Goal: Task Accomplishment & Management: Manage account settings

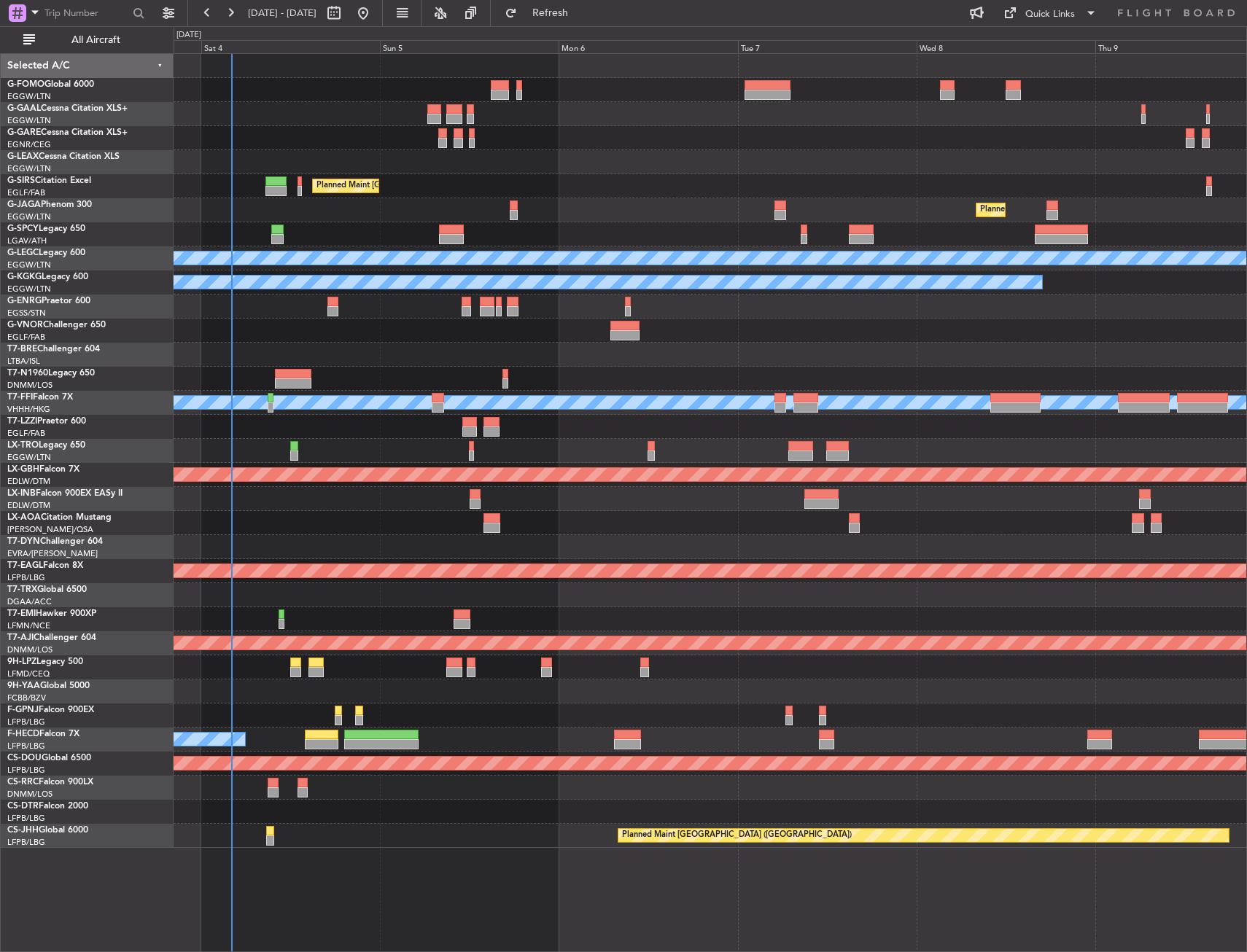
click at [393, 204] on div "Owner Planned Maint [GEOGRAPHIC_DATA] ([GEOGRAPHIC_DATA]) Planned Maint [GEOGRA…" at bounding box center [710, 451] width 1073 height 794
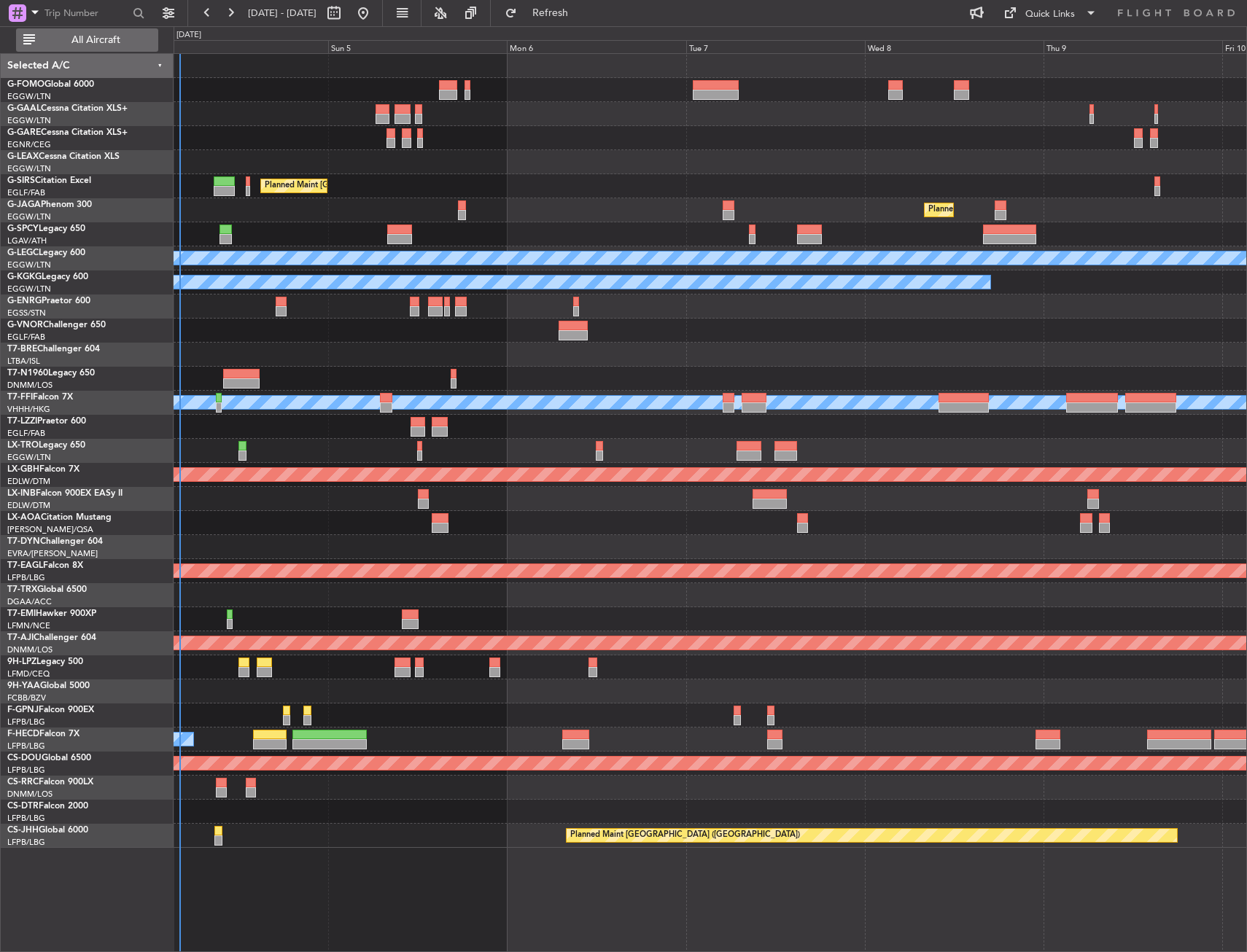
click at [131, 32] on button "All Aircraft" at bounding box center [87, 41] width 142 height 23
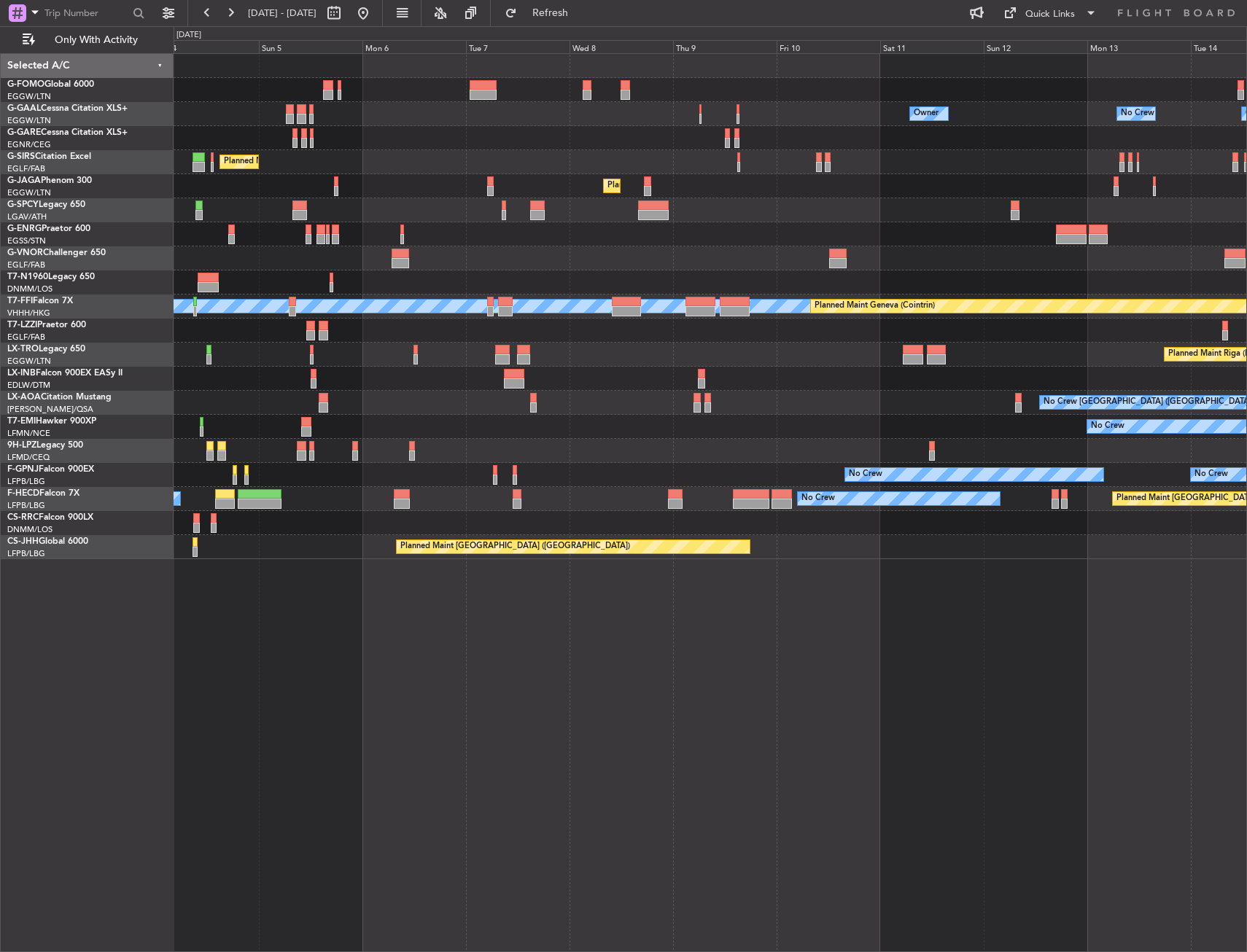
click at [542, 150] on div "Owner No Crew Owner AOG Maint [GEOGRAPHIC_DATA] Owner No Crew Planned Maint [GE…" at bounding box center [710, 306] width 1073 height 505
click at [716, 245] on div "Owner Owner No Crew AOG Maint [GEOGRAPHIC_DATA] Owner No Crew Planned Maint [GE…" at bounding box center [710, 306] width 1073 height 505
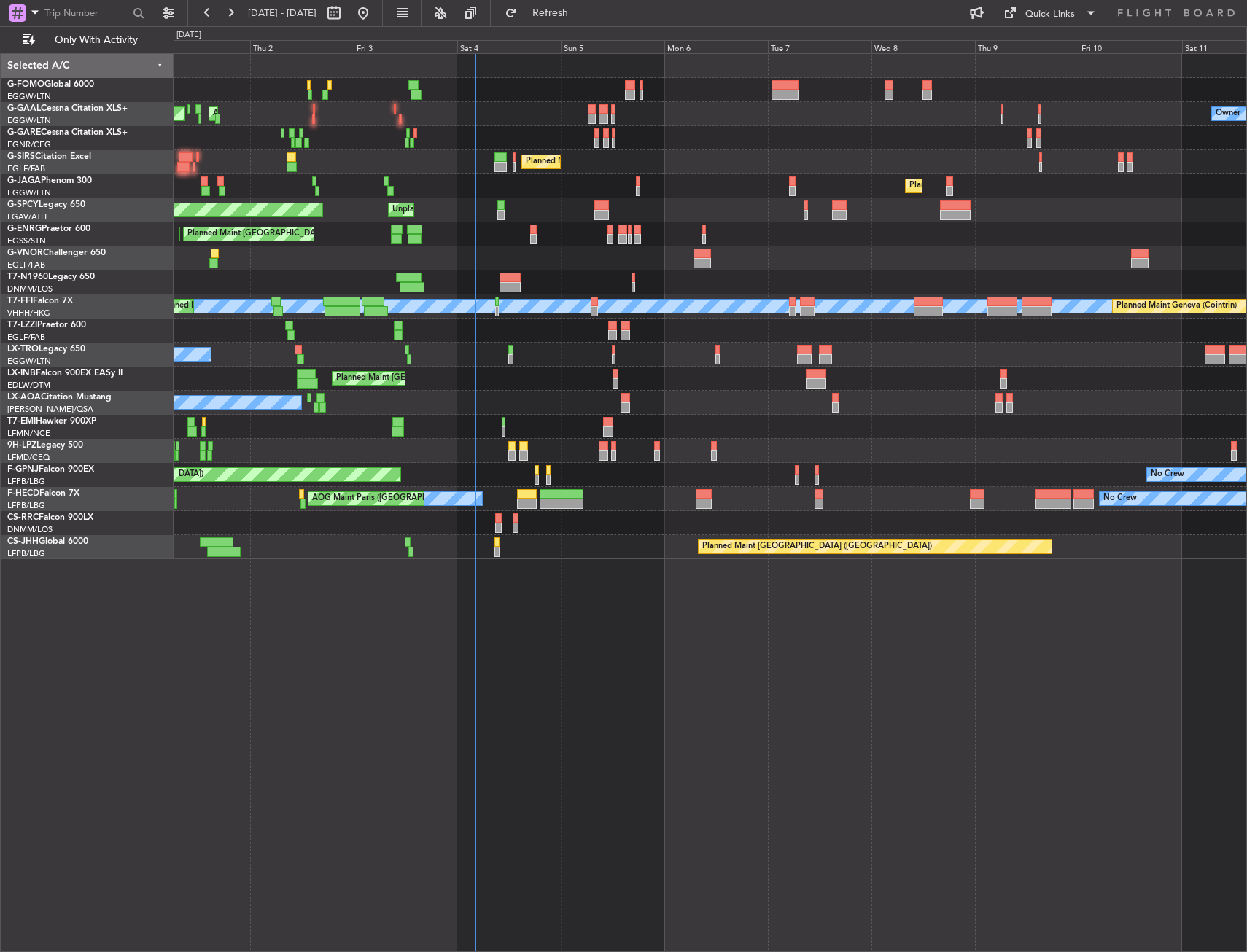
click at [490, 201] on div "Unplanned Maint [GEOGRAPHIC_DATA] Planned Maint [GEOGRAPHIC_DATA]" at bounding box center [710, 210] width 1073 height 24
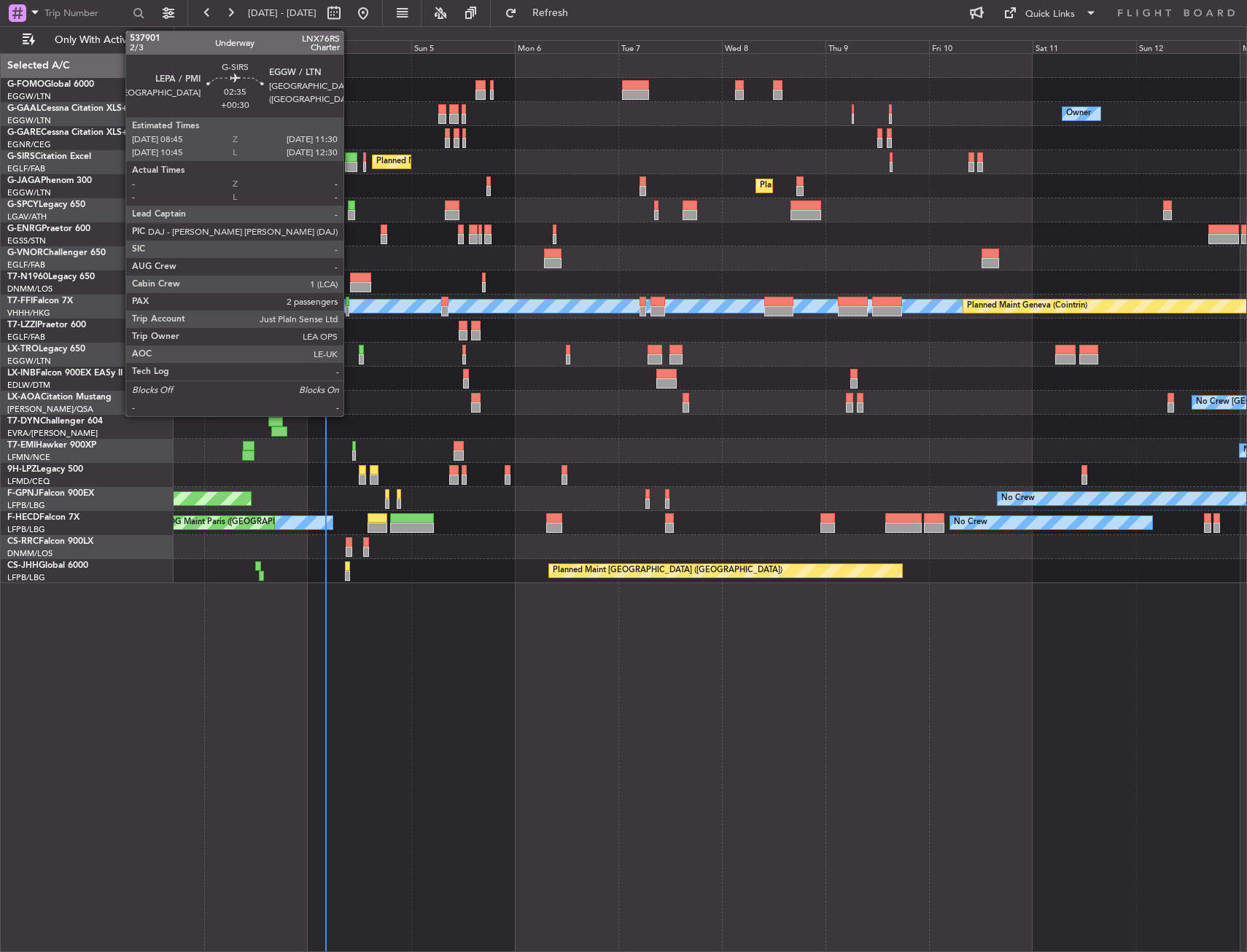
click at [350, 157] on div at bounding box center [351, 157] width 13 height 10
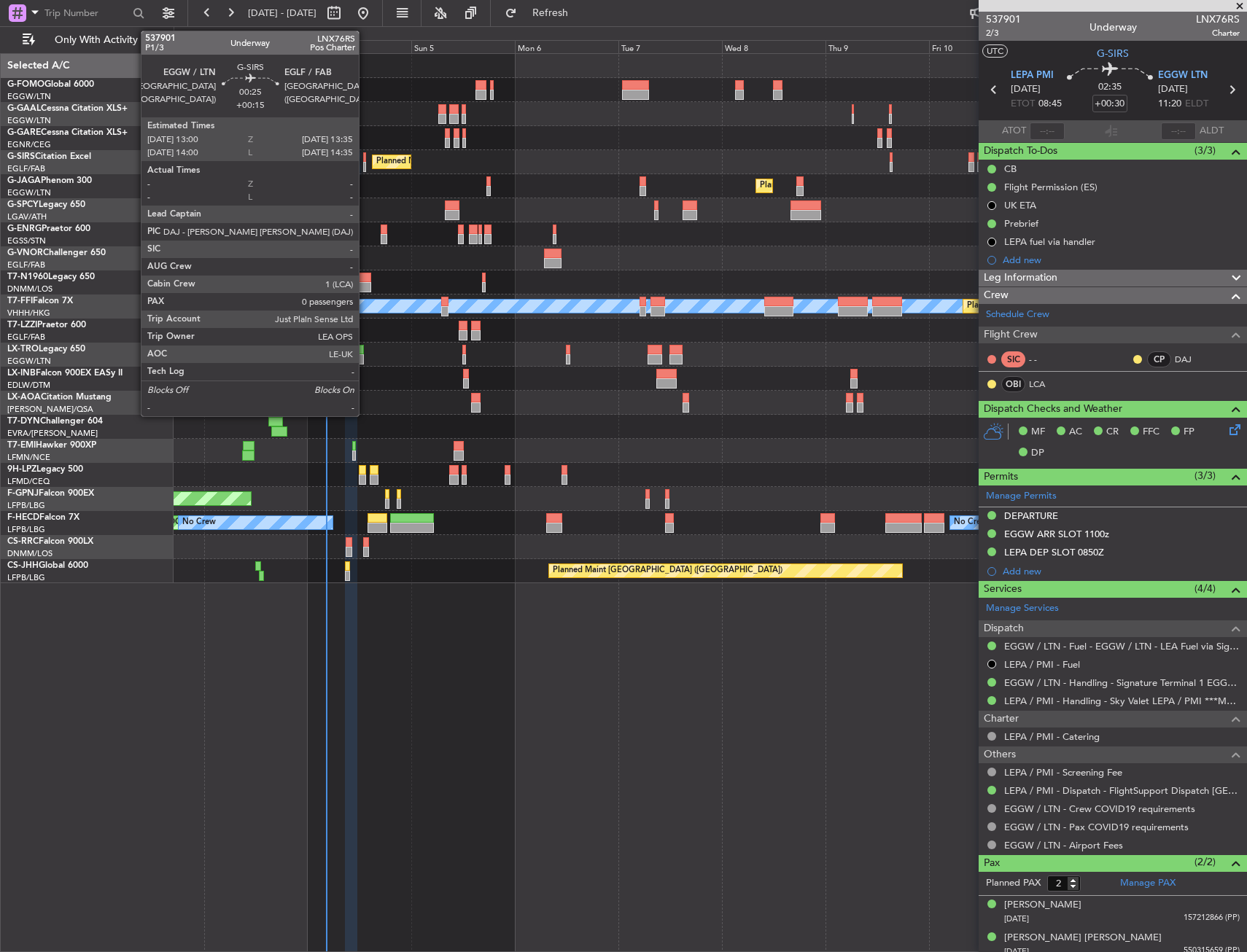
click at [366, 156] on div at bounding box center [364, 157] width 3 height 10
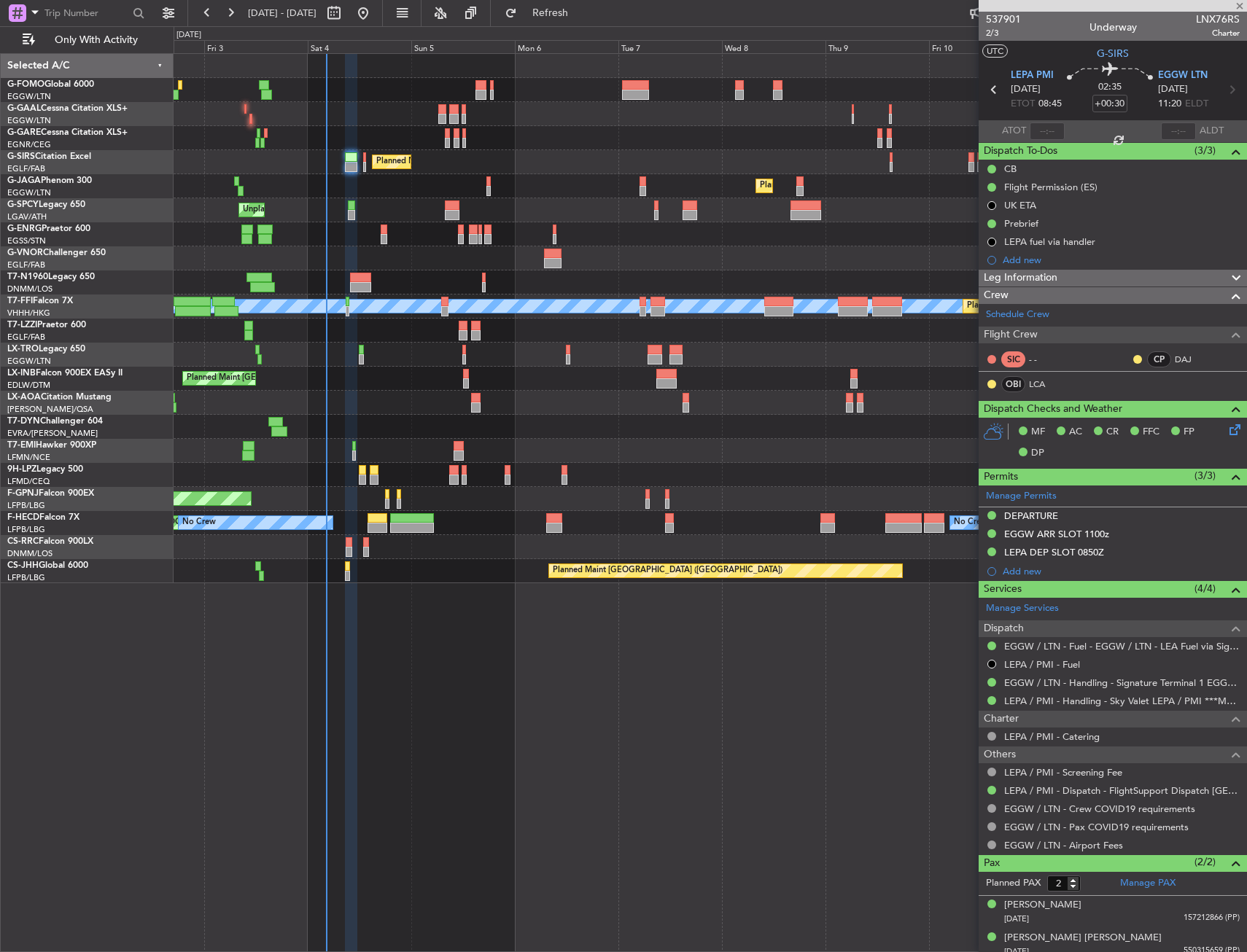
type input "+00:15"
type input "0"
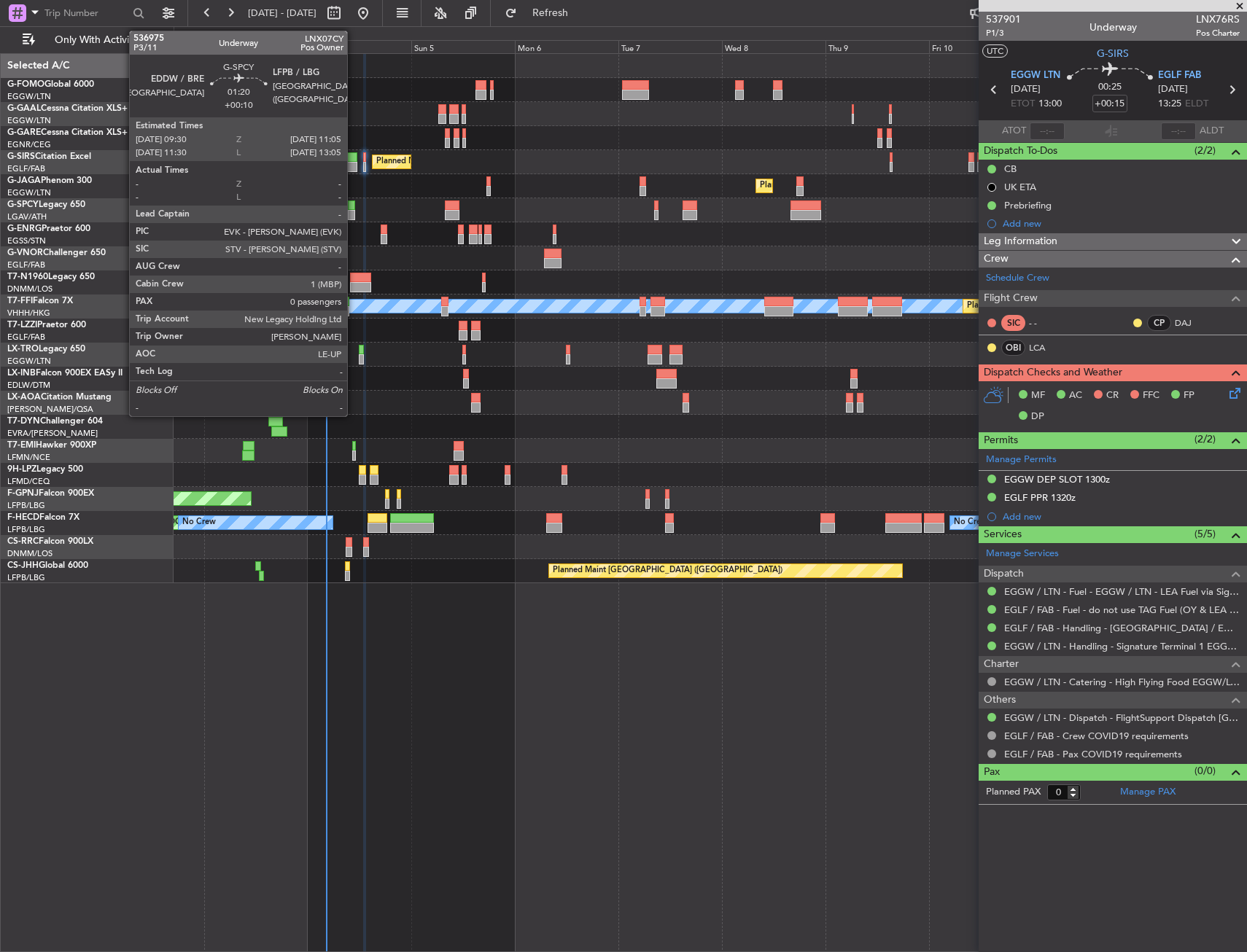
click at [354, 205] on div at bounding box center [351, 205] width 7 height 10
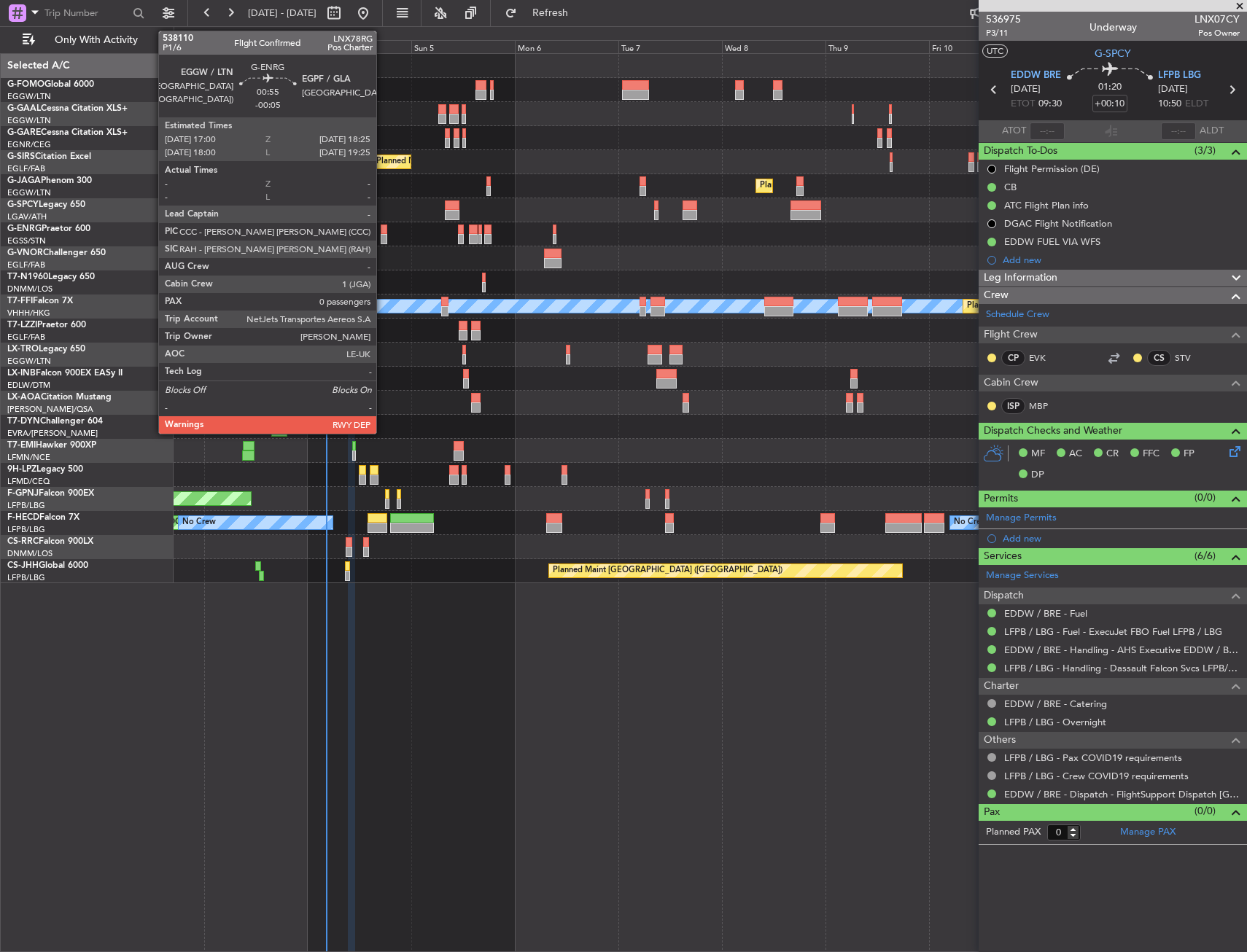
click at [383, 233] on div at bounding box center [384, 229] width 6 height 10
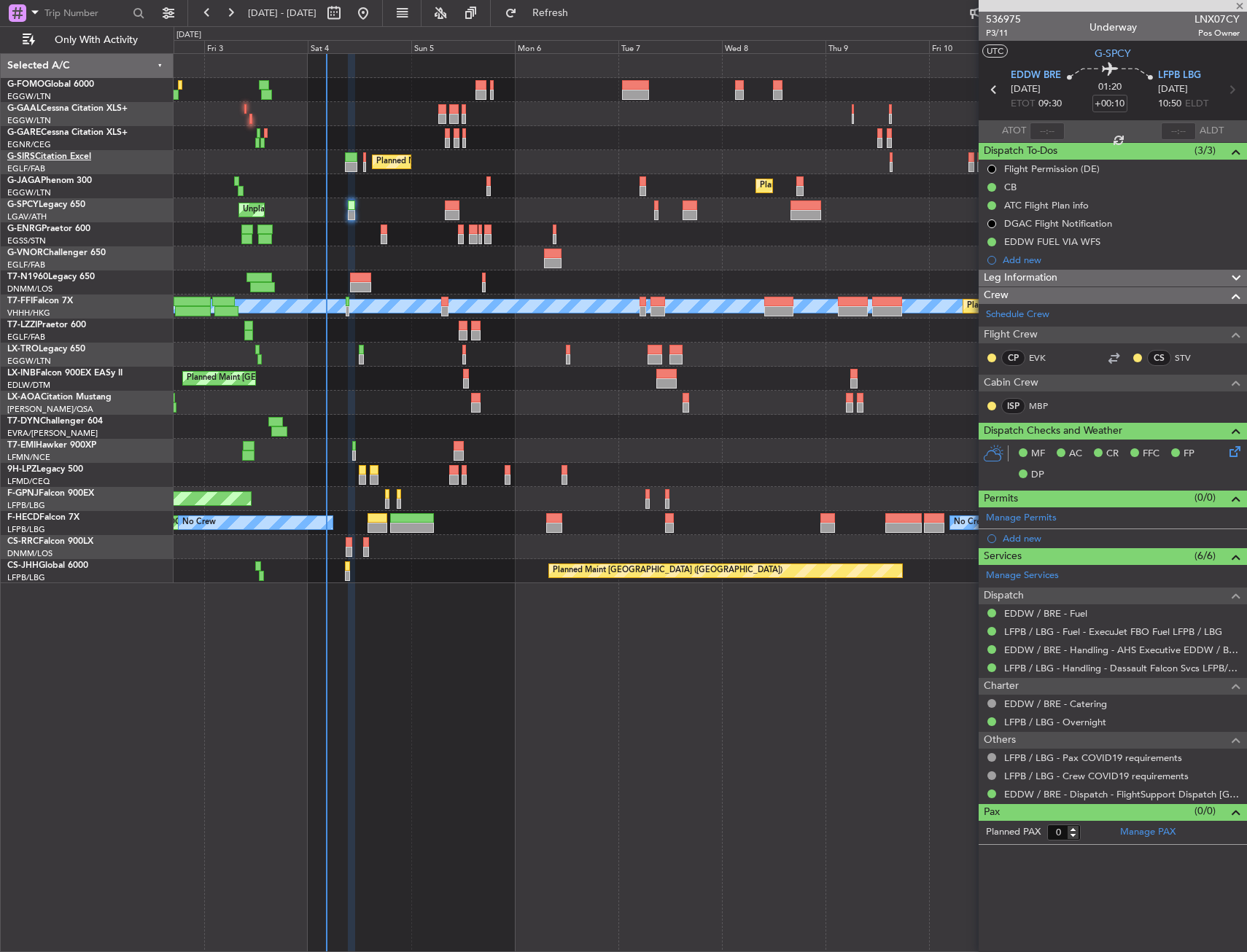
type input "-00:05"
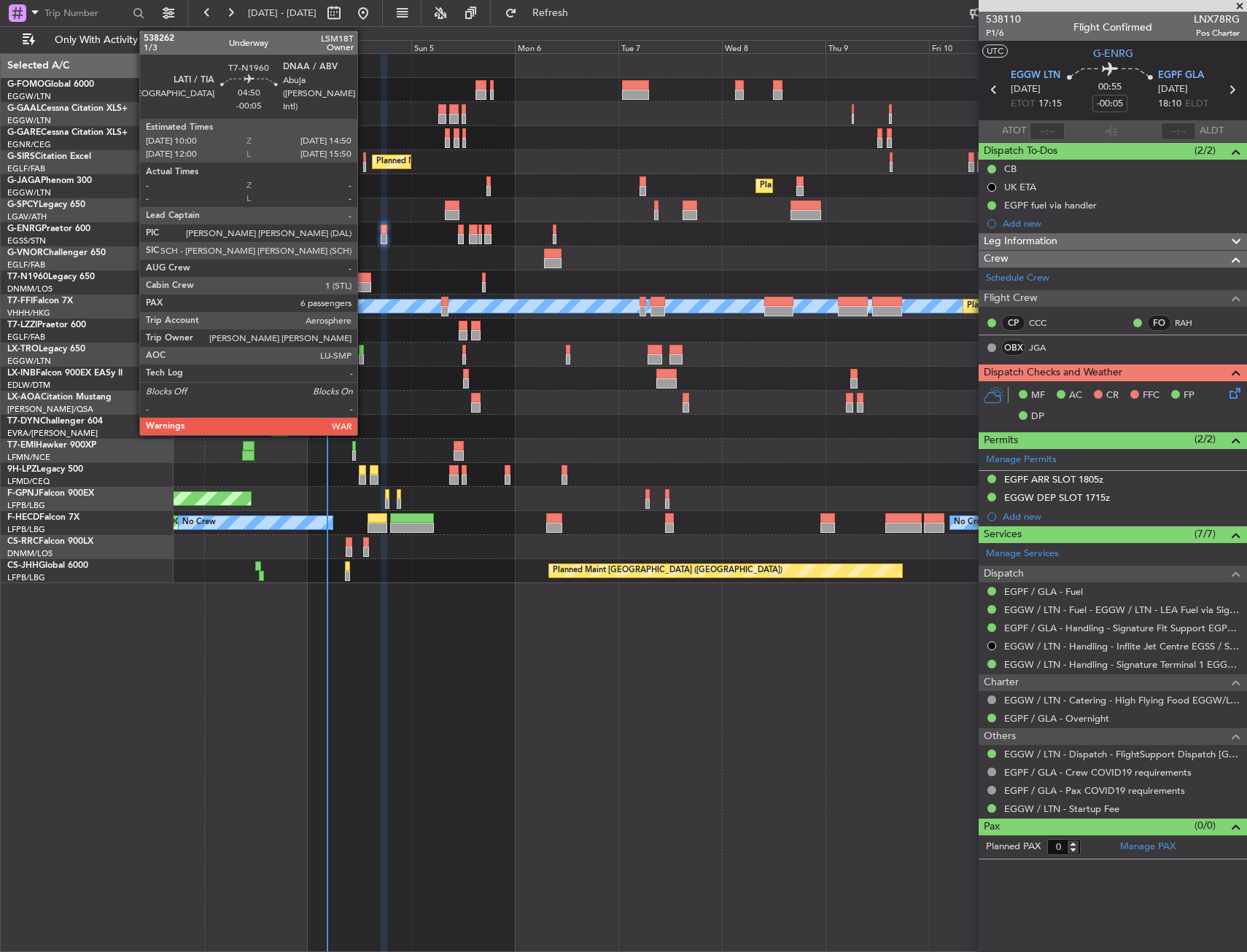
click at [364, 277] on div at bounding box center [360, 277] width 21 height 10
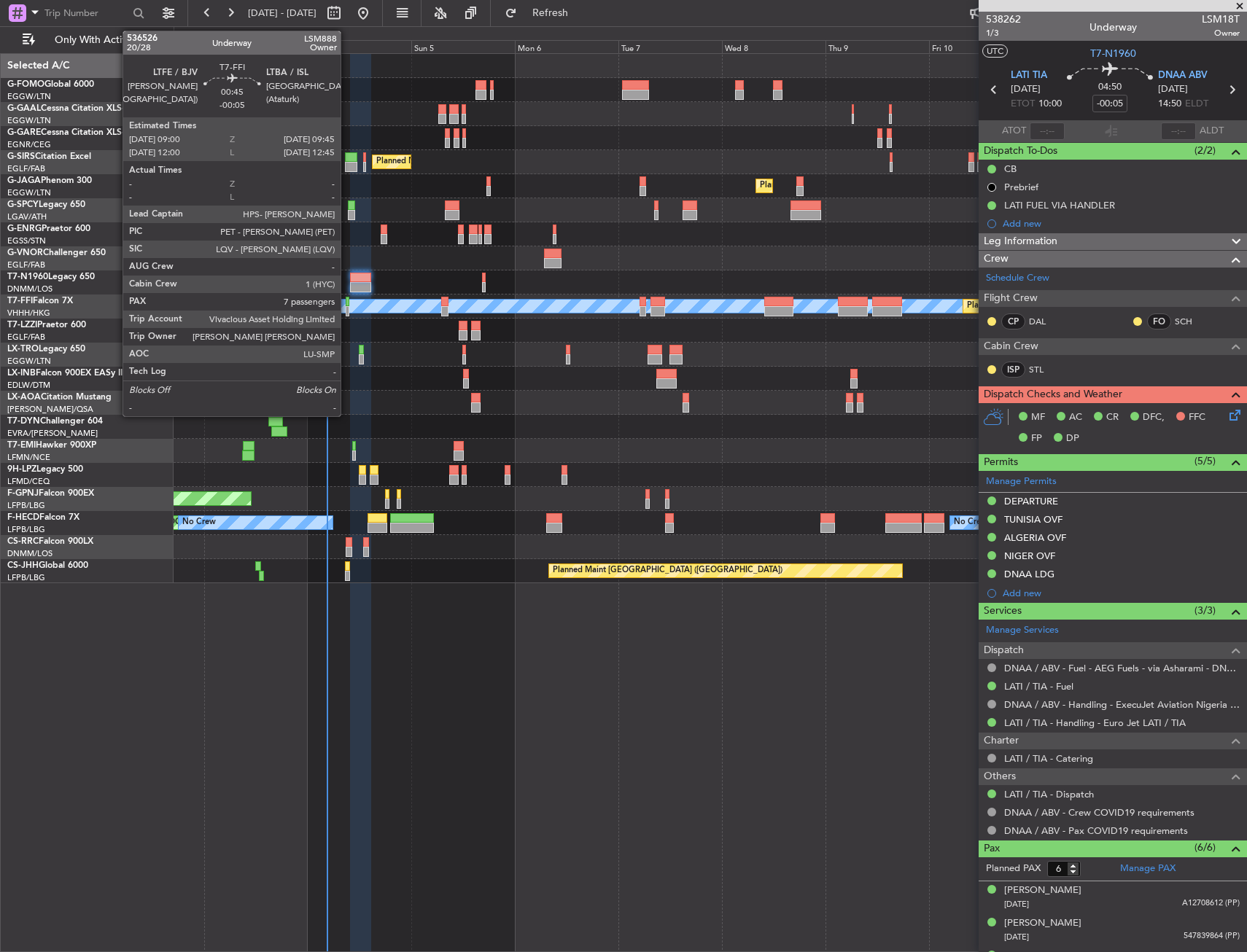
click at [347, 304] on div at bounding box center [348, 301] width 4 height 10
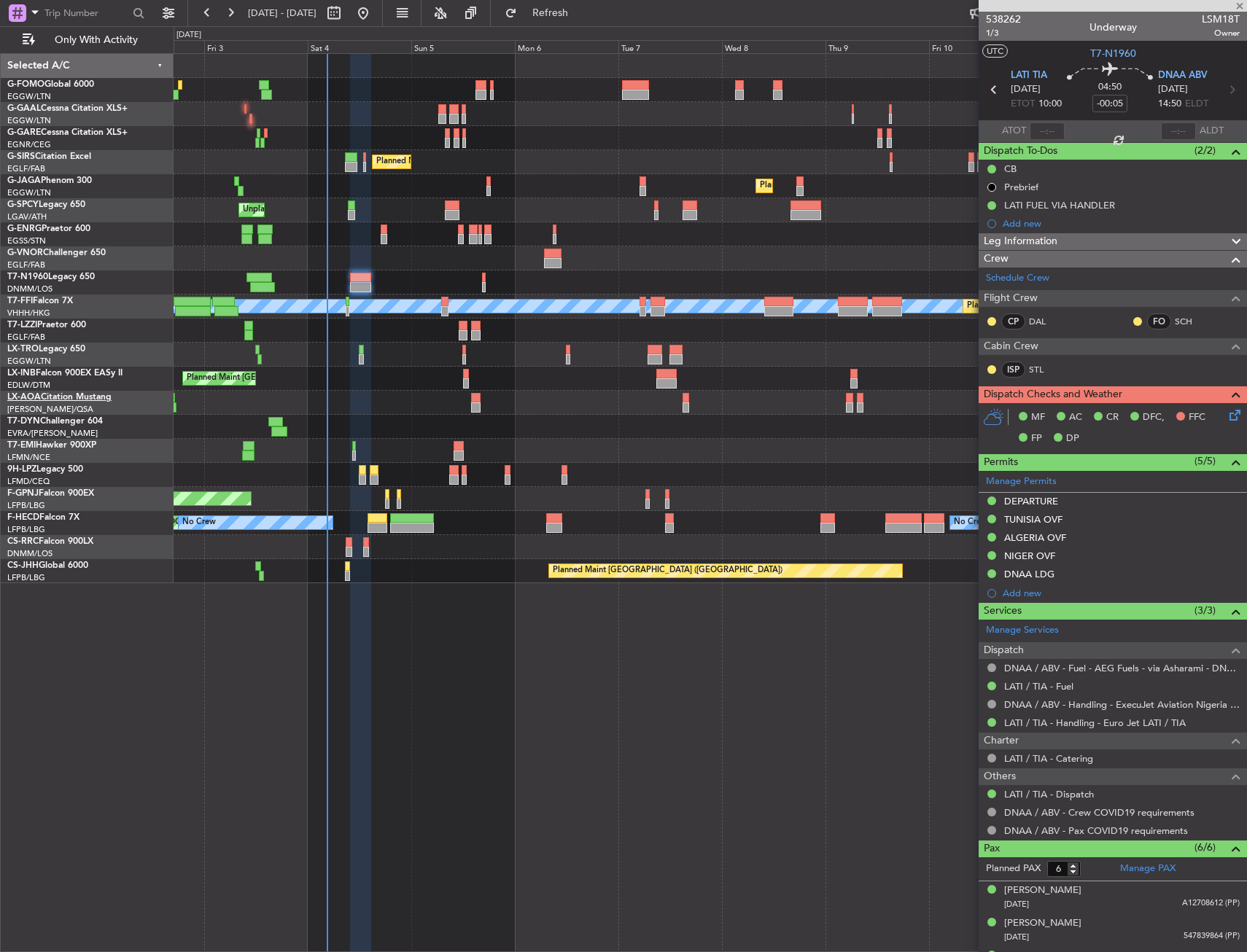
type input "7"
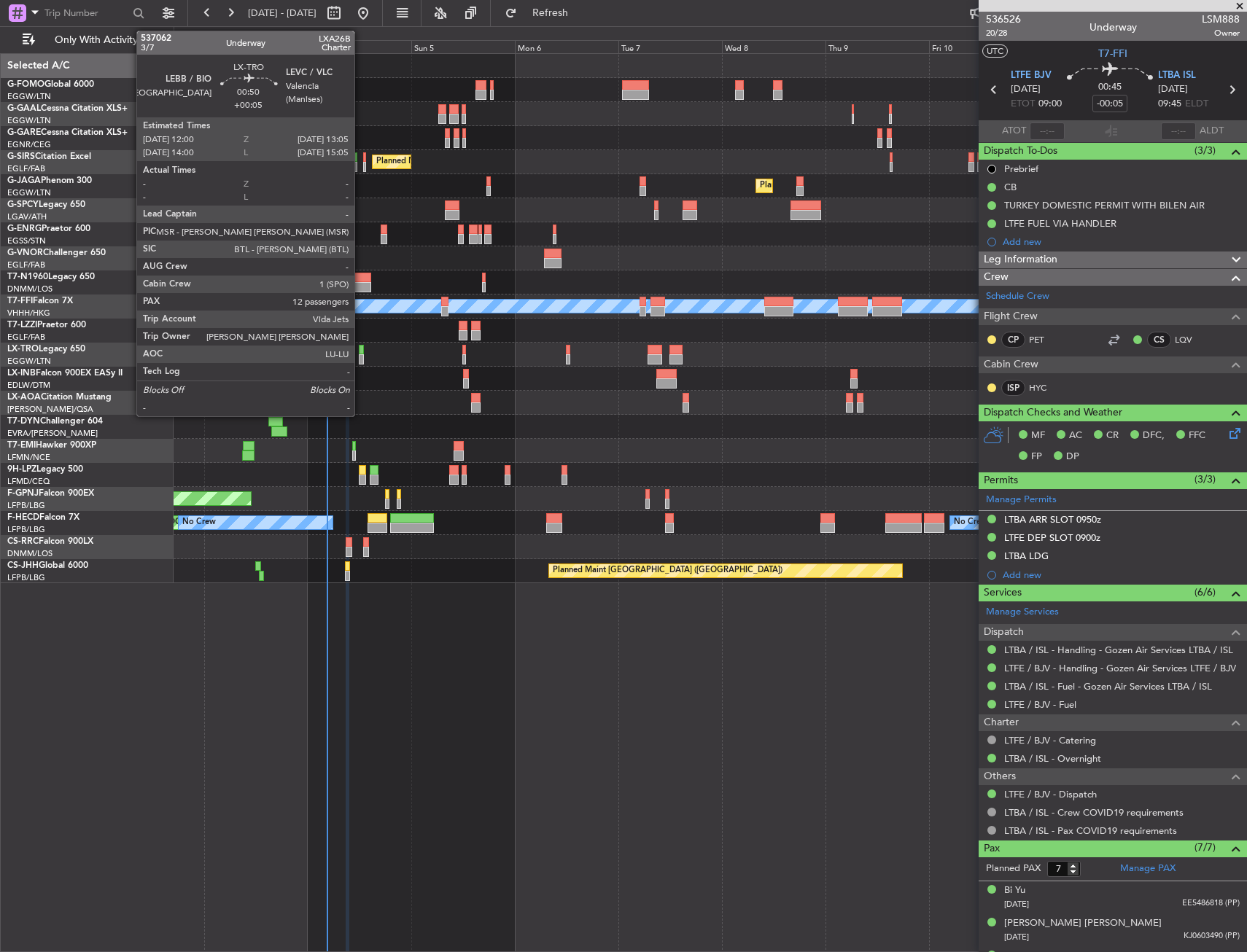
click at [361, 347] on div at bounding box center [361, 349] width 5 height 10
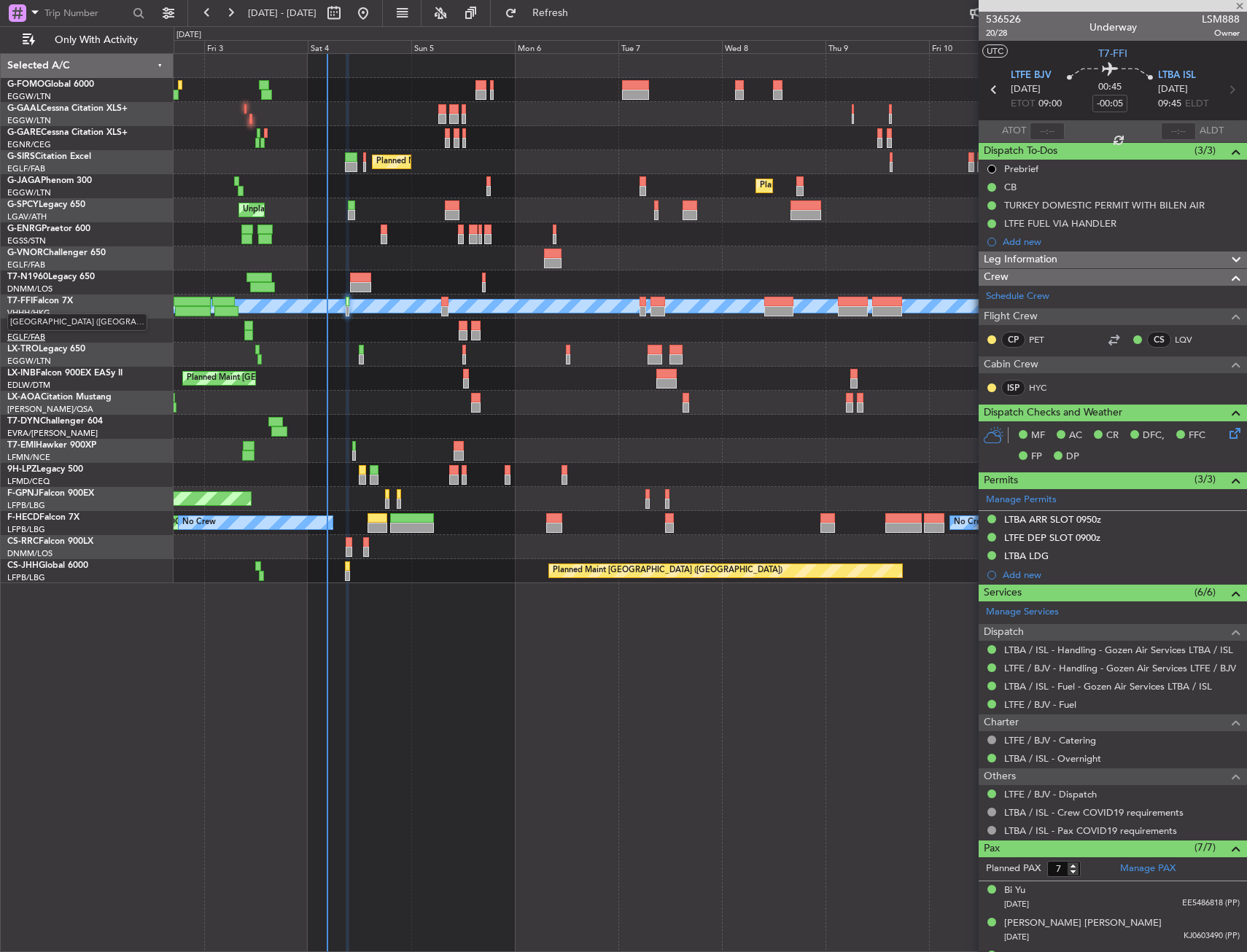
type input "+00:05"
type input "12"
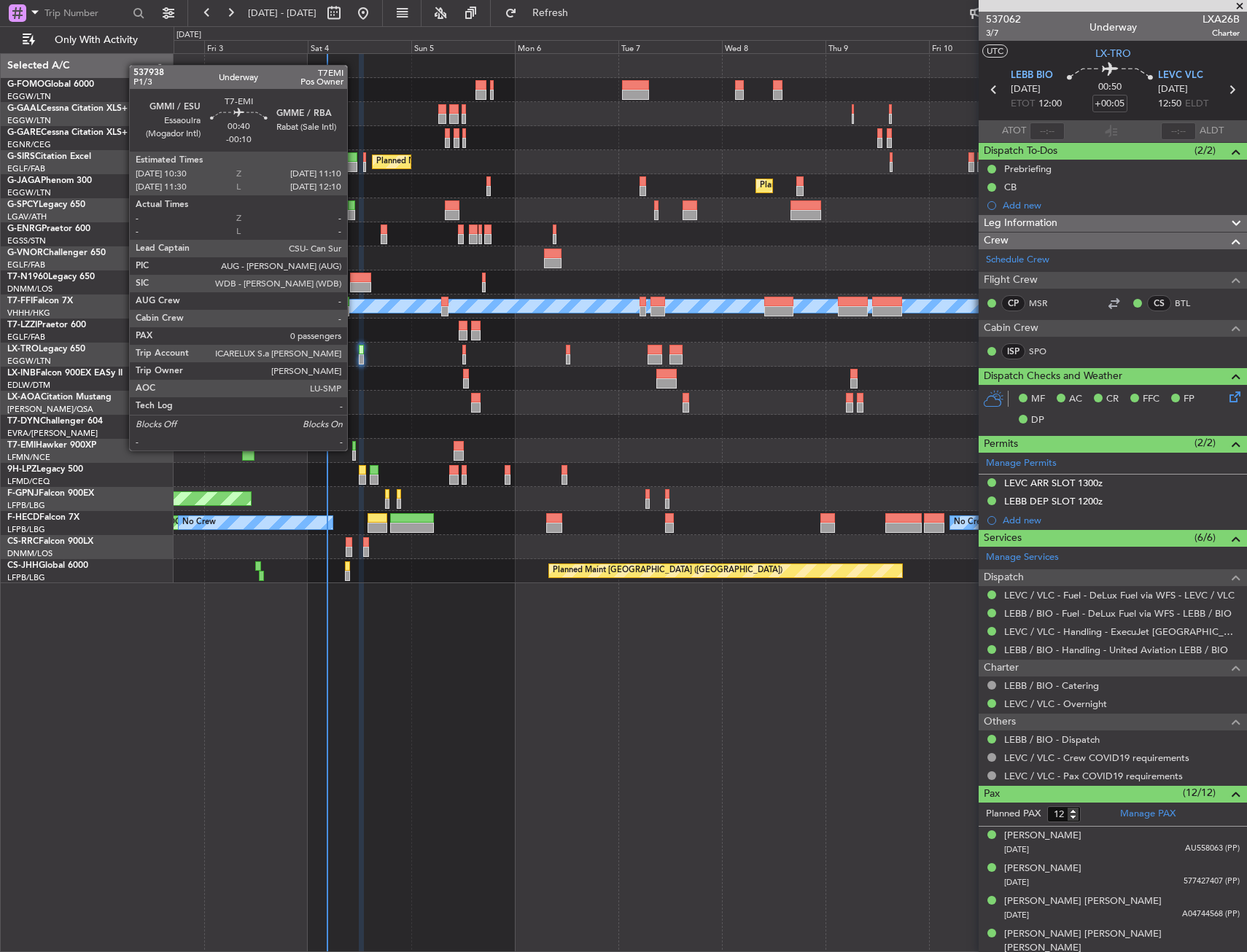
click at [354, 449] on div at bounding box center [353, 446] width 3 height 10
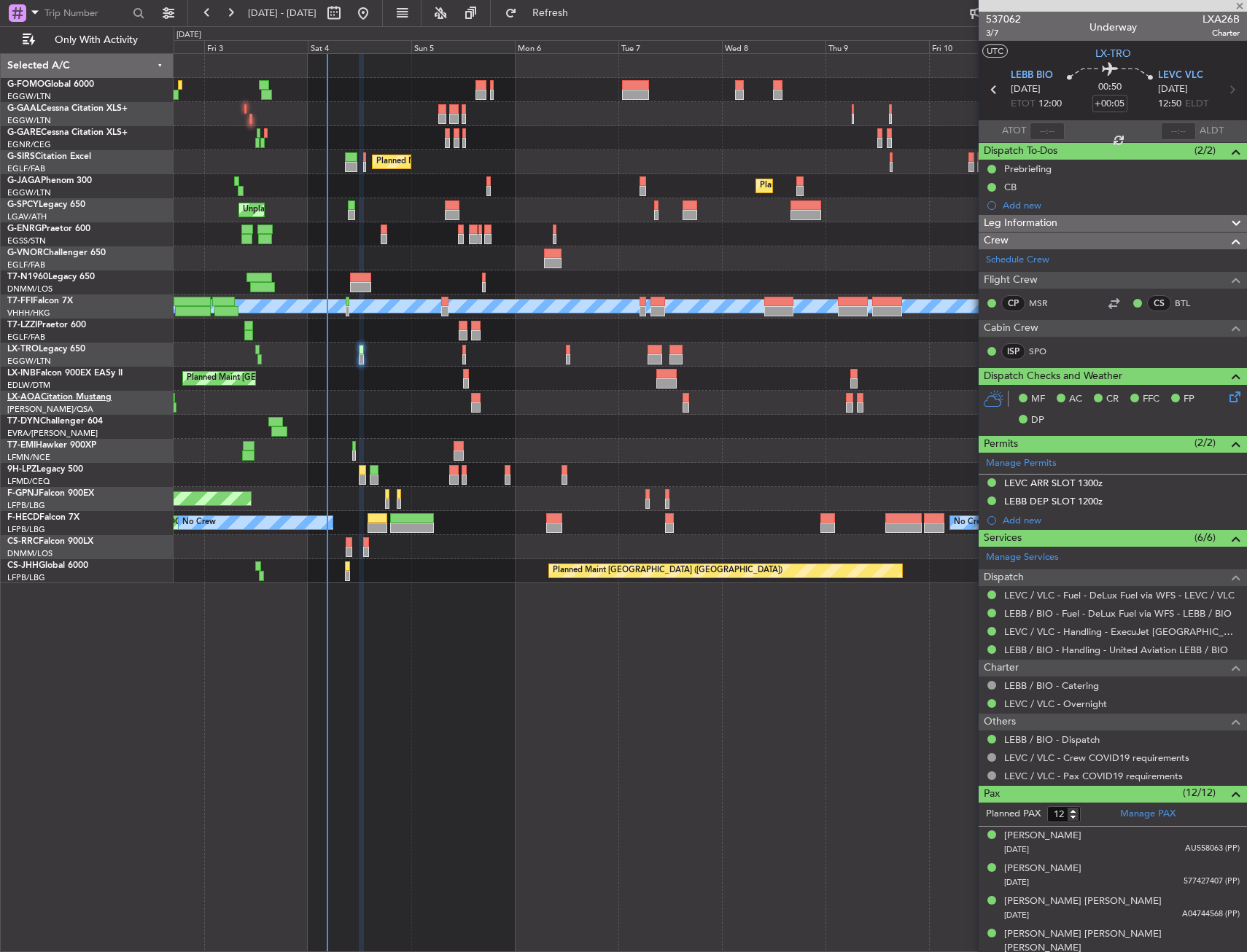
type input "-00:10"
type input "0"
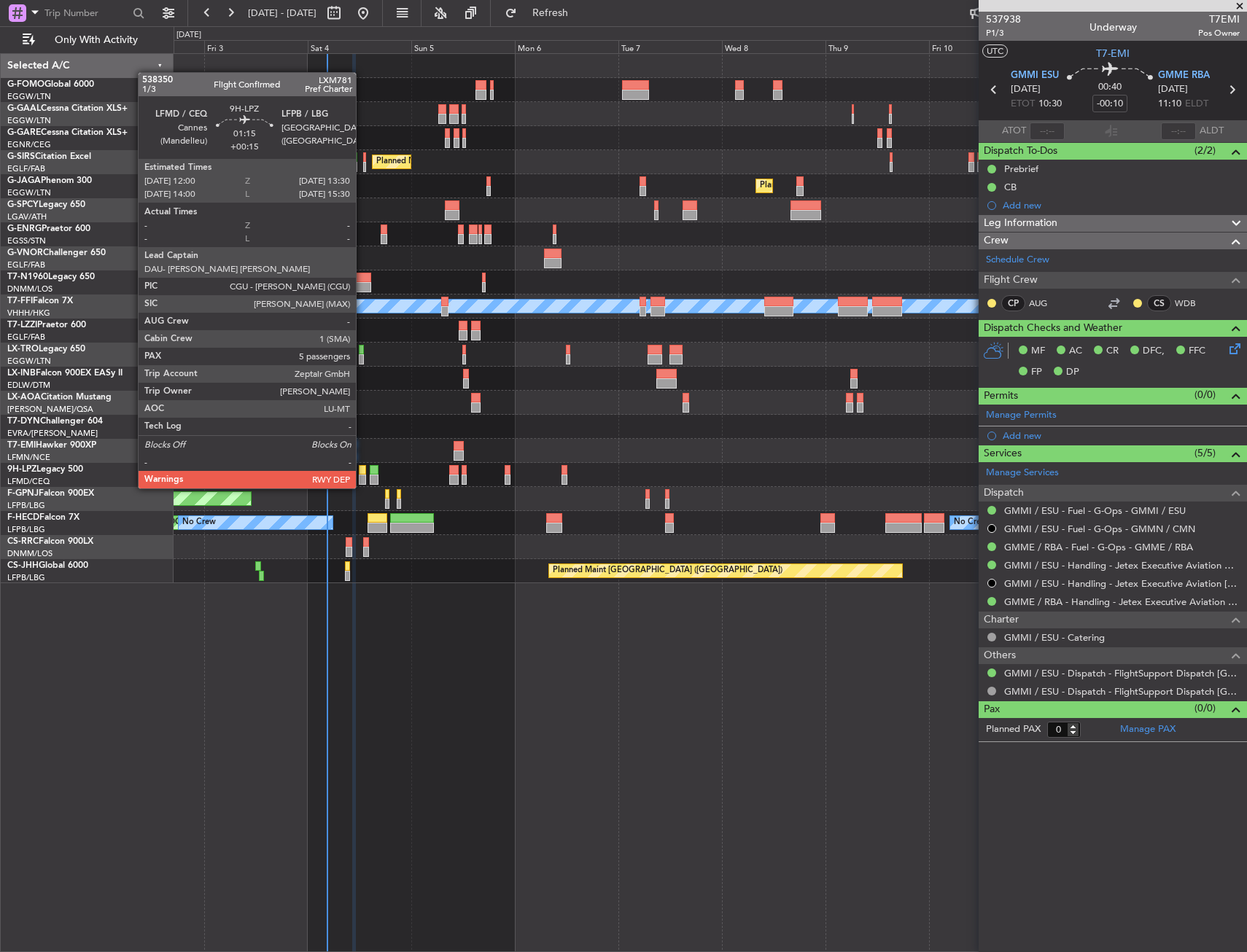
click at [362, 474] on div at bounding box center [361, 469] width 6 height 10
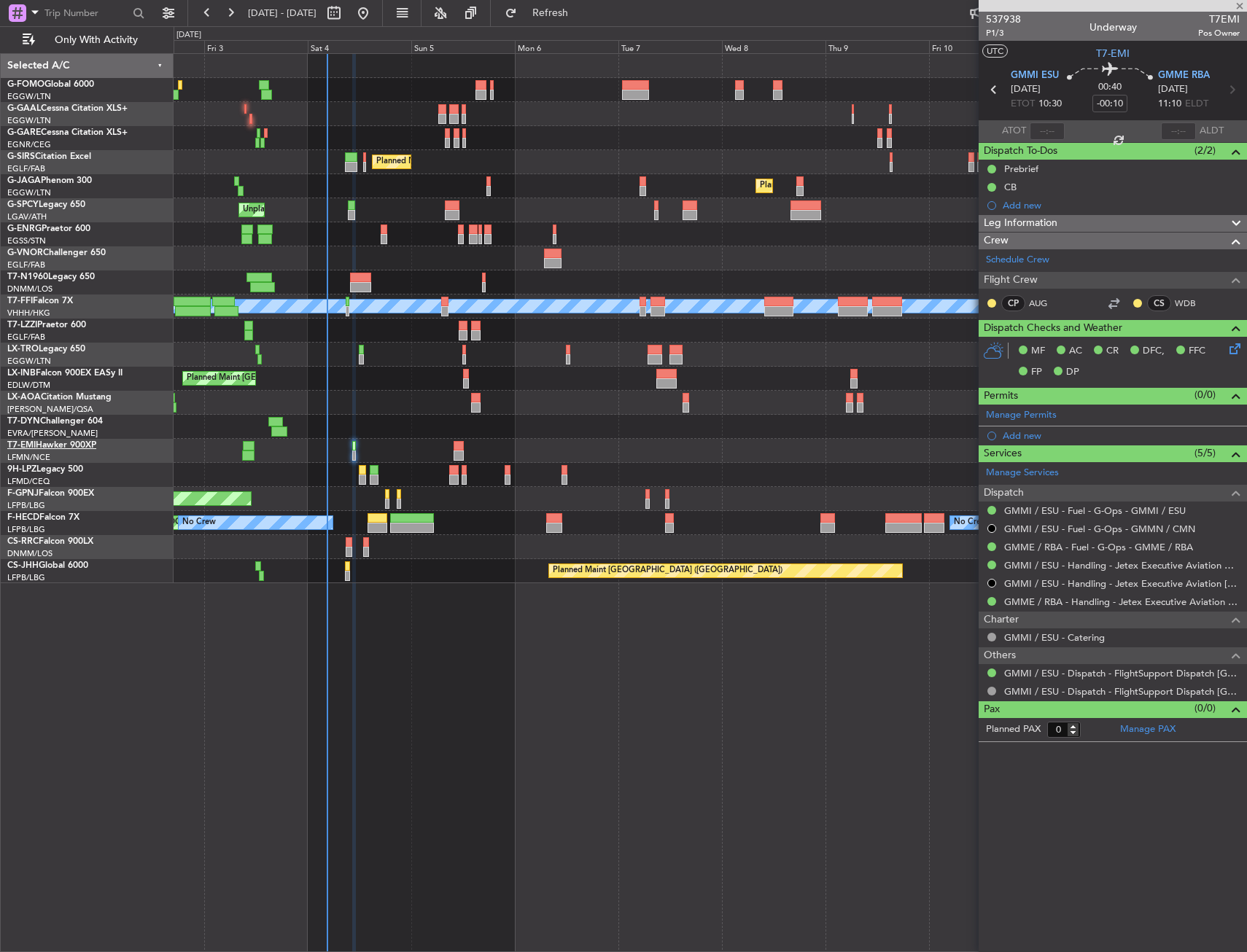
type input "+00:15"
type input "5"
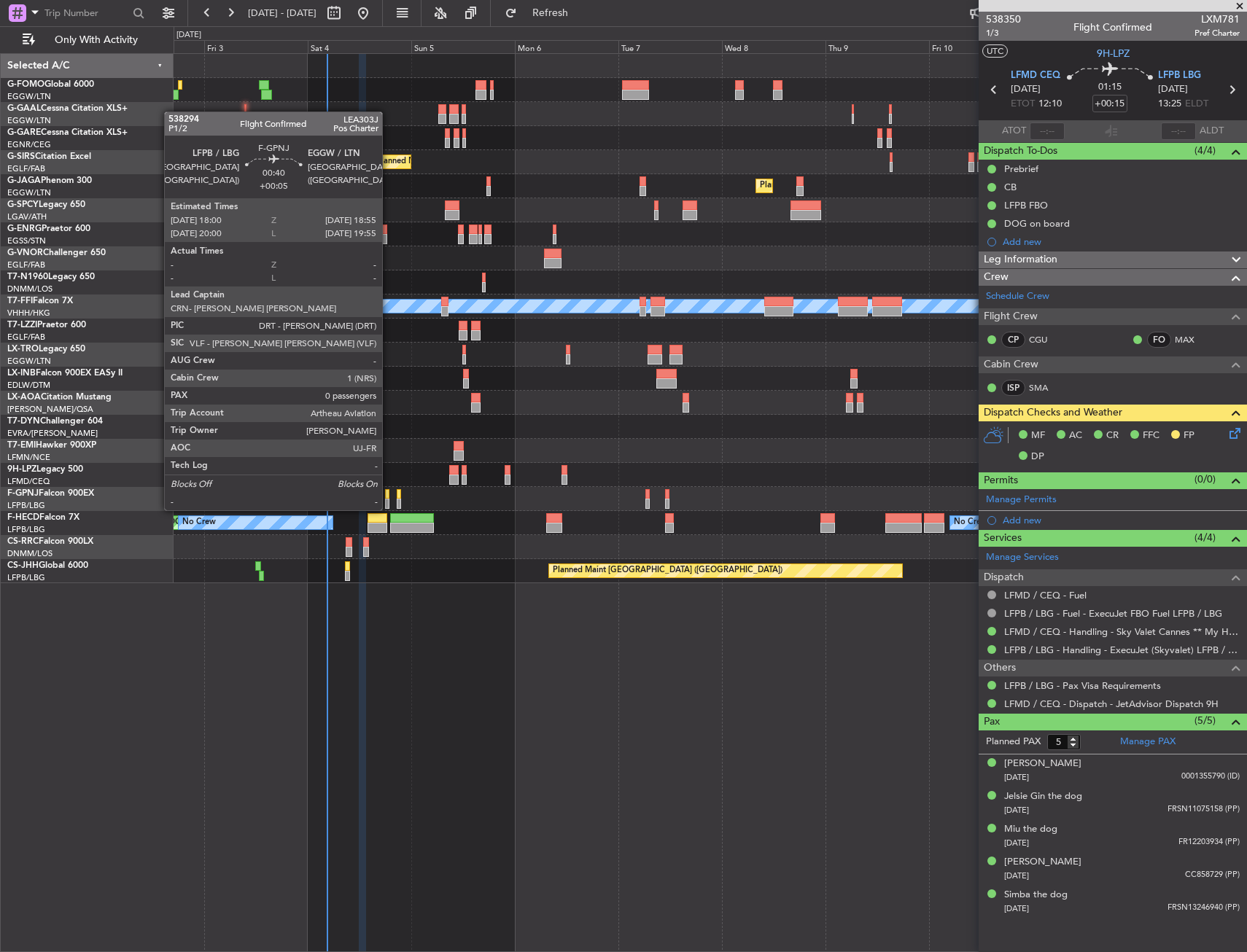
click at [388, 495] on div at bounding box center [387, 494] width 5 height 10
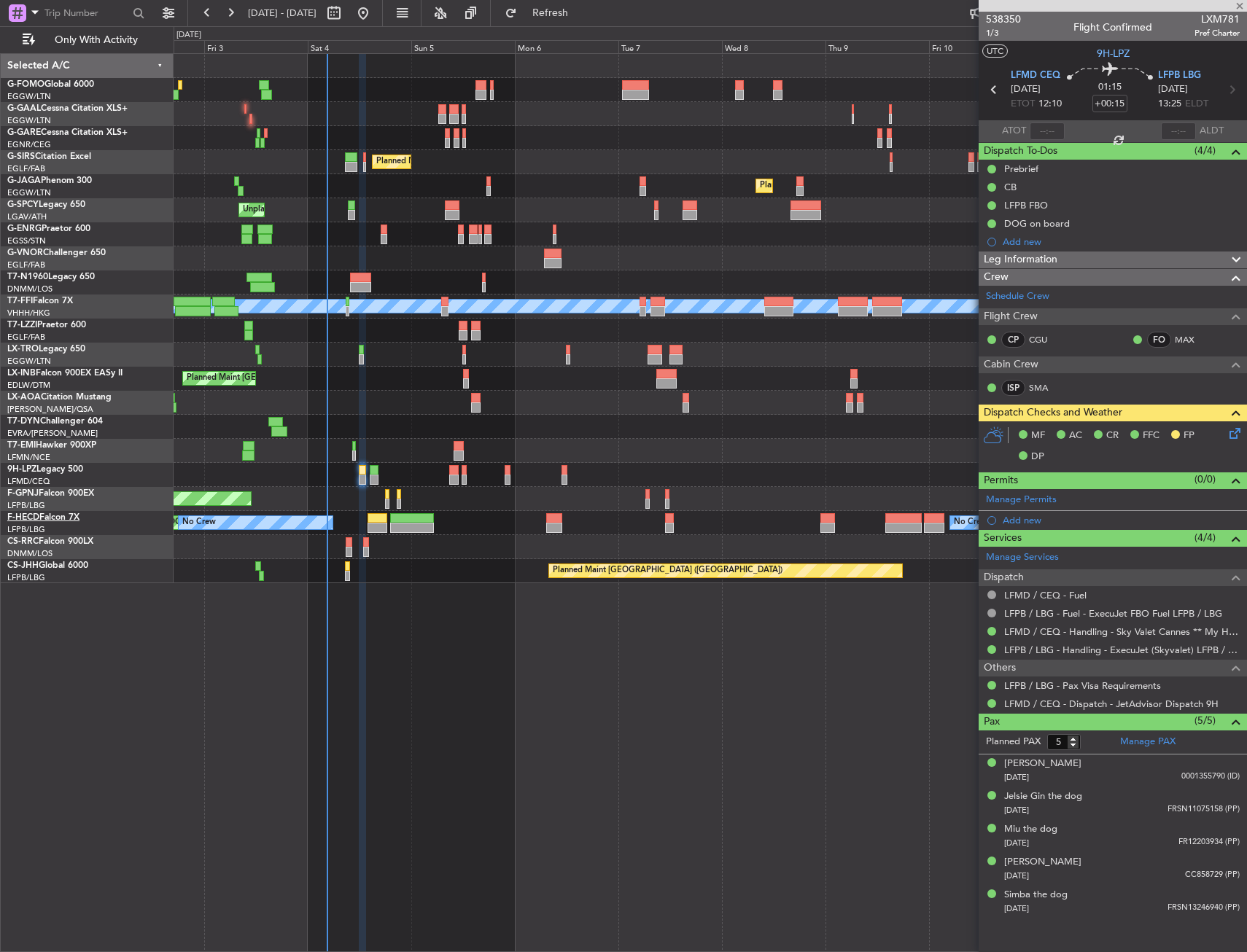
type input "+00:05"
type input "0"
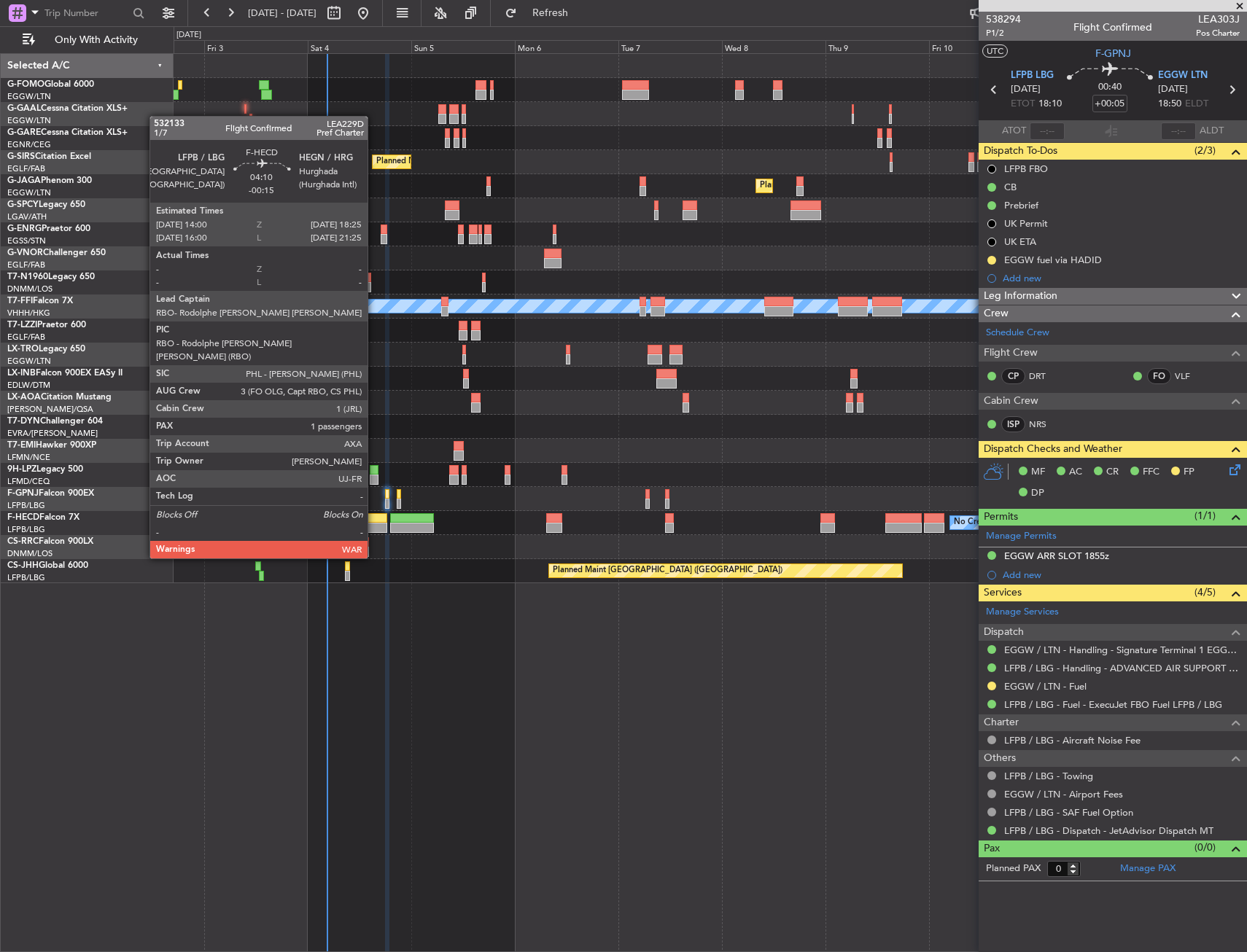
click at [374, 518] on div at bounding box center [378, 518] width 20 height 10
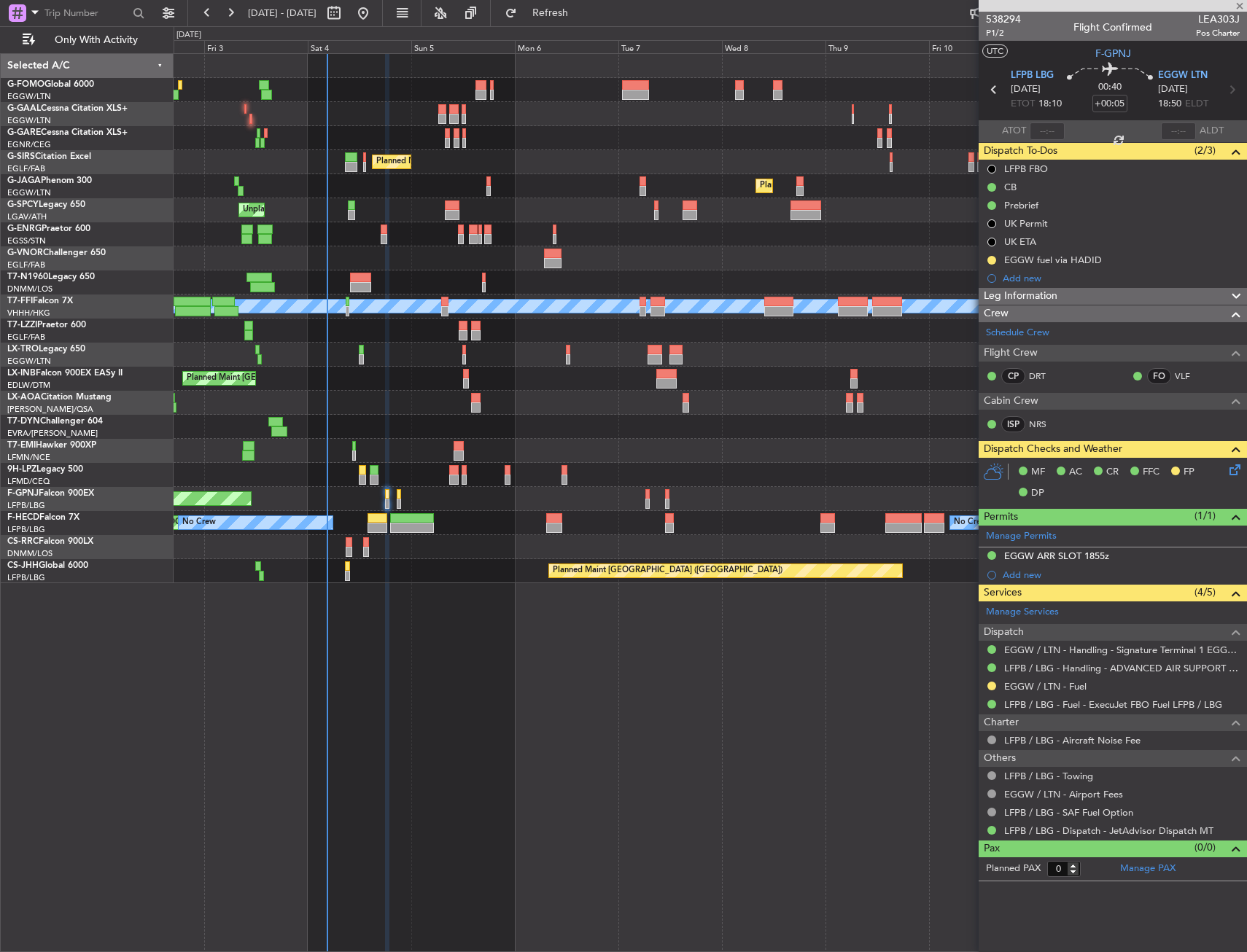
type input "-00:15"
type input "1"
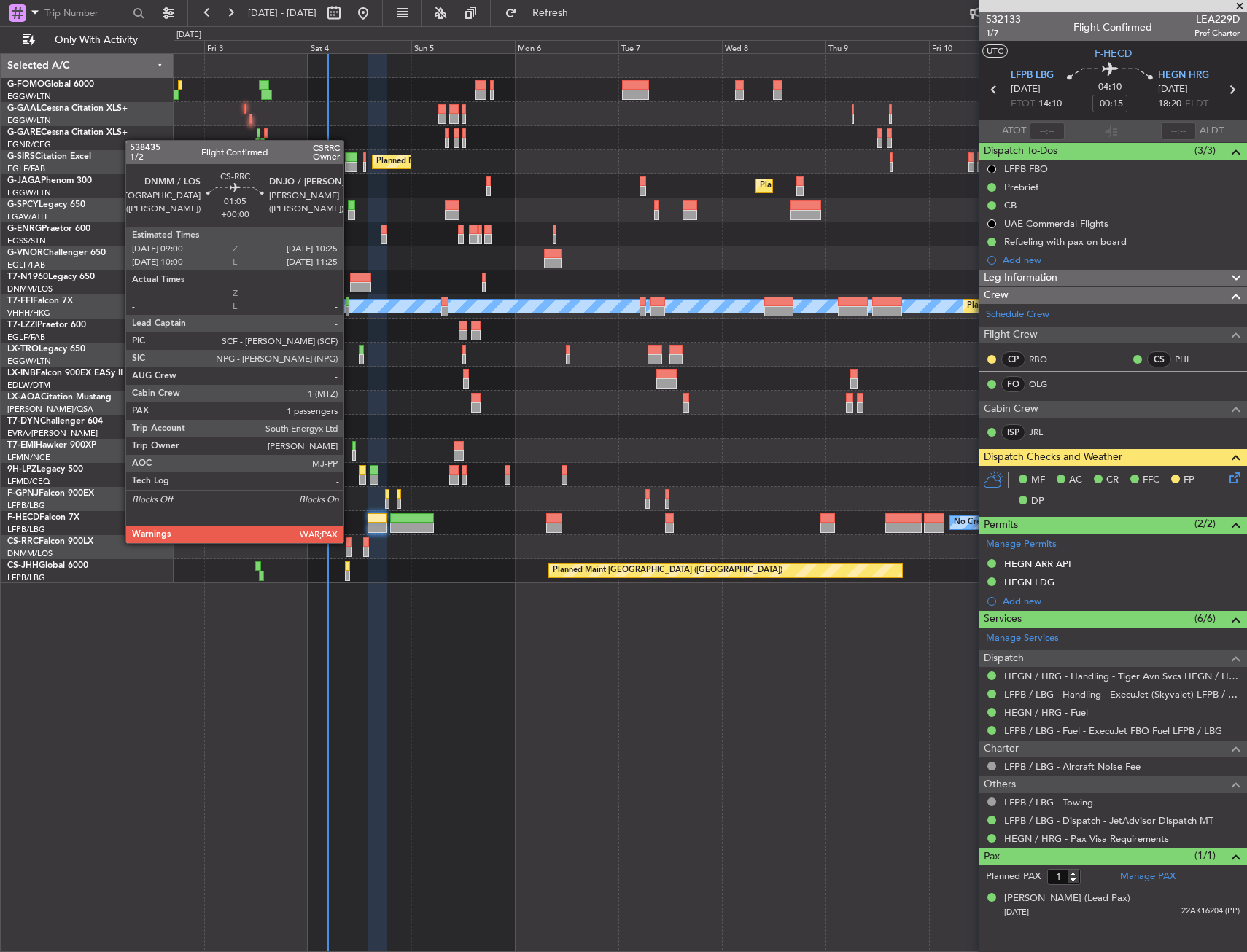
click at [350, 541] on div at bounding box center [349, 542] width 6 height 10
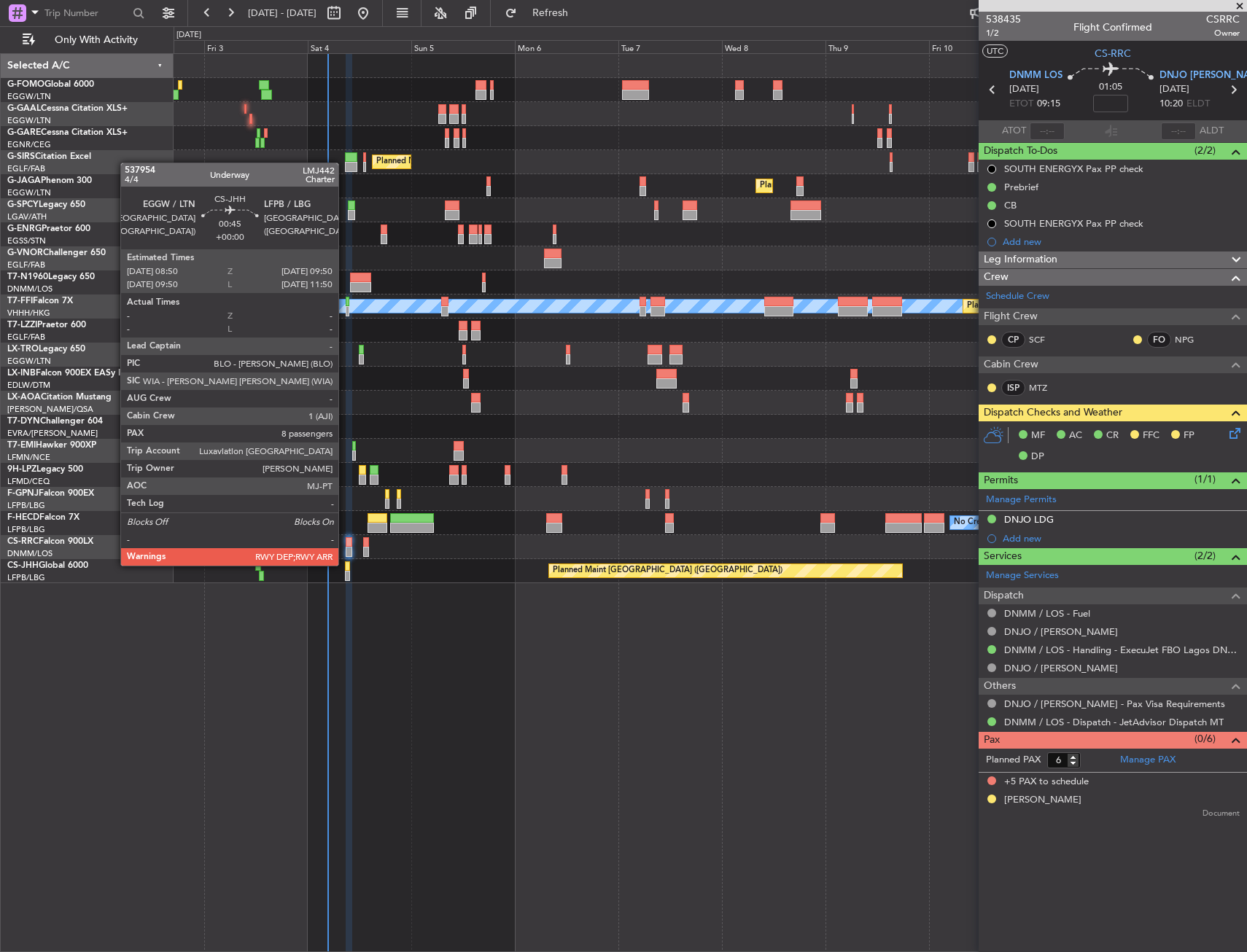
click at [345, 565] on div at bounding box center [347, 566] width 5 height 10
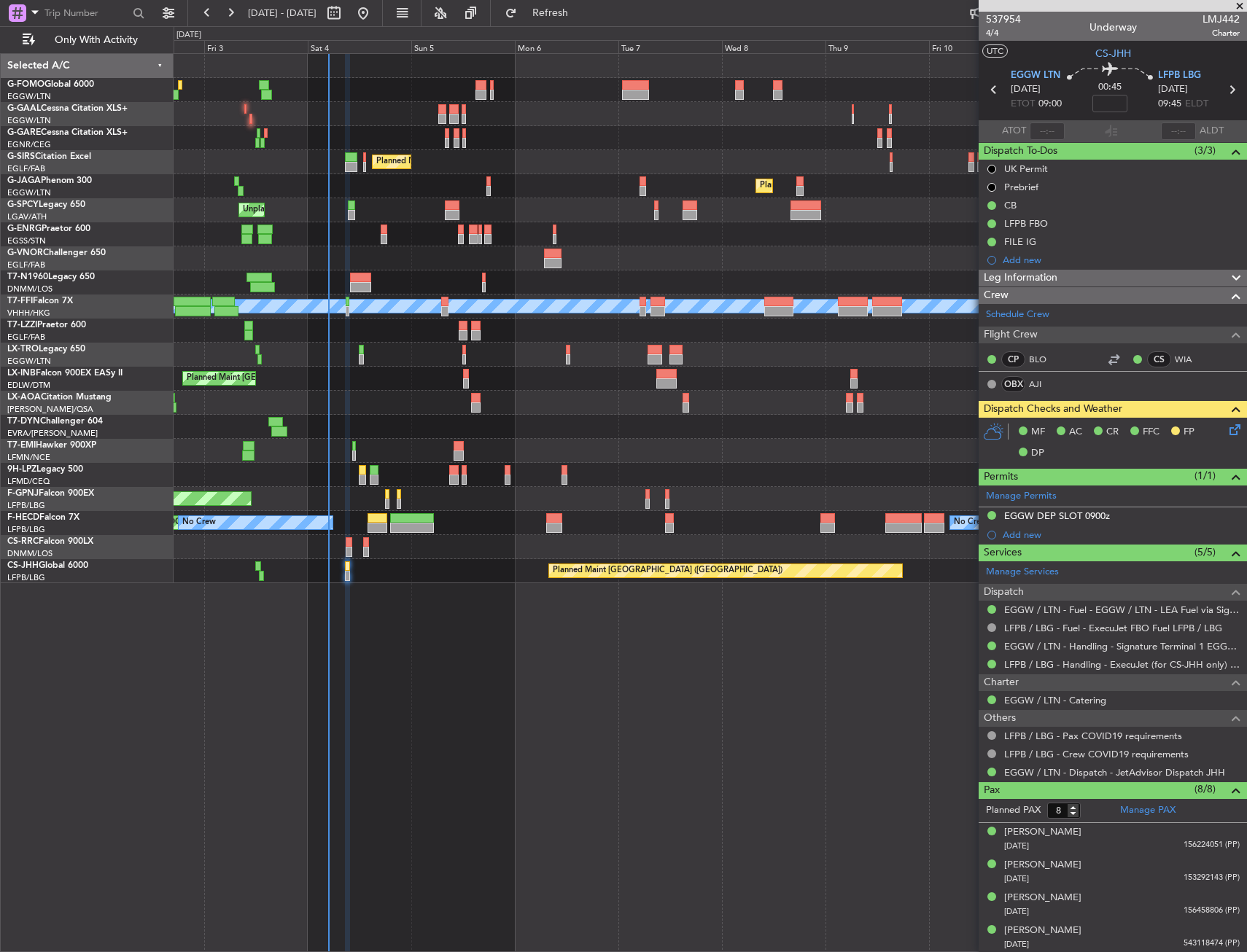
click at [442, 212] on div "Unplanned Maint [GEOGRAPHIC_DATA] Planned Maint [GEOGRAPHIC_DATA]" at bounding box center [710, 210] width 1073 height 24
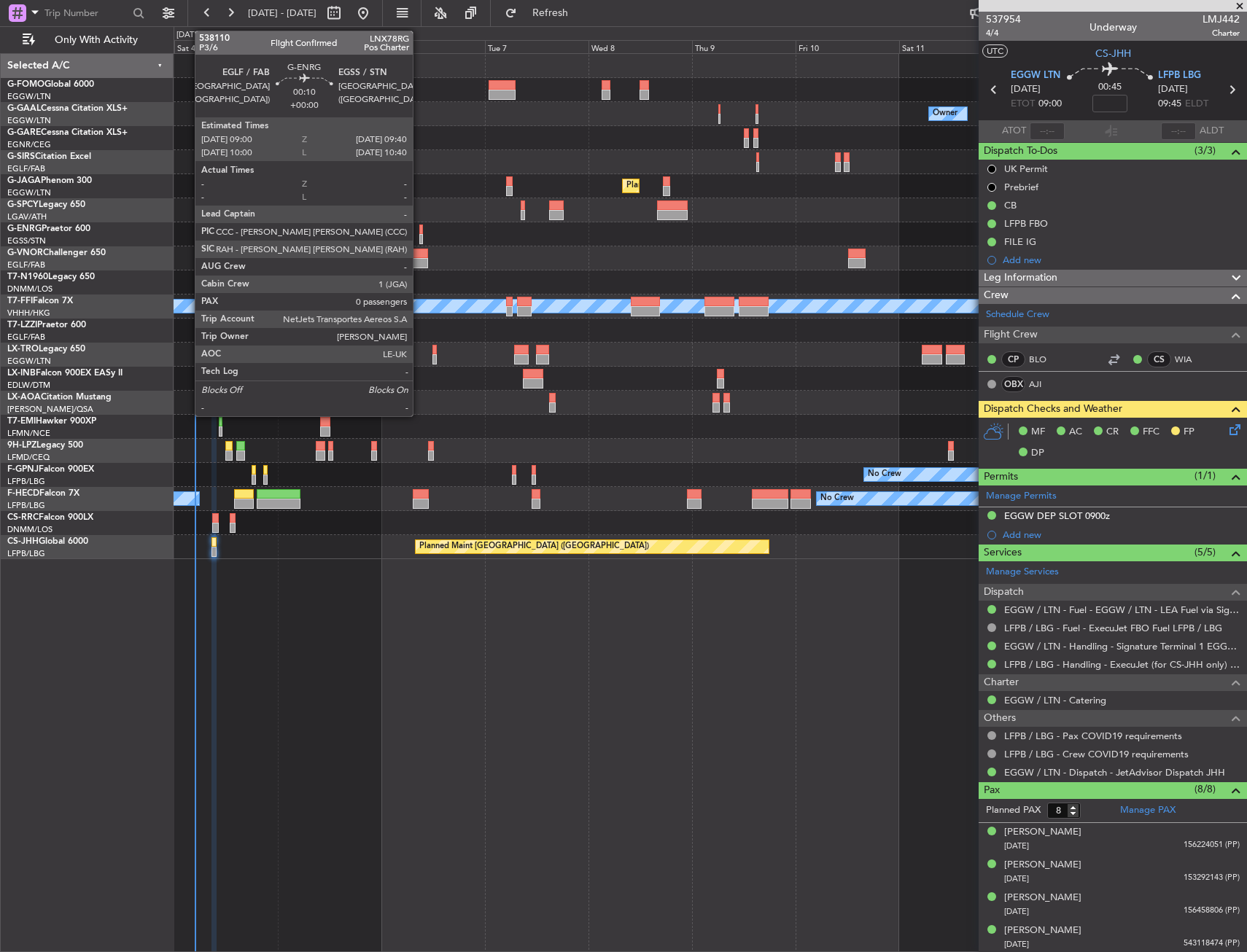
click at [419, 230] on div at bounding box center [420, 229] width 3 height 10
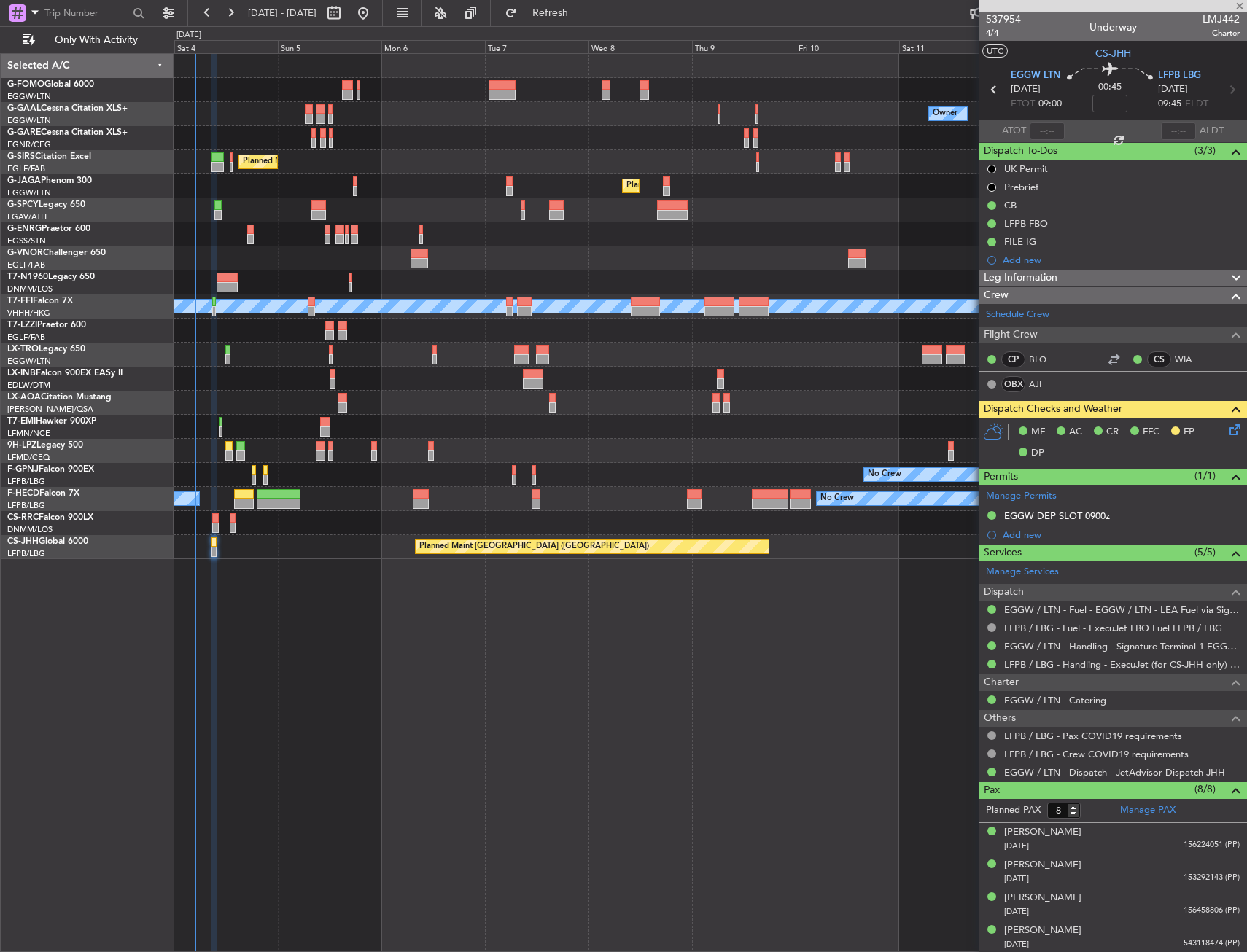
type input "0"
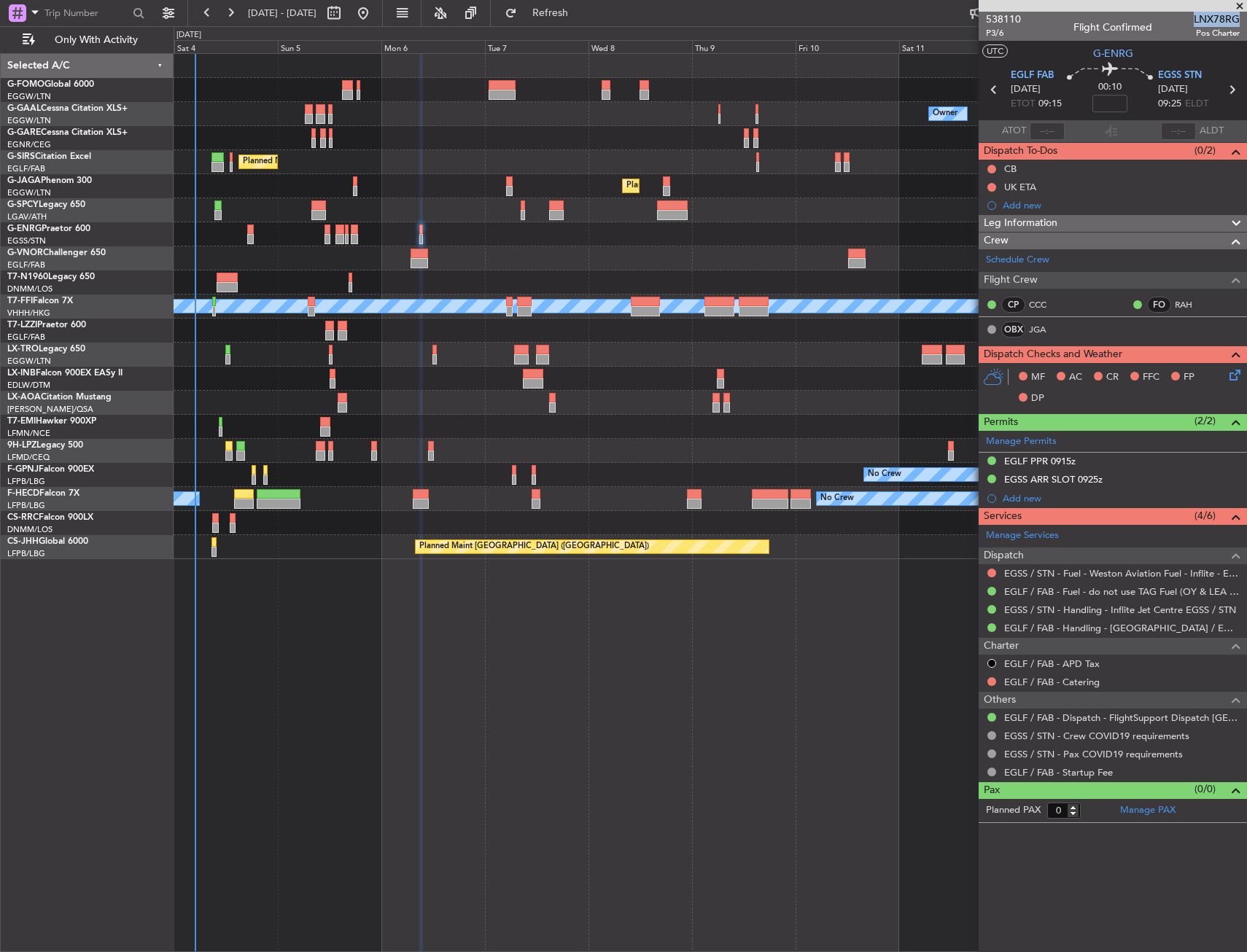
drag, startPoint x: 1196, startPoint y: 20, endPoint x: 1239, endPoint y: 21, distance: 43.0
click at [1239, 21] on span "LNX78RG" at bounding box center [1216, 19] width 46 height 15
copy span "LNX78RG"
click at [1048, 325] on link "JGA" at bounding box center [1045, 330] width 32 height 14
click at [1040, 81] on span "EGLF FAB" at bounding box center [1033, 76] width 43 height 14
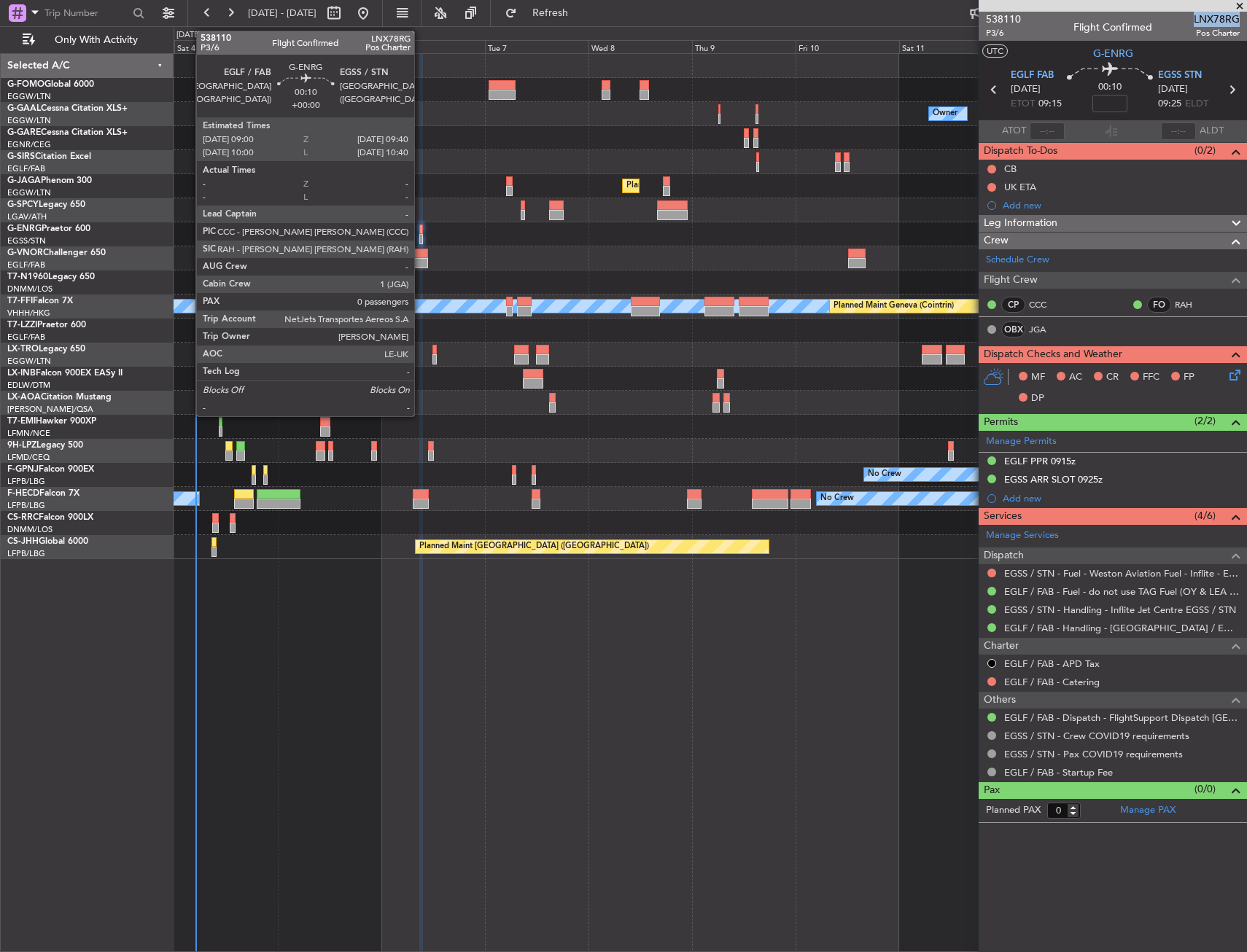
click at [421, 229] on div at bounding box center [420, 229] width 3 height 10
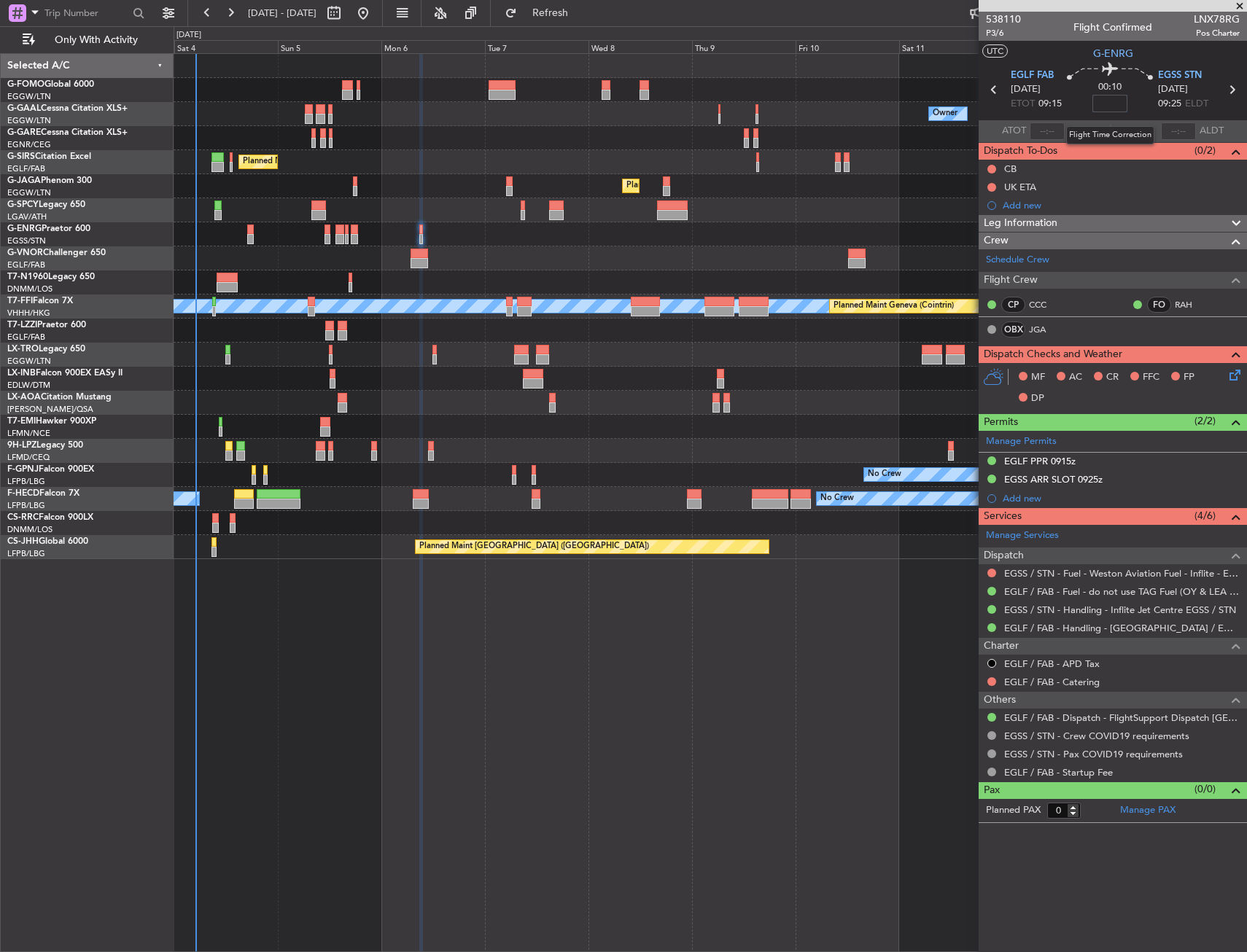
click at [1109, 105] on input at bounding box center [1110, 103] width 35 height 17
type input "+00:25"
click at [1134, 109] on div "00:10 +00:25" at bounding box center [1110, 90] width 96 height 54
click at [1124, 612] on link "EGSS / STN - Handling - Inflite Jet Centre EGSS / STN" at bounding box center [1120, 610] width 232 height 13
click at [1082, 484] on div "EGSS ARR SLOT 0925z" at bounding box center [1053, 479] width 98 height 13
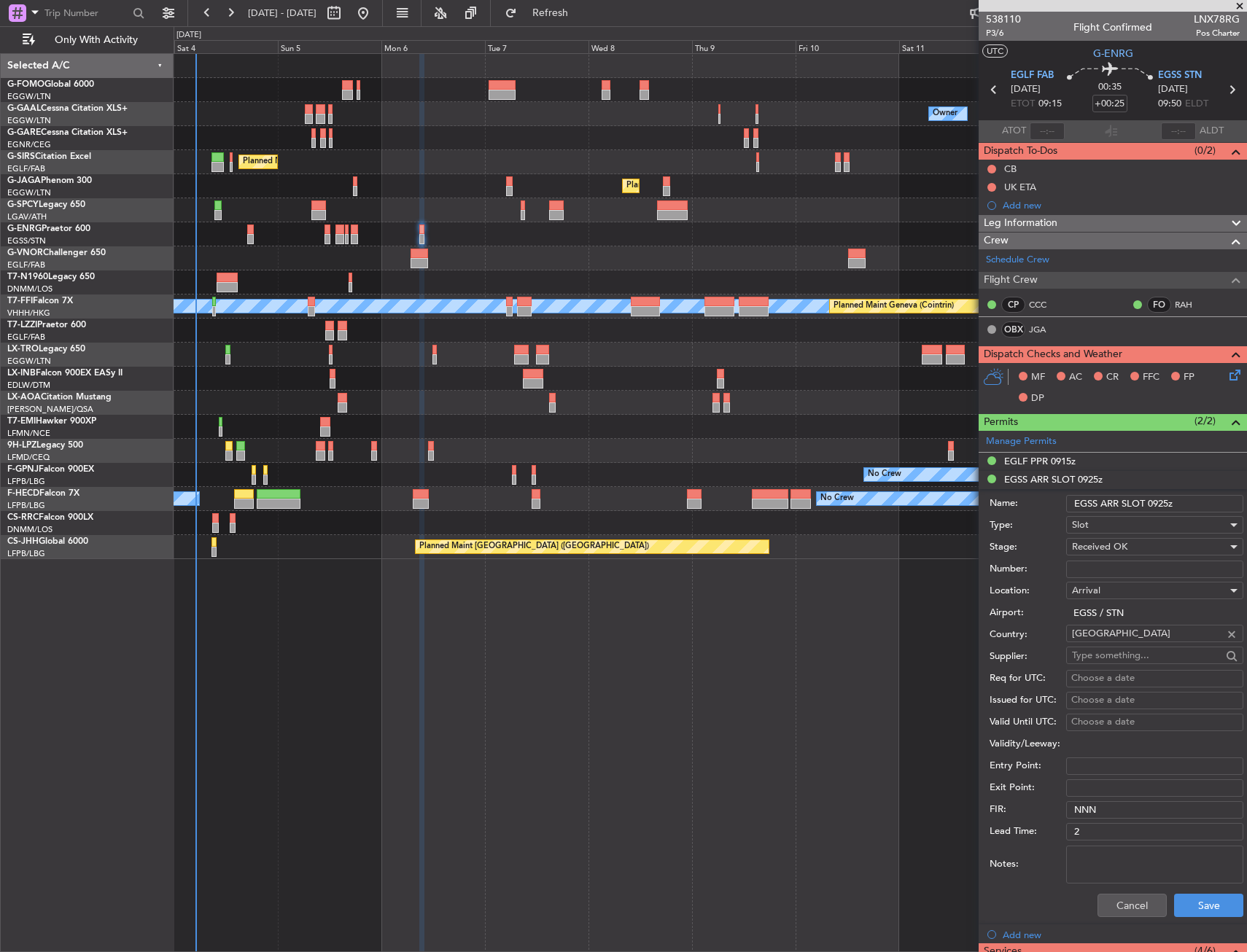
click at [1159, 505] on input "EGSS ARR SLOT 0925z" at bounding box center [1155, 503] width 177 height 17
type input "EGSS ARR SLOT 0950z"
click at [1117, 544] on span "Received OK" at bounding box center [1100, 547] width 56 height 14
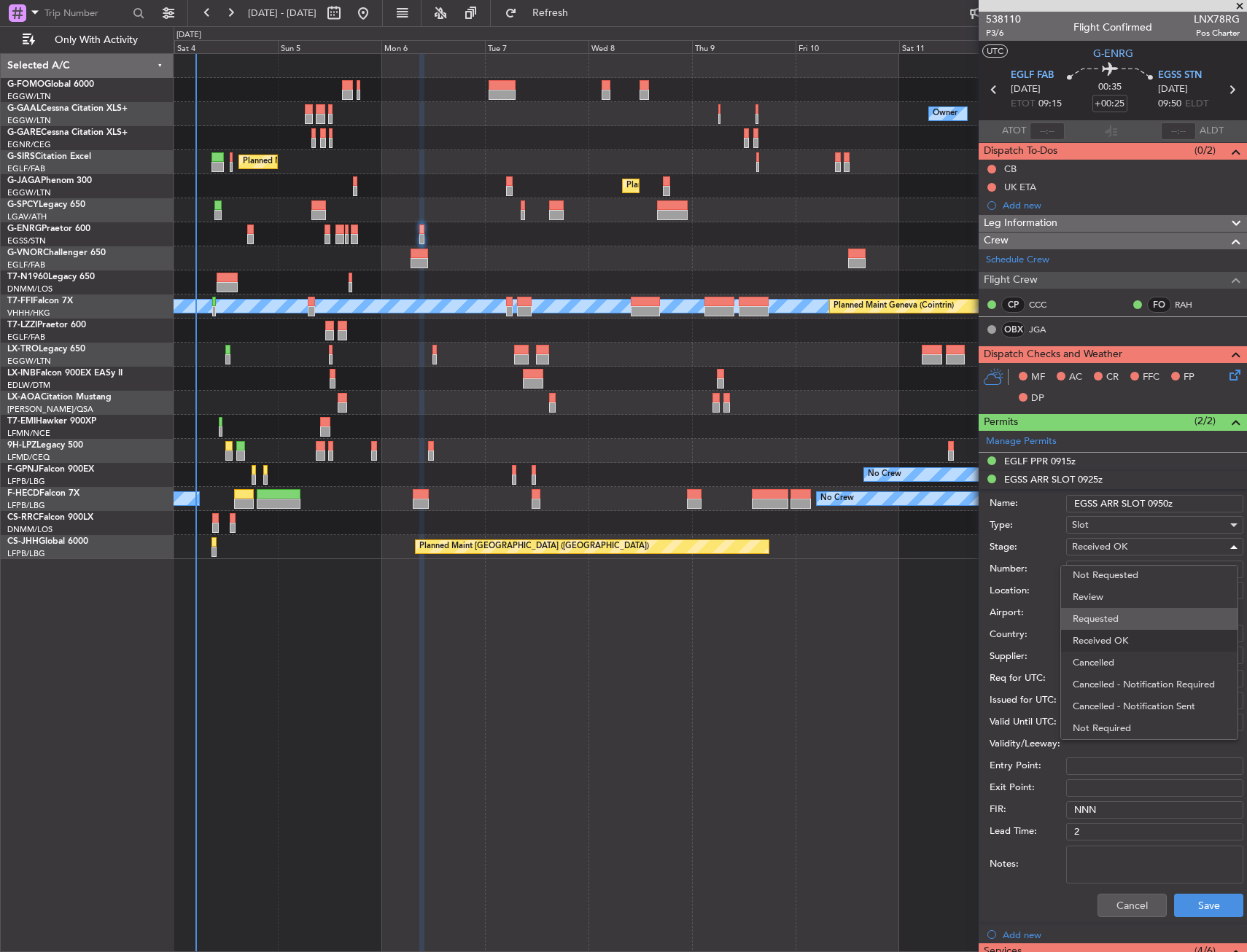
click at [1139, 626] on span "Requested" at bounding box center [1150, 619] width 153 height 22
click at [1188, 915] on button "Save" at bounding box center [1208, 905] width 69 height 23
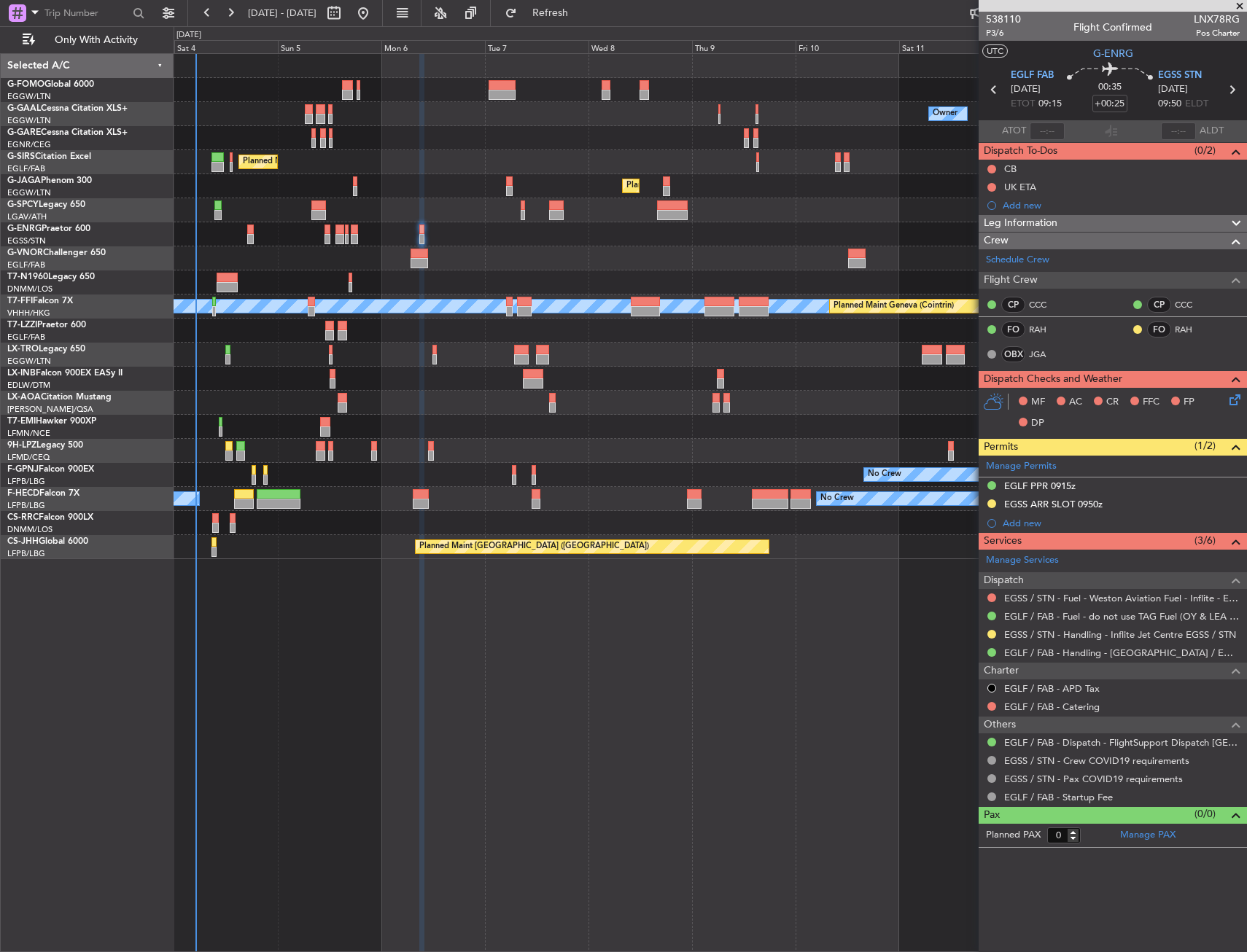
click at [1143, 222] on div "Leg Information" at bounding box center [1113, 223] width 269 height 17
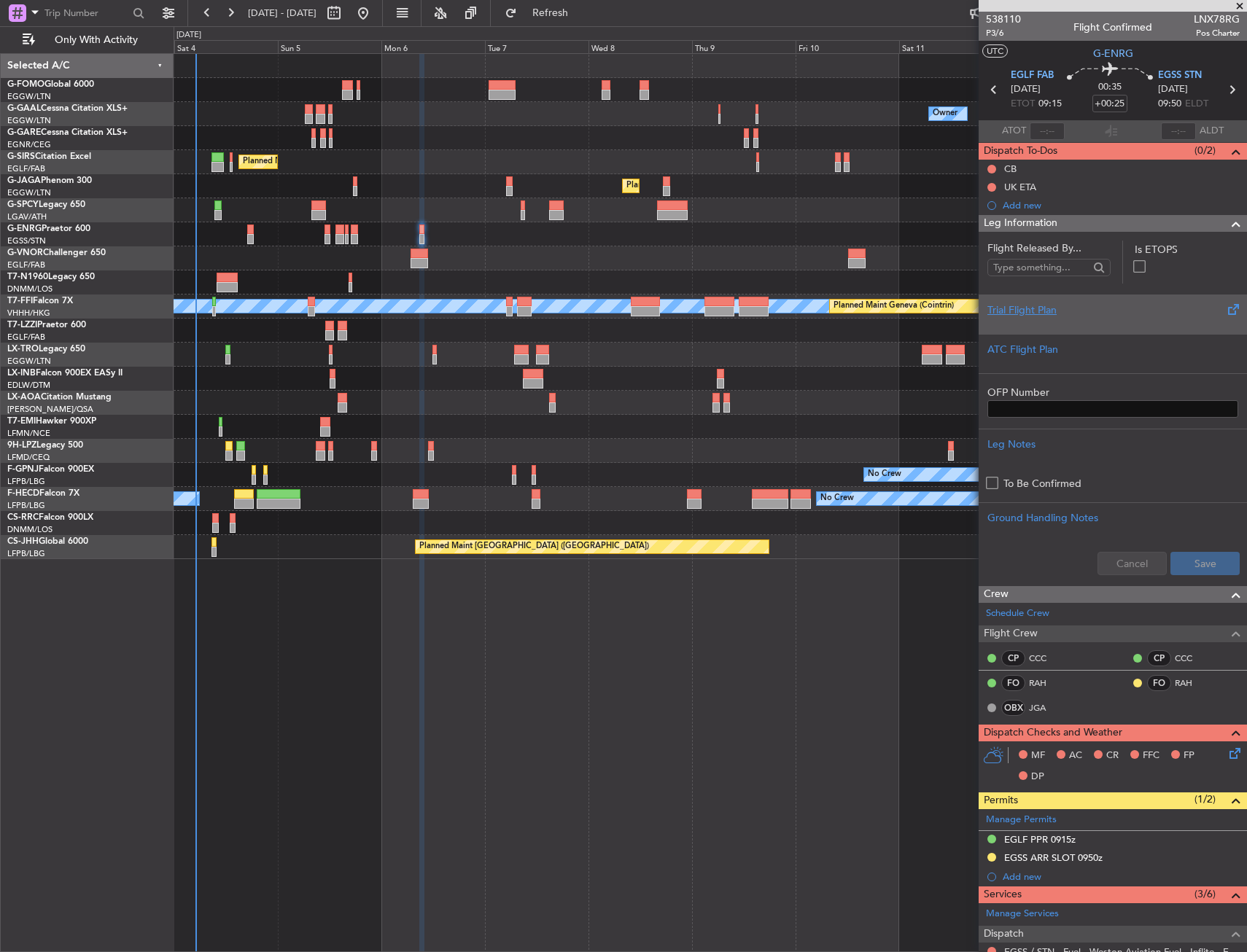
click at [1102, 305] on div "Trial Flight Plan" at bounding box center [1113, 310] width 250 height 15
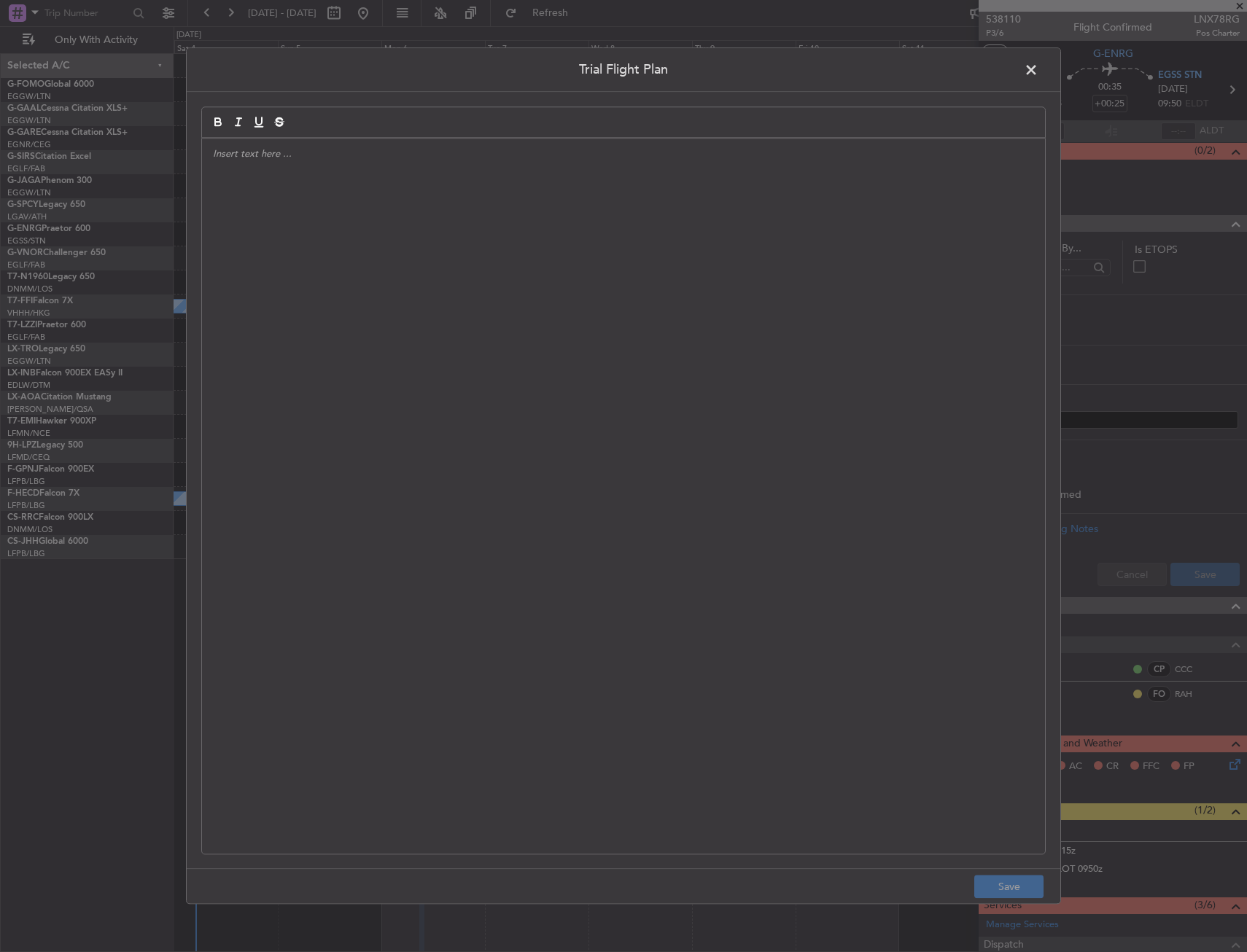
click at [437, 291] on div at bounding box center [624, 496] width 843 height 715
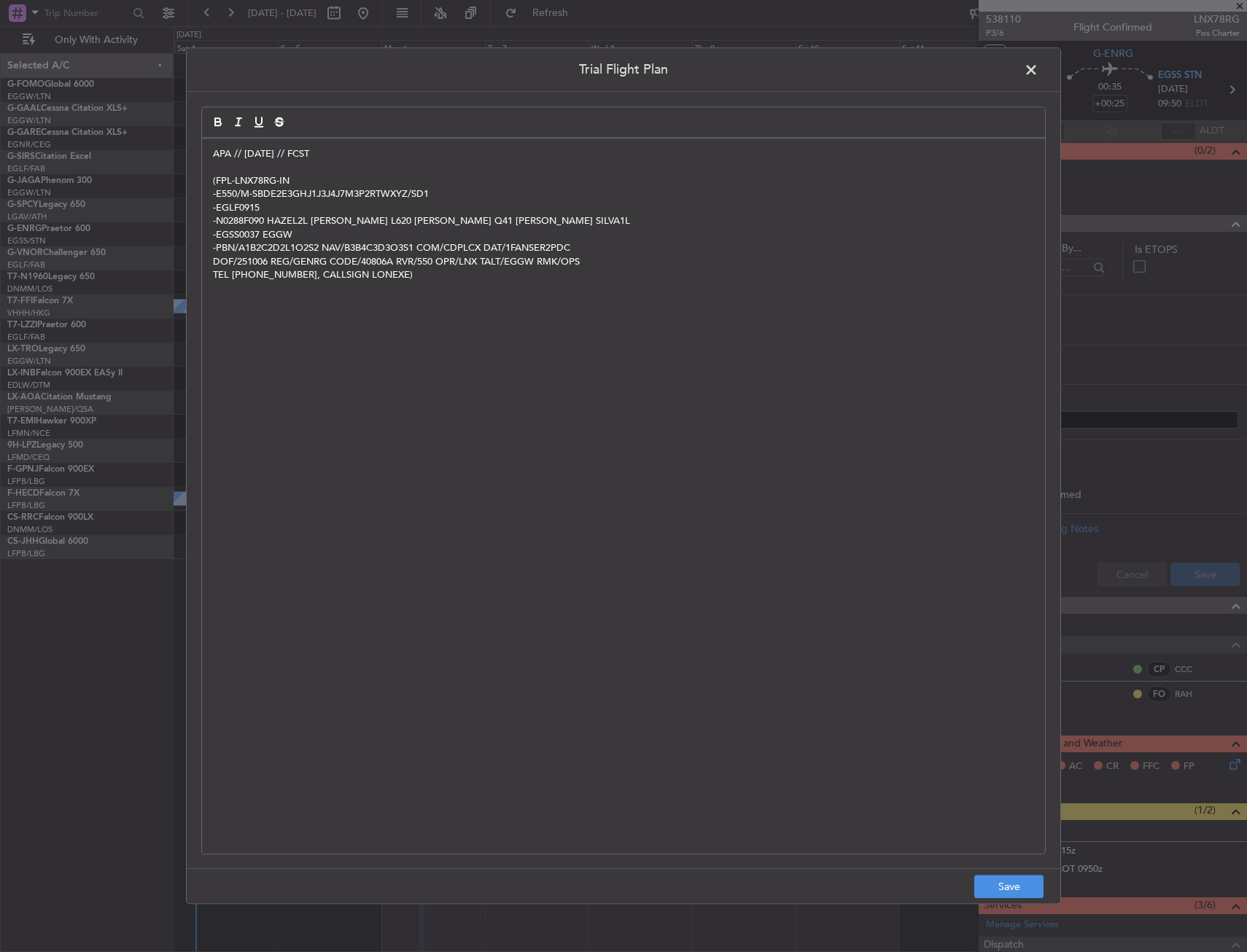
scroll to position [0, 0]
drag, startPoint x: 1013, startPoint y: 884, endPoint x: 1203, endPoint y: 687, distance: 273.7
click at [1014, 879] on button "Save" at bounding box center [1009, 887] width 69 height 23
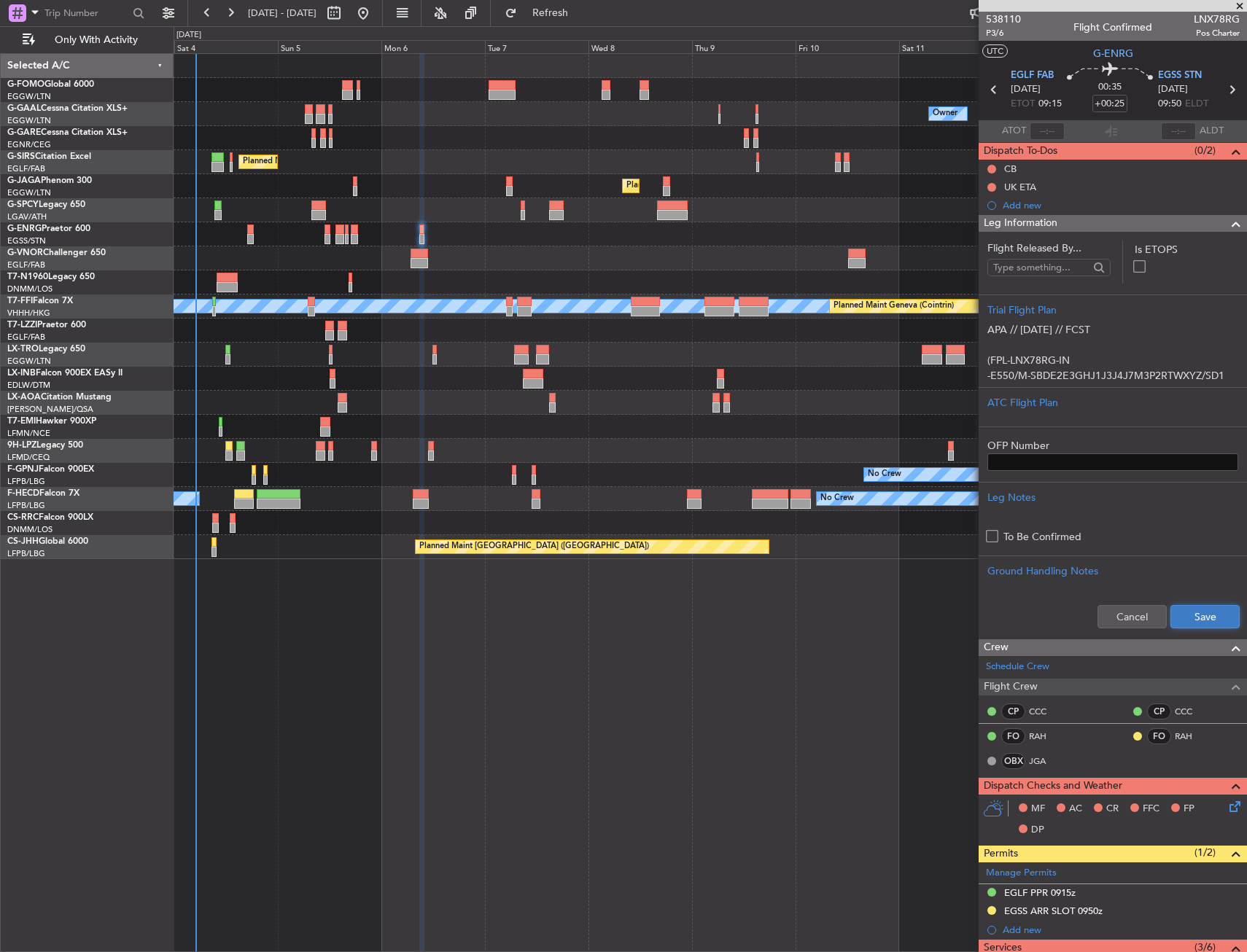
click at [1204, 610] on button "Save" at bounding box center [1205, 617] width 69 height 23
click at [1170, 220] on div "Leg Information" at bounding box center [1113, 223] width 269 height 17
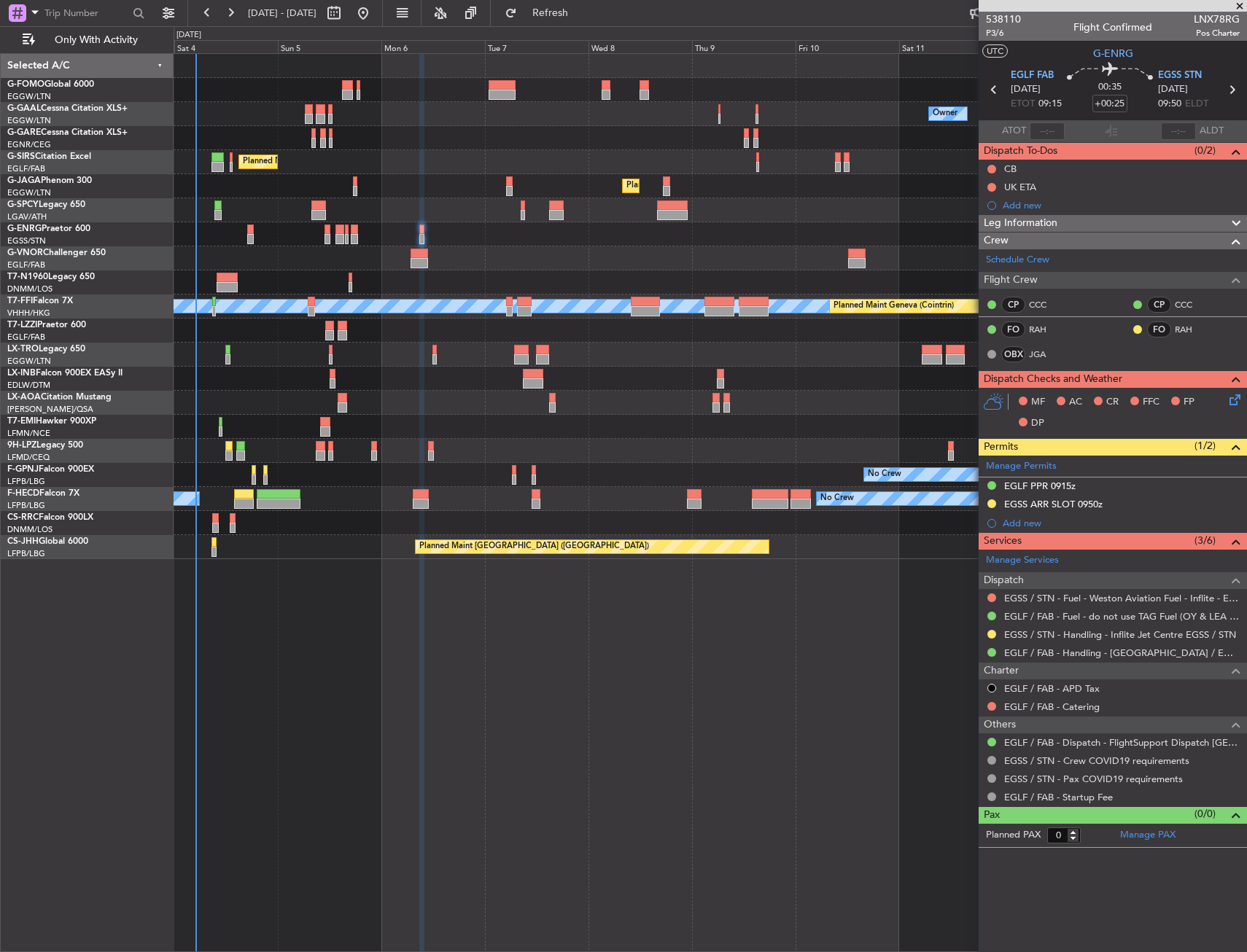
click at [1230, 399] on icon at bounding box center [1233, 397] width 12 height 12
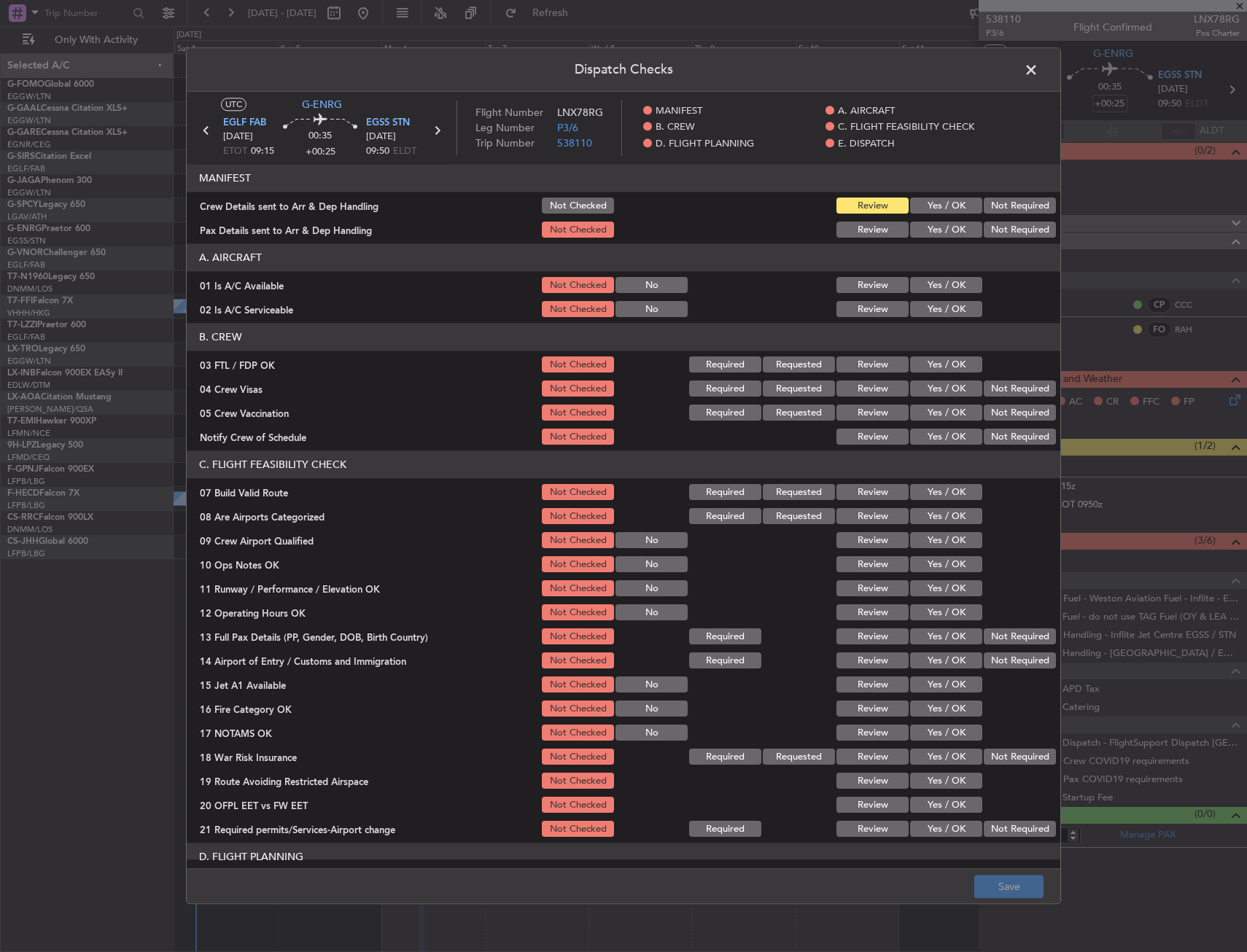
click at [908, 295] on div "Yes / OK" at bounding box center [945, 286] width 74 height 21
drag, startPoint x: 920, startPoint y: 289, endPoint x: 905, endPoint y: 324, distance: 38.1
click at [918, 298] on section "A. AIRCRAFT 01 Is A/C Available Not Checked No Review Yes / OK 02 Is A/C Servic…" at bounding box center [624, 282] width 874 height 76
click at [905, 324] on header "B. CREW" at bounding box center [624, 337] width 874 height 28
click at [922, 308] on button "Yes / OK" at bounding box center [946, 310] width 72 height 16
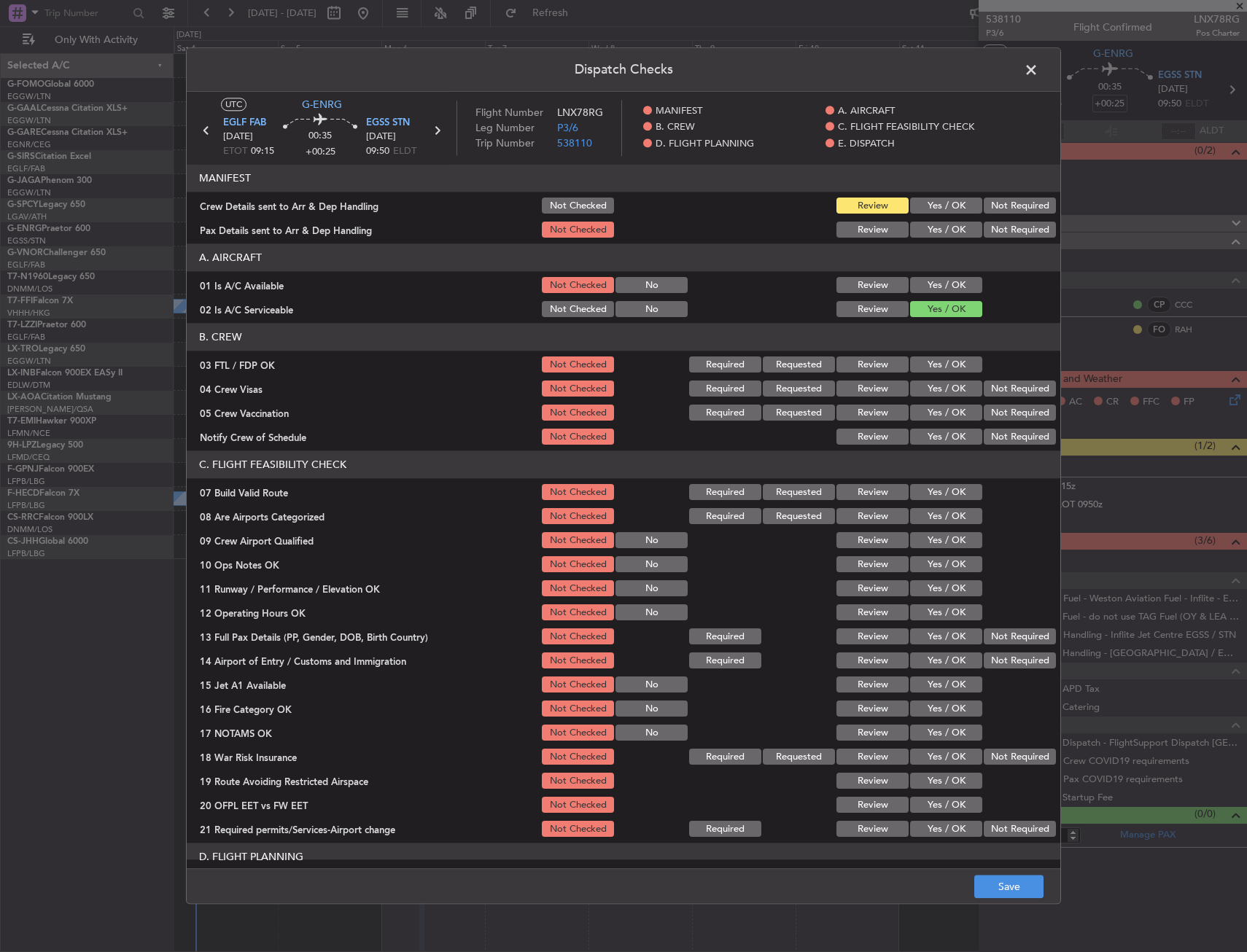
click at [924, 294] on div "Yes / OK" at bounding box center [945, 286] width 74 height 21
click at [924, 293] on button "Yes / OK" at bounding box center [946, 286] width 72 height 16
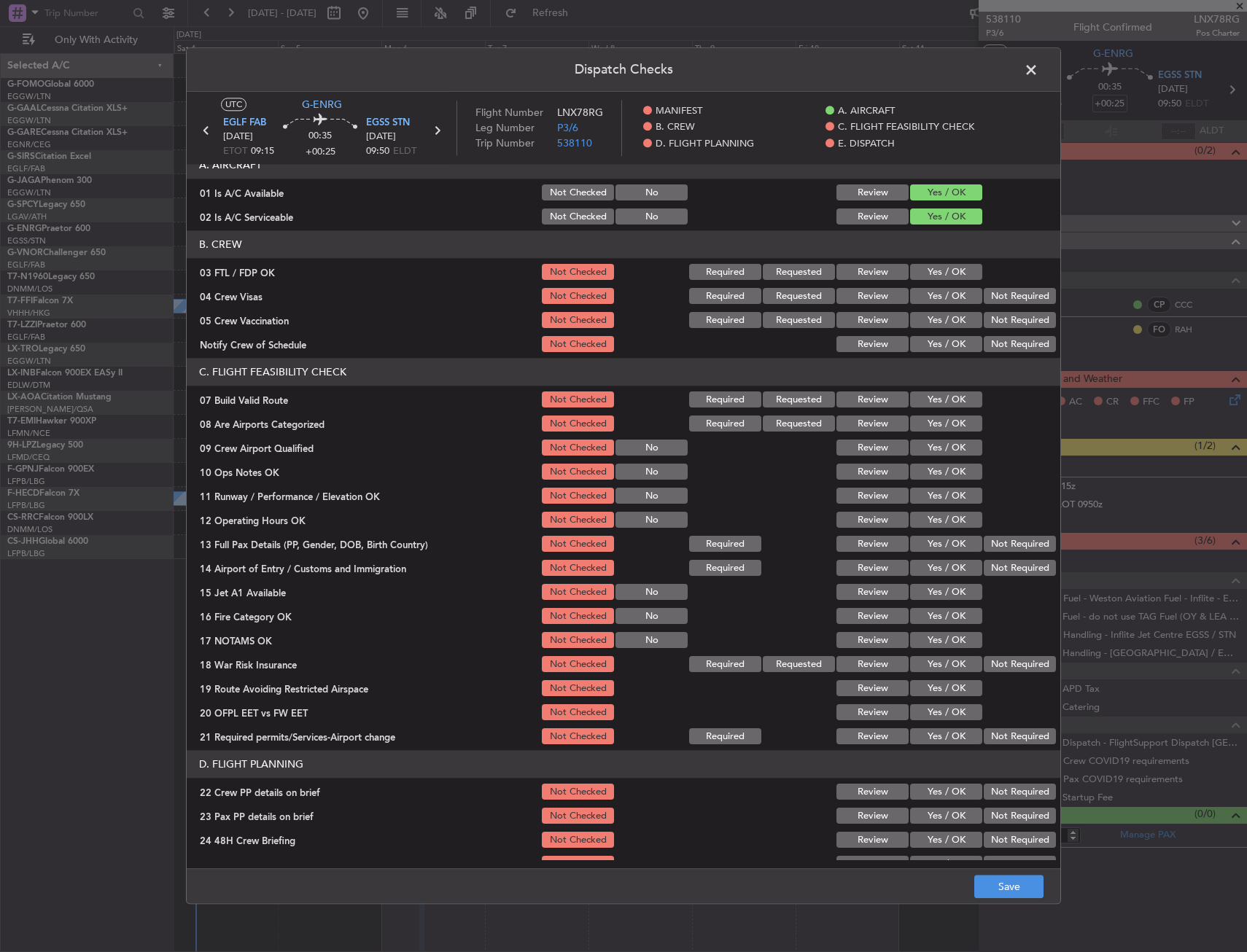
scroll to position [146, 0]
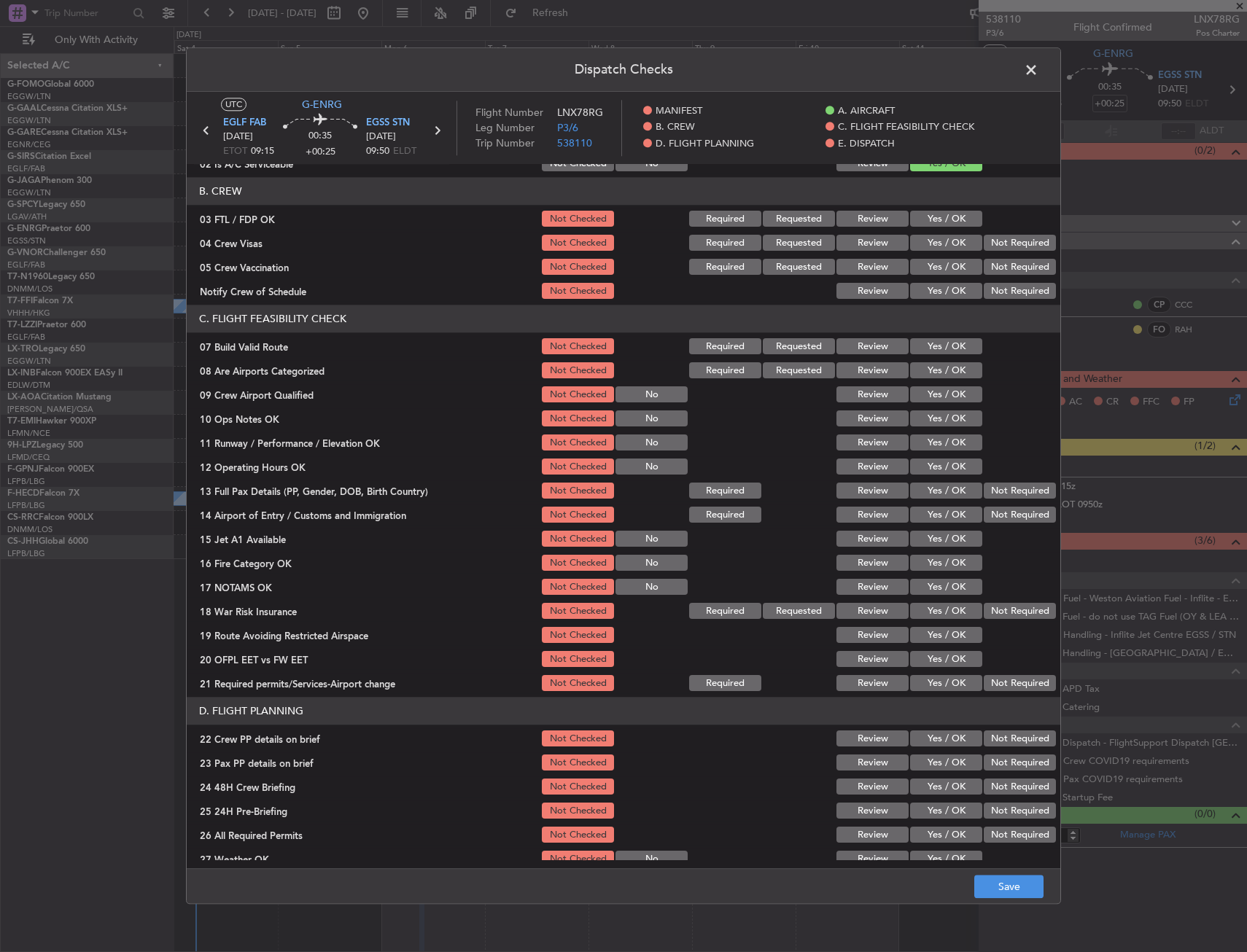
click at [924, 333] on section "C. FLIGHT FEASIBILITY CHECK 07 Build Valid Route Not Checked Required Requested…" at bounding box center [624, 499] width 874 height 388
click at [923, 342] on button "Yes / OK" at bounding box center [946, 347] width 72 height 16
click at [934, 407] on section "C. FLIGHT FEASIBILITY CHECK 07 Build Valid Route Not Checked Required Requested…" at bounding box center [624, 499] width 874 height 388
drag, startPoint x: 932, startPoint y: 419, endPoint x: 931, endPoint y: 449, distance: 30.0
click at [931, 419] on button "Yes / OK" at bounding box center [946, 420] width 72 height 16
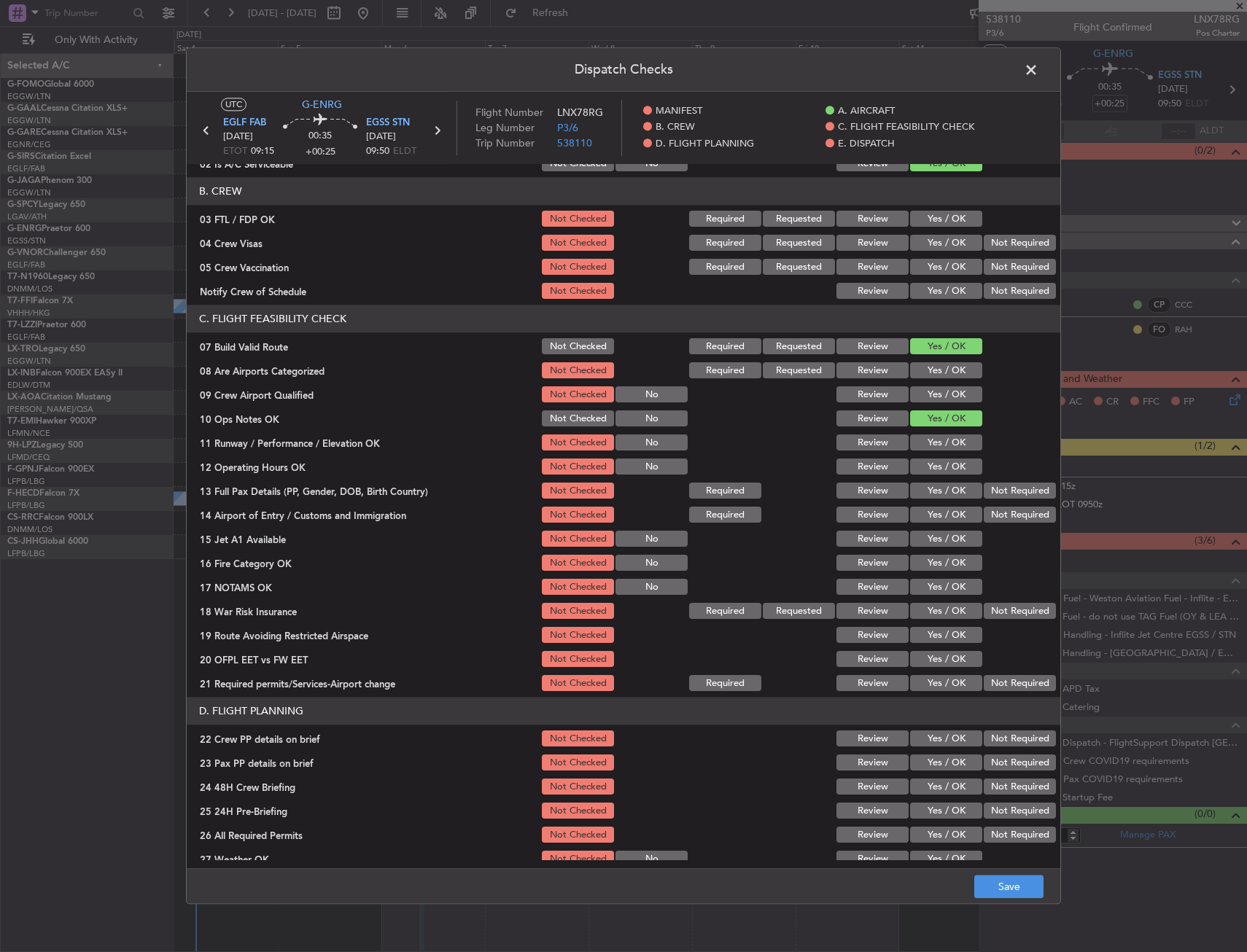
click at [931, 449] on button "Yes / OK" at bounding box center [946, 443] width 72 height 16
drag, startPoint x: 933, startPoint y: 469, endPoint x: 933, endPoint y: 482, distance: 13.0
click at [933, 472] on button "Yes / OK" at bounding box center [946, 467] width 72 height 16
click at [991, 498] on button "Not Required" at bounding box center [1020, 492] width 72 height 16
click at [940, 501] on div "Yes / OK" at bounding box center [945, 491] width 74 height 21
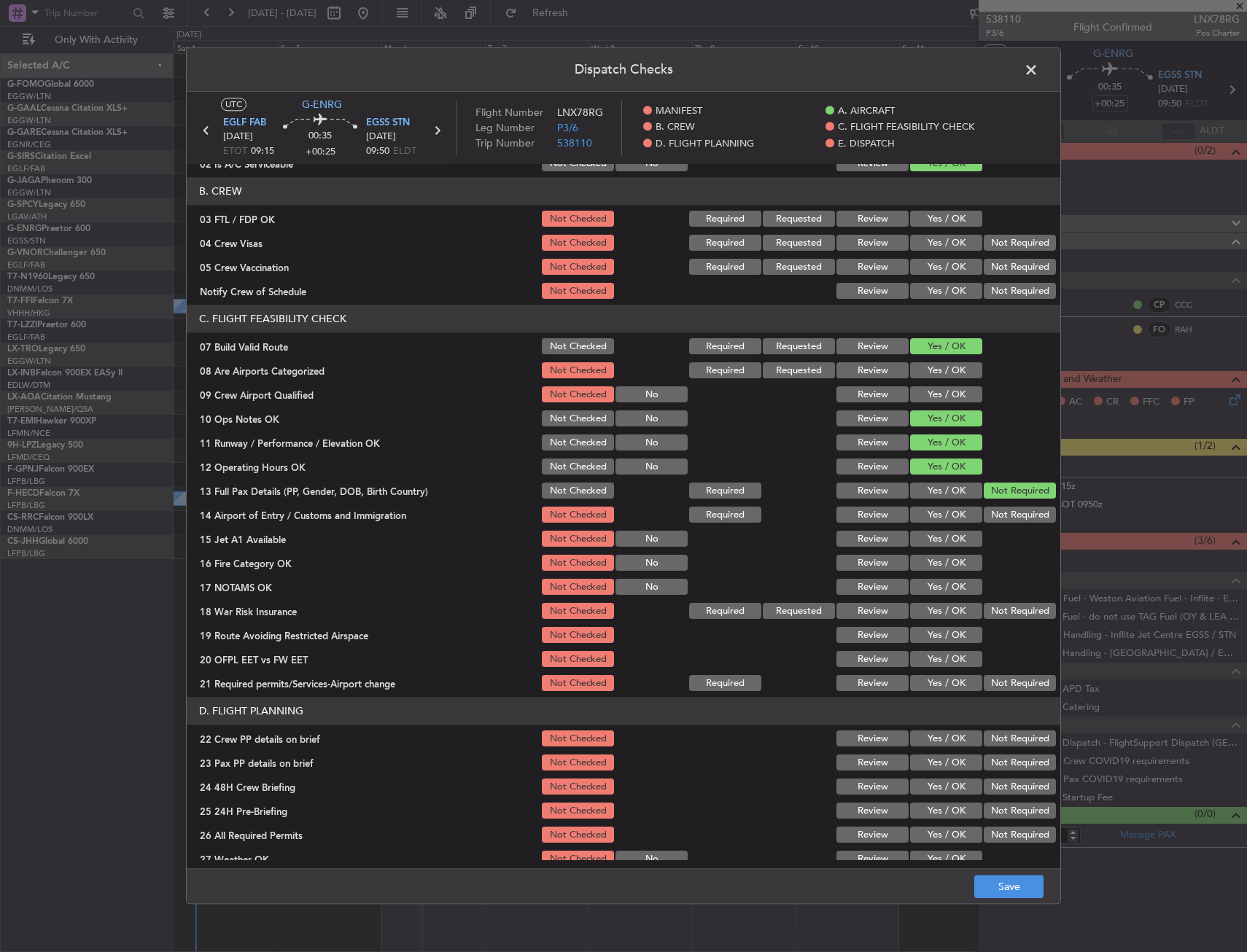
click at [933, 494] on button "Yes / OK" at bounding box center [946, 492] width 72 height 16
click at [931, 509] on button "Yes / OK" at bounding box center [946, 515] width 72 height 16
click at [932, 549] on div "Yes / OK" at bounding box center [945, 539] width 74 height 21
click at [933, 540] on button "Yes / OK" at bounding box center [946, 539] width 72 height 16
click at [933, 558] on button "Yes / OK" at bounding box center [946, 564] width 72 height 16
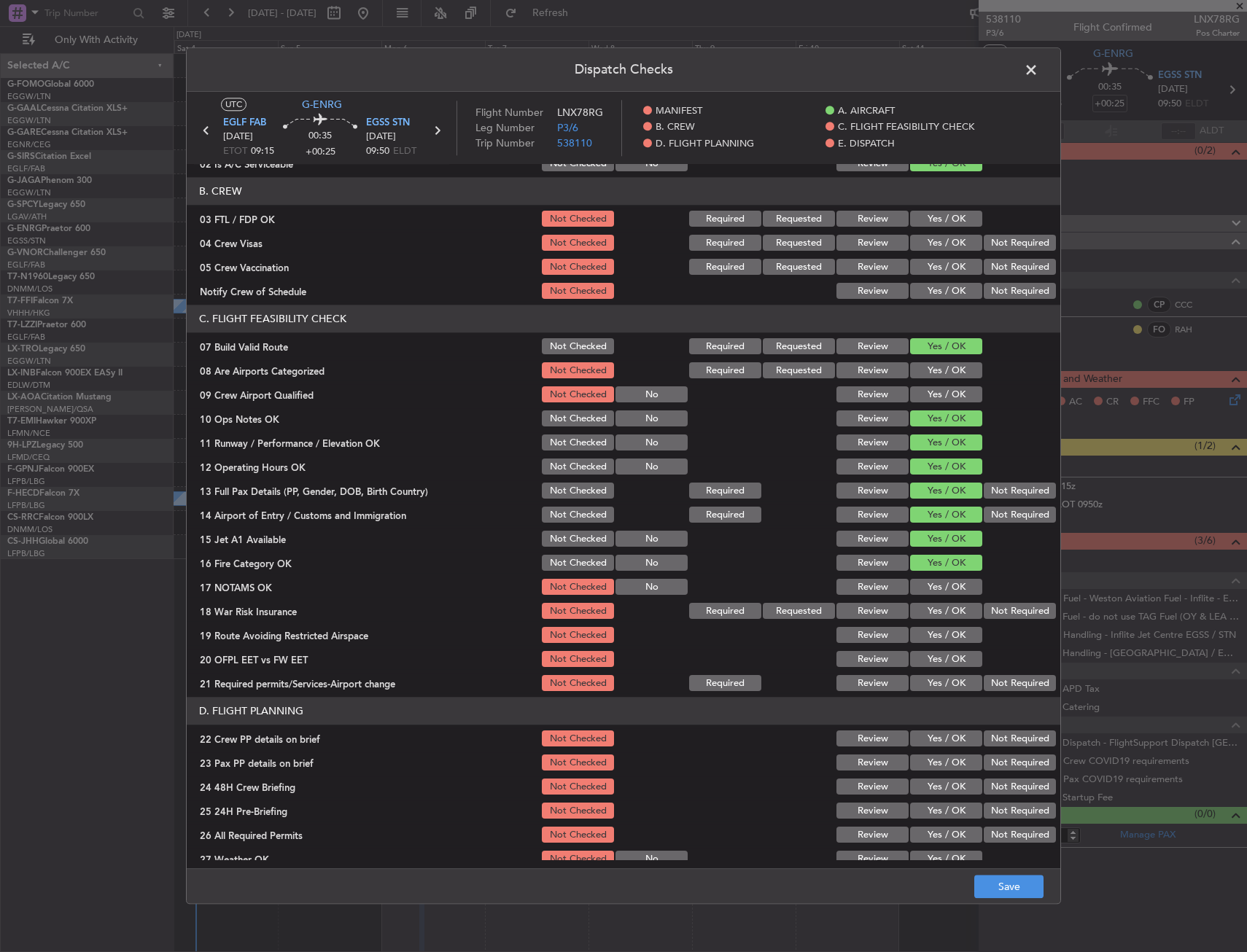
click at [936, 585] on button "Yes / OK" at bounding box center [946, 588] width 72 height 16
click at [936, 587] on button "Yes / OK" at bounding box center [946, 588] width 72 height 16
click at [992, 610] on button "Not Required" at bounding box center [1020, 612] width 72 height 16
click at [938, 633] on button "Yes / OK" at bounding box center [946, 636] width 72 height 16
click at [928, 653] on button "Yes / OK" at bounding box center [946, 660] width 72 height 16
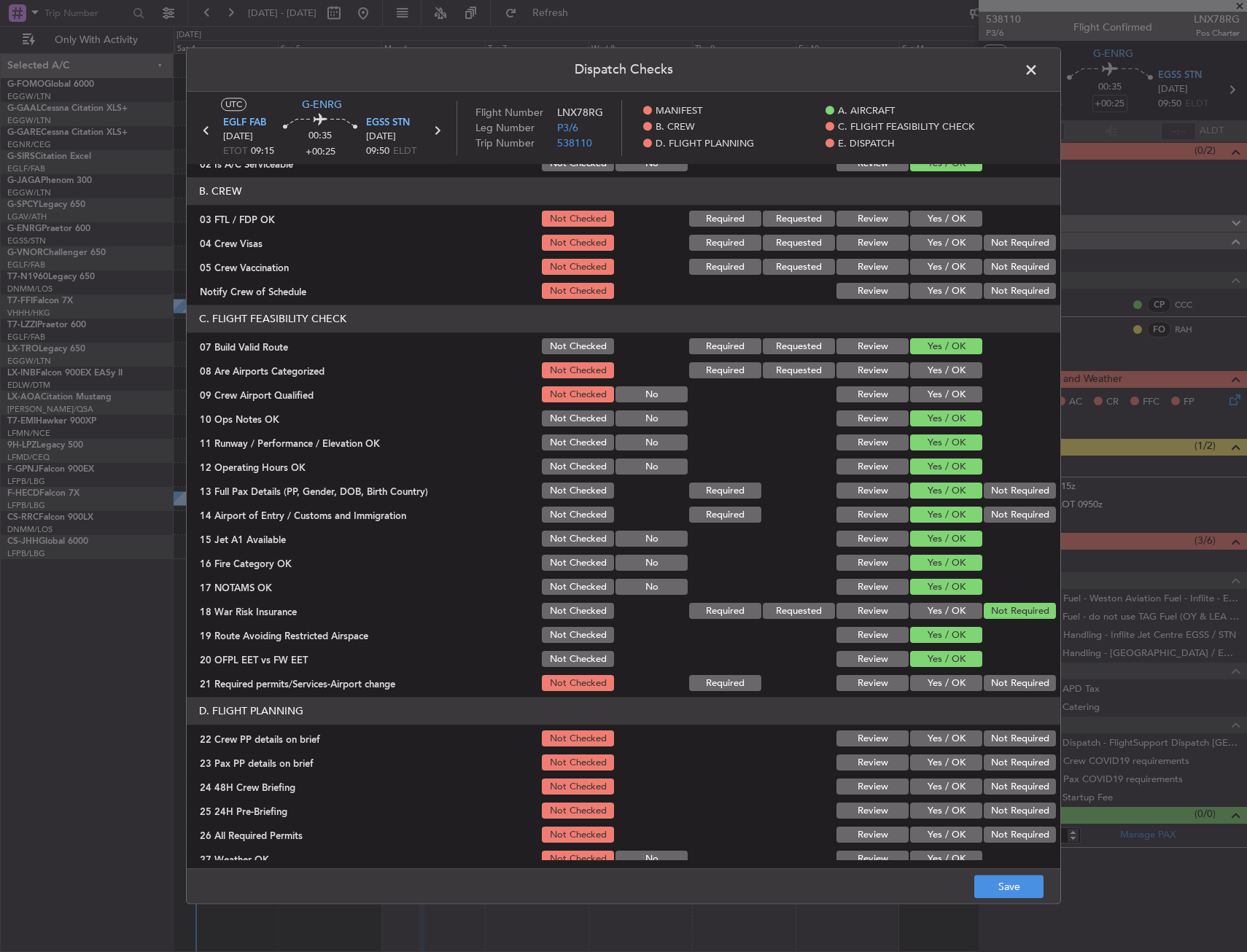
click at [925, 663] on button "Yes / OK" at bounding box center [946, 660] width 72 height 16
click at [921, 676] on button "Yes / OK" at bounding box center [946, 684] width 72 height 16
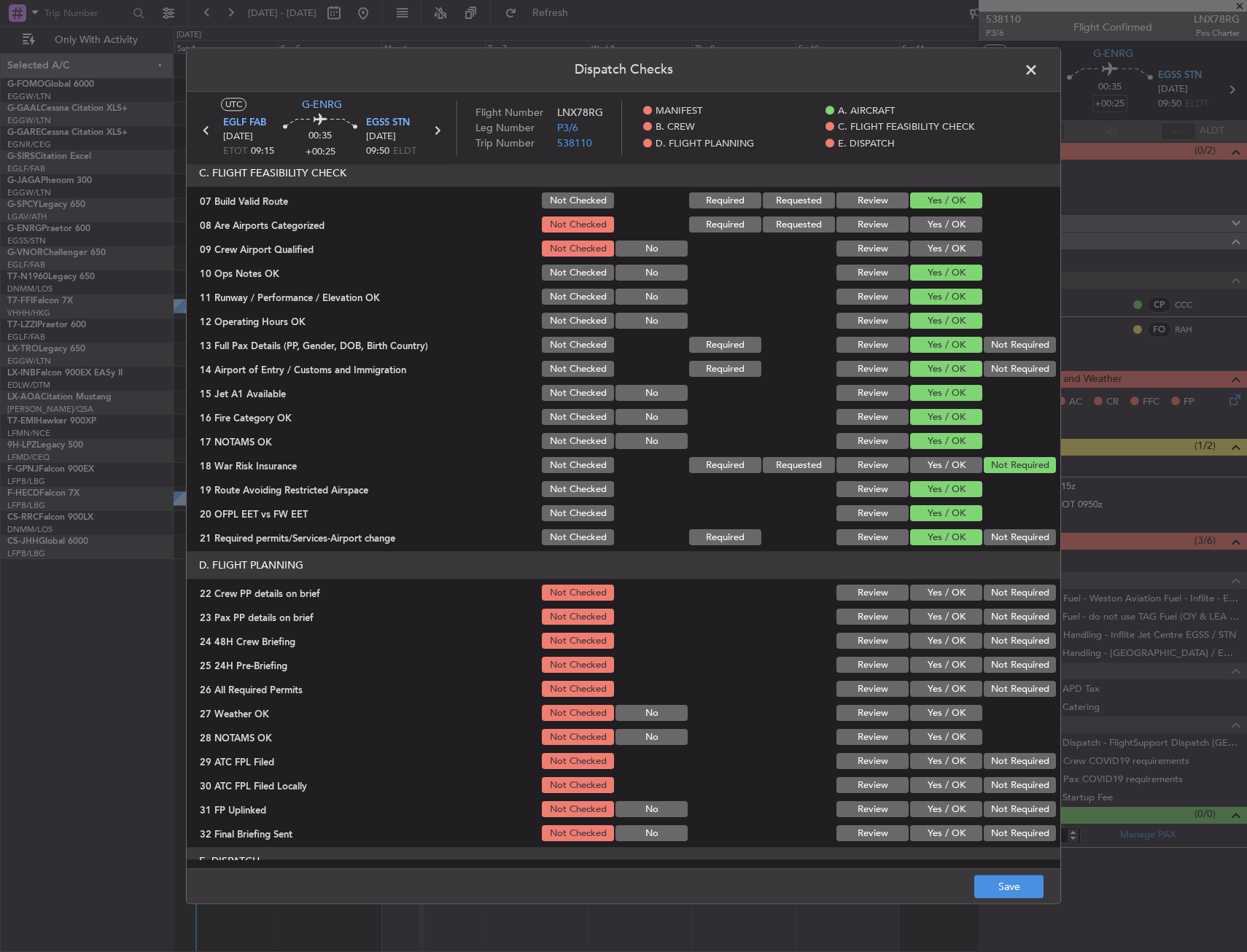
click at [924, 616] on button "Yes / OK" at bounding box center [946, 618] width 72 height 16
click at [926, 592] on button "Yes / OK" at bounding box center [946, 594] width 72 height 16
drag, startPoint x: 930, startPoint y: 645, endPoint x: 994, endPoint y: 679, distance: 72.5
click at [931, 646] on button "Yes / OK" at bounding box center [946, 641] width 72 height 16
click at [1001, 668] on button "Not Required" at bounding box center [1020, 666] width 72 height 16
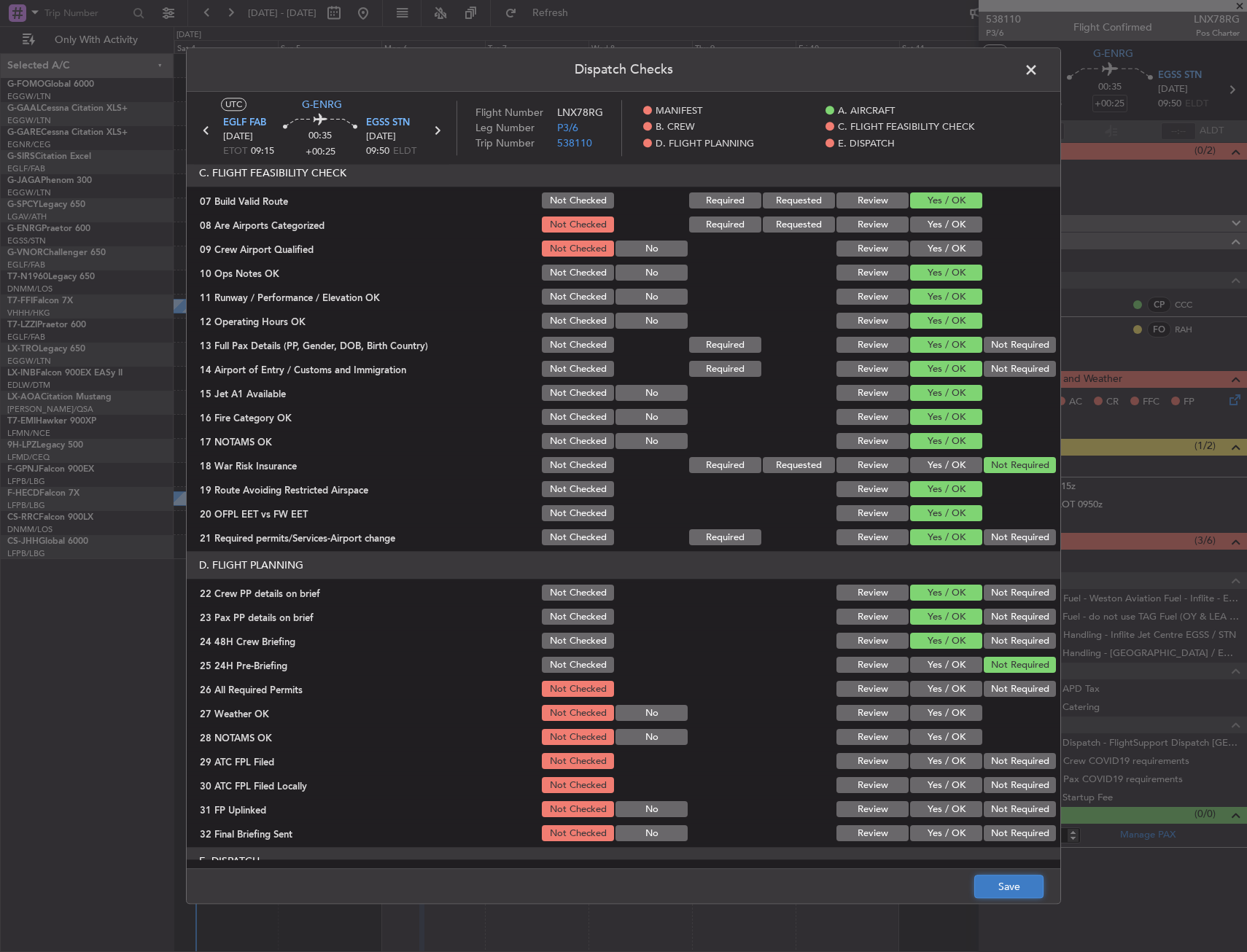
click at [1009, 891] on button "Save" at bounding box center [1009, 887] width 69 height 23
click at [1039, 69] on span at bounding box center [1039, 74] width 0 height 29
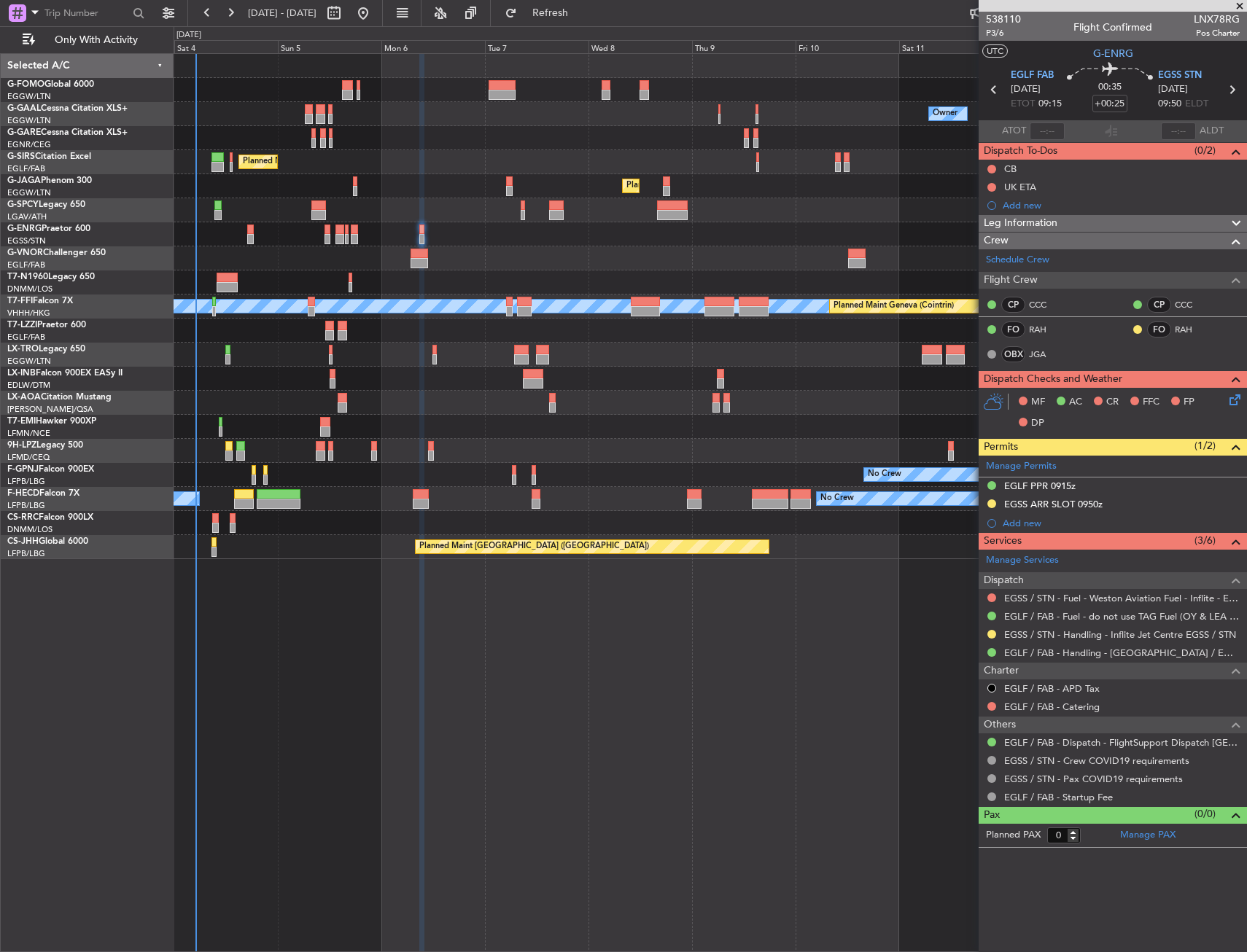
click at [1242, 409] on div "MF AC CR FFC FP DP" at bounding box center [1113, 413] width 269 height 50
click at [1237, 403] on icon at bounding box center [1233, 397] width 12 height 12
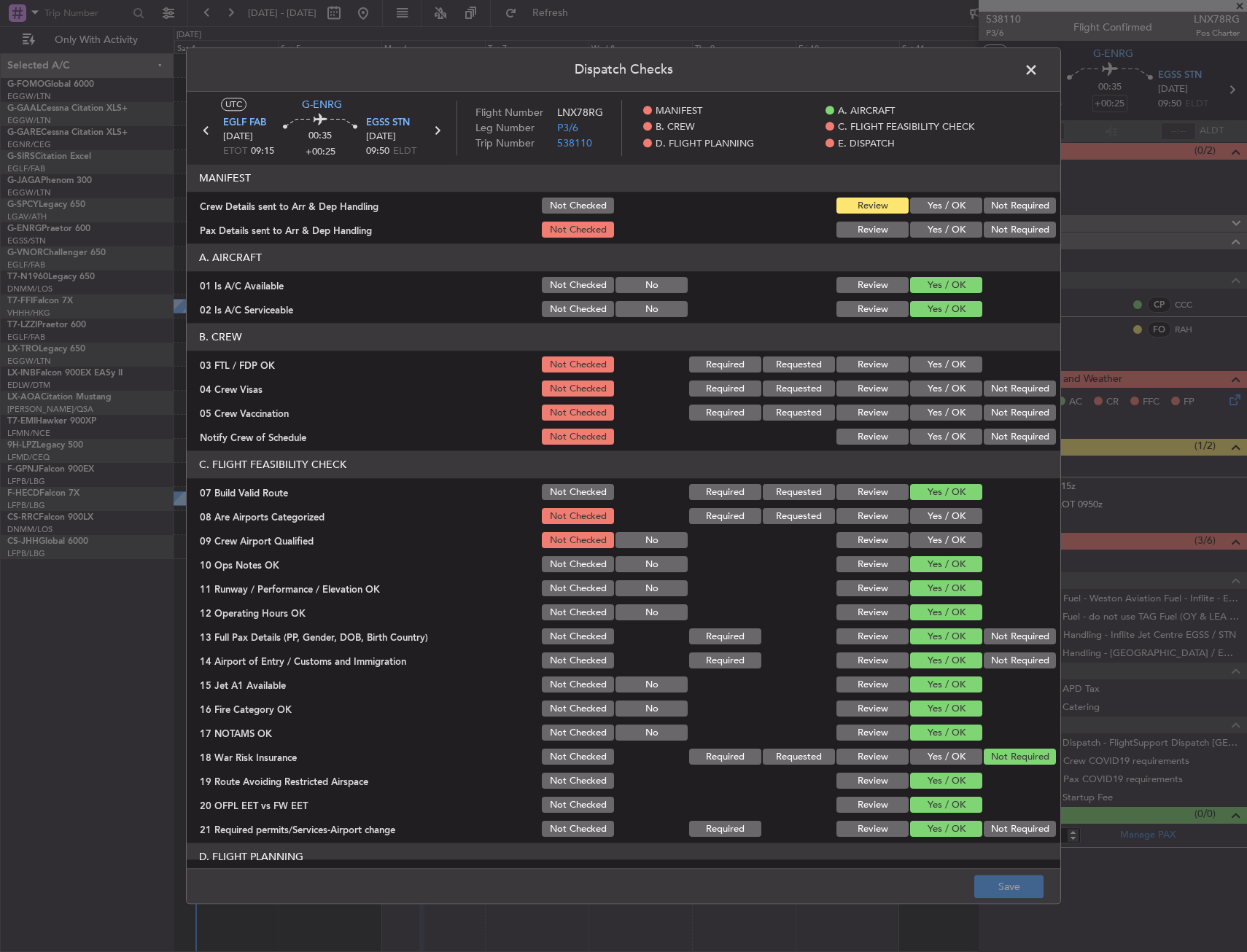
click at [1039, 67] on span at bounding box center [1039, 74] width 0 height 29
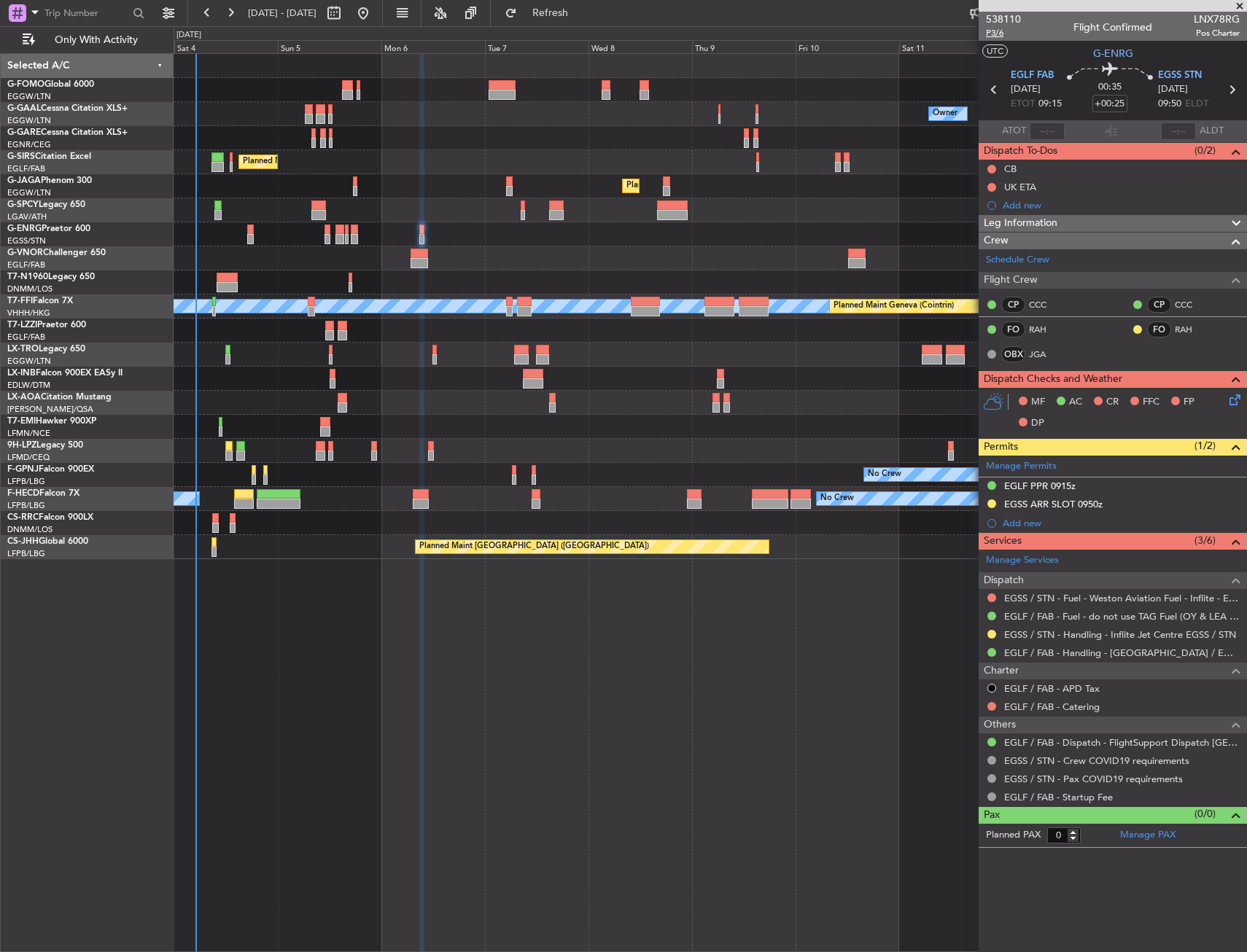
click at [1008, 34] on span "P3/6" at bounding box center [1003, 33] width 35 height 13
click at [994, 168] on button at bounding box center [992, 169] width 9 height 9
click at [982, 234] on span "Completed" at bounding box center [998, 233] width 48 height 14
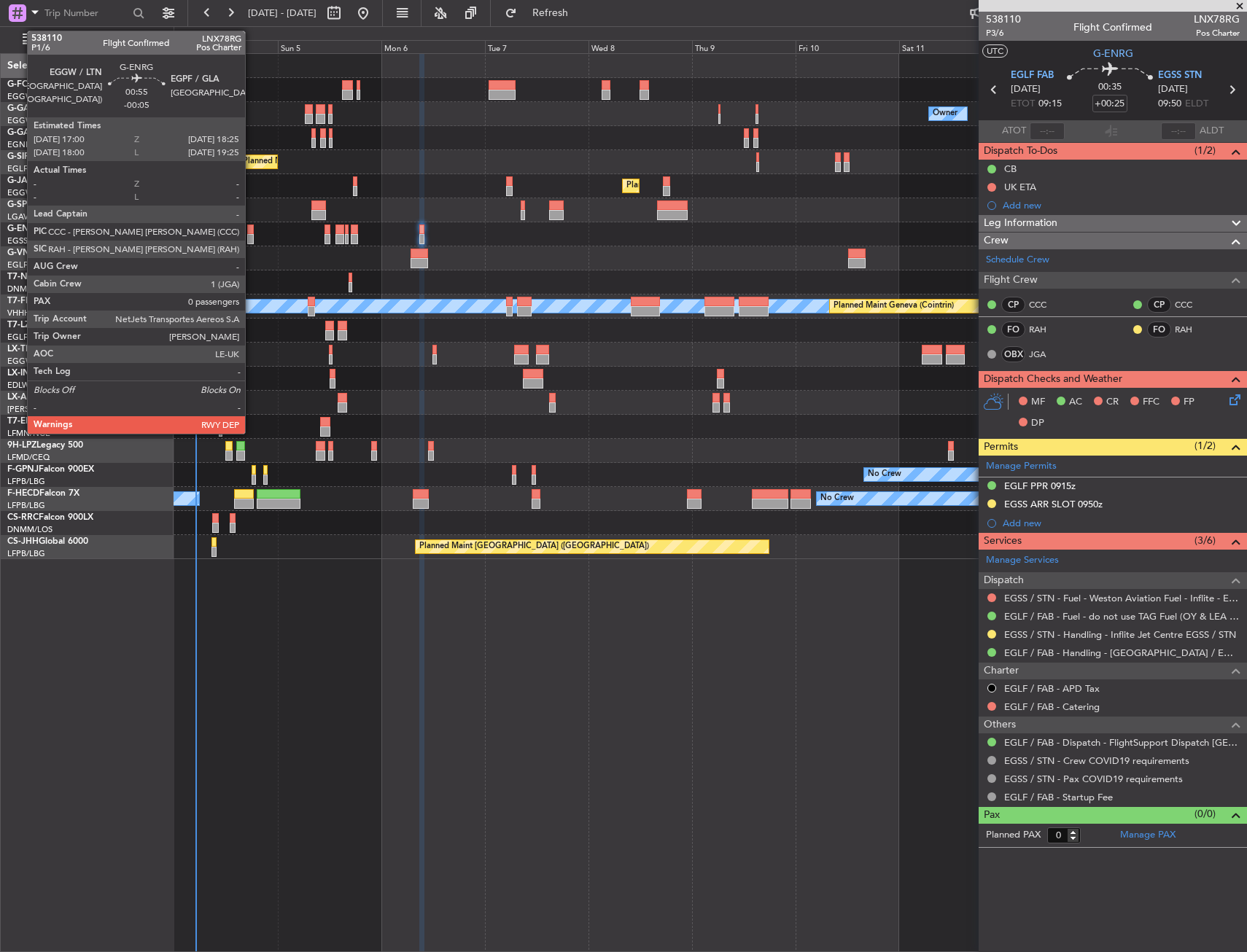
click at [254, 228] on div "Planned Maint [GEOGRAPHIC_DATA] ([GEOGRAPHIC_DATA])" at bounding box center [710, 234] width 1073 height 24
click at [250, 237] on div at bounding box center [250, 239] width 6 height 10
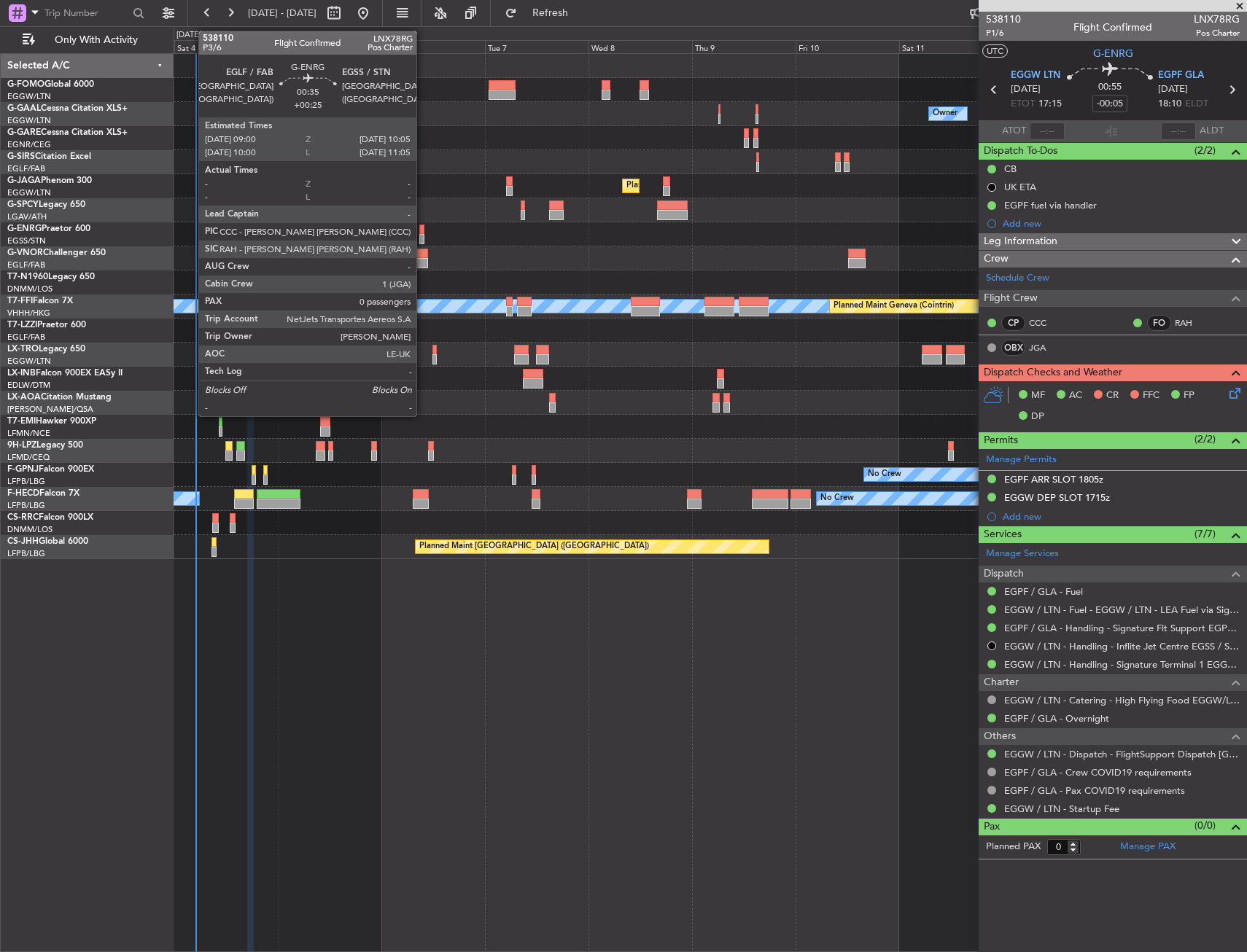
click at [423, 232] on div at bounding box center [422, 229] width 5 height 10
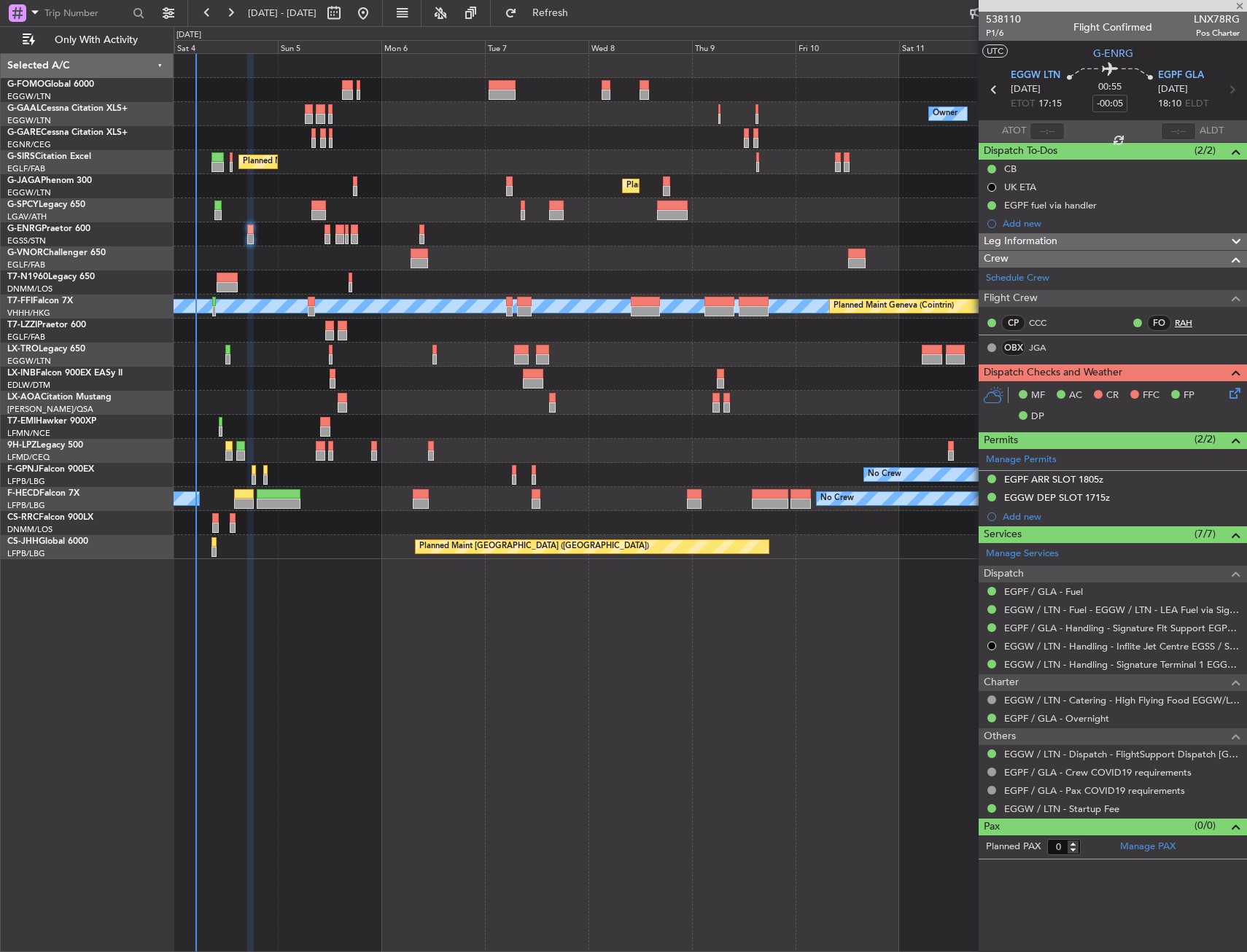
type input "+00:25"
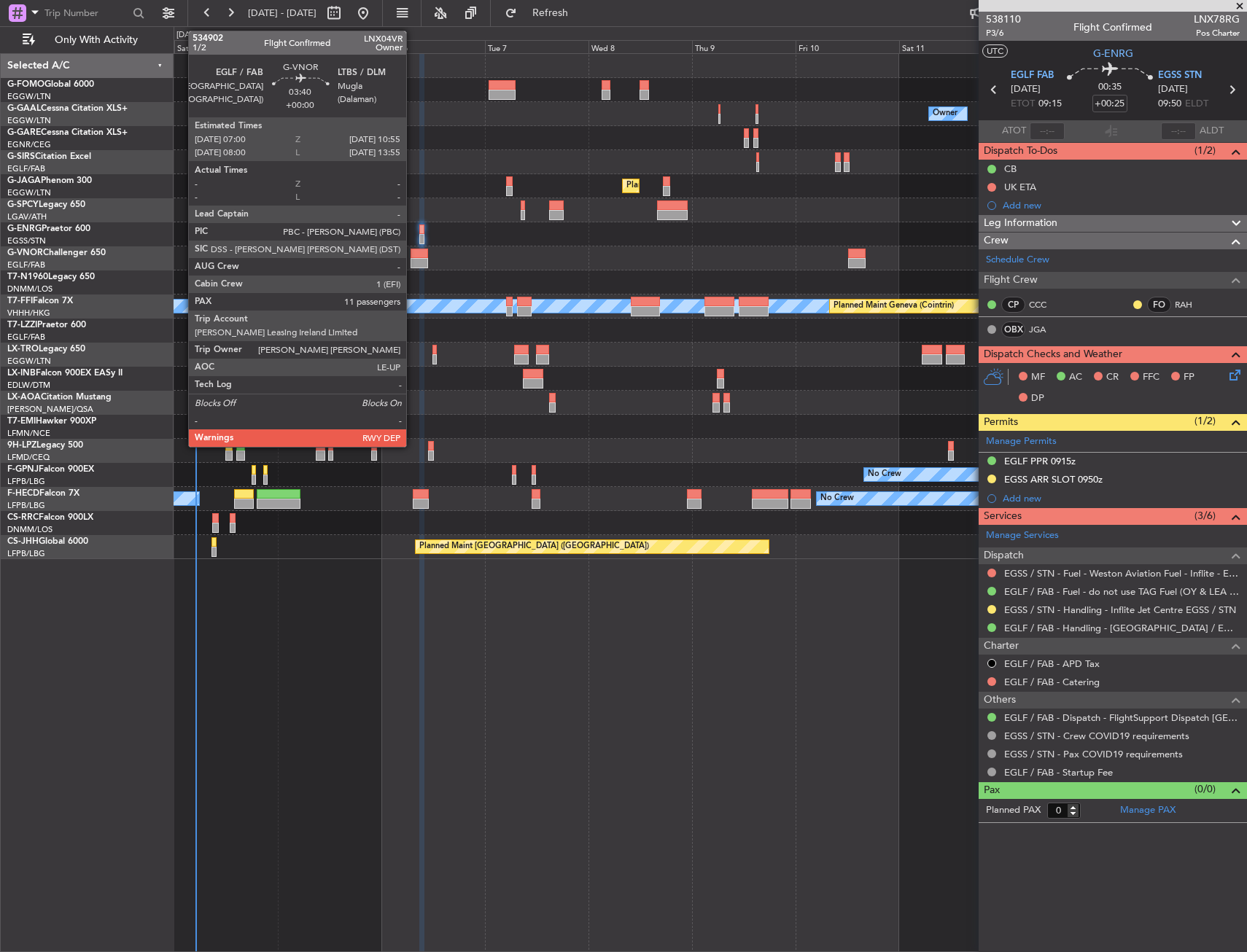
click at [413, 258] on div at bounding box center [419, 253] width 17 height 10
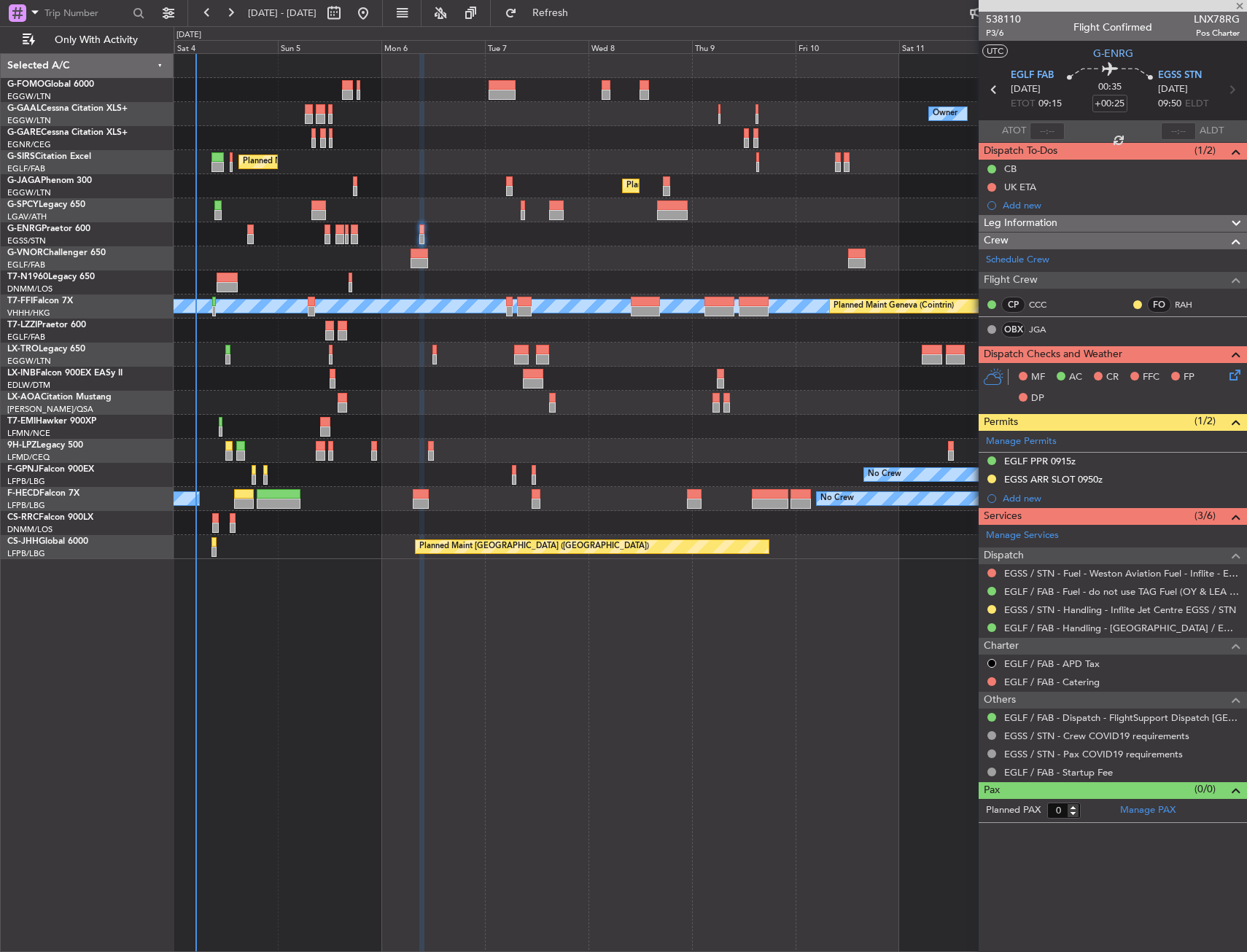
type input "11"
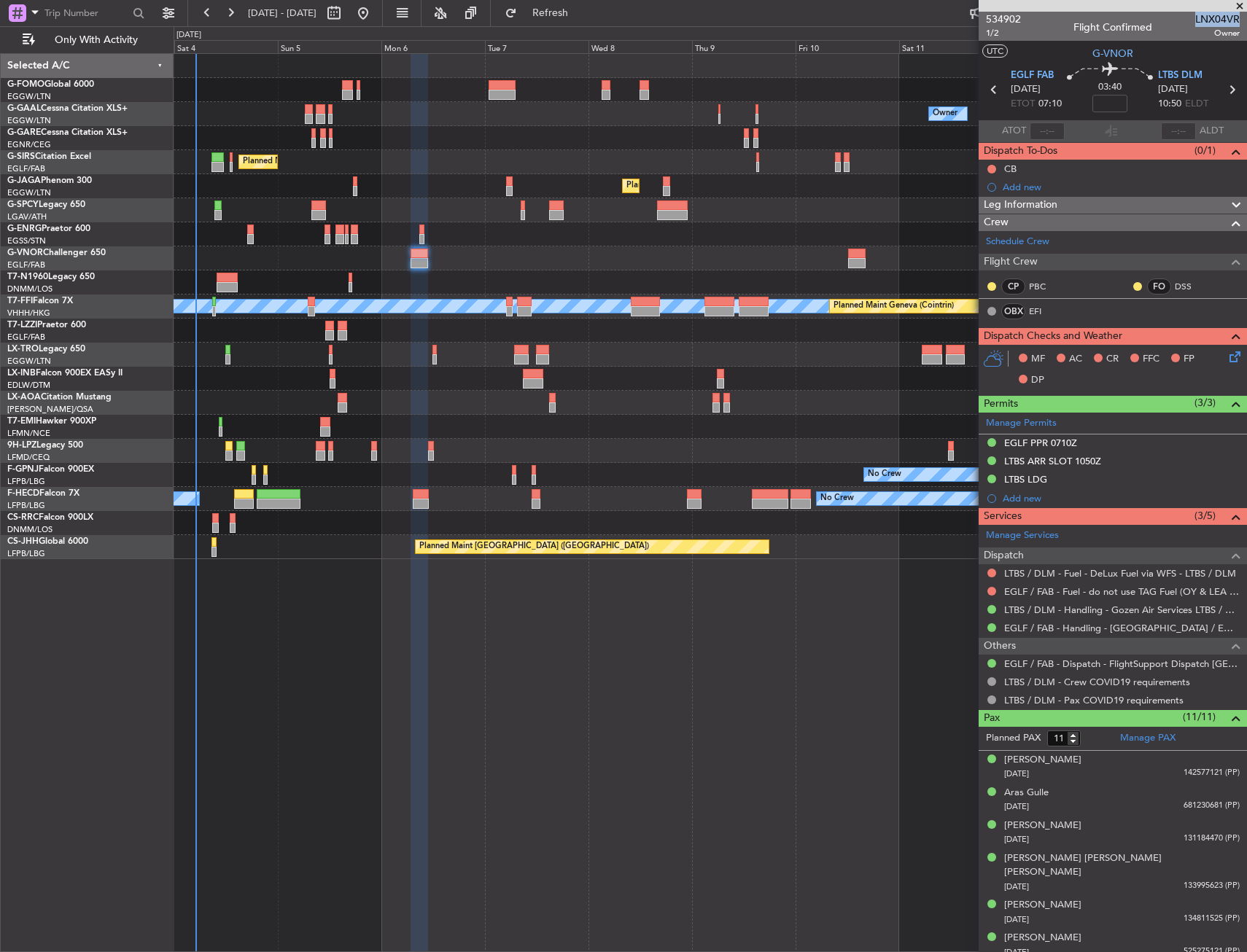
drag, startPoint x: 1186, startPoint y: 20, endPoint x: 1227, endPoint y: 17, distance: 41.1
click at [1227, 17] on span "LNX04VR" at bounding box center [1217, 19] width 44 height 15
copy span "LNX04VR"
click at [1033, 305] on link "EFI" at bounding box center [1045, 311] width 32 height 14
click at [1002, 35] on span "1/2" at bounding box center [1003, 33] width 35 height 13
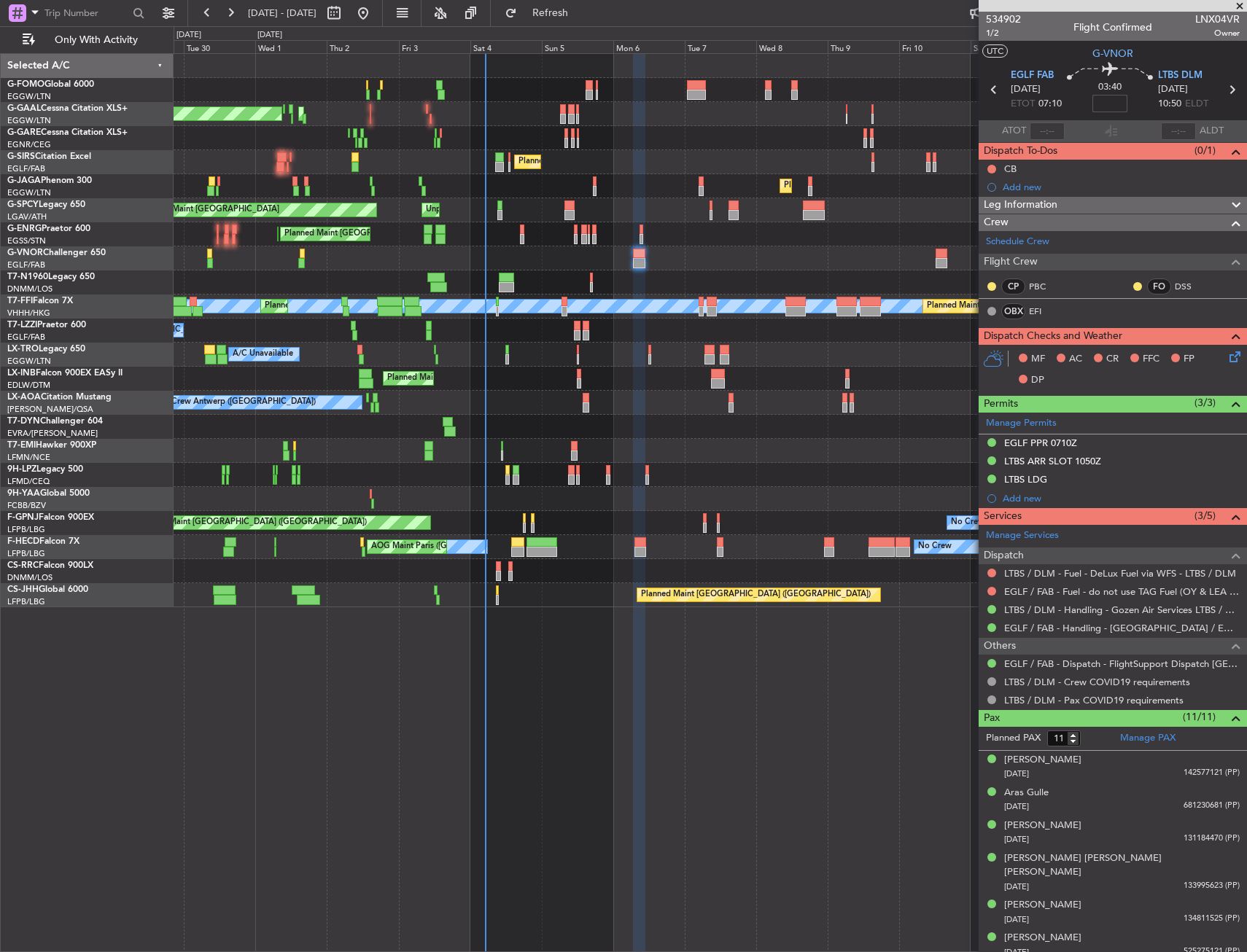
click at [1114, 100] on input at bounding box center [1110, 103] width 35 height 17
click at [1133, 99] on div "03:40 -10" at bounding box center [1110, 90] width 96 height 54
type input "-00:10"
click at [1088, 206] on div "Leg Information" at bounding box center [1113, 205] width 269 height 17
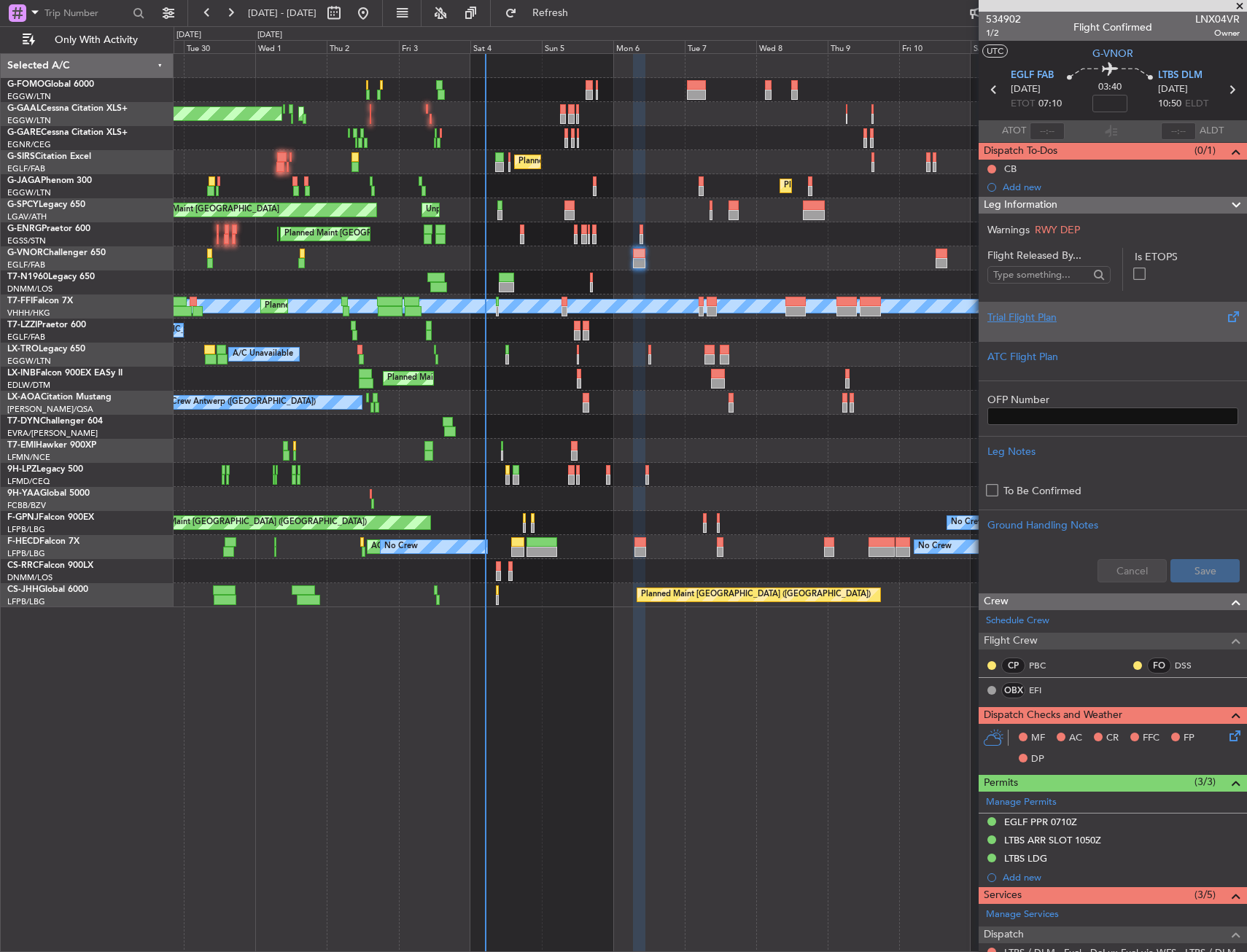
click at [1080, 337] on div "Trial Flight Plan" at bounding box center [1113, 322] width 269 height 40
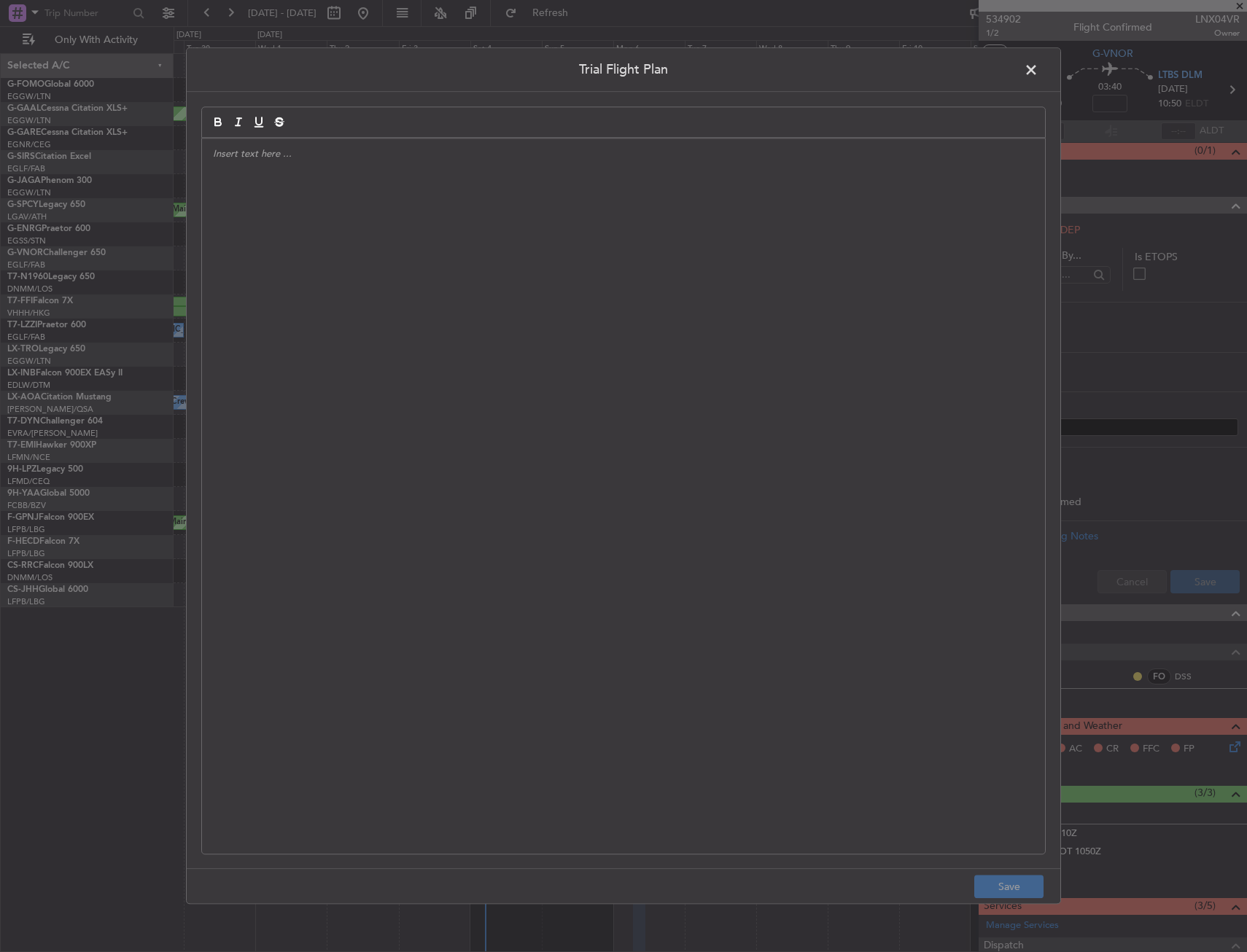
click at [423, 286] on div at bounding box center [624, 496] width 843 height 715
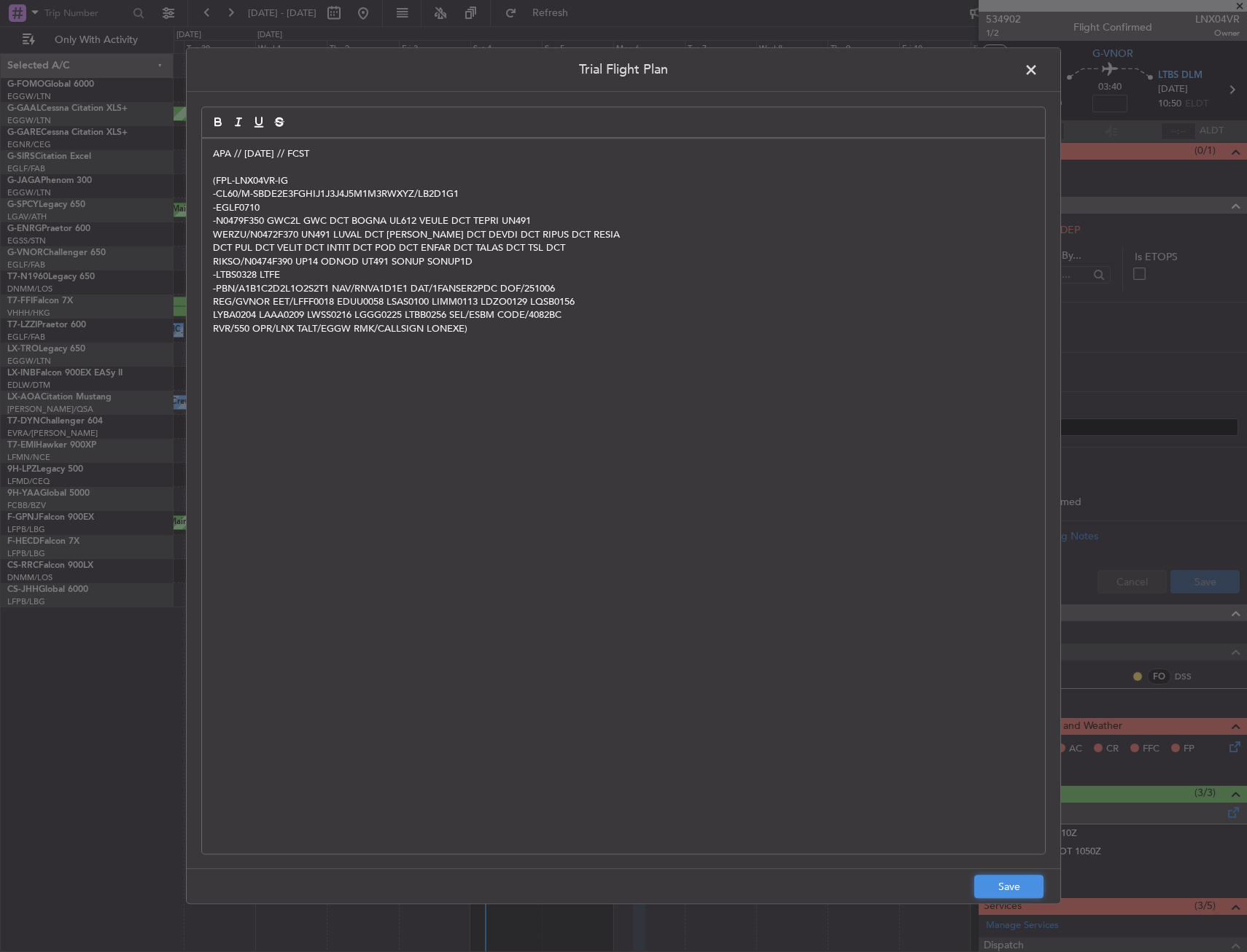
drag, startPoint x: 1006, startPoint y: 893, endPoint x: 1019, endPoint y: 863, distance: 32.7
click at [1006, 893] on button "Save" at bounding box center [1009, 887] width 69 height 23
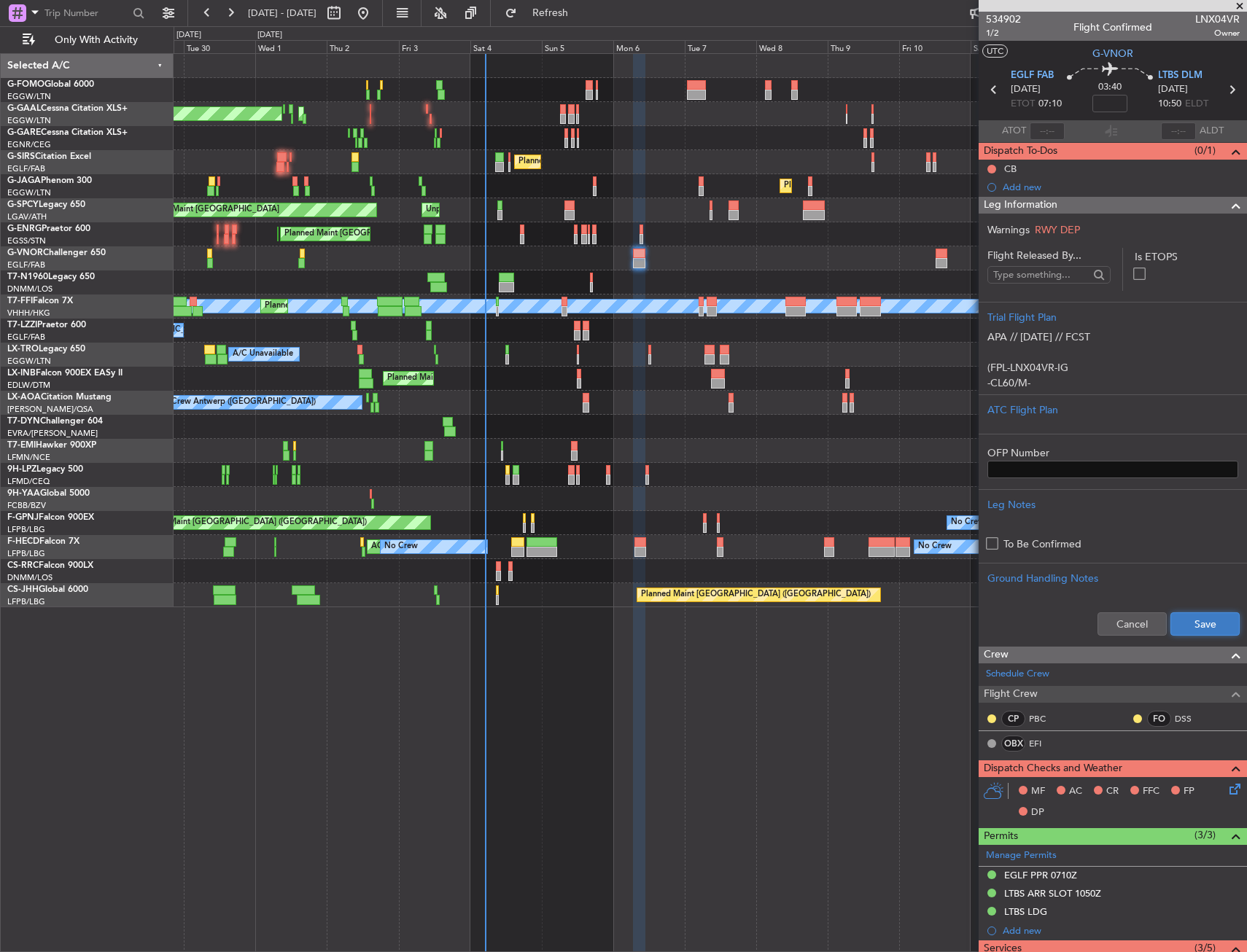
click at [1207, 626] on button "Save" at bounding box center [1205, 624] width 69 height 23
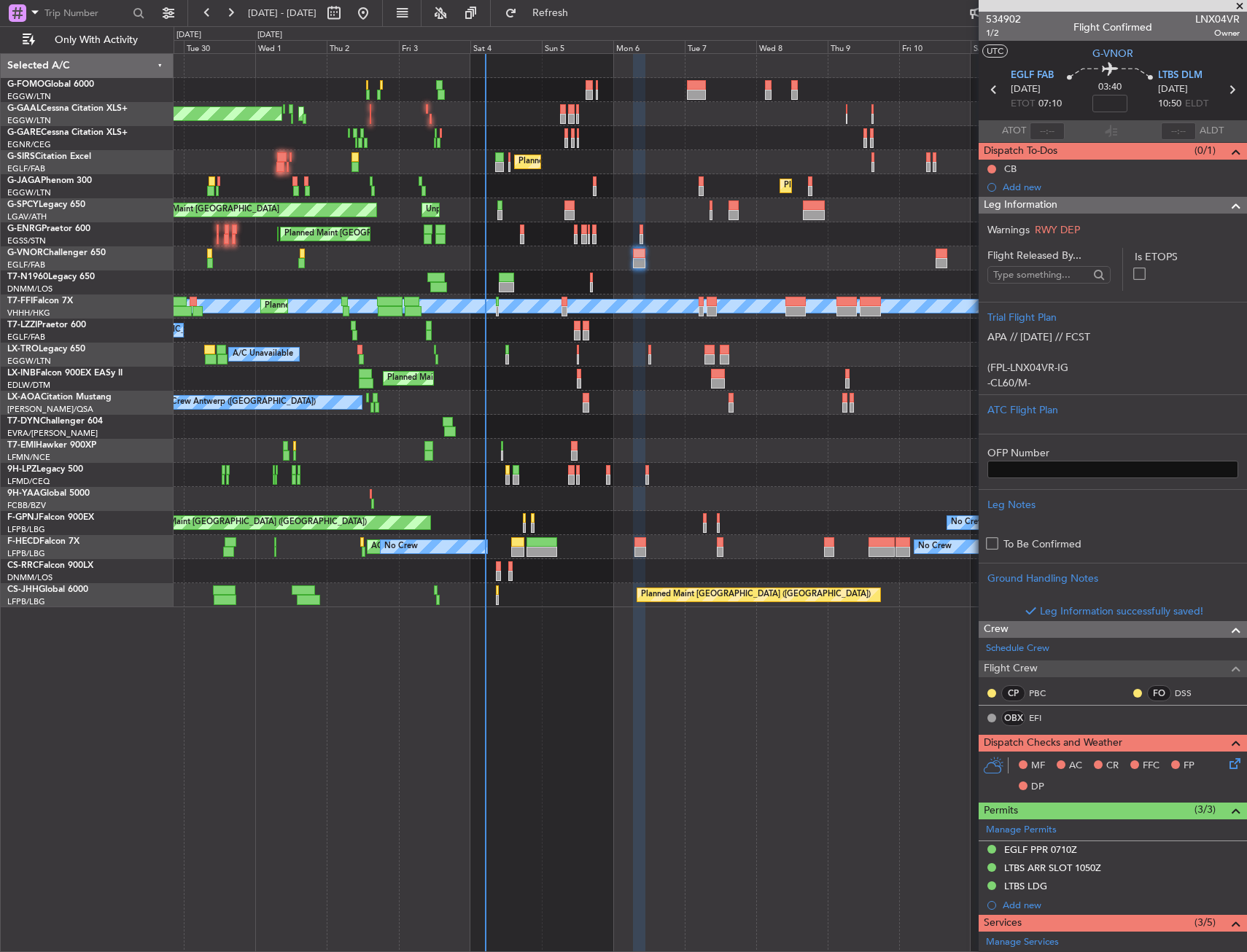
click at [1086, 204] on div "Leg Information" at bounding box center [1113, 205] width 269 height 17
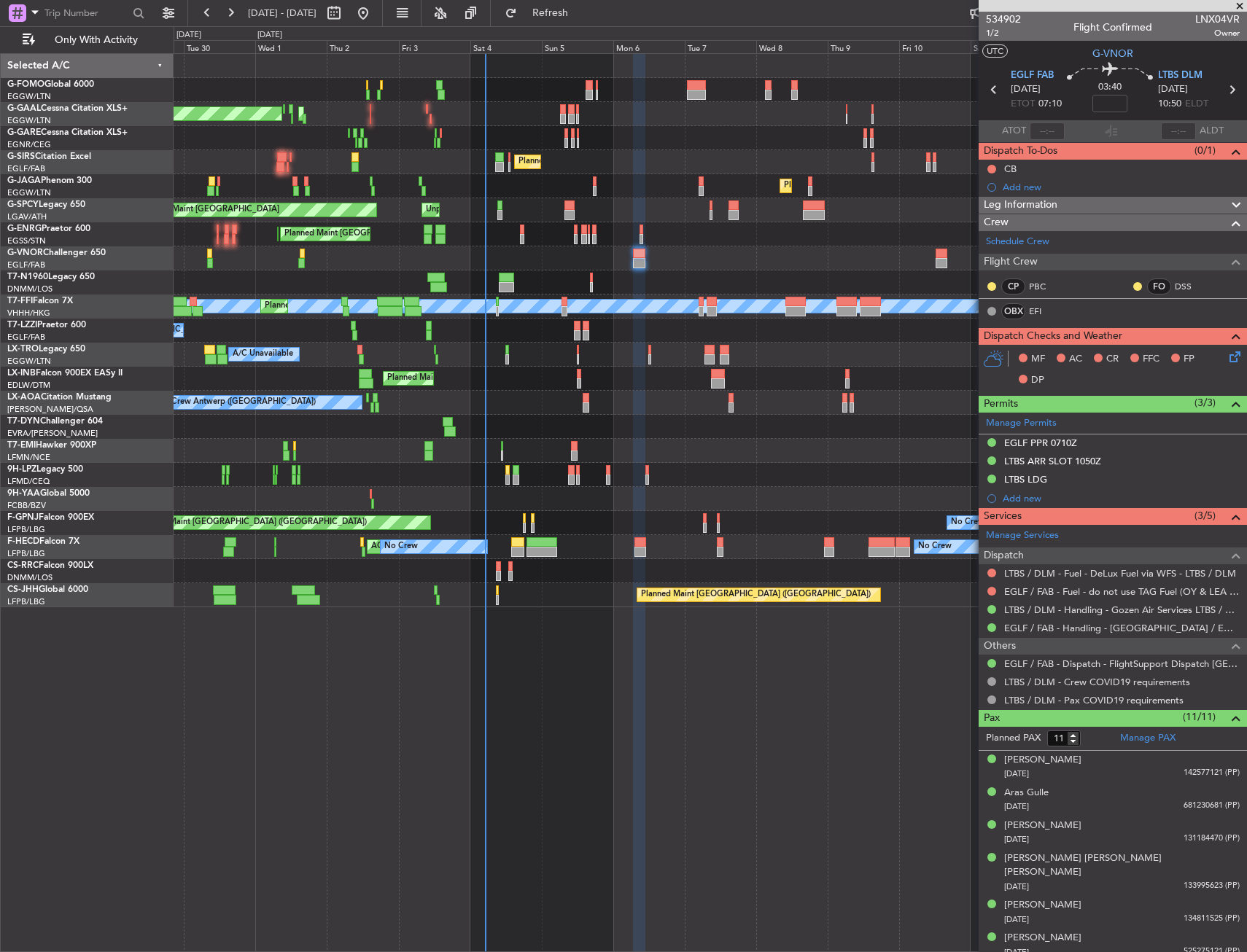
click at [1227, 350] on icon at bounding box center [1233, 354] width 12 height 12
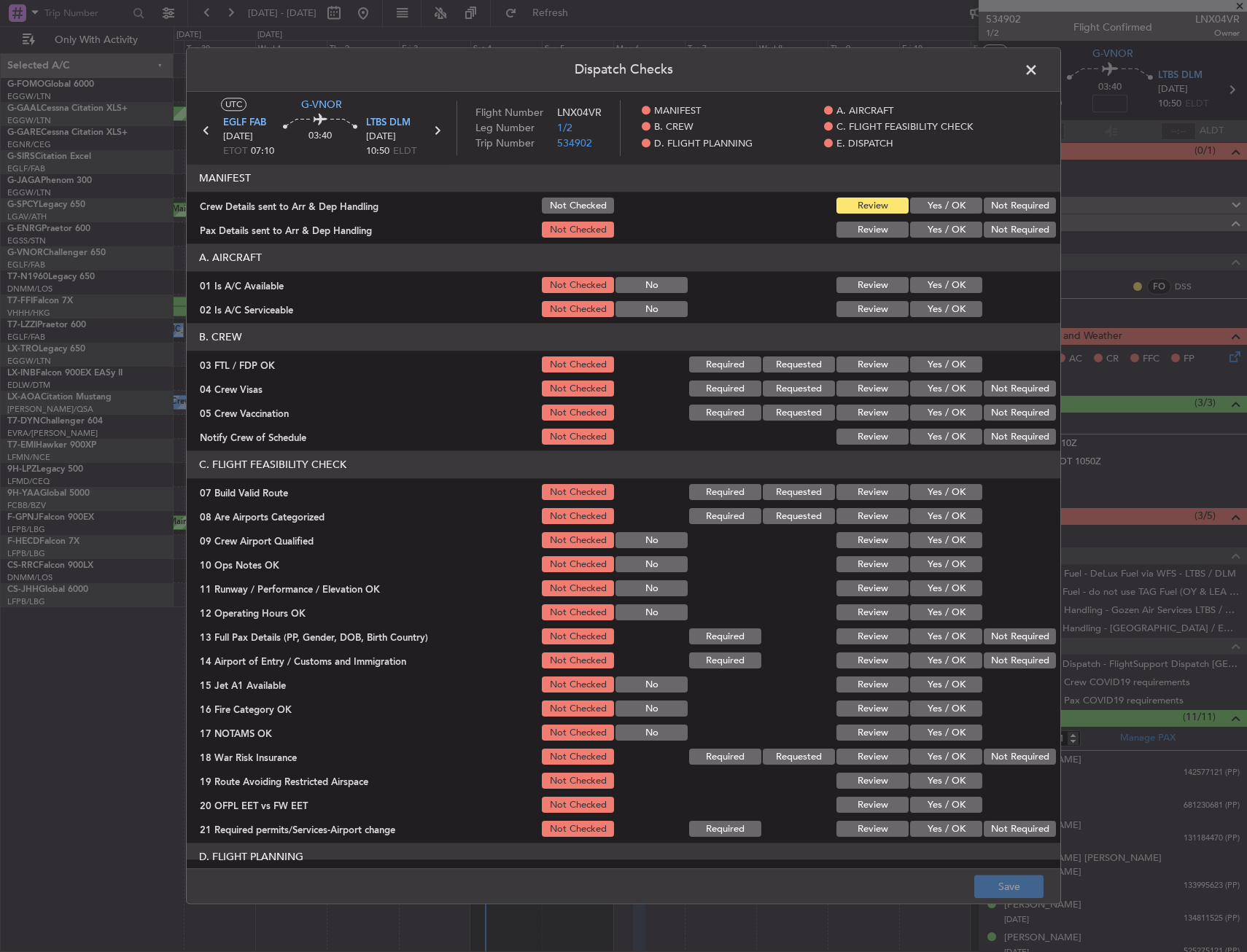
click at [924, 292] on button "Yes / OK" at bounding box center [946, 286] width 72 height 16
click at [924, 305] on button "Yes / OK" at bounding box center [946, 310] width 72 height 16
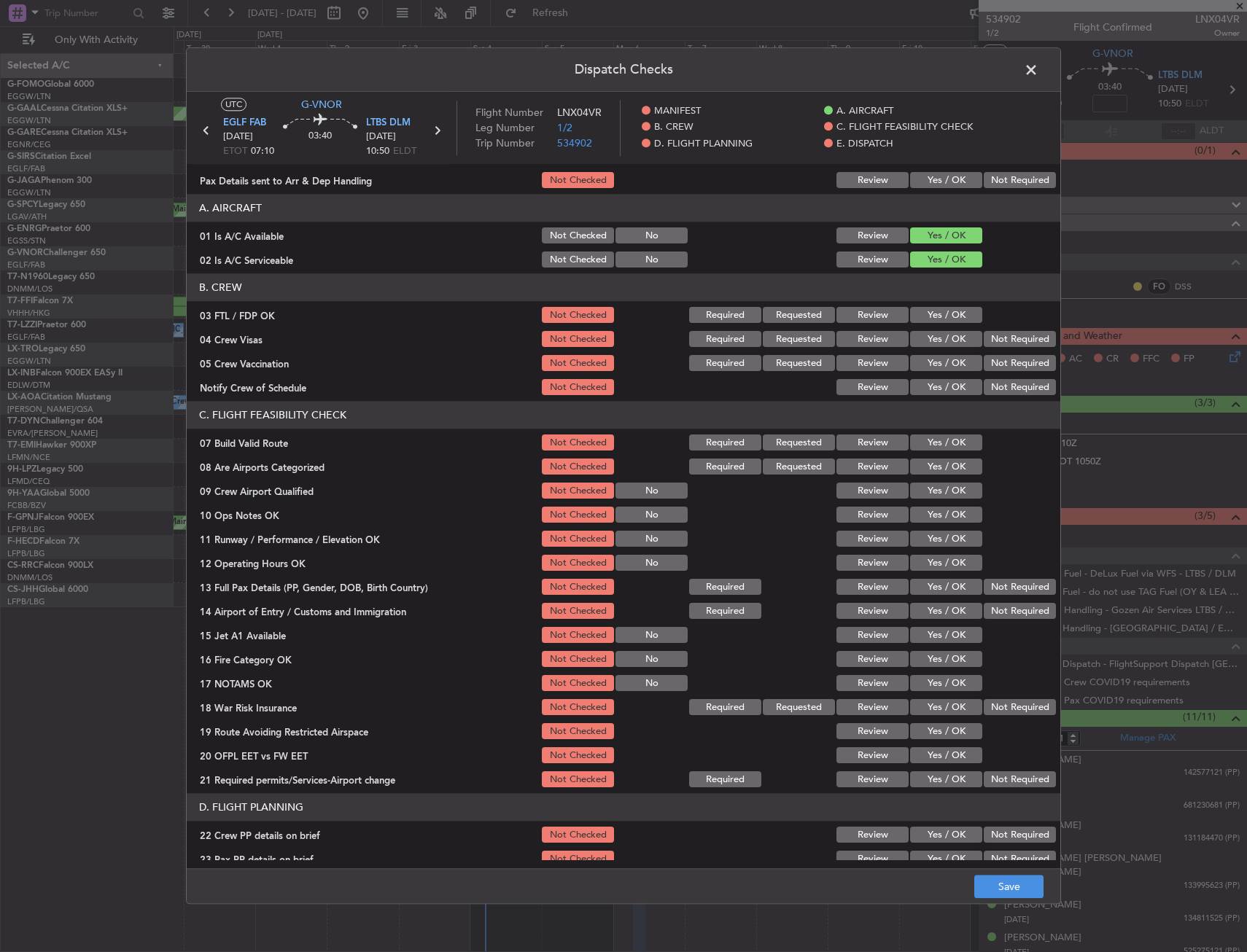
scroll to position [73, 0]
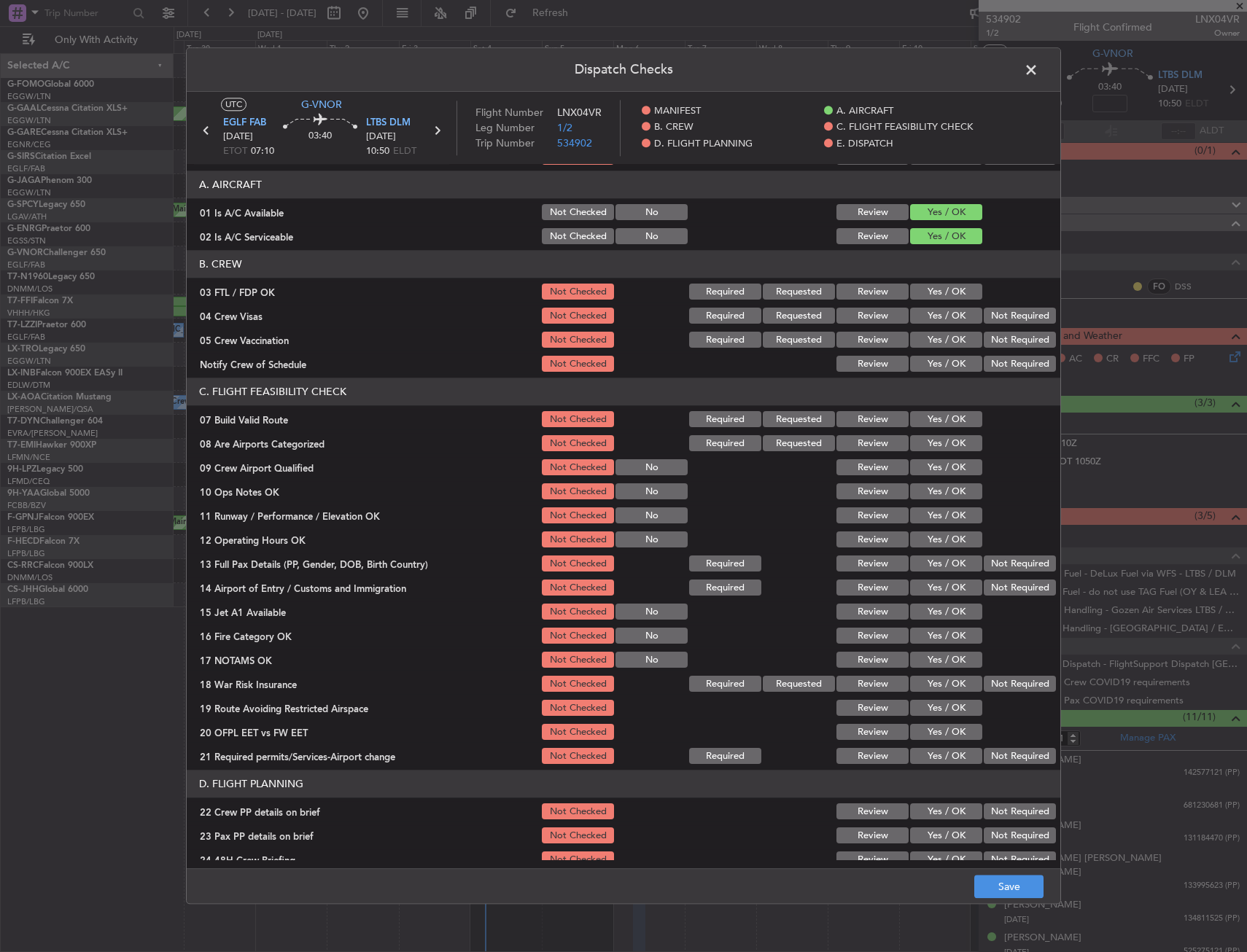
click at [914, 413] on button "Yes / OK" at bounding box center [946, 420] width 72 height 16
click at [932, 493] on button "Yes / OK" at bounding box center [946, 493] width 72 height 16
drag, startPoint x: 933, startPoint y: 510, endPoint x: 933, endPoint y: 531, distance: 21.0
click at [933, 517] on button "Yes / OK" at bounding box center [946, 516] width 72 height 16
click at [933, 545] on button "Yes / OK" at bounding box center [946, 540] width 72 height 16
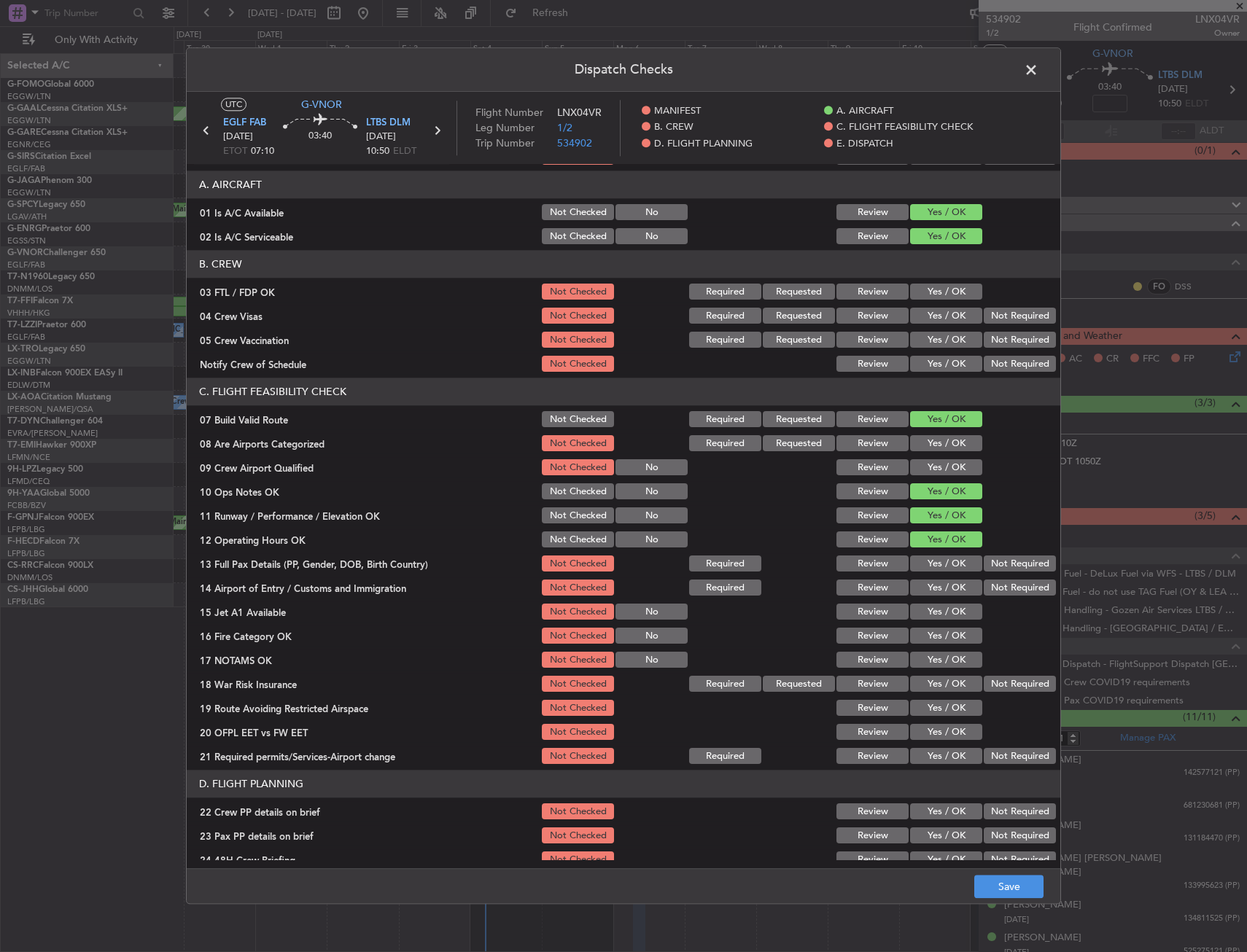
click at [933, 573] on div "Yes / OK" at bounding box center [945, 564] width 74 height 21
drag, startPoint x: 933, startPoint y: 587, endPoint x: 931, endPoint y: 557, distance: 30.1
click at [932, 587] on button "Yes / OK" at bounding box center [946, 588] width 72 height 16
click at [931, 557] on button "Yes / OK" at bounding box center [946, 565] width 72 height 16
click at [938, 629] on button "Yes / OK" at bounding box center [946, 637] width 72 height 16
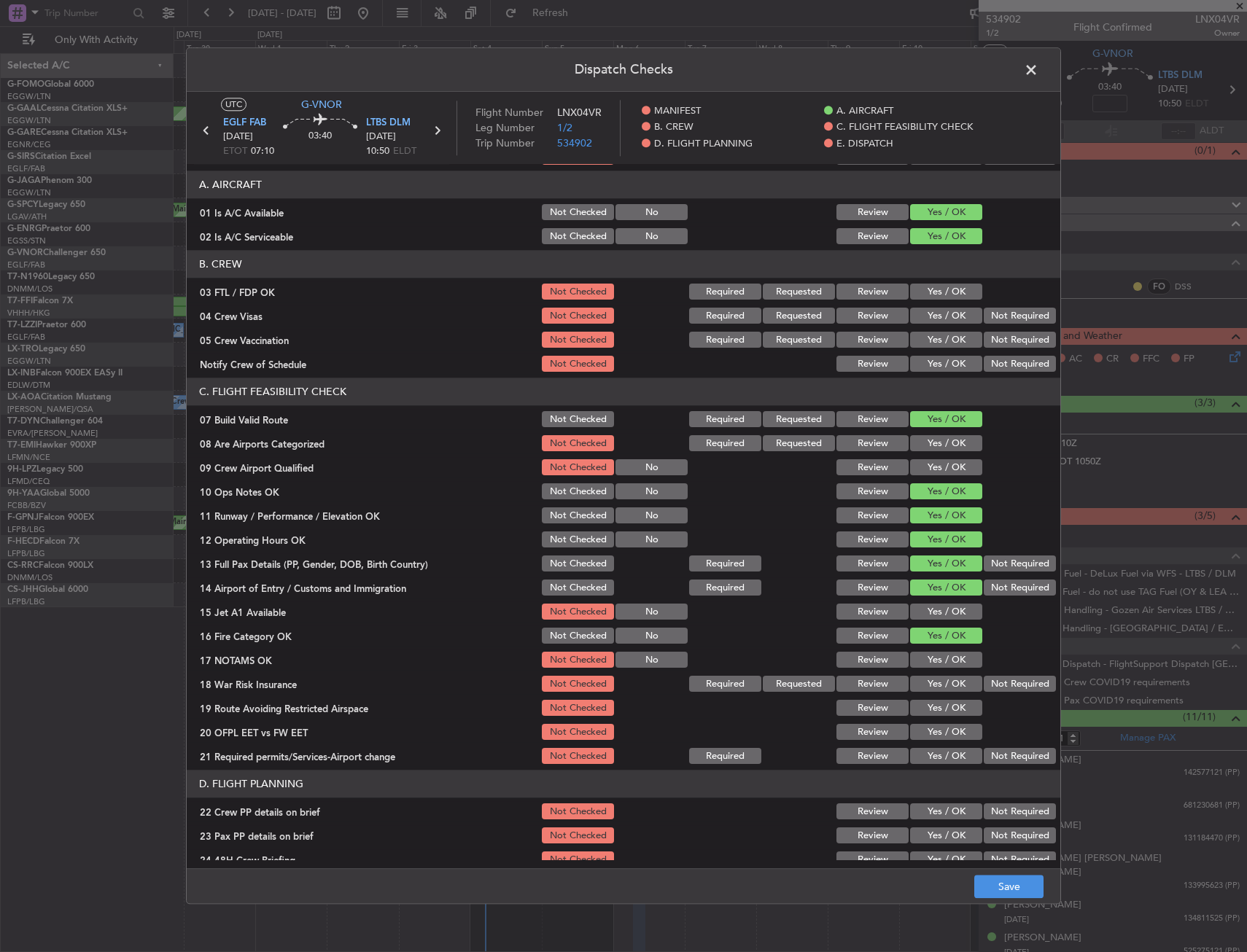
click at [934, 600] on section "C. FLIGHT FEASIBILITY CHECK 07 Build Valid Route Not Checked Required Requested…" at bounding box center [624, 572] width 874 height 388
click at [935, 659] on button "Yes / OK" at bounding box center [946, 661] width 72 height 16
click at [930, 606] on button "Yes / OK" at bounding box center [946, 612] width 72 height 16
click at [999, 680] on button "Not Required" at bounding box center [1020, 685] width 72 height 16
click at [946, 704] on button "Yes / OK" at bounding box center [946, 709] width 72 height 16
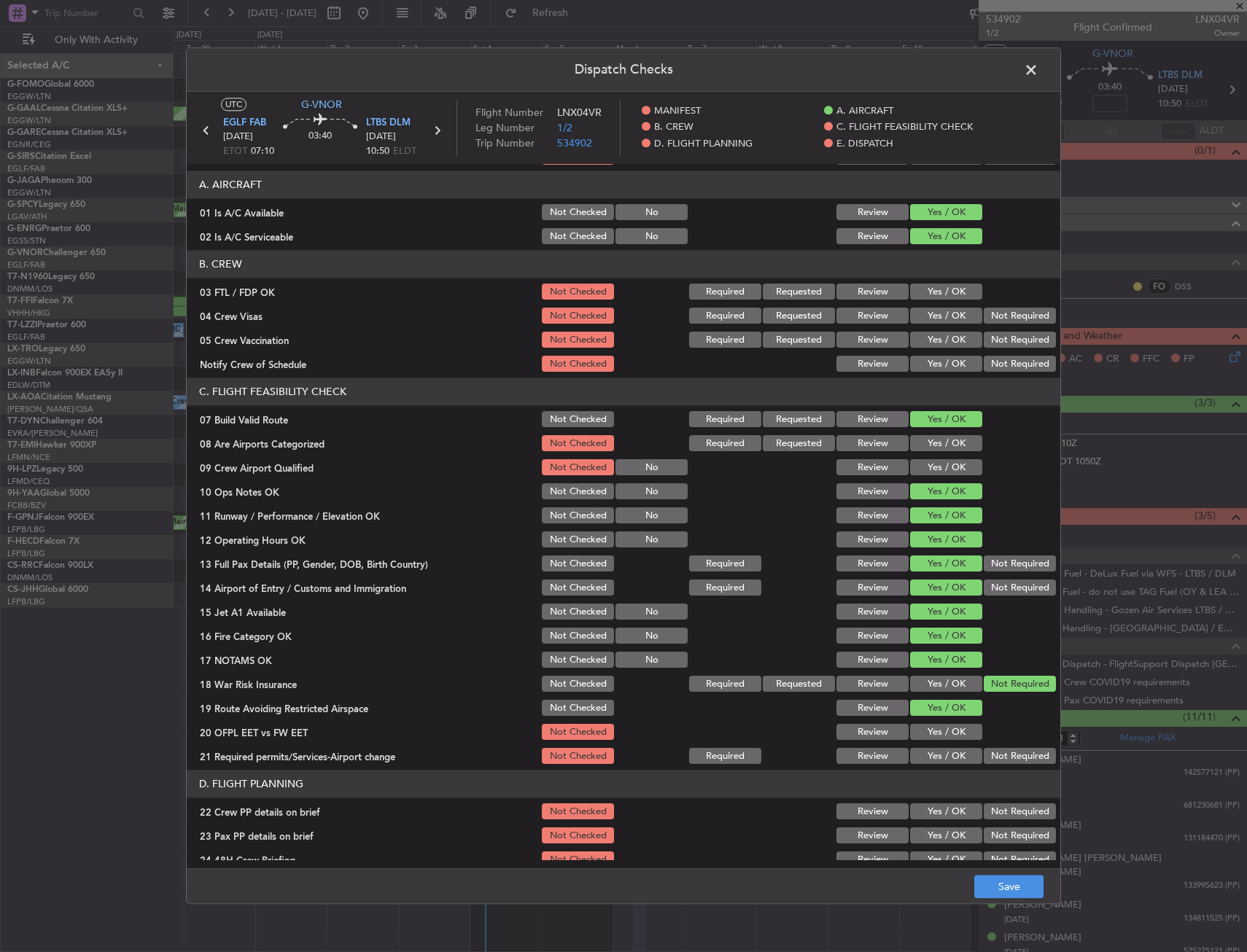
click at [940, 722] on div "Yes / OK" at bounding box center [945, 732] width 74 height 21
click at [931, 740] on div "Yes / OK" at bounding box center [945, 732] width 74 height 21
click at [927, 744] on section "C. FLIGHT FEASIBILITY CHECK 07 Build Valid Route Not Checked Required Requested…" at bounding box center [624, 572] width 874 height 388
click at [932, 729] on button "Yes / OK" at bounding box center [946, 733] width 72 height 16
click at [927, 752] on button "Yes / OK" at bounding box center [946, 757] width 72 height 16
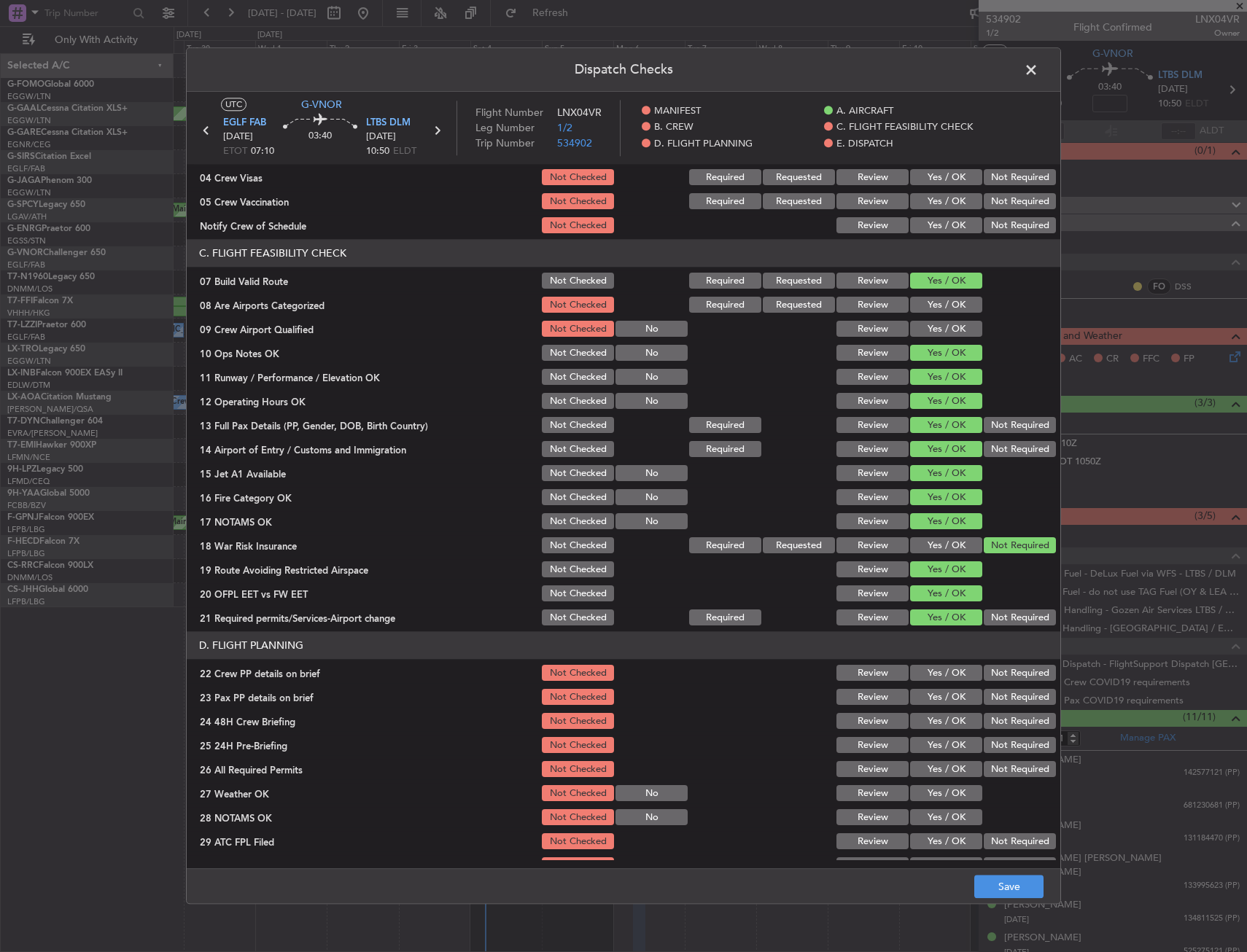
scroll to position [292, 0]
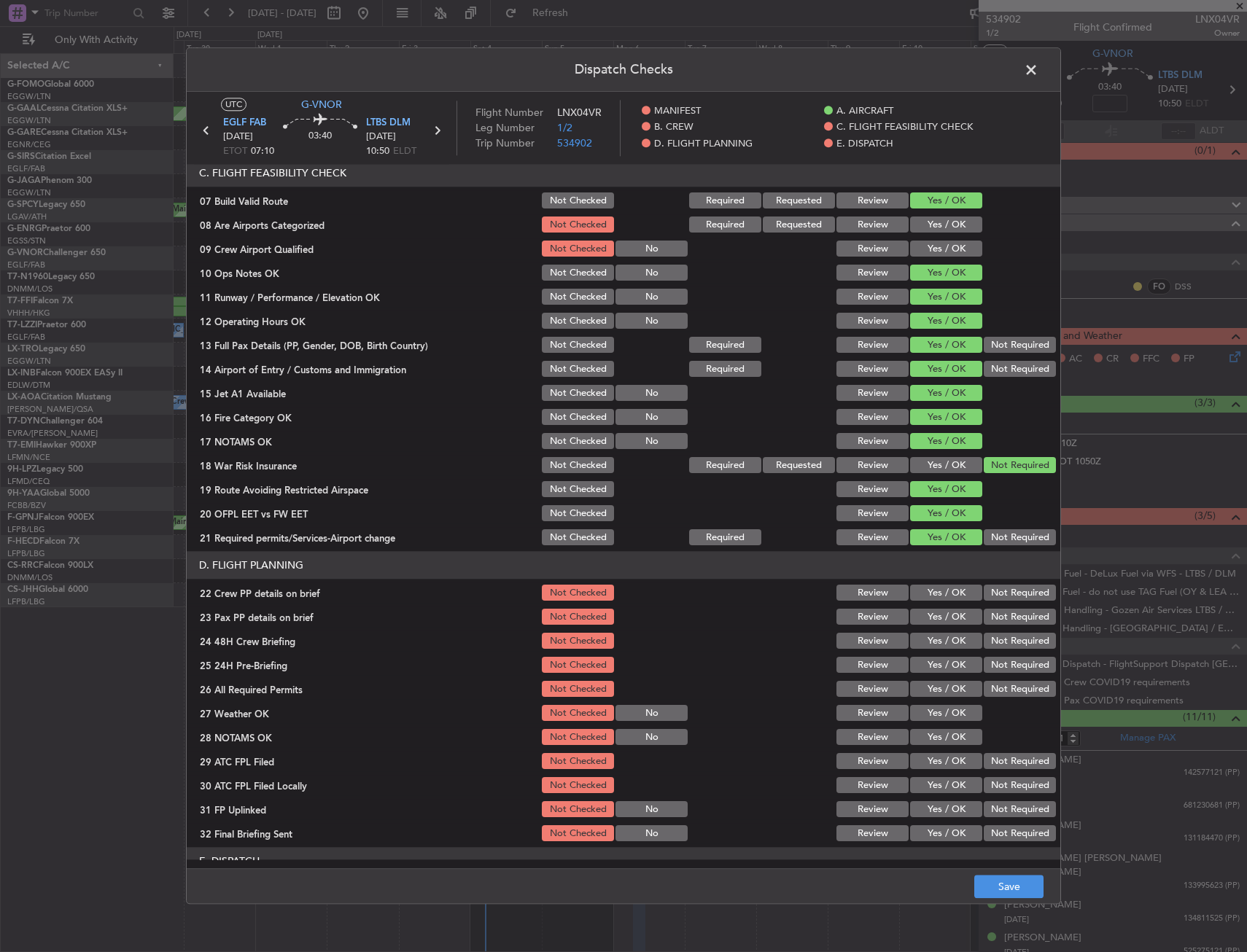
click at [934, 610] on button "Yes / OK" at bounding box center [946, 618] width 72 height 16
click at [933, 597] on button "Yes / OK" at bounding box center [946, 594] width 72 height 16
click at [934, 644] on button "Yes / OK" at bounding box center [946, 641] width 72 height 16
click at [984, 658] on button "Not Required" at bounding box center [1020, 666] width 72 height 16
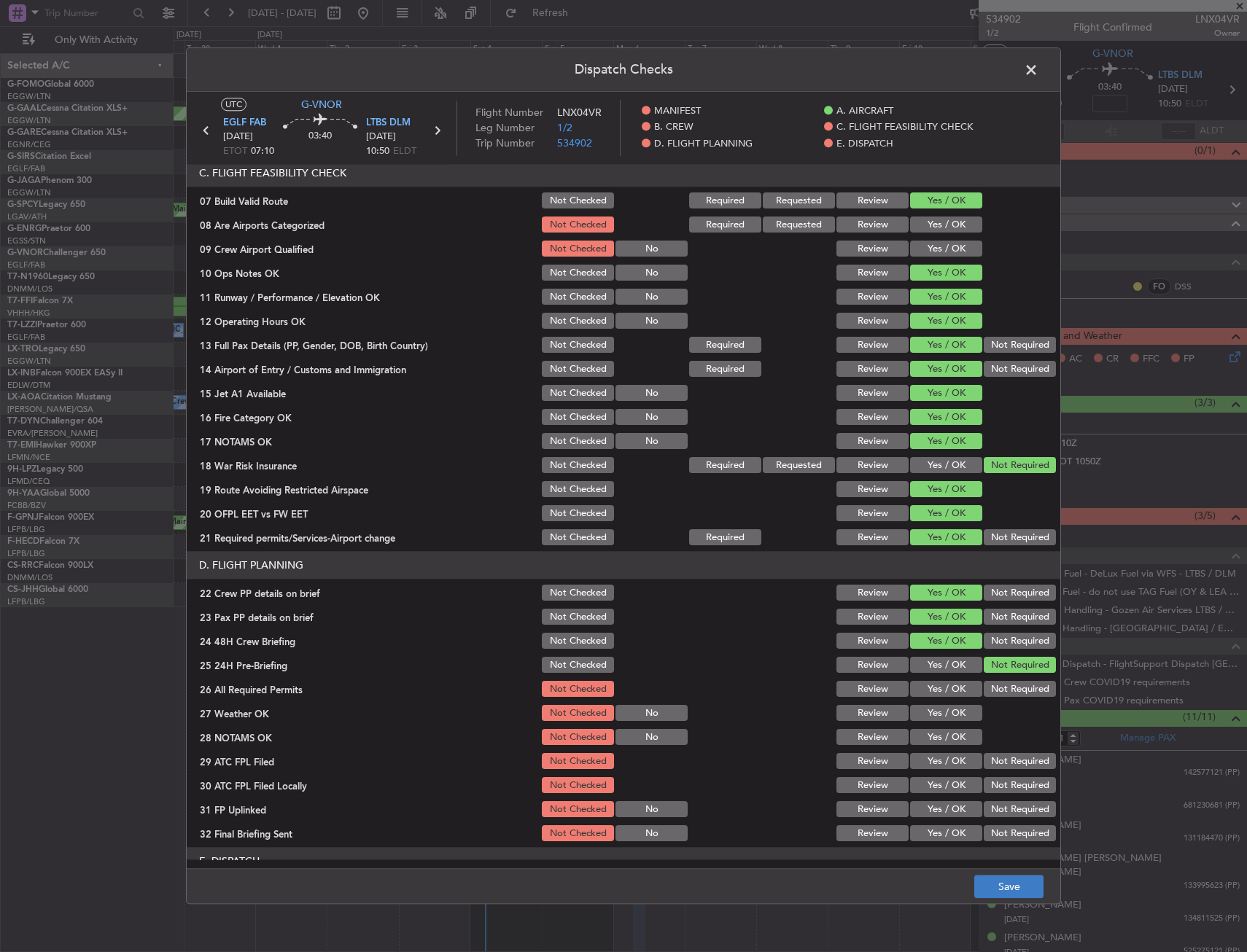
drag, startPoint x: 1009, startPoint y: 905, endPoint x: 1007, endPoint y: 890, distance: 15.1
click at [1009, 905] on div "Dispatch Checks UTC G-VNOR EGLF FAB 06/10/2025 ETOT 07:10 03:40 LTBS DLM 06/10/…" at bounding box center [624, 476] width 1247 height 952
click at [1007, 885] on button "Save" at bounding box center [1009, 887] width 69 height 23
type input "-00:10"
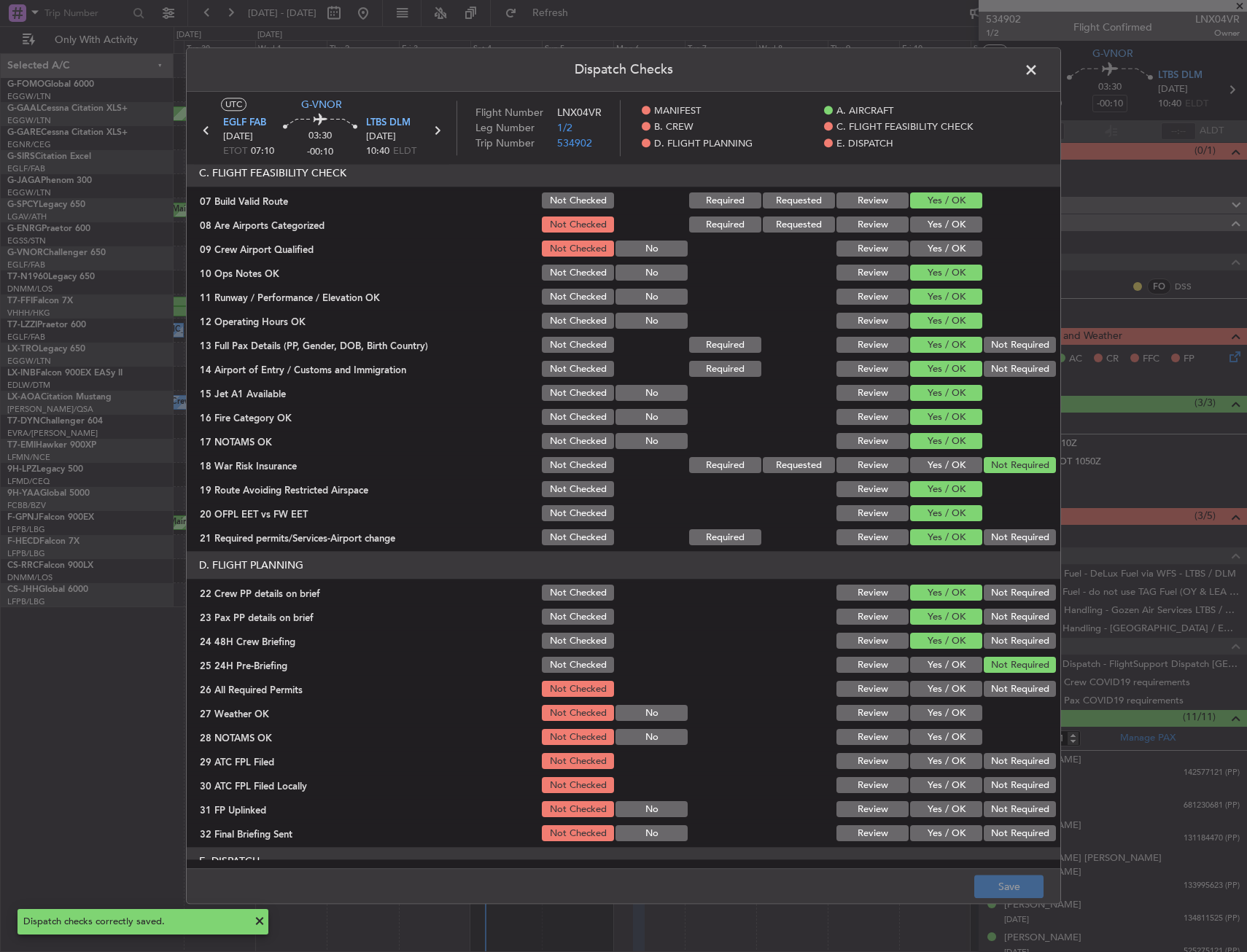
click at [1039, 74] on span at bounding box center [1039, 74] width 0 height 29
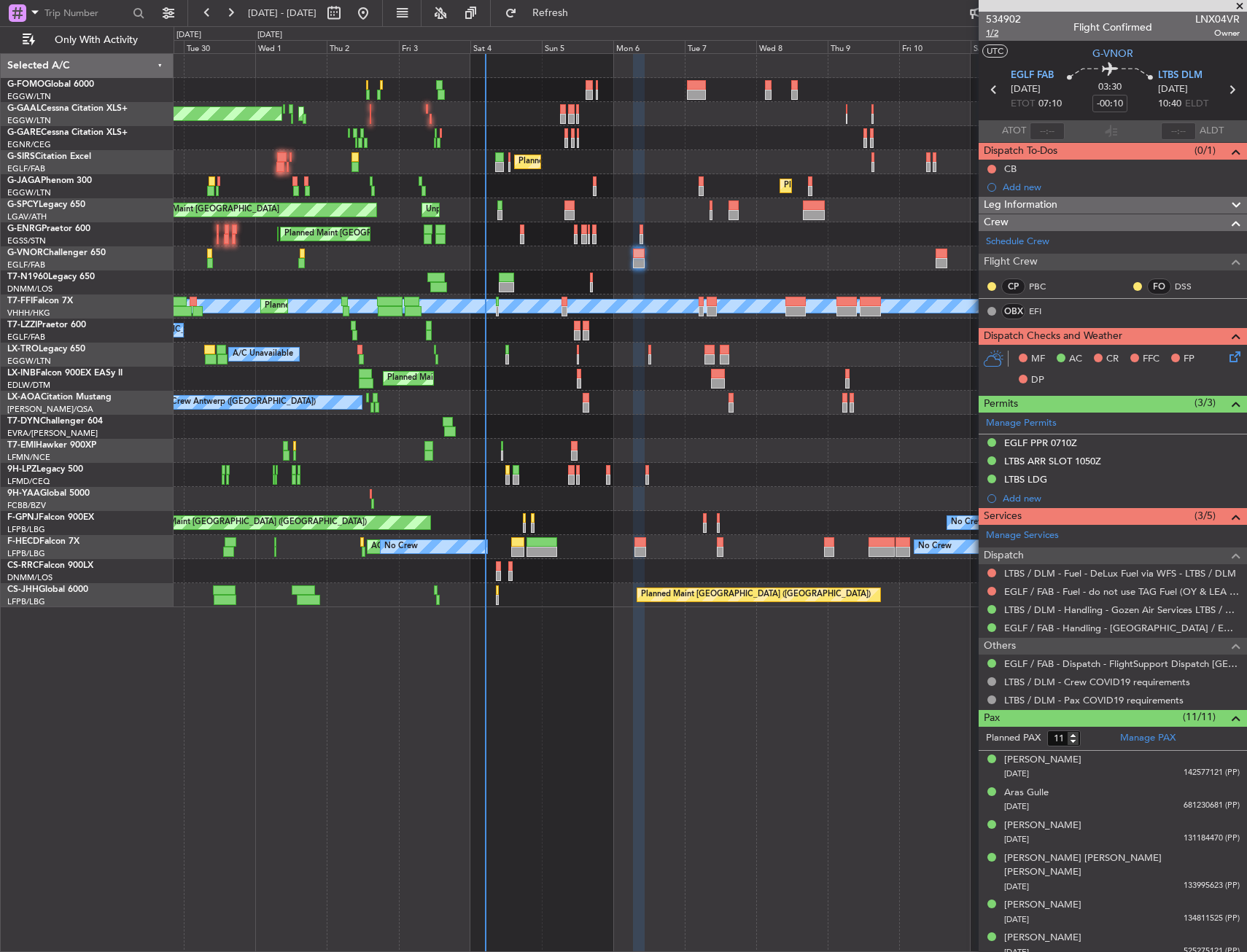
click at [1002, 32] on span "1/2" at bounding box center [1003, 33] width 35 height 13
click at [988, 163] on nimbus-traffic-light at bounding box center [991, 168] width 12 height 12
click at [990, 168] on button at bounding box center [992, 169] width 9 height 9
click at [990, 227] on span "Completed" at bounding box center [998, 233] width 48 height 14
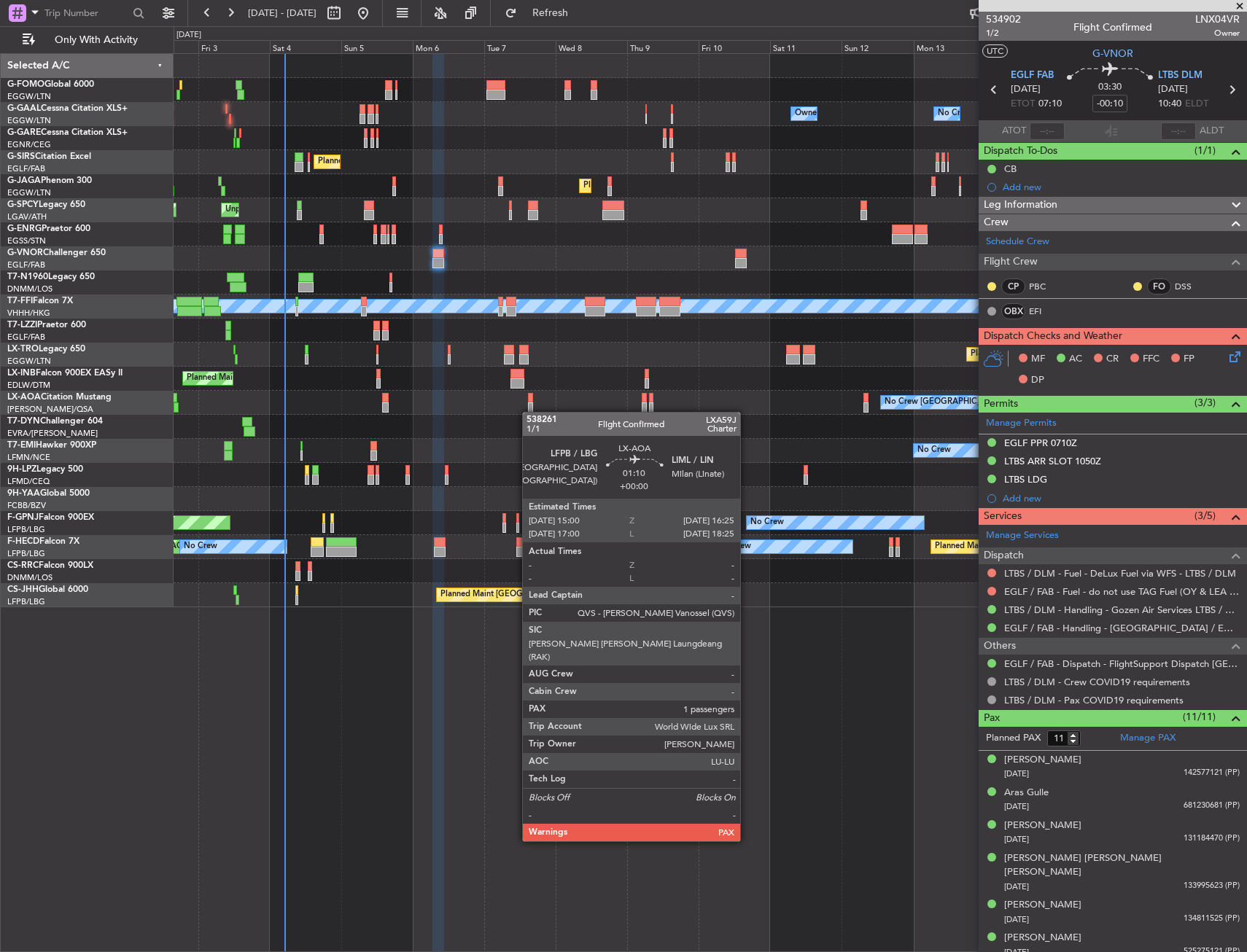
click at [530, 412] on div at bounding box center [530, 407] width 5 height 10
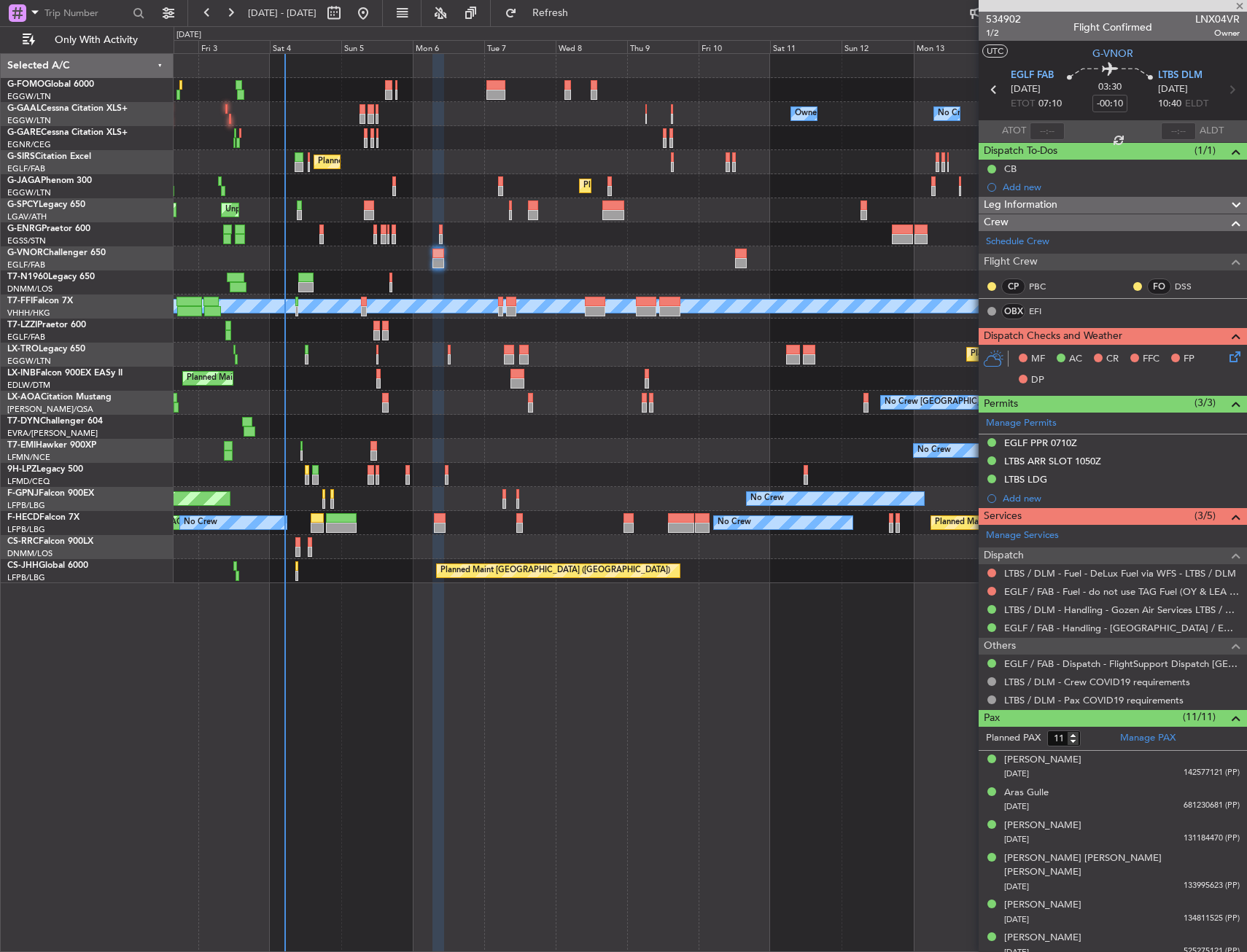
type input "1"
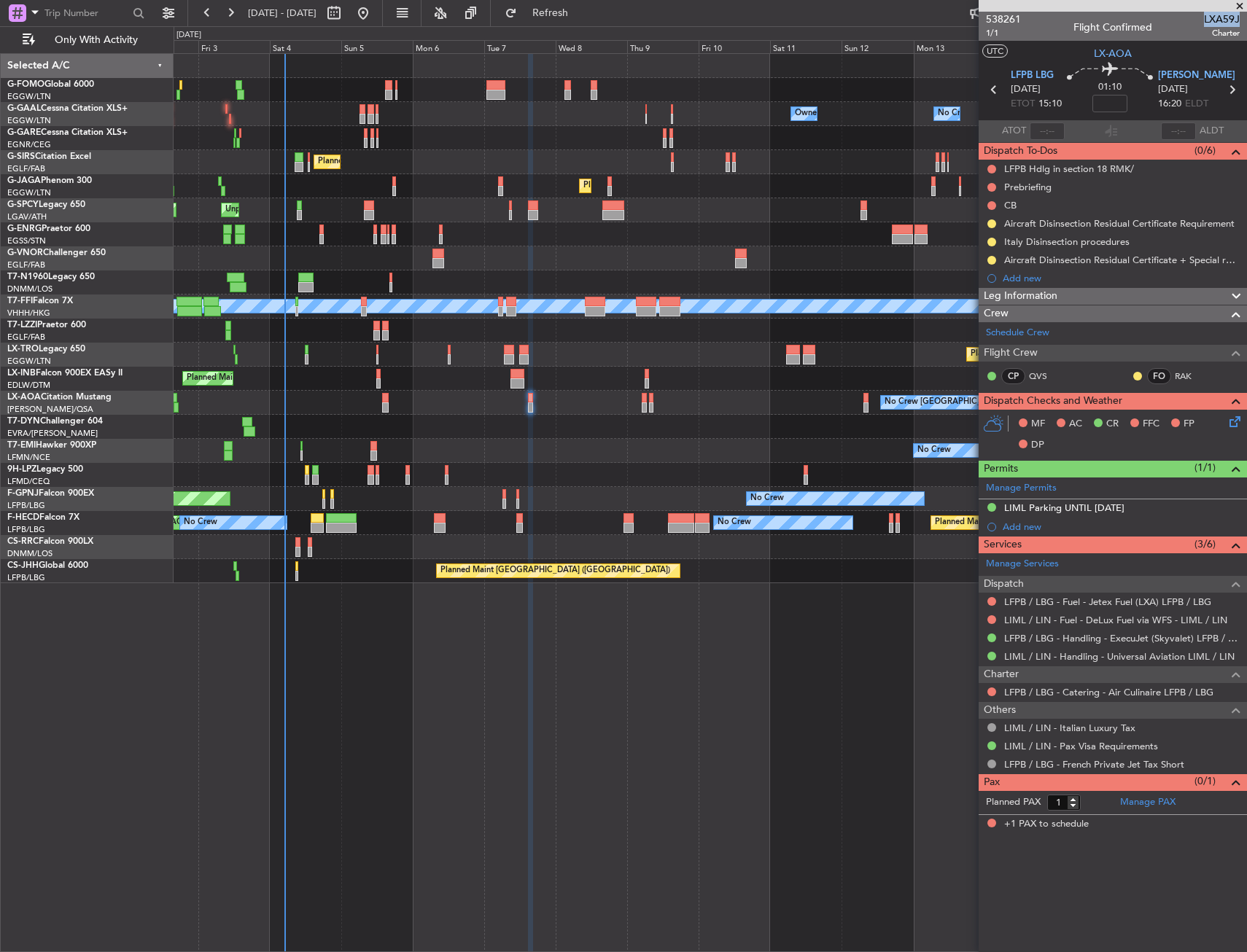
drag, startPoint x: 1207, startPoint y: 19, endPoint x: 1239, endPoint y: 20, distance: 32.0
click at [1239, 20] on span "LXA59J" at bounding box center [1223, 19] width 36 height 15
copy span "LXA59J"
click at [1097, 100] on input at bounding box center [1110, 103] width 35 height 17
type input "+00:10"
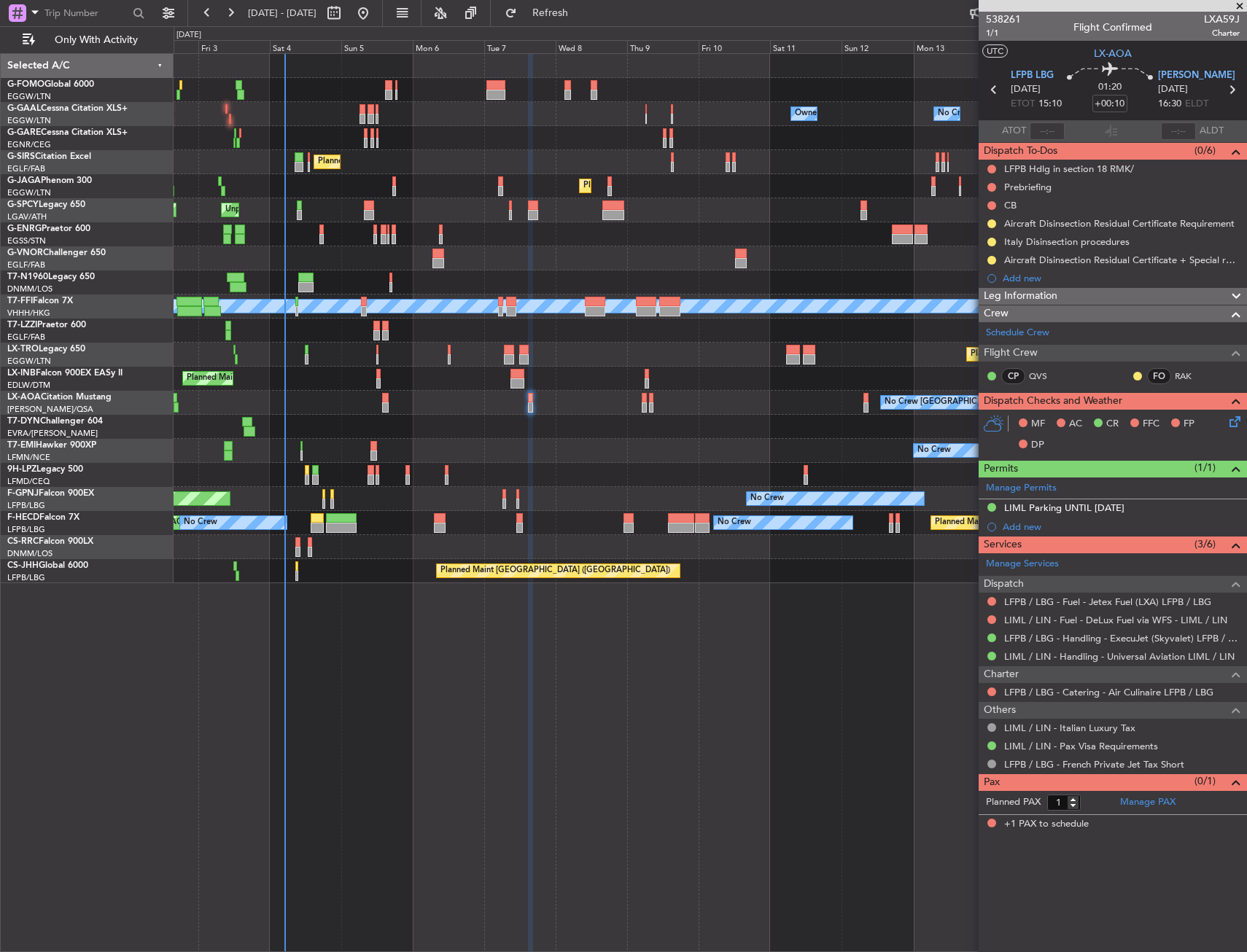
drag, startPoint x: 1009, startPoint y: 295, endPoint x: 1006, endPoint y: 306, distance: 11.4
click at [1009, 295] on span "Leg Information" at bounding box center [1021, 296] width 74 height 17
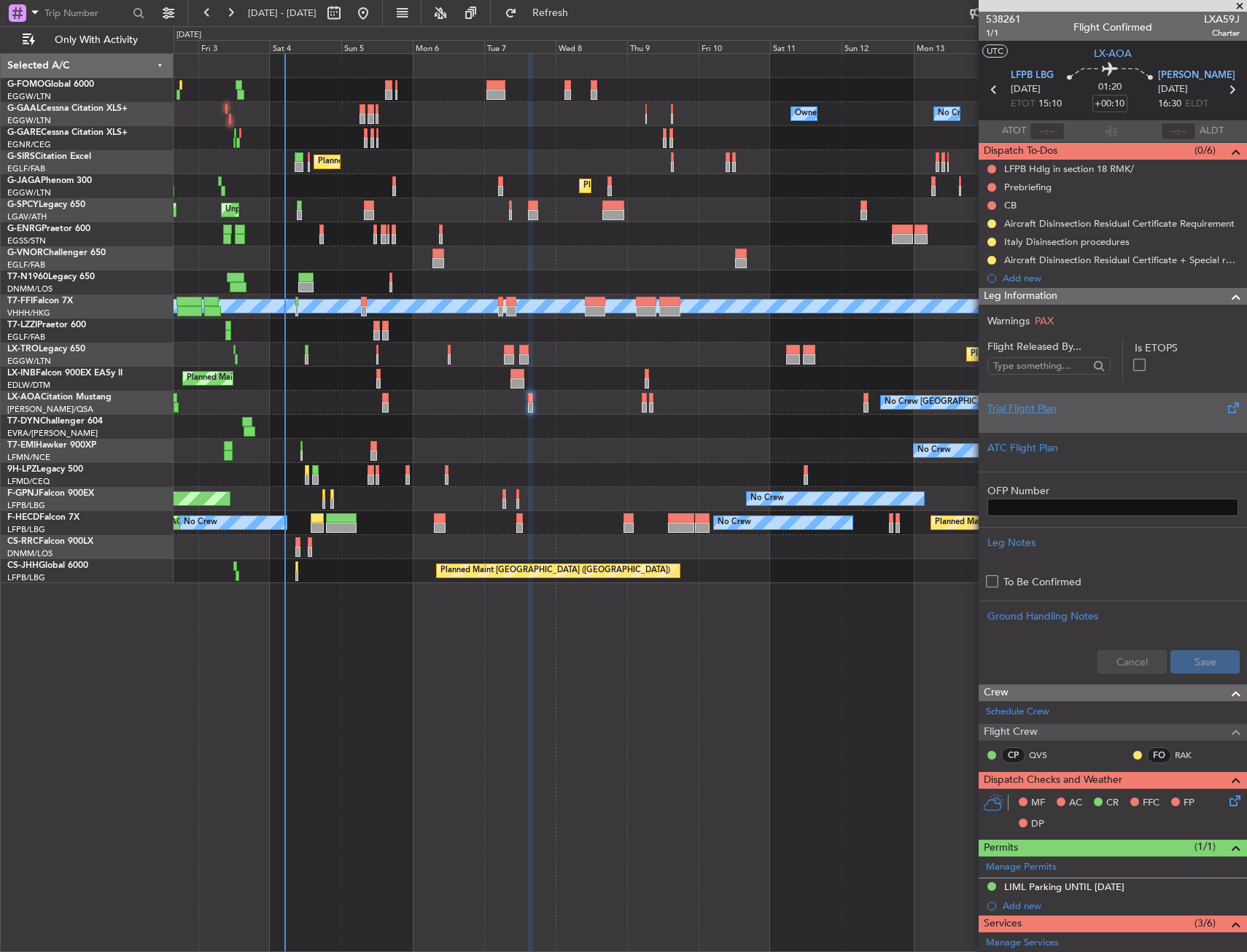
click at [1037, 403] on div "Trial Flight Plan" at bounding box center [1113, 408] width 250 height 15
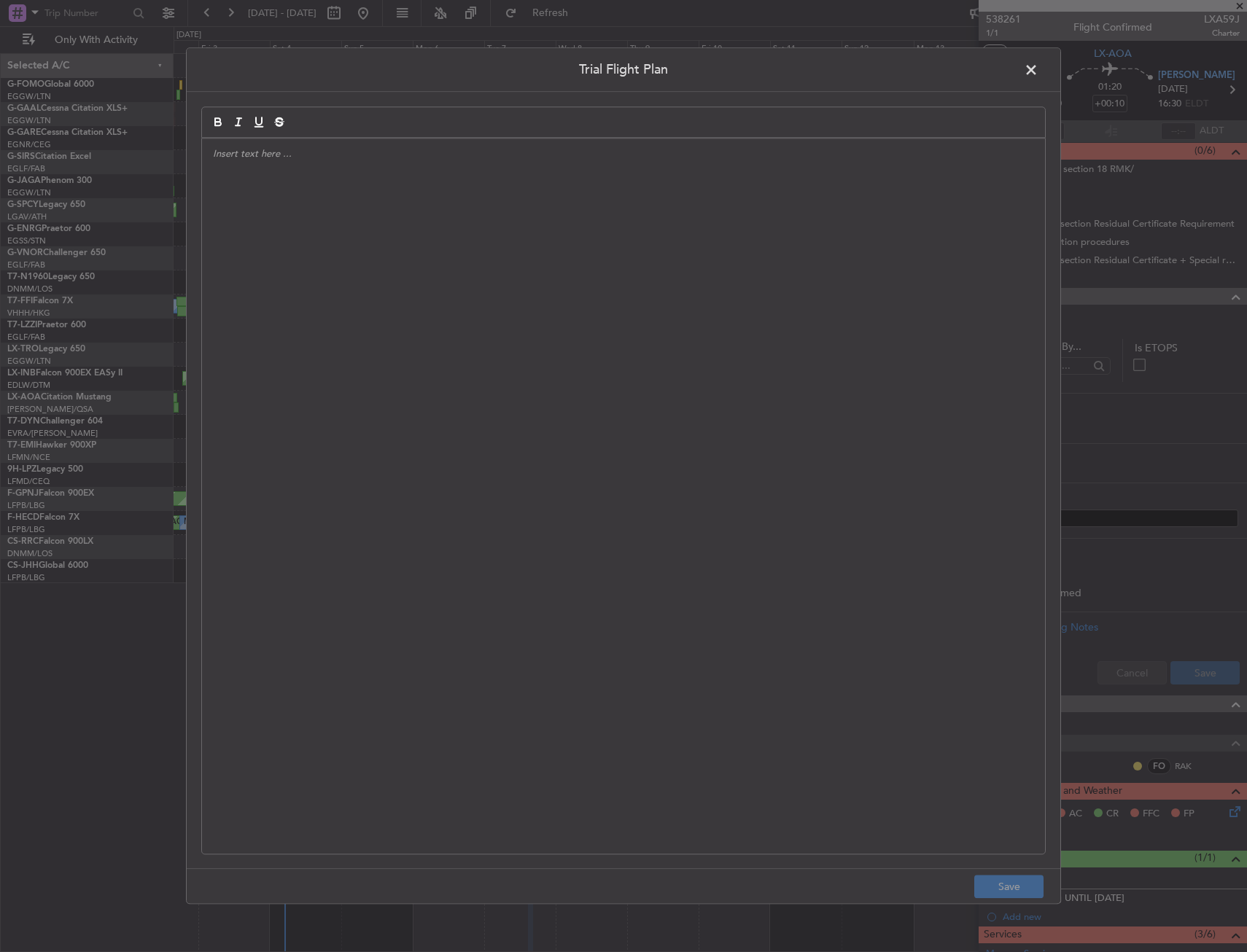
click at [372, 352] on div at bounding box center [624, 496] width 843 height 715
paste div
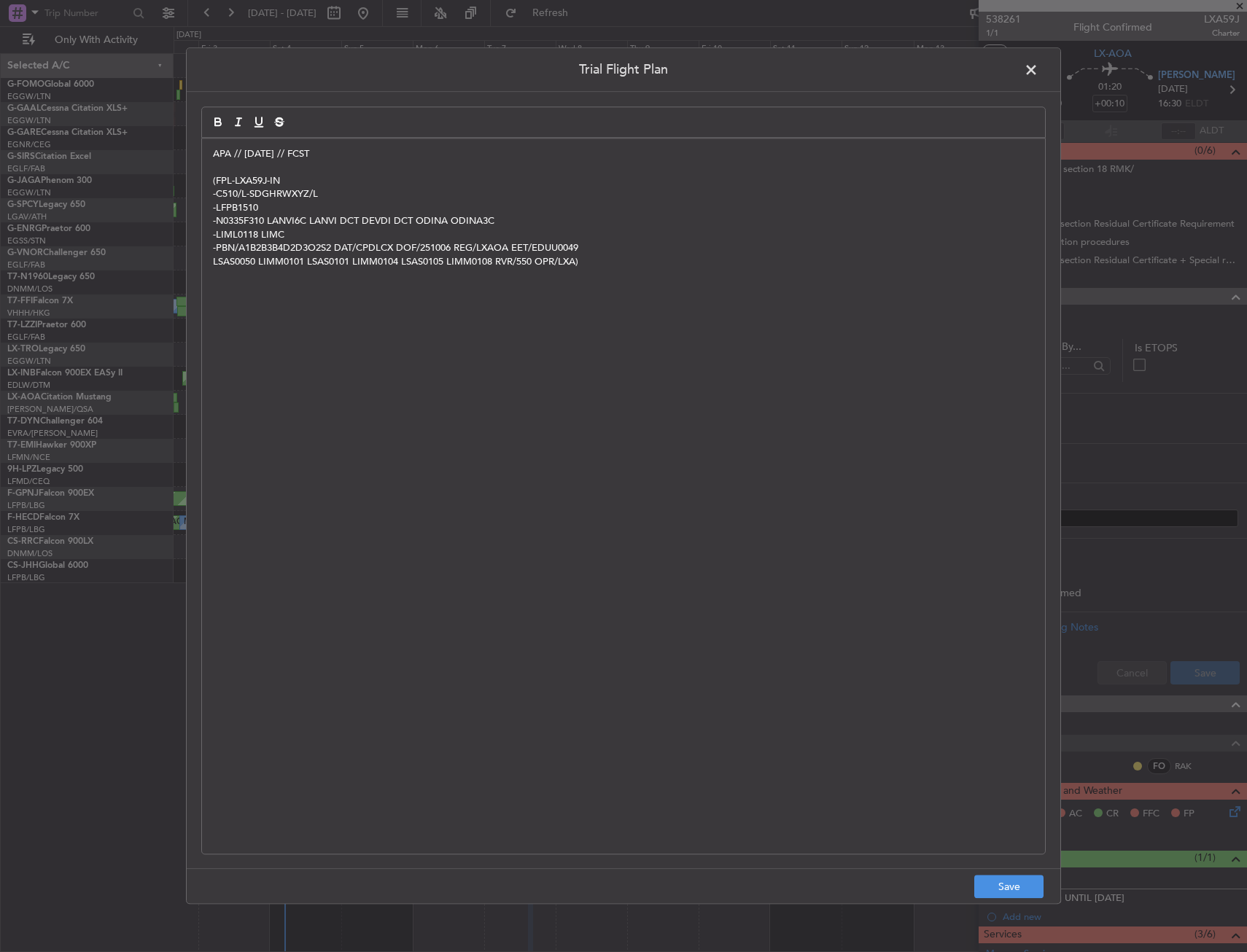
scroll to position [0, 0]
click at [1023, 890] on button "Save" at bounding box center [1009, 887] width 69 height 23
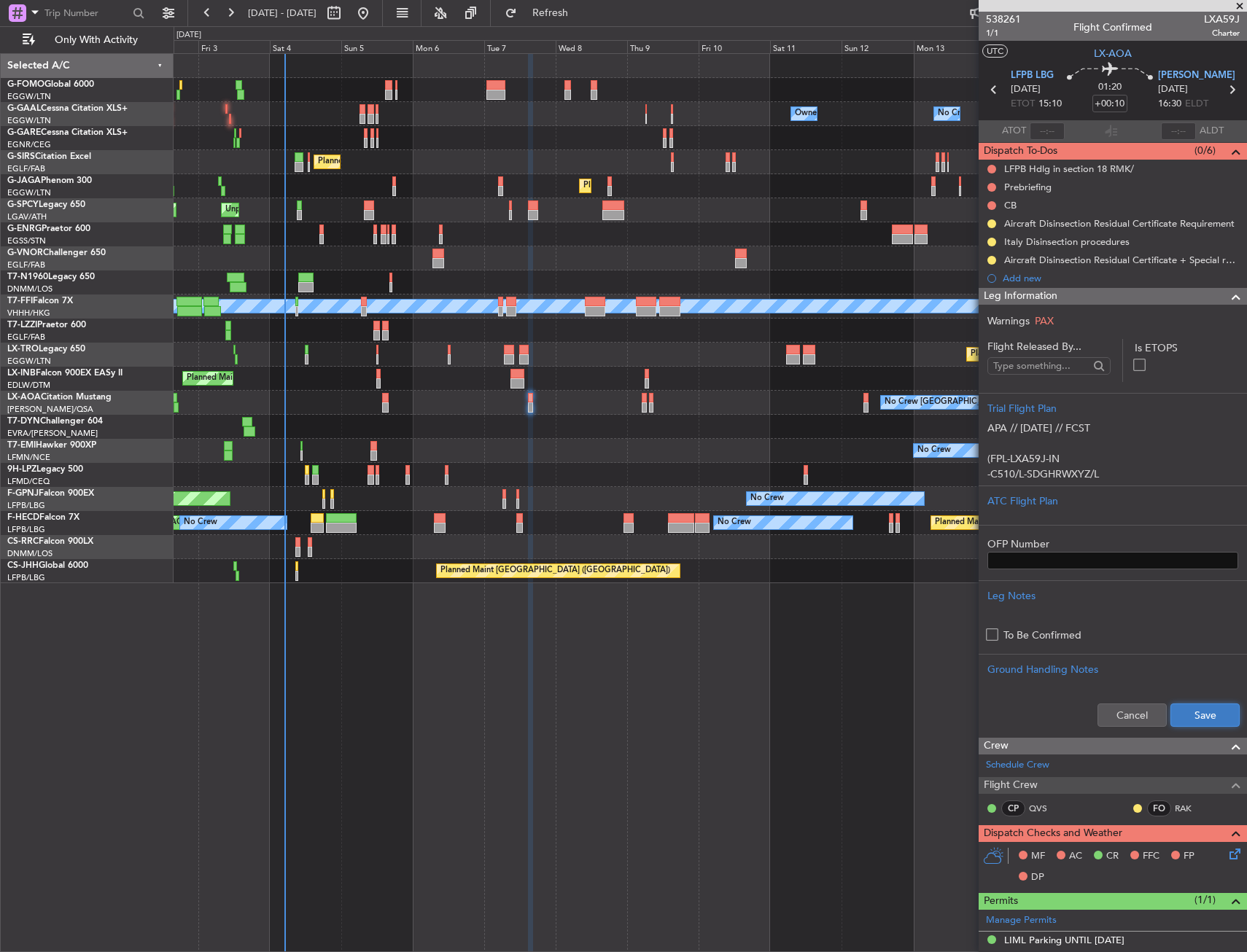
click at [1195, 710] on button "Save" at bounding box center [1205, 715] width 69 height 23
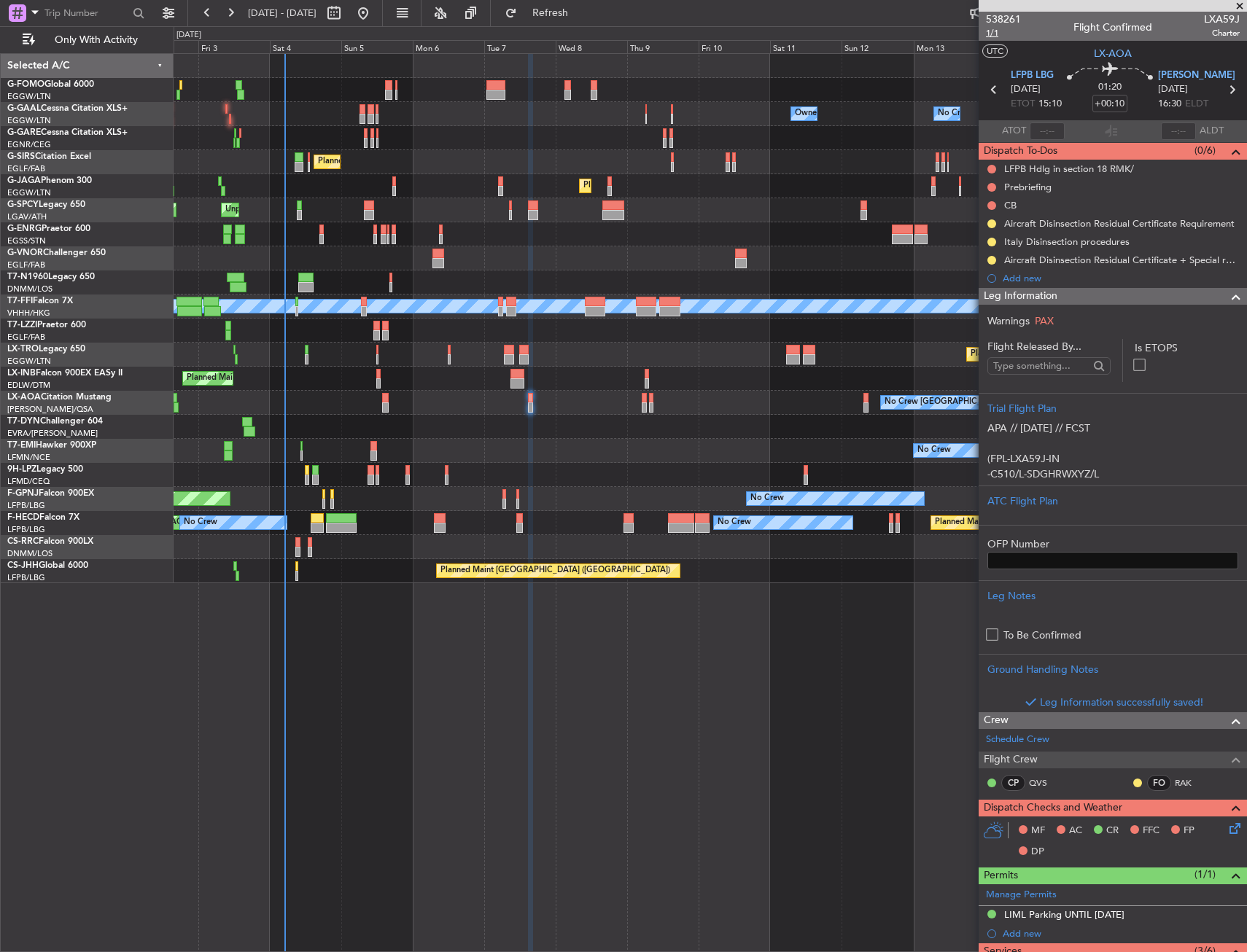
click at [1004, 37] on span "1/1" at bounding box center [1003, 33] width 35 height 13
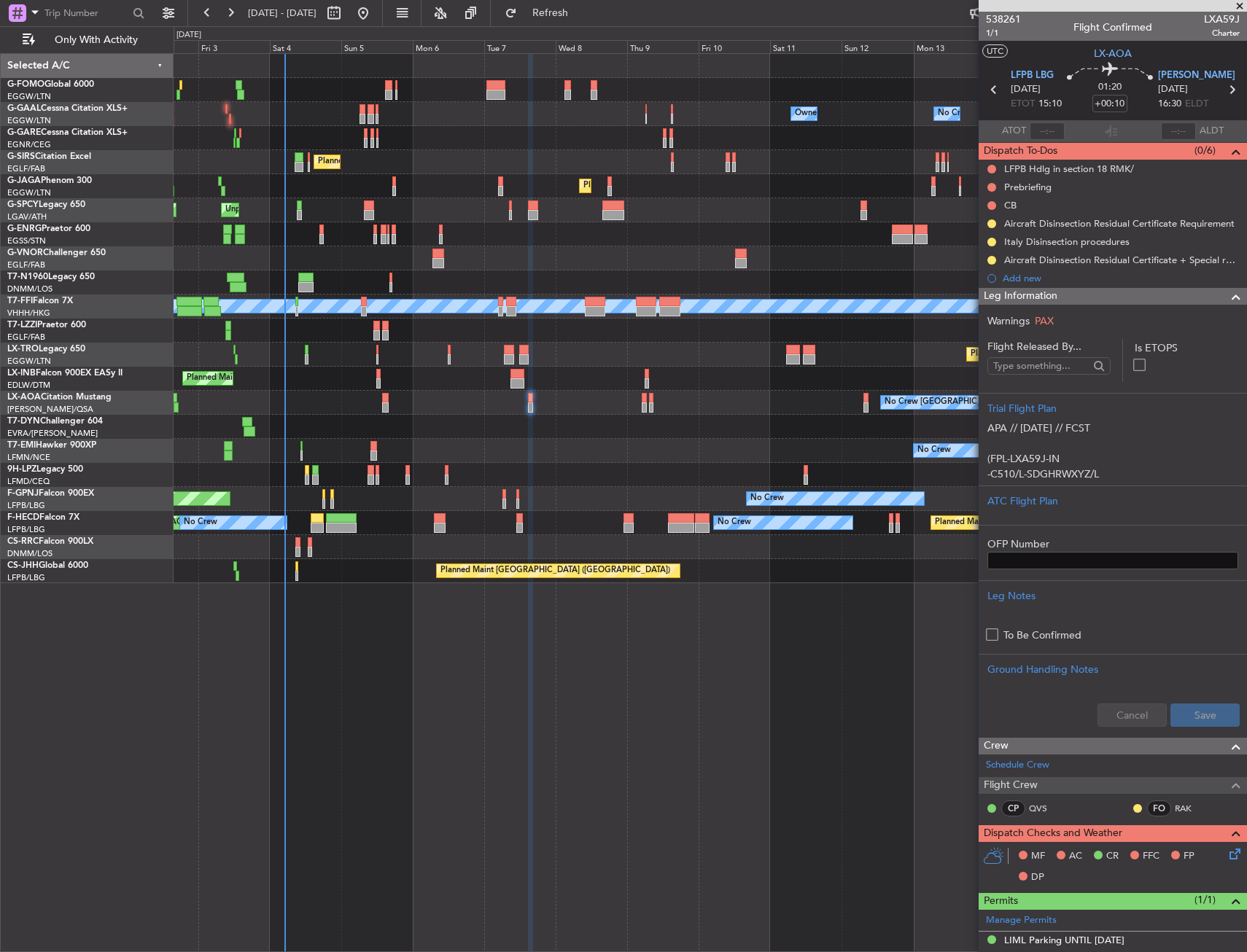
drag, startPoint x: 1022, startPoint y: 296, endPoint x: 1020, endPoint y: 286, distance: 10.2
click at [1022, 296] on span "Leg Information" at bounding box center [1021, 296] width 74 height 17
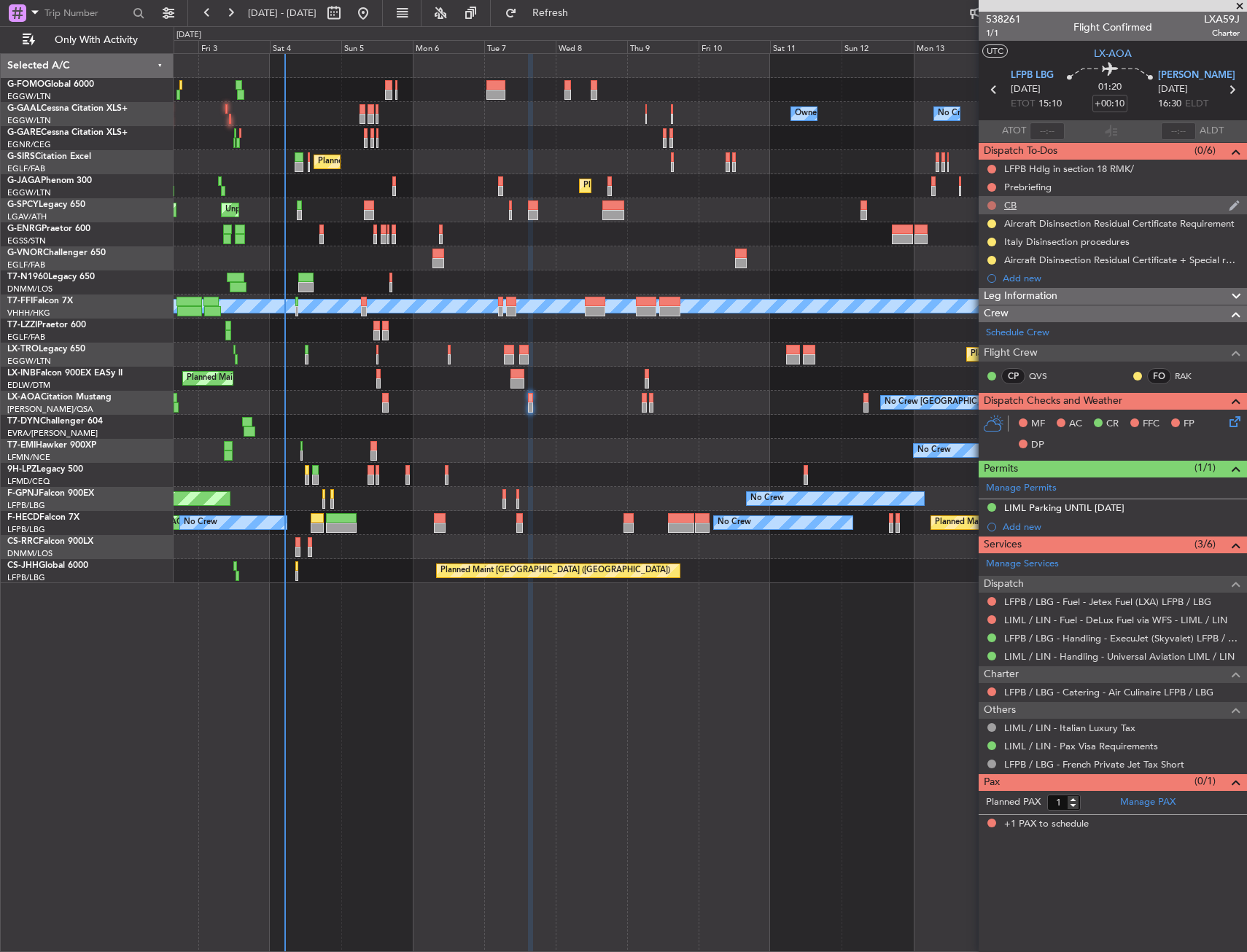
click at [991, 203] on button at bounding box center [992, 205] width 9 height 9
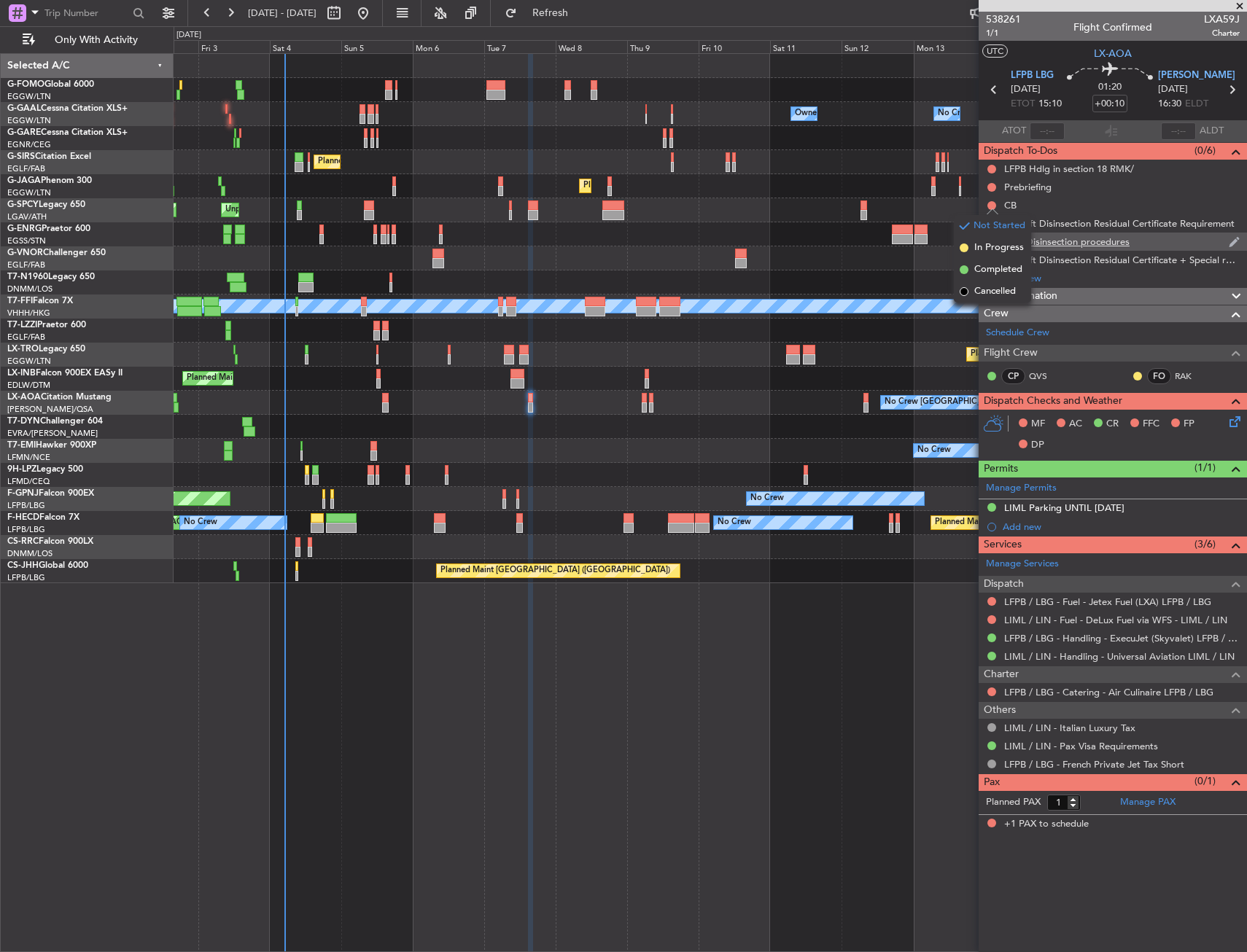
drag, startPoint x: 989, startPoint y: 267, endPoint x: 989, endPoint y: 242, distance: 25.0
click at [989, 266] on span "Completed" at bounding box center [998, 269] width 48 height 14
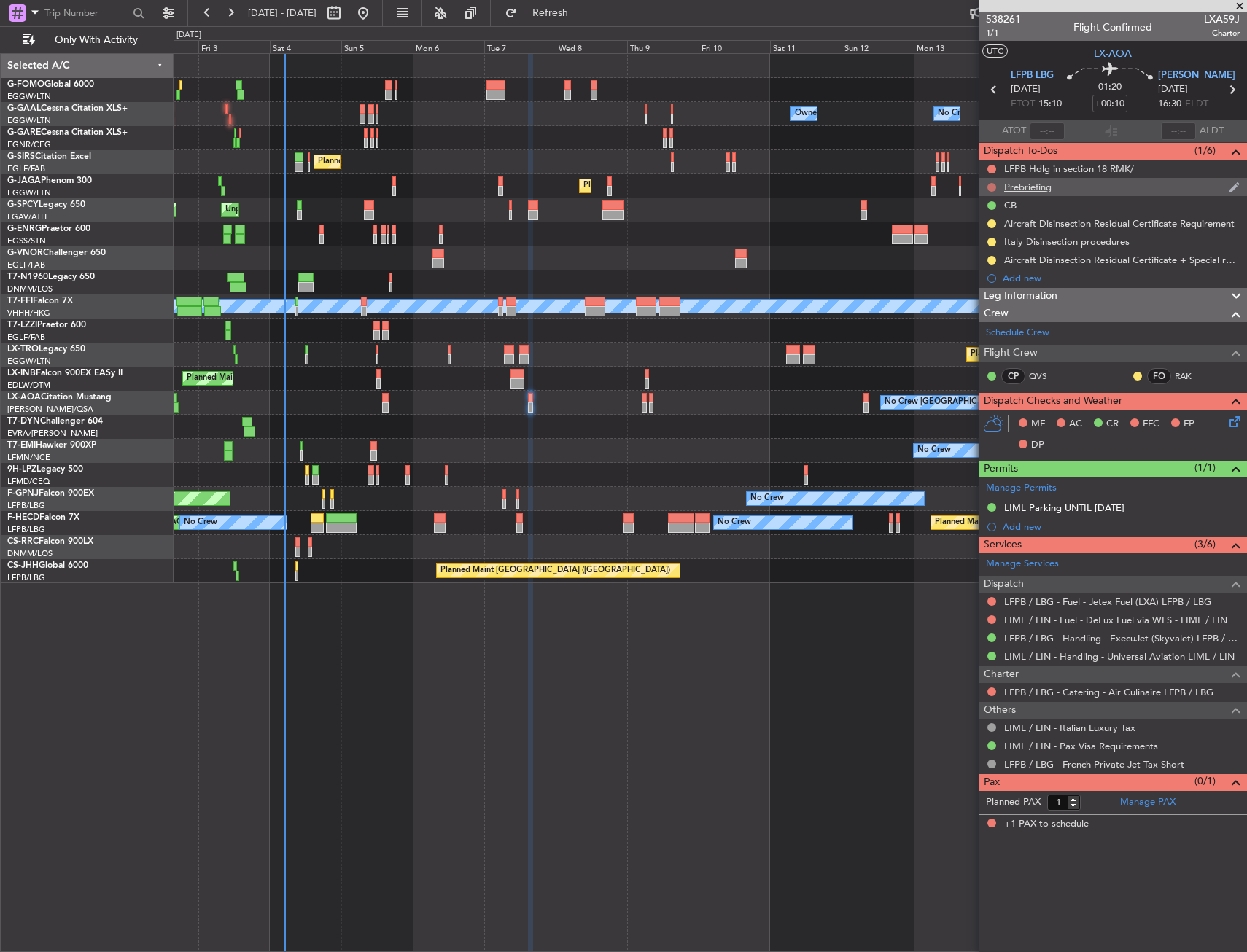
drag, startPoint x: 990, startPoint y: 181, endPoint x: 993, endPoint y: 188, distance: 7.6
click at [990, 183] on div at bounding box center [991, 187] width 12 height 12
click at [994, 189] on button at bounding box center [992, 187] width 9 height 9
click at [989, 228] on span "In Progress" at bounding box center [999, 230] width 50 height 14
click at [1121, 296] on div "Leg Information" at bounding box center [1113, 296] width 269 height 17
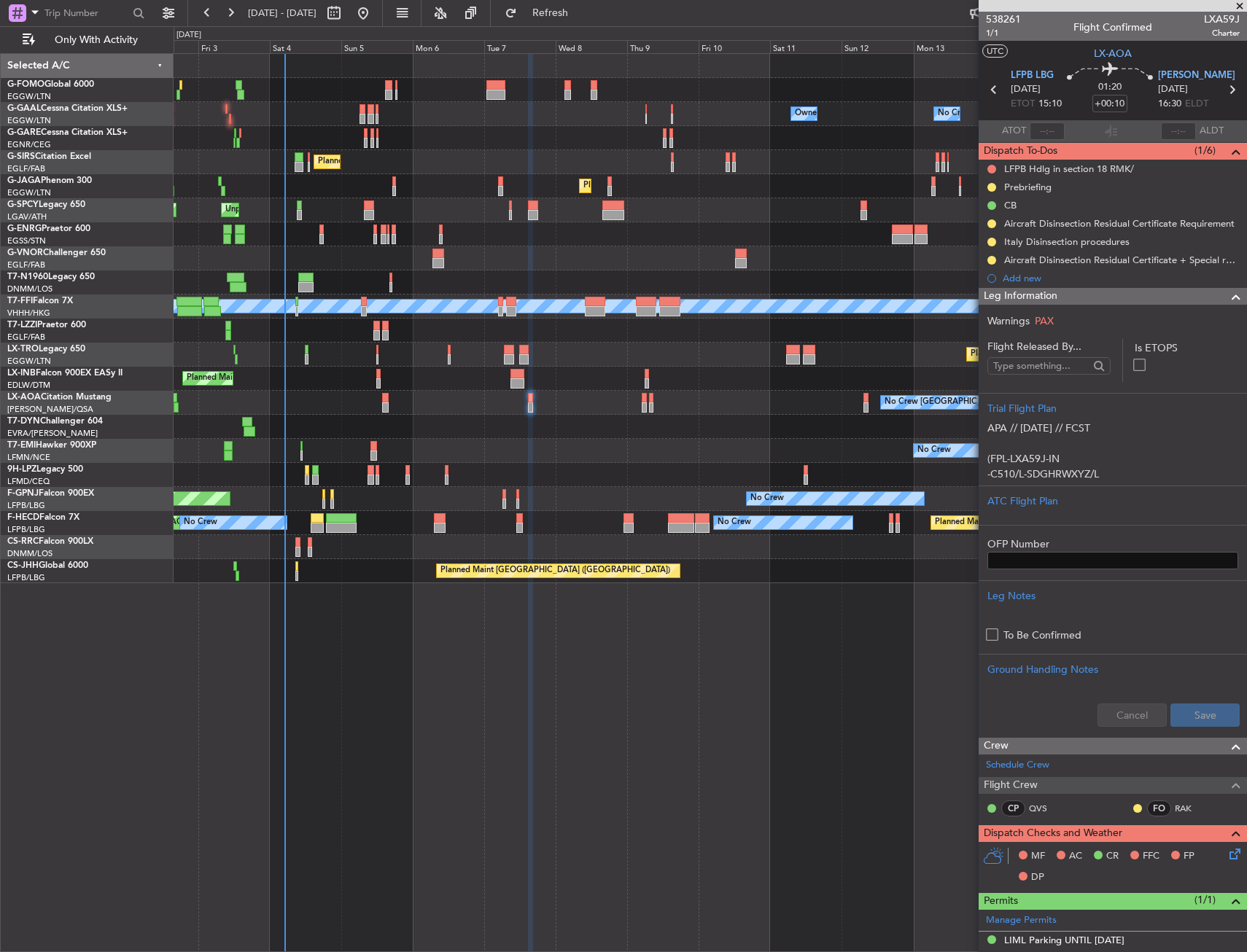
click at [1121, 296] on div "Leg Information" at bounding box center [1113, 296] width 269 height 17
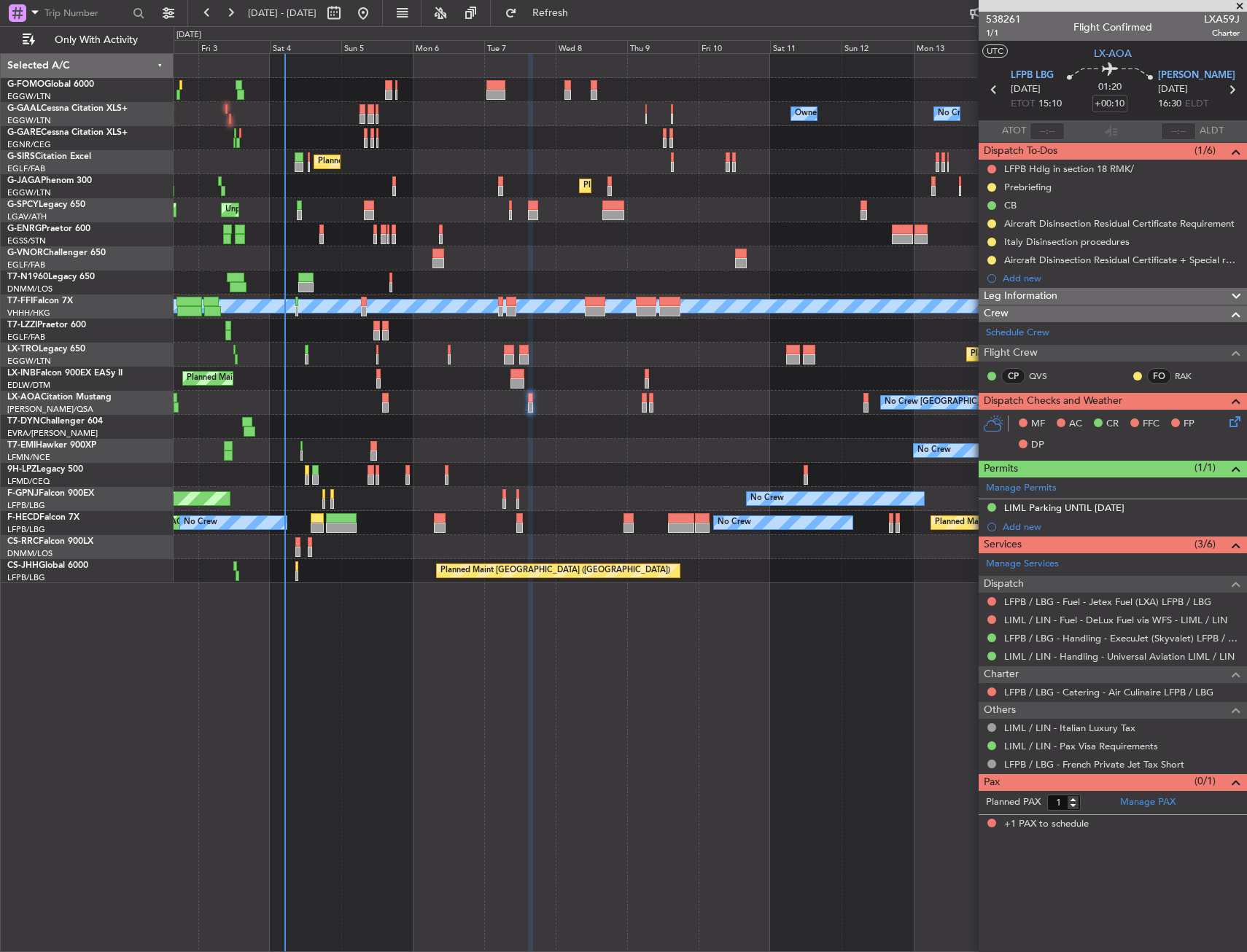
click at [460, 405] on div "No Crew Charleroi (Brussels South) No Crew Antwerp (Deurne) Planned Maint Monch…" at bounding box center [710, 403] width 1073 height 24
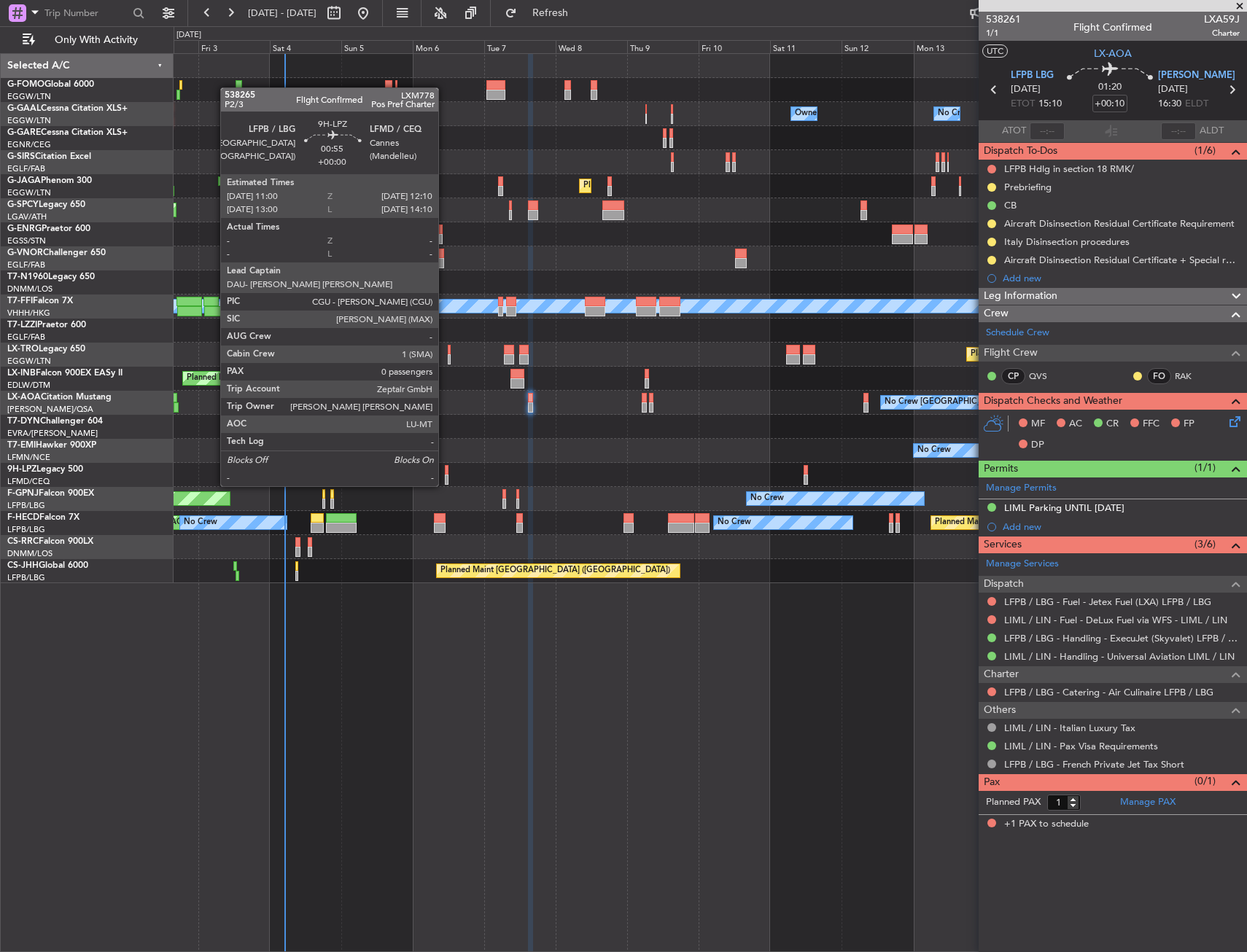
click at [445, 472] on div at bounding box center [447, 469] width 4 height 10
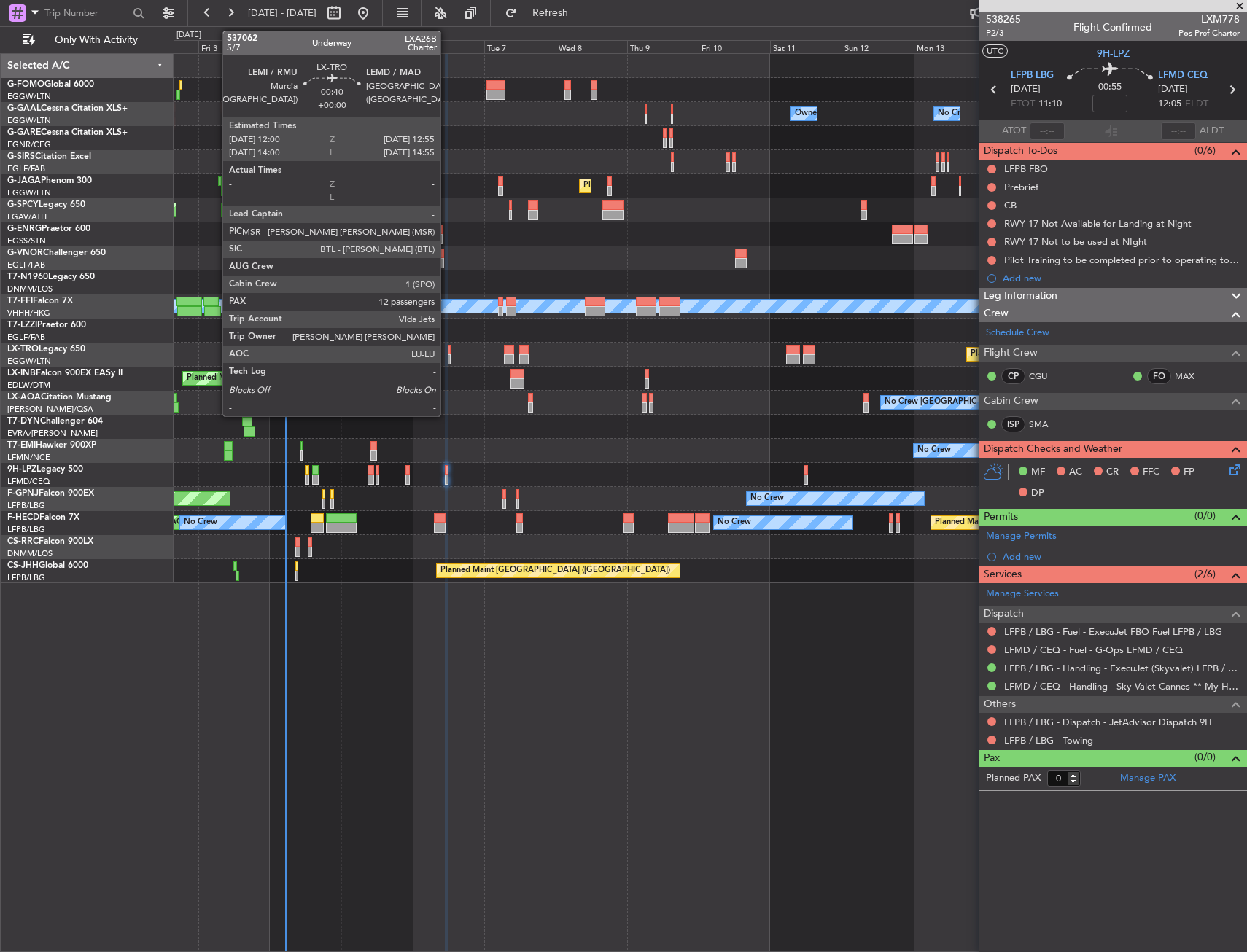
click at [448, 350] on div at bounding box center [449, 349] width 3 height 10
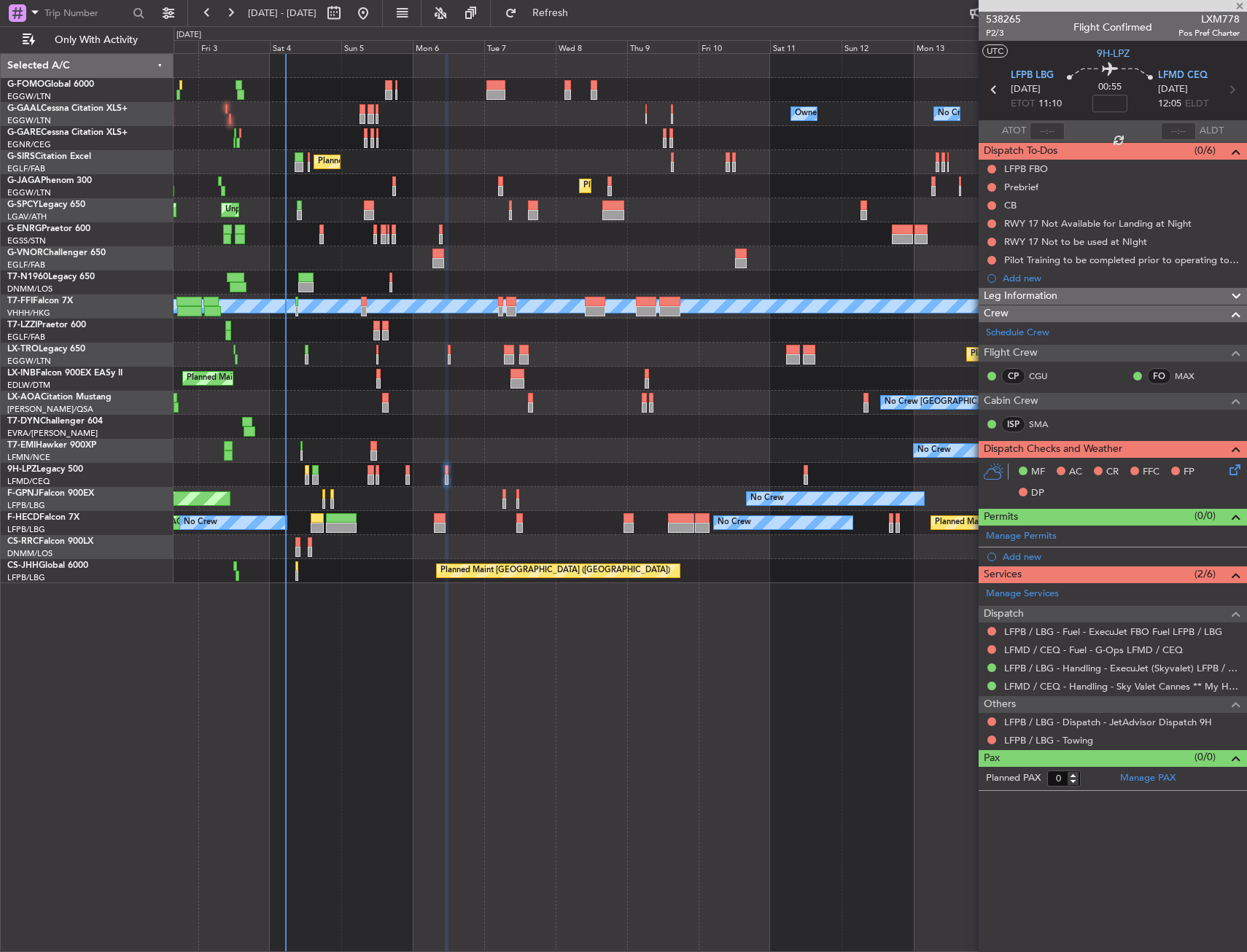
type input "12"
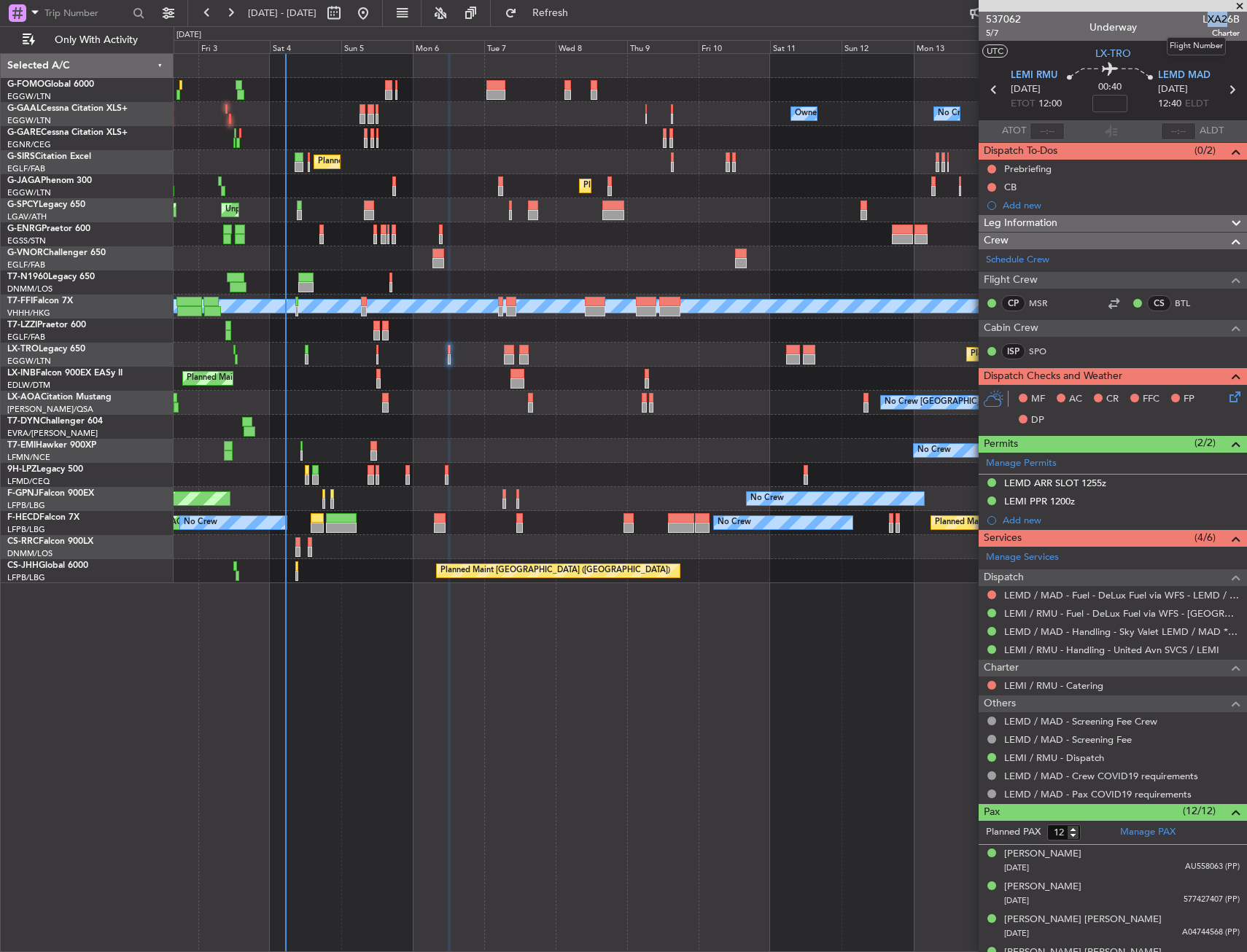
drag, startPoint x: 1196, startPoint y: 18, endPoint x: 1215, endPoint y: 19, distance: 19.0
click at [1215, 19] on span "LXA26B" at bounding box center [1221, 19] width 37 height 15
drag, startPoint x: 1212, startPoint y: 19, endPoint x: 1194, endPoint y: 19, distance: 18.0
click at [1203, 19] on span "LXA26B" at bounding box center [1221, 19] width 37 height 15
drag, startPoint x: 1193, startPoint y: 17, endPoint x: 1227, endPoint y: 17, distance: 34.0
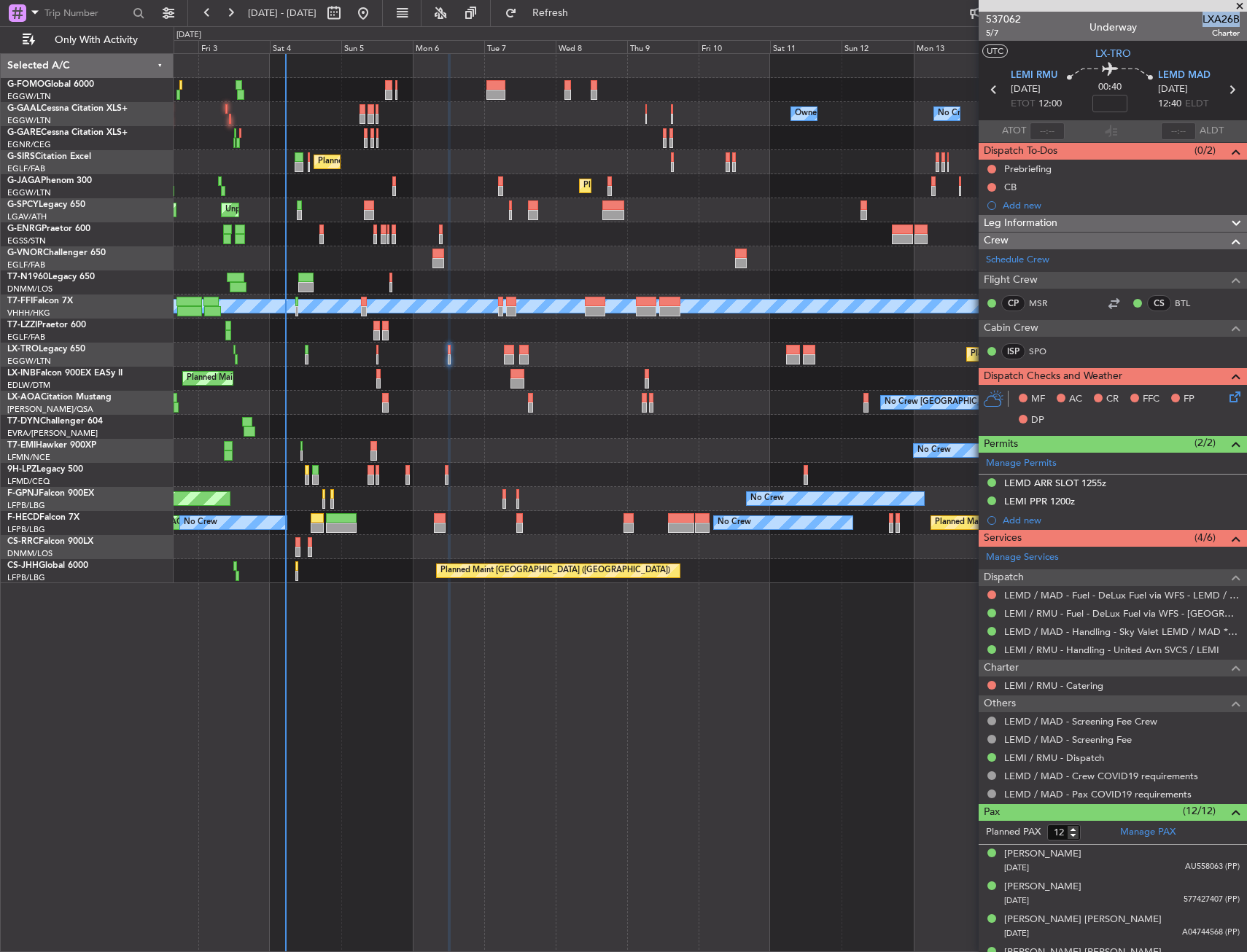
click at [1227, 17] on span "LXA26B" at bounding box center [1221, 19] width 37 height 15
copy span "LXA26B"
click at [1040, 348] on link "SPO" at bounding box center [1045, 351] width 32 height 14
click at [1113, 96] on input at bounding box center [1110, 103] width 35 height 17
click at [1127, 104] on div "00:40 10" at bounding box center [1110, 90] width 96 height 54
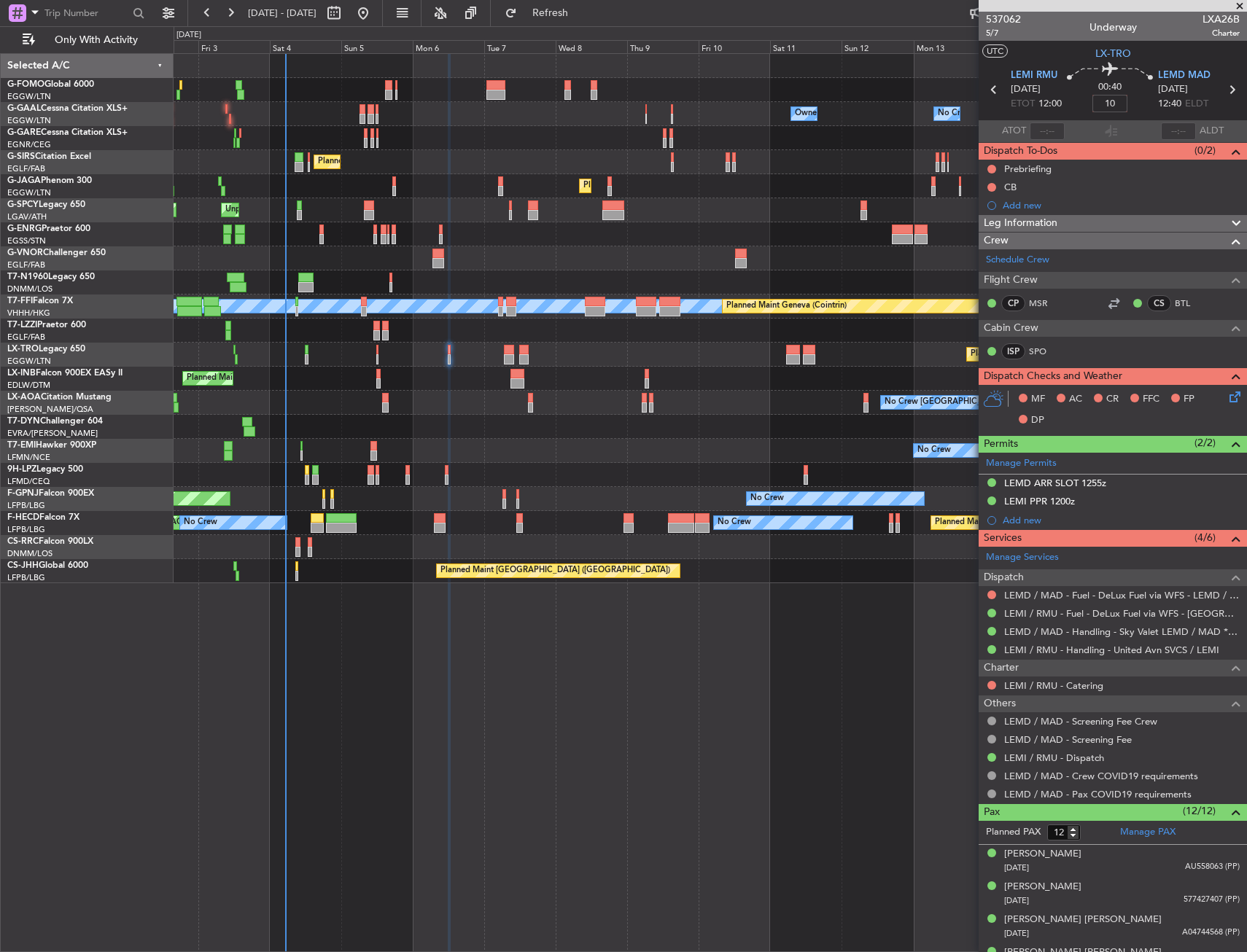
type input "+00:10"
drag, startPoint x: 1000, startPoint y: 32, endPoint x: 993, endPoint y: 41, distance: 11.4
click at [999, 34] on span "5/7" at bounding box center [1003, 33] width 35 height 13
drag, startPoint x: 1083, startPoint y: 225, endPoint x: 1078, endPoint y: 304, distance: 79.2
click at [1083, 225] on div "Leg Information" at bounding box center [1113, 223] width 269 height 17
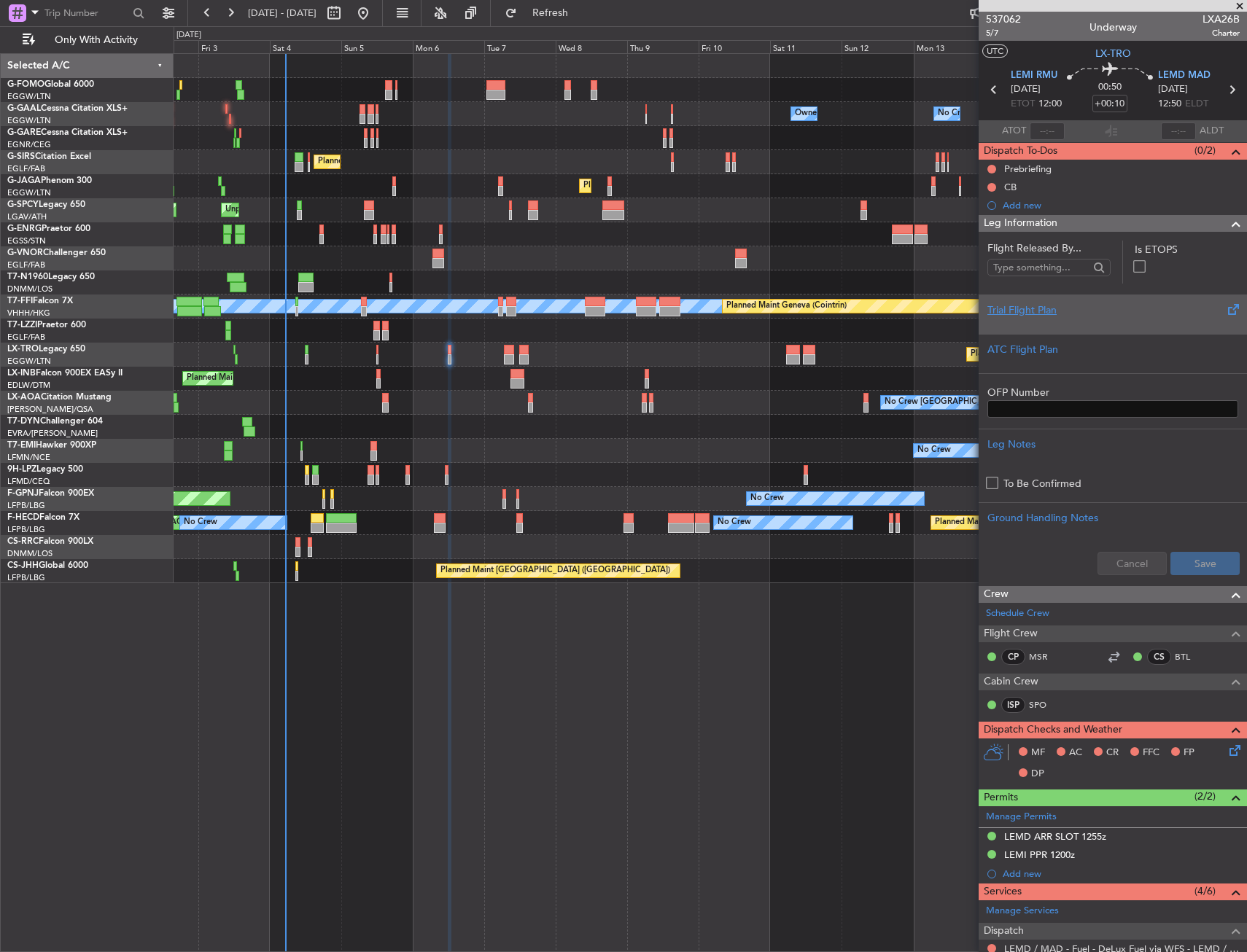
click at [1078, 313] on div "Trial Flight Plan" at bounding box center [1113, 310] width 250 height 15
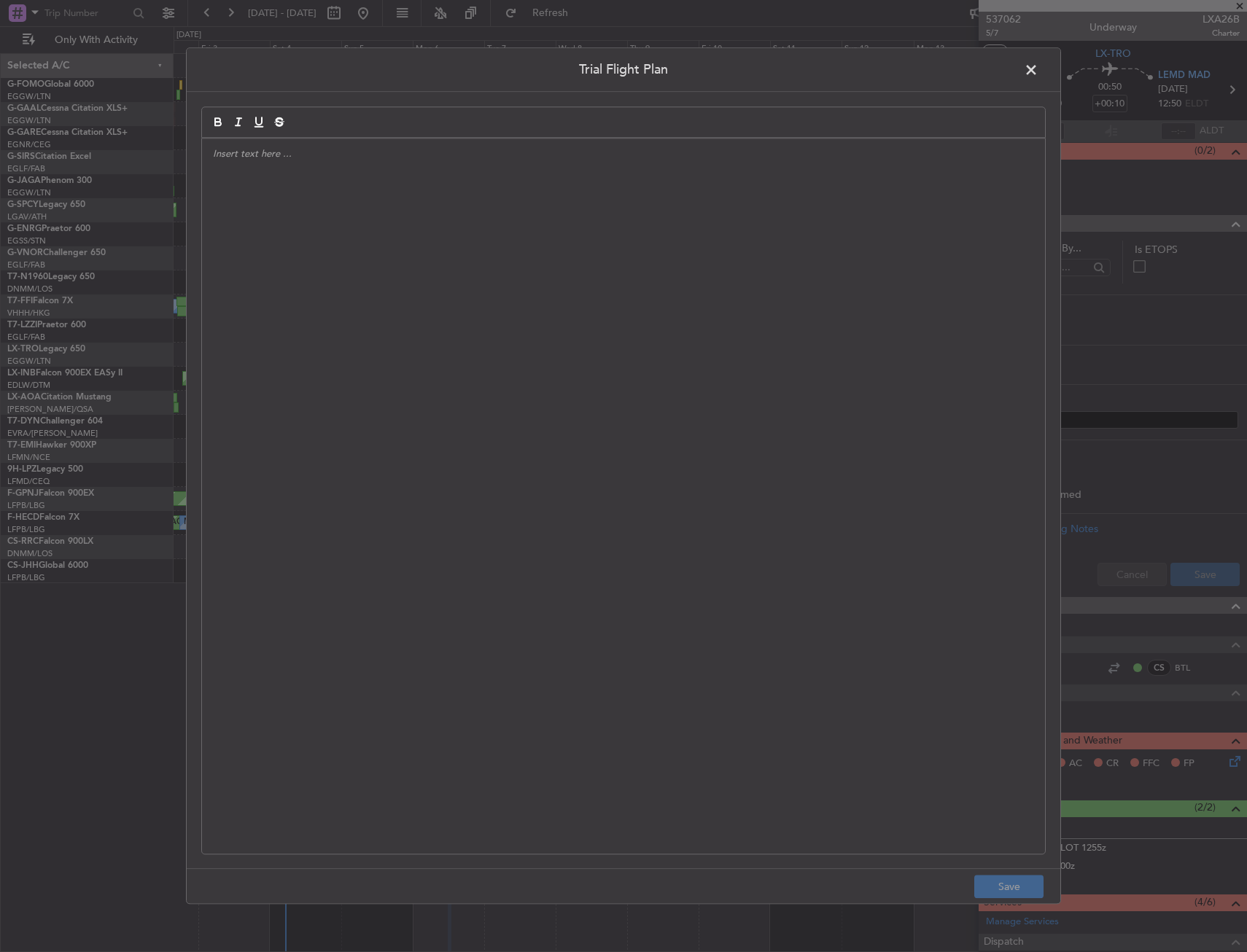
click at [551, 290] on div at bounding box center [624, 496] width 843 height 715
click at [329, 245] on div "APA // [DATE] // FCST" at bounding box center [624, 496] width 843 height 715
paste div
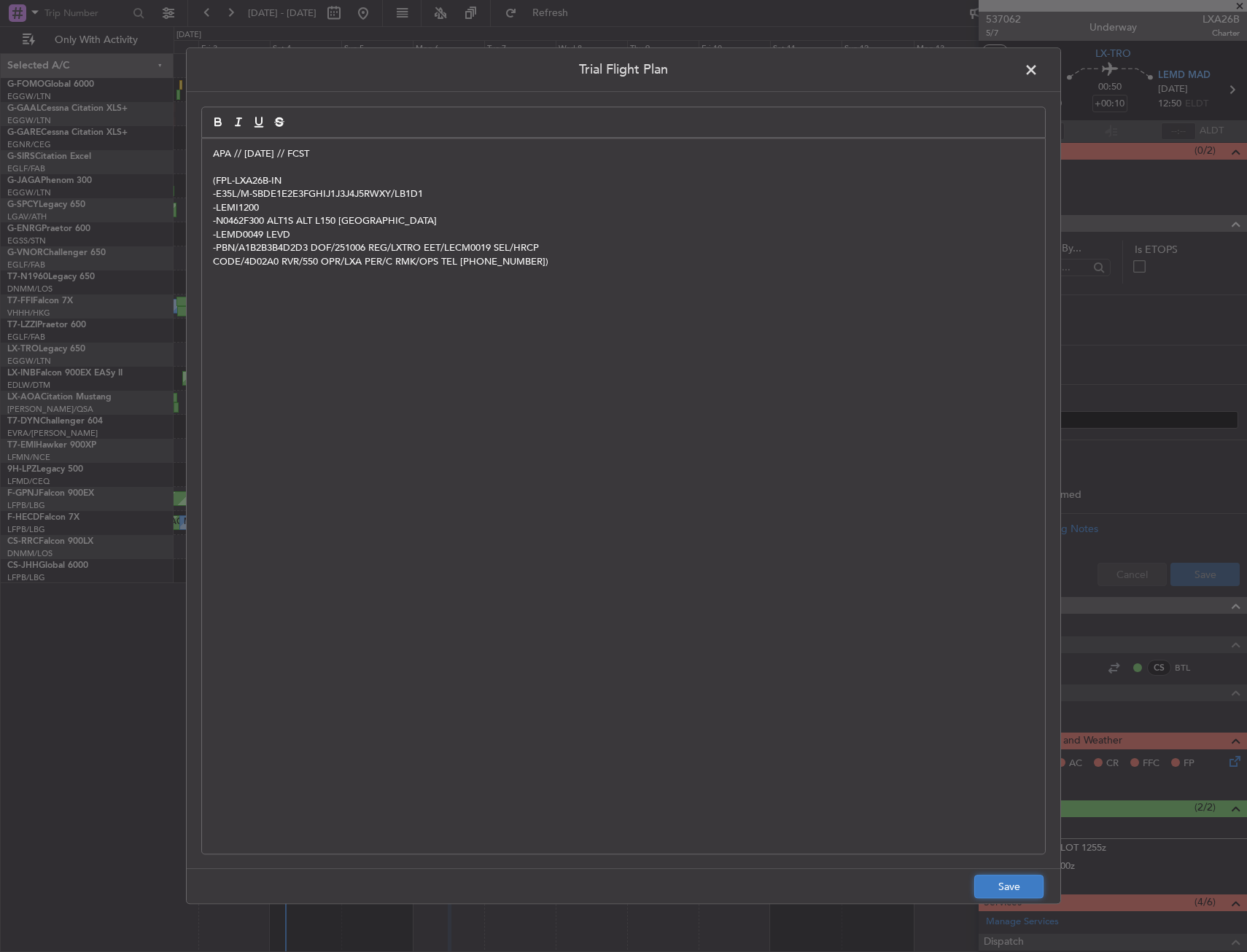
click at [1006, 886] on button "Save" at bounding box center [1009, 887] width 69 height 23
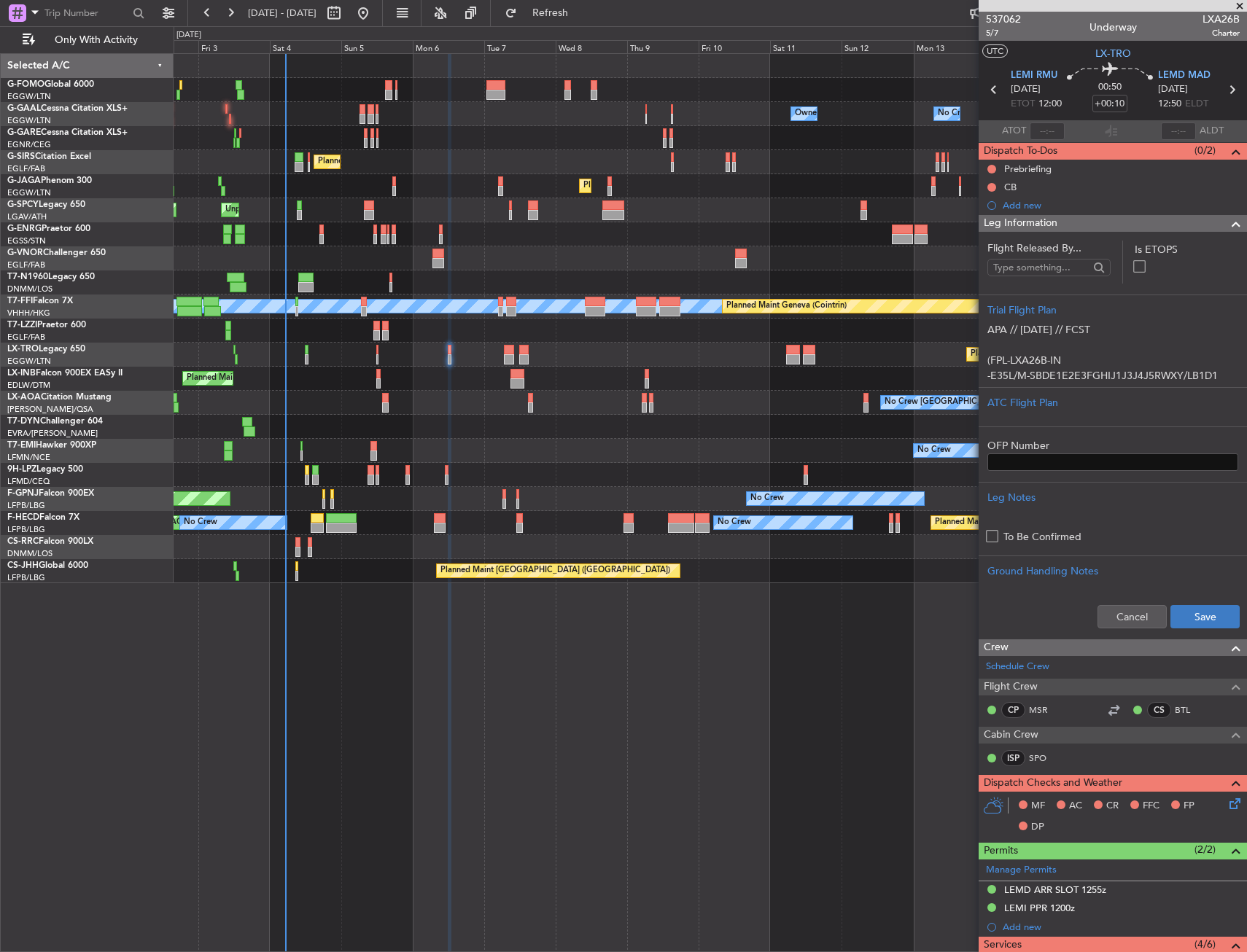
drag, startPoint x: 1212, startPoint y: 603, endPoint x: 1206, endPoint y: 610, distance: 9.2
click at [1210, 606] on div "Cancel Save" at bounding box center [1113, 617] width 269 height 44
click at [1206, 610] on button "Save" at bounding box center [1205, 617] width 69 height 23
click at [1004, 29] on span "5/7" at bounding box center [1003, 33] width 35 height 13
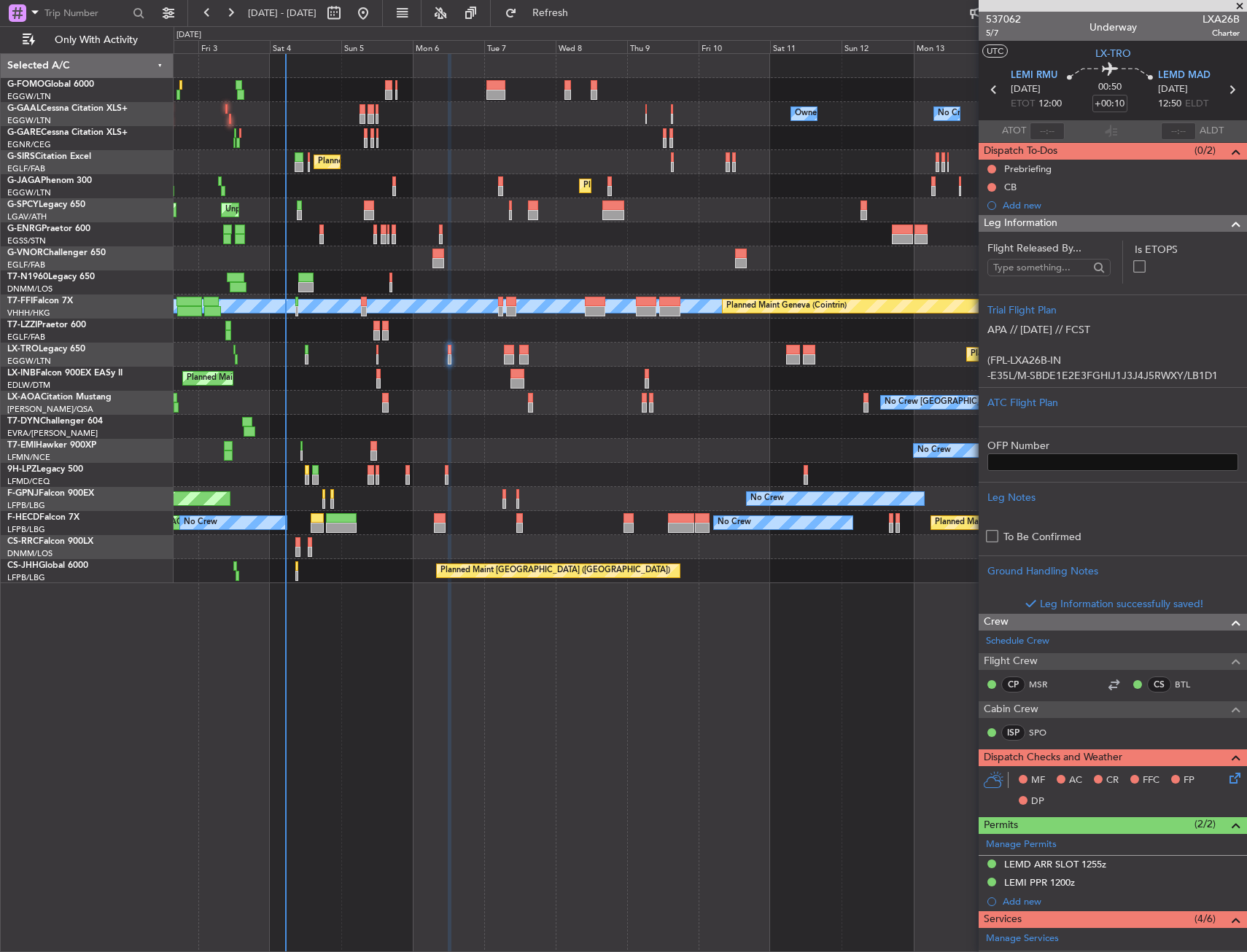
click at [1056, 220] on span "Leg Information" at bounding box center [1021, 223] width 74 height 17
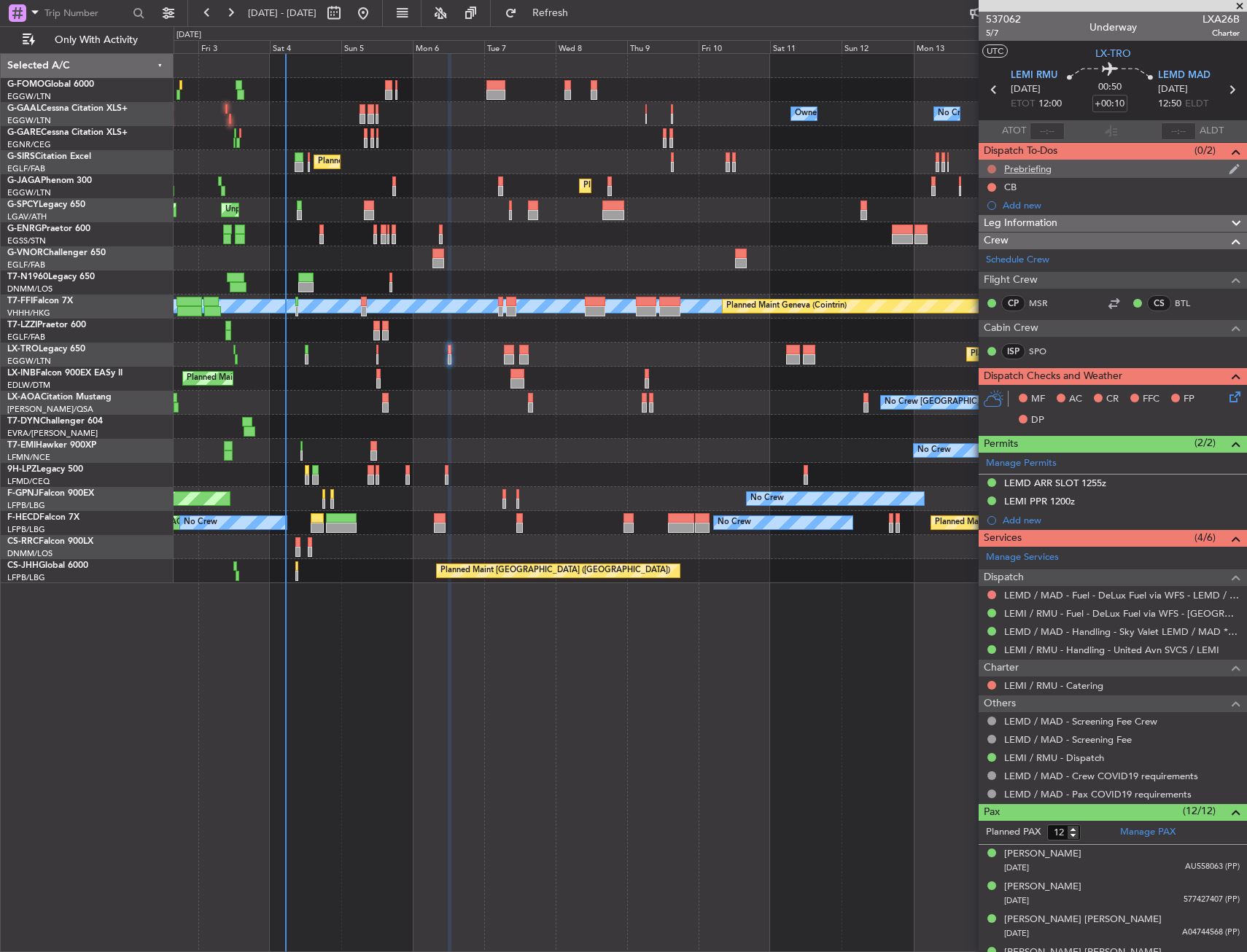
click at [990, 170] on button at bounding box center [992, 169] width 9 height 9
click at [997, 213] on span "In Progress" at bounding box center [999, 212] width 50 height 14
click at [990, 187] on button at bounding box center [992, 187] width 9 height 9
click at [999, 250] on span "Completed" at bounding box center [998, 251] width 48 height 14
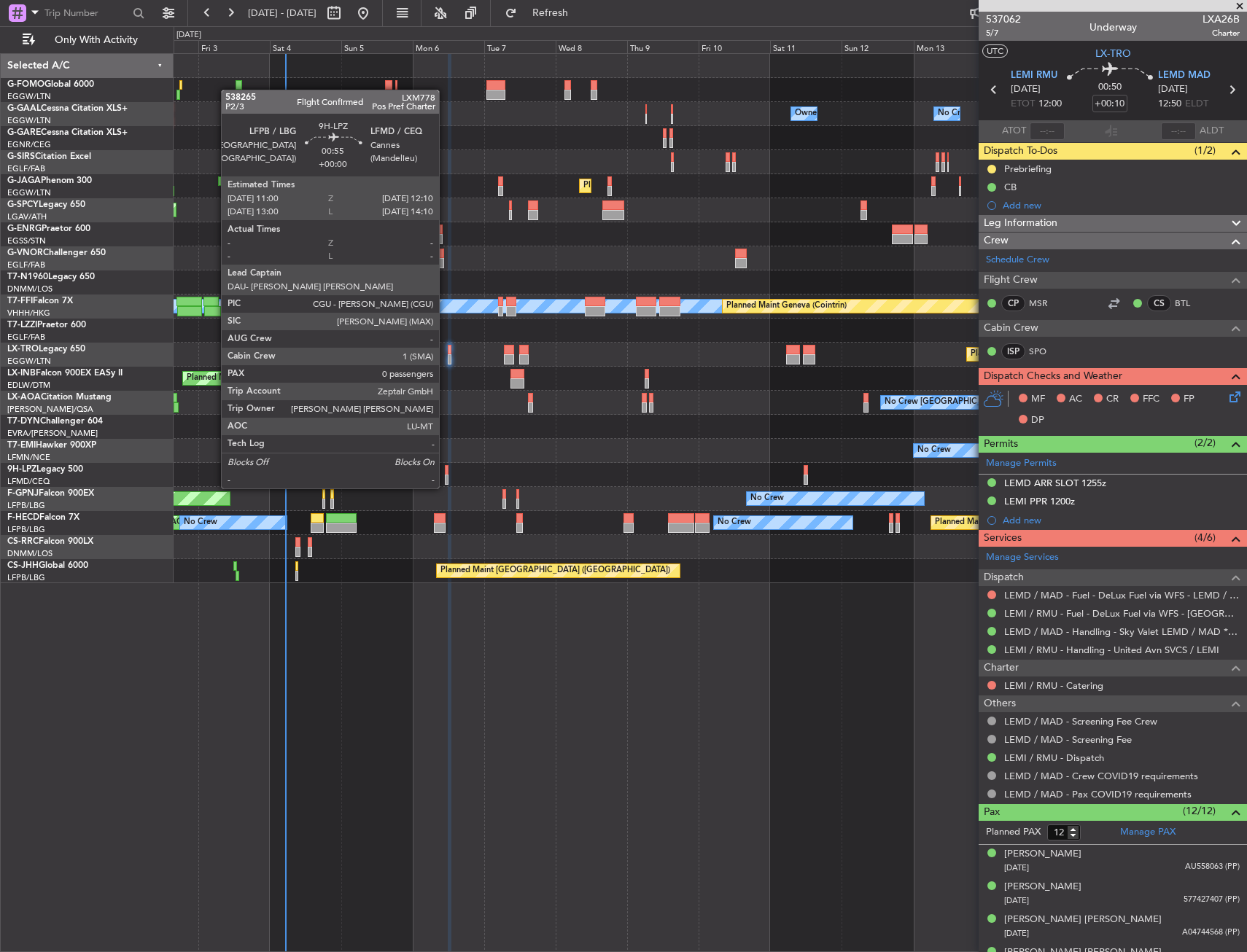
click at [446, 474] on div at bounding box center [447, 469] width 4 height 10
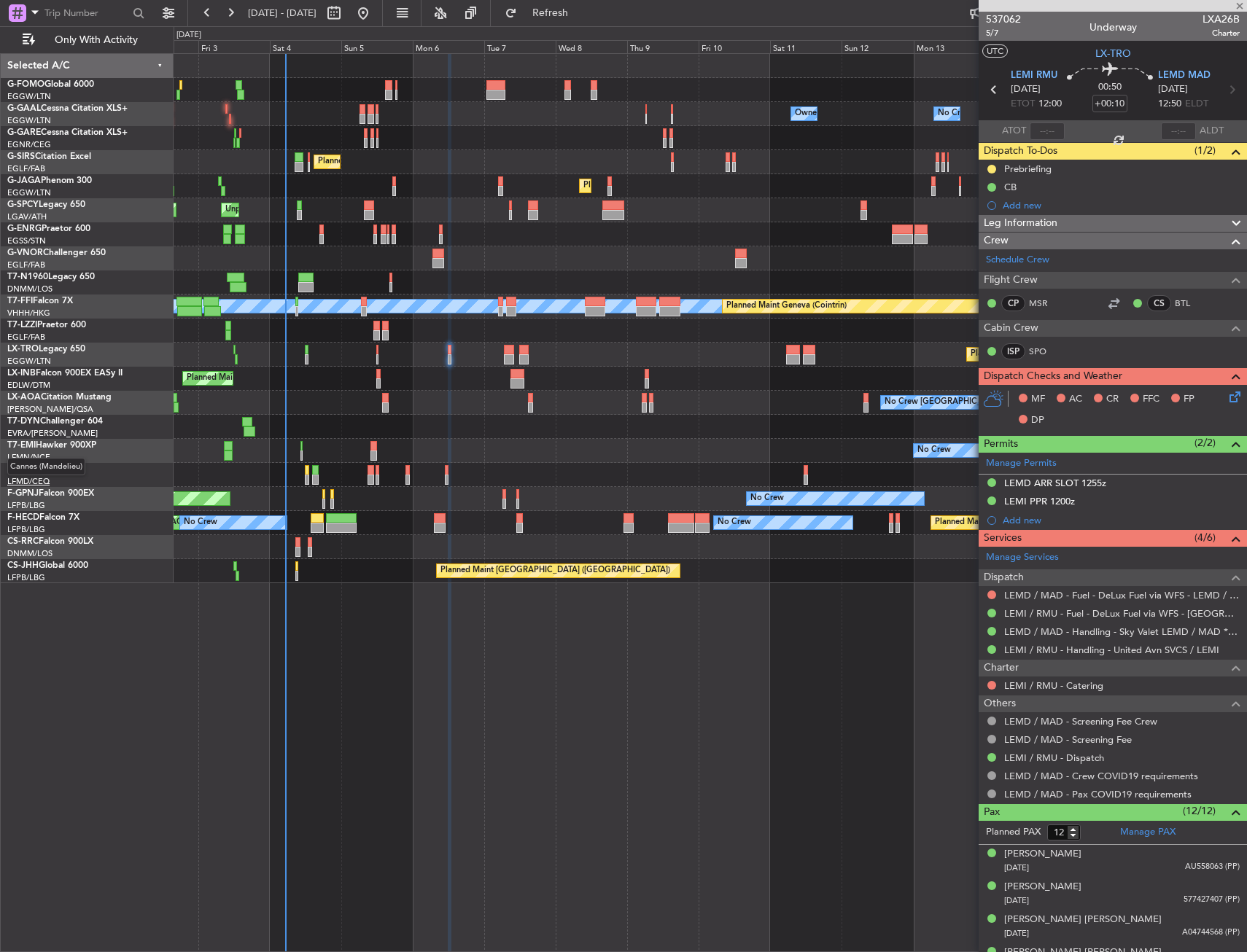
type input "0"
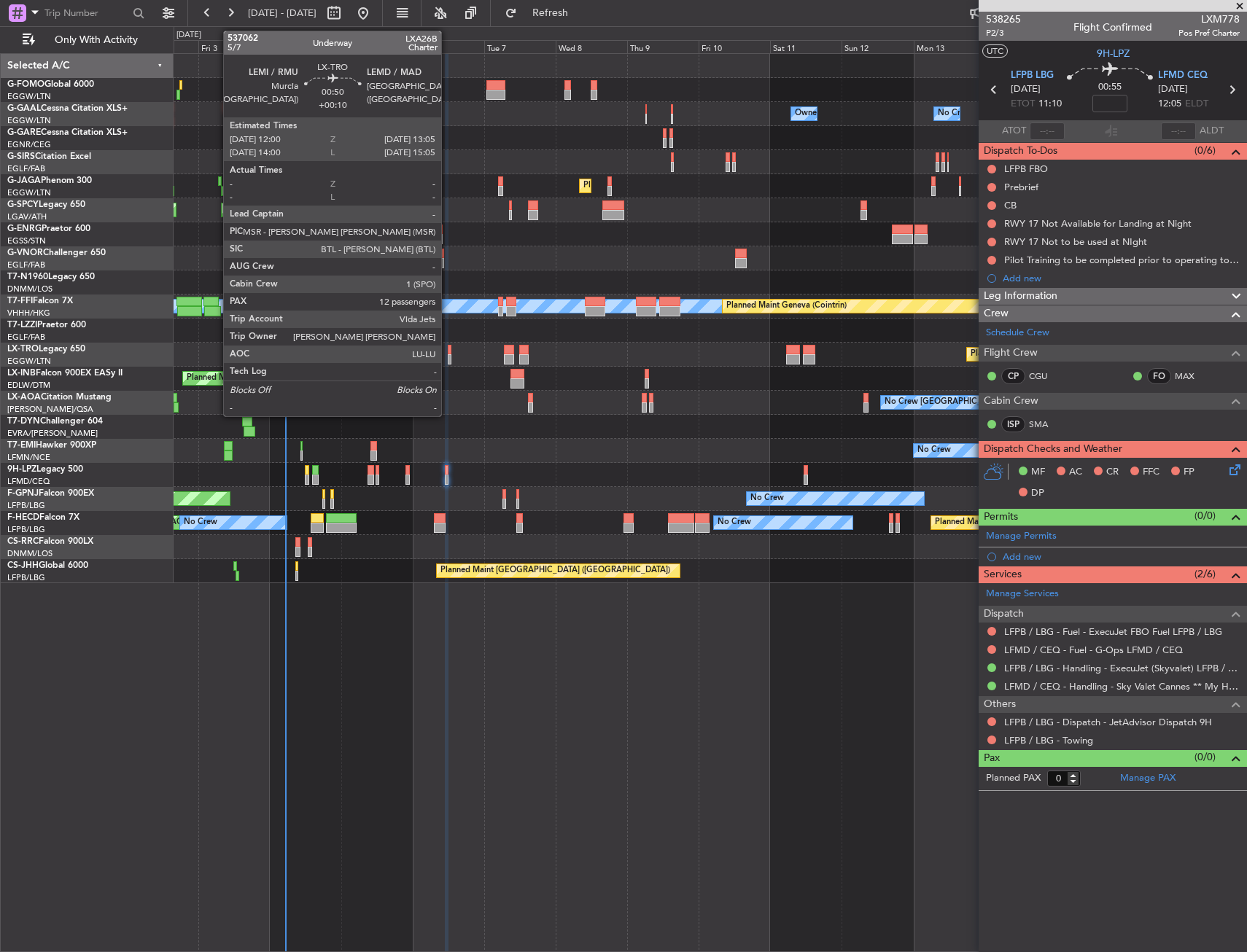
click at [450, 351] on div at bounding box center [450, 349] width 4 height 10
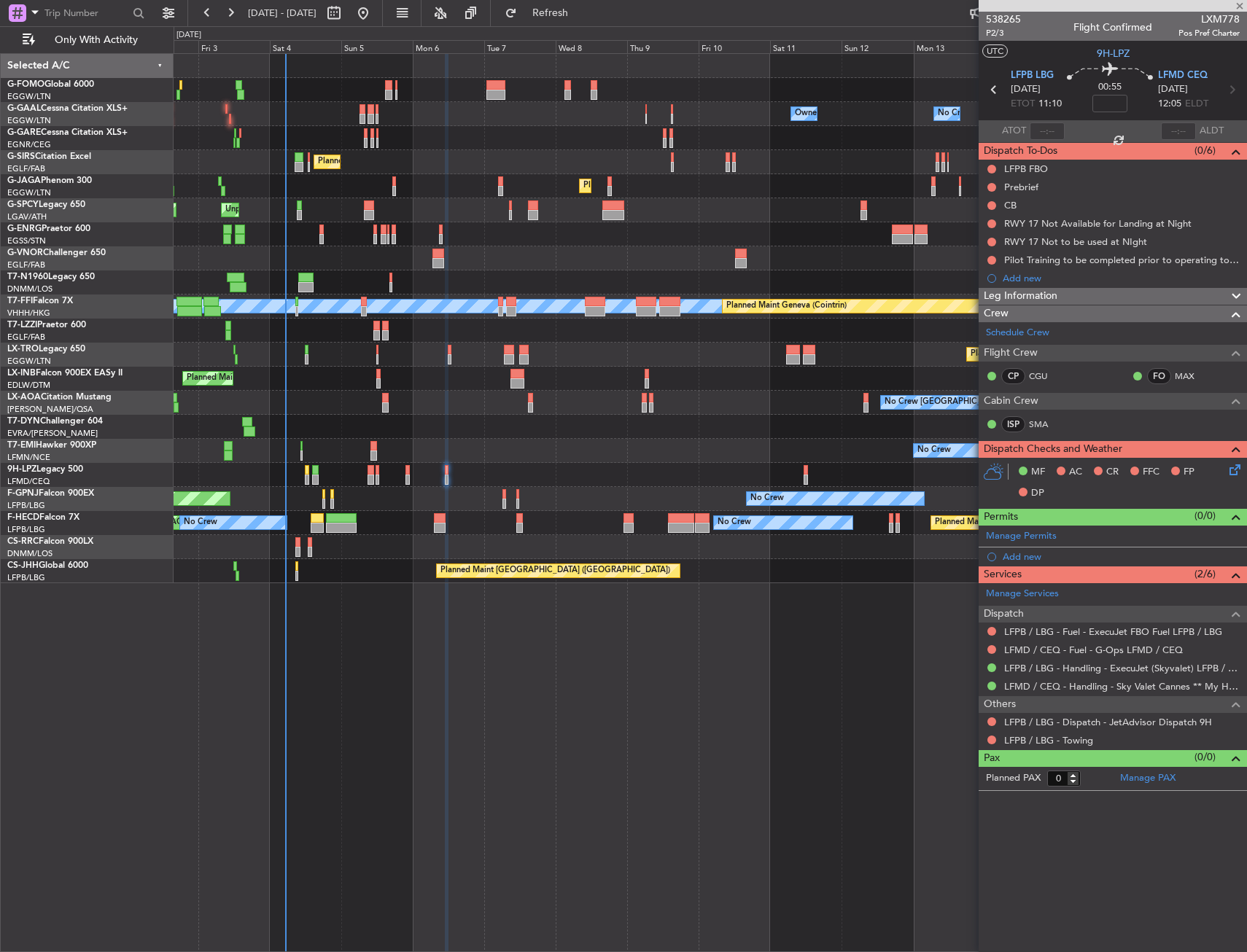
type input "+00:10"
type input "12"
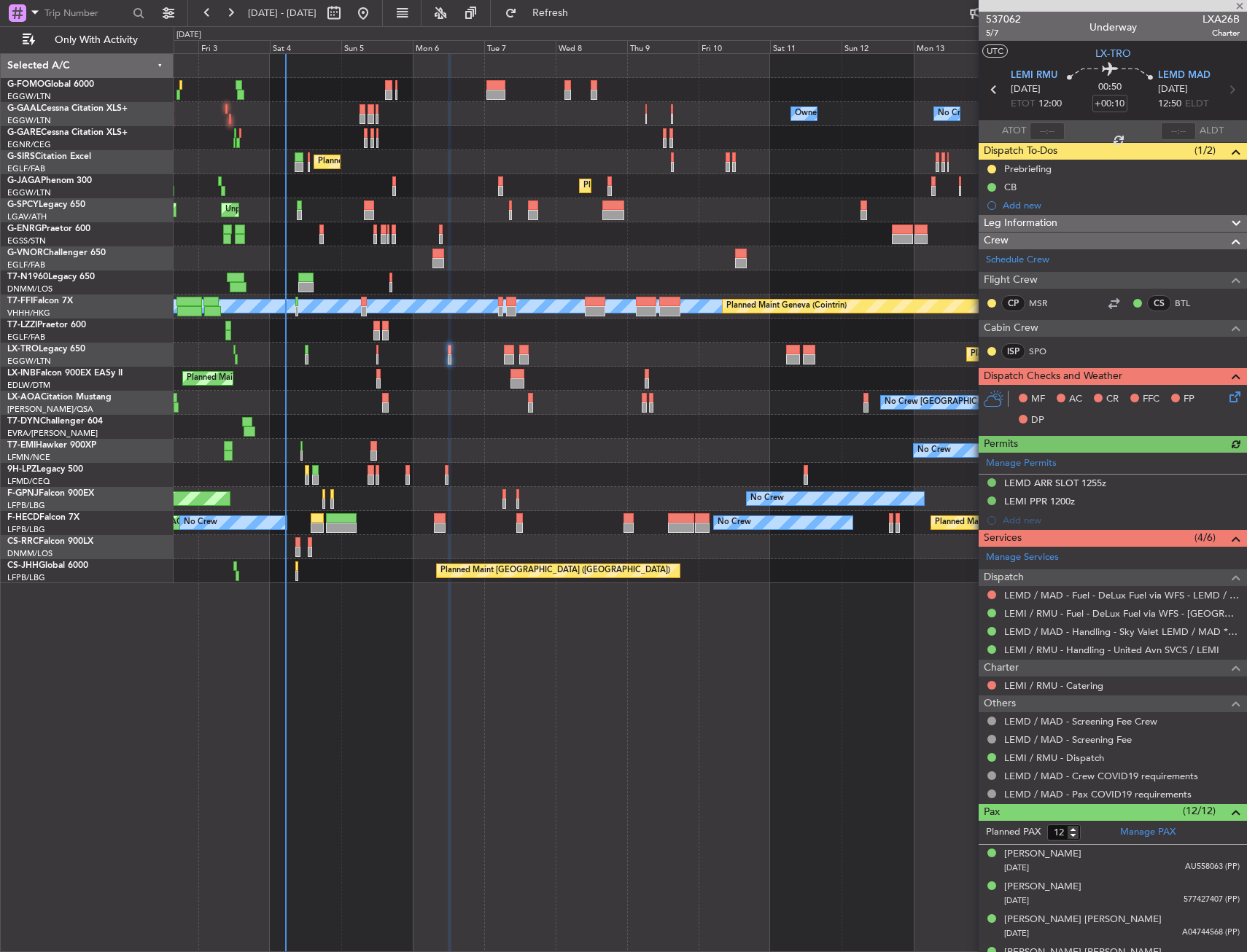
click at [1215, 390] on div "MF AC CR FFC FP DP" at bounding box center [1120, 410] width 214 height 43
click at [1227, 391] on icon at bounding box center [1233, 394] width 12 height 12
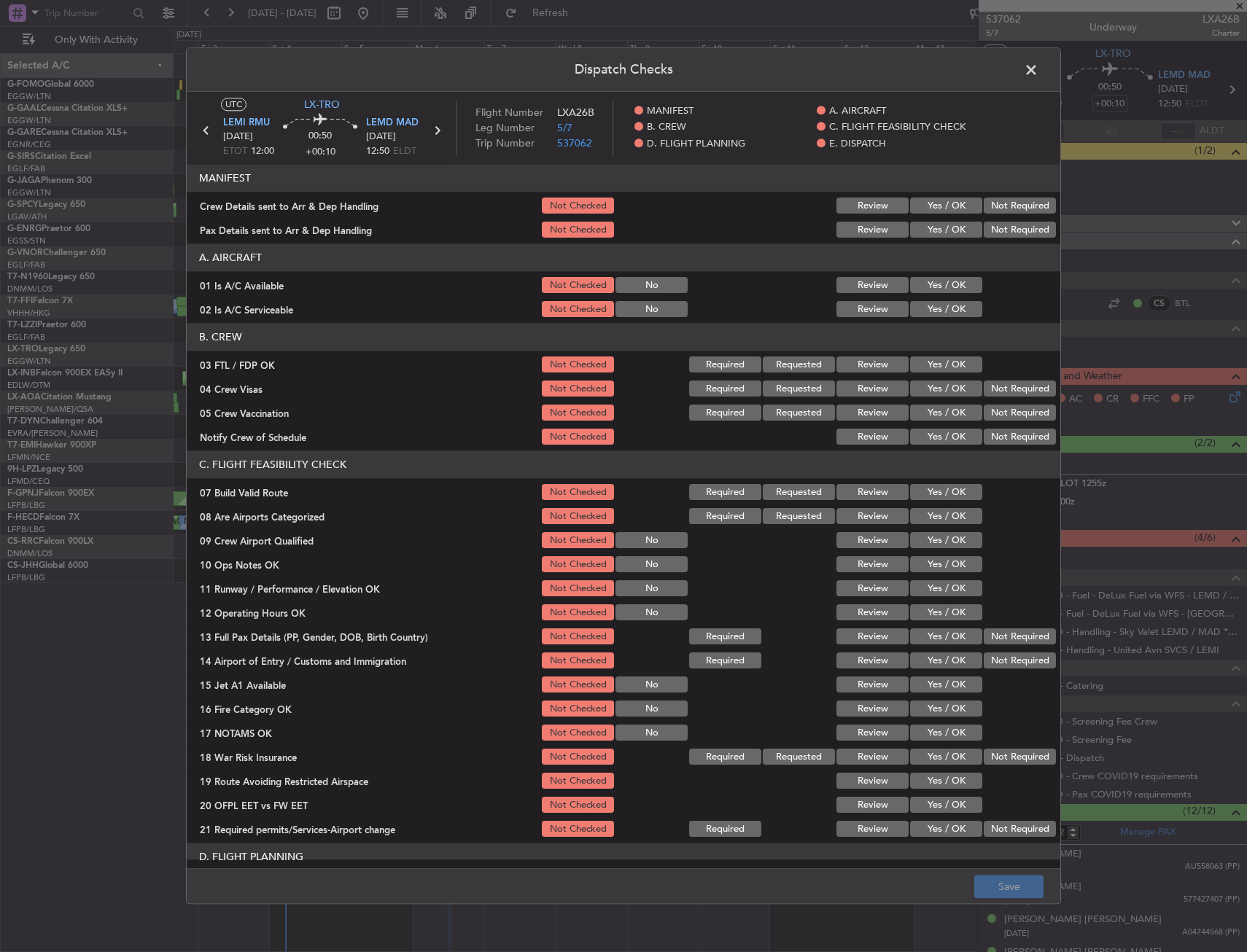
click at [924, 287] on button "Yes / OK" at bounding box center [946, 286] width 72 height 16
click at [915, 317] on button "Yes / OK" at bounding box center [946, 310] width 72 height 16
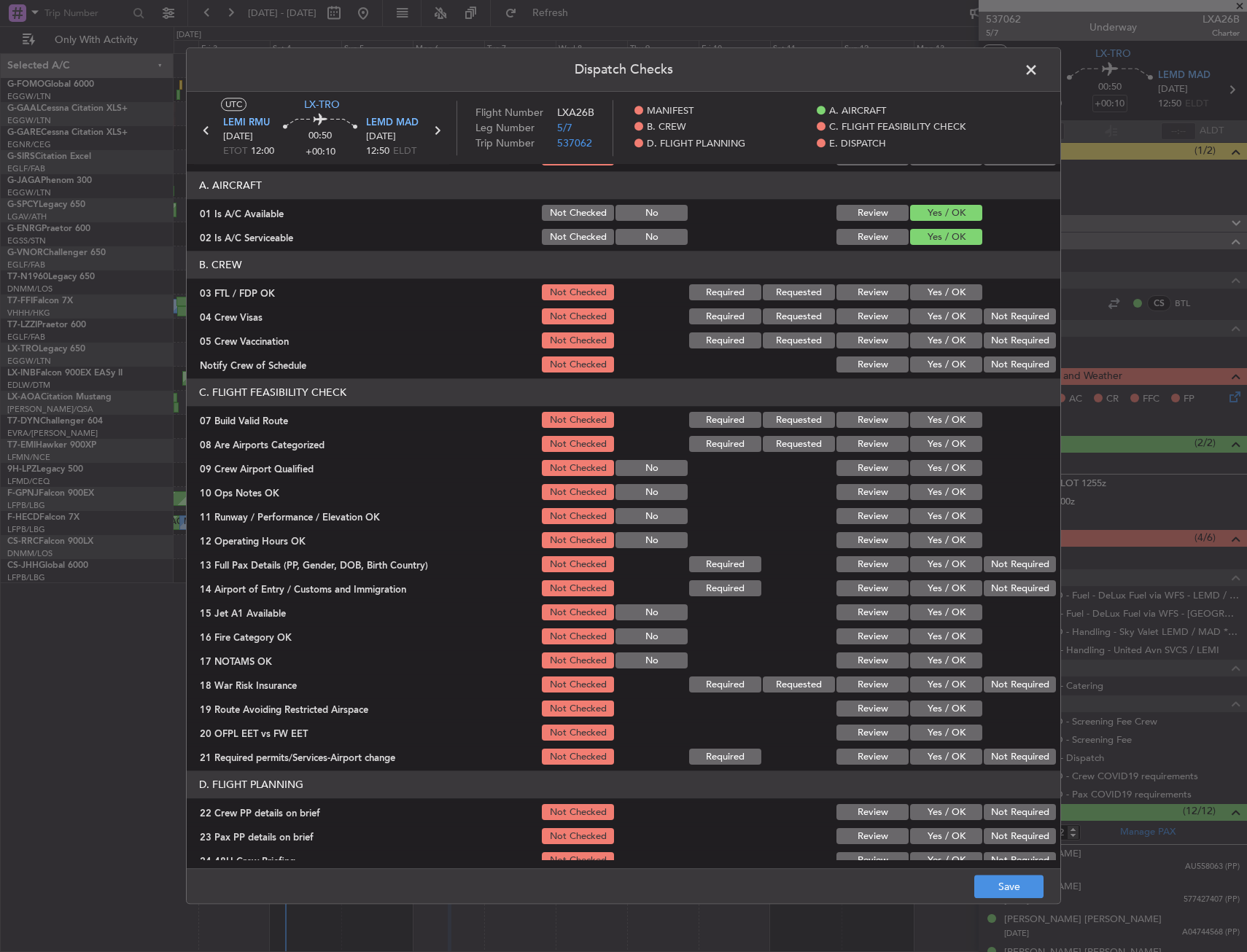
scroll to position [146, 0]
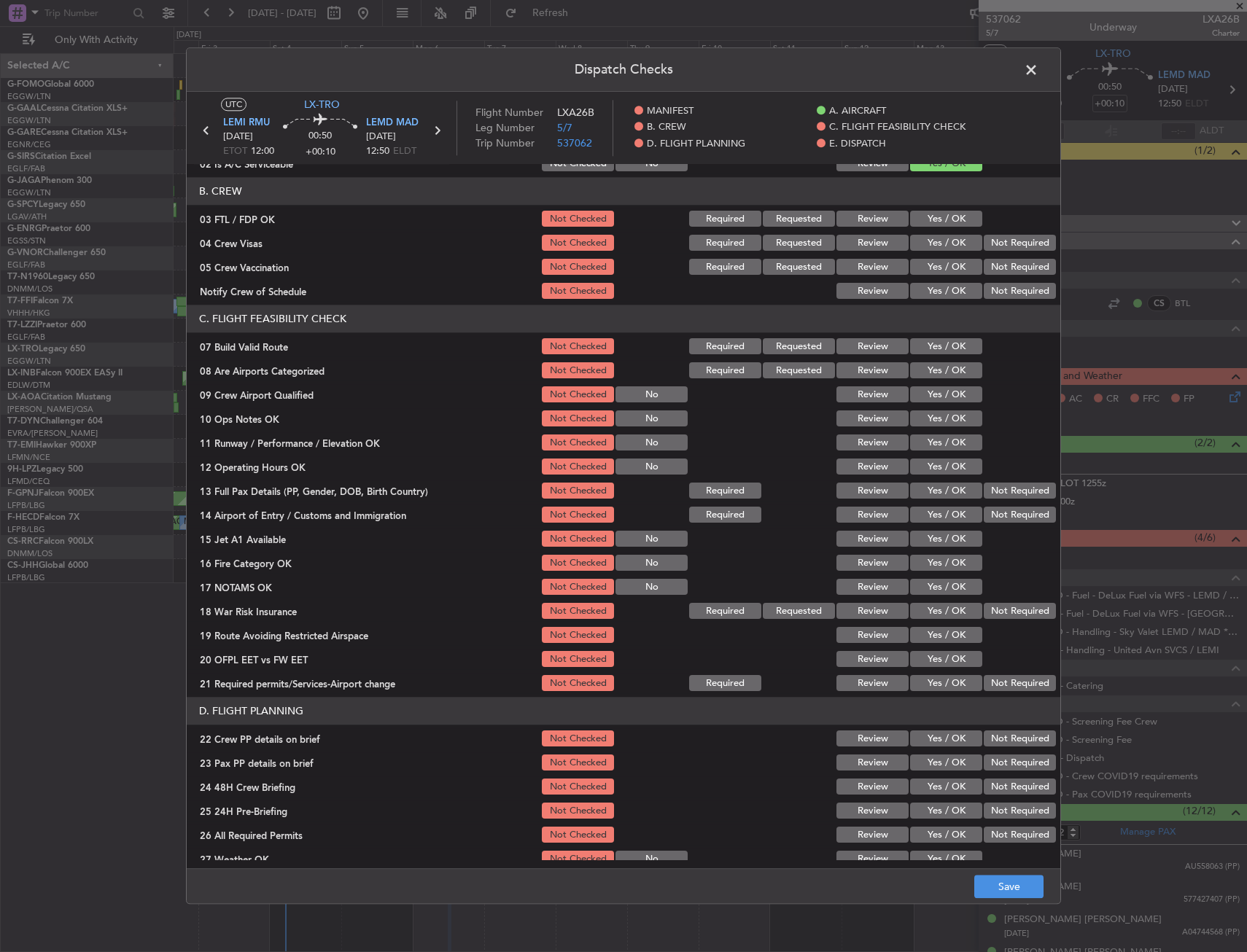
click at [929, 345] on button "Yes / OK" at bounding box center [946, 347] width 72 height 16
click at [942, 428] on div "Yes / OK" at bounding box center [945, 419] width 74 height 21
click at [939, 420] on button "Yes / OK" at bounding box center [946, 420] width 72 height 16
click at [939, 444] on button "Yes / OK" at bounding box center [946, 443] width 72 height 16
click at [939, 459] on button "Yes / OK" at bounding box center [946, 467] width 72 height 16
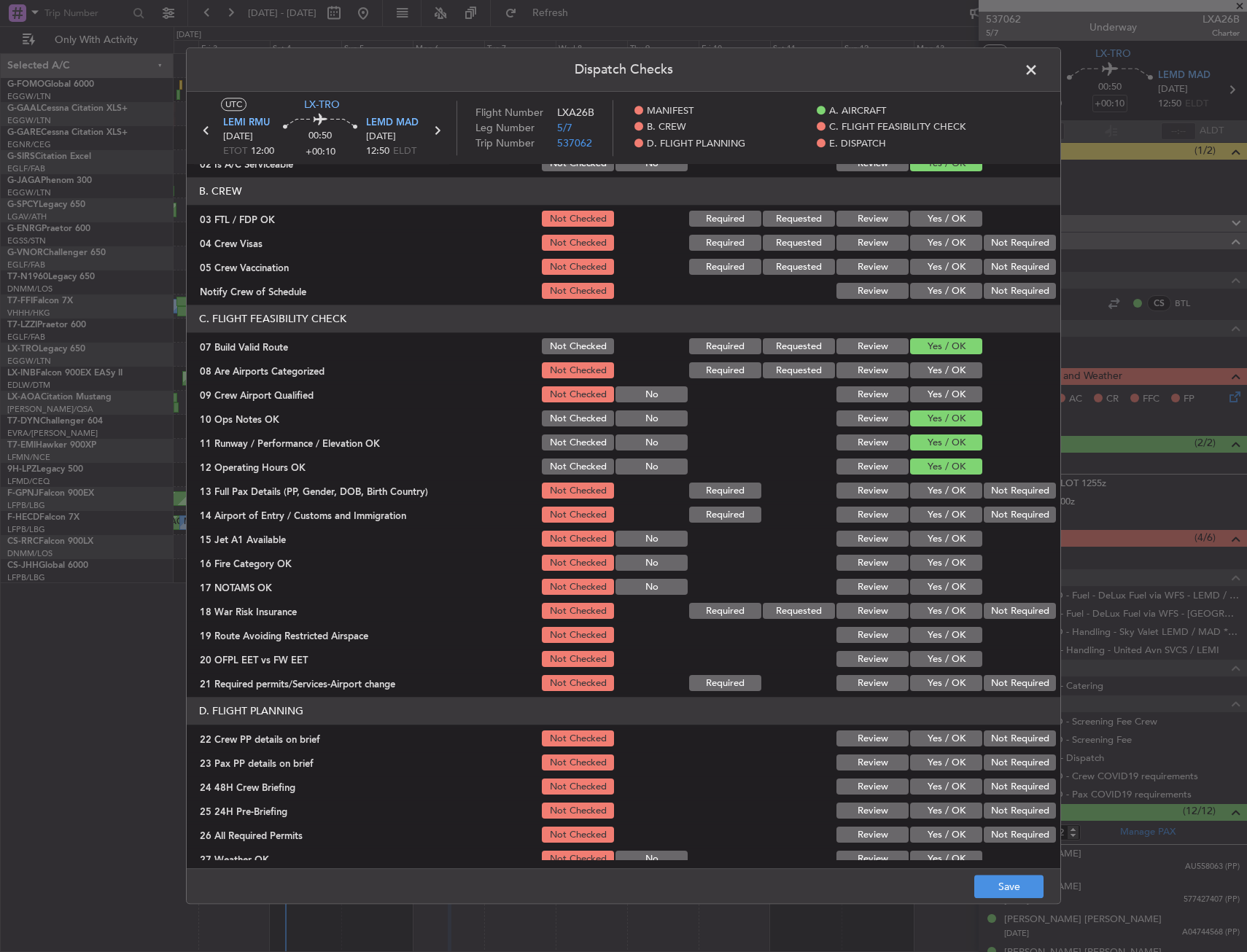
click at [936, 487] on button "Yes / OK" at bounding box center [946, 492] width 72 height 16
click at [933, 526] on section "C. FLIGHT FEASIBILITY CHECK 07 Build Valid Route Not Checked Required Requested…" at bounding box center [624, 499] width 874 height 388
click at [931, 503] on section "C. FLIGHT FEASIBILITY CHECK 07 Build Valid Route Not Checked Required Requested…" at bounding box center [624, 499] width 874 height 388
click at [931, 512] on button "Yes / OK" at bounding box center [946, 515] width 72 height 16
click at [933, 527] on section "C. FLIGHT FEASIBILITY CHECK 07 Build Valid Route Not Checked Required Requested…" at bounding box center [624, 499] width 874 height 388
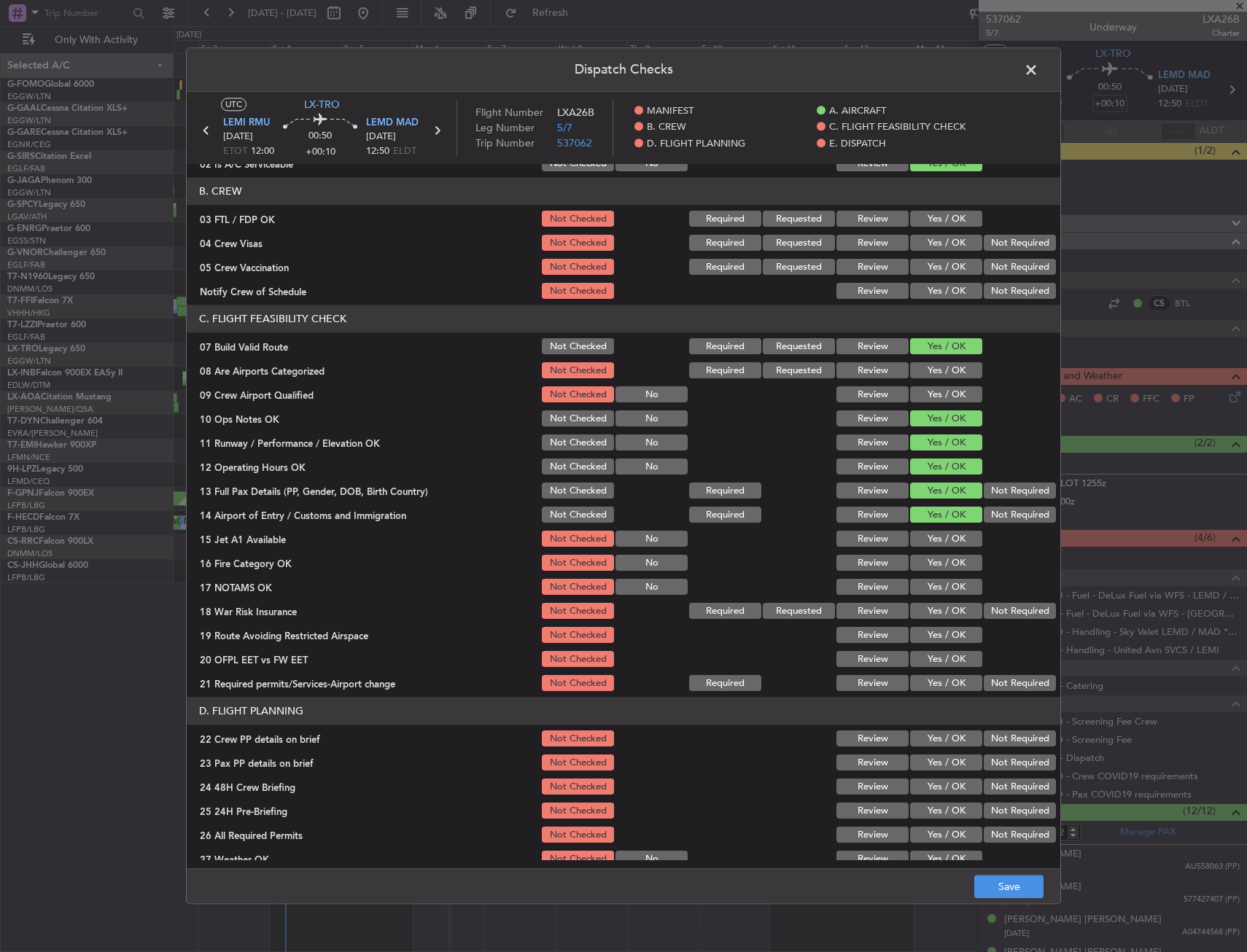
click at [933, 531] on button "Yes / OK" at bounding box center [946, 539] width 72 height 16
click at [932, 558] on button "Yes / OK" at bounding box center [946, 564] width 72 height 16
click at [927, 582] on button "Yes / OK" at bounding box center [946, 588] width 72 height 16
click at [993, 618] on button "Not Required" at bounding box center [1020, 612] width 72 height 16
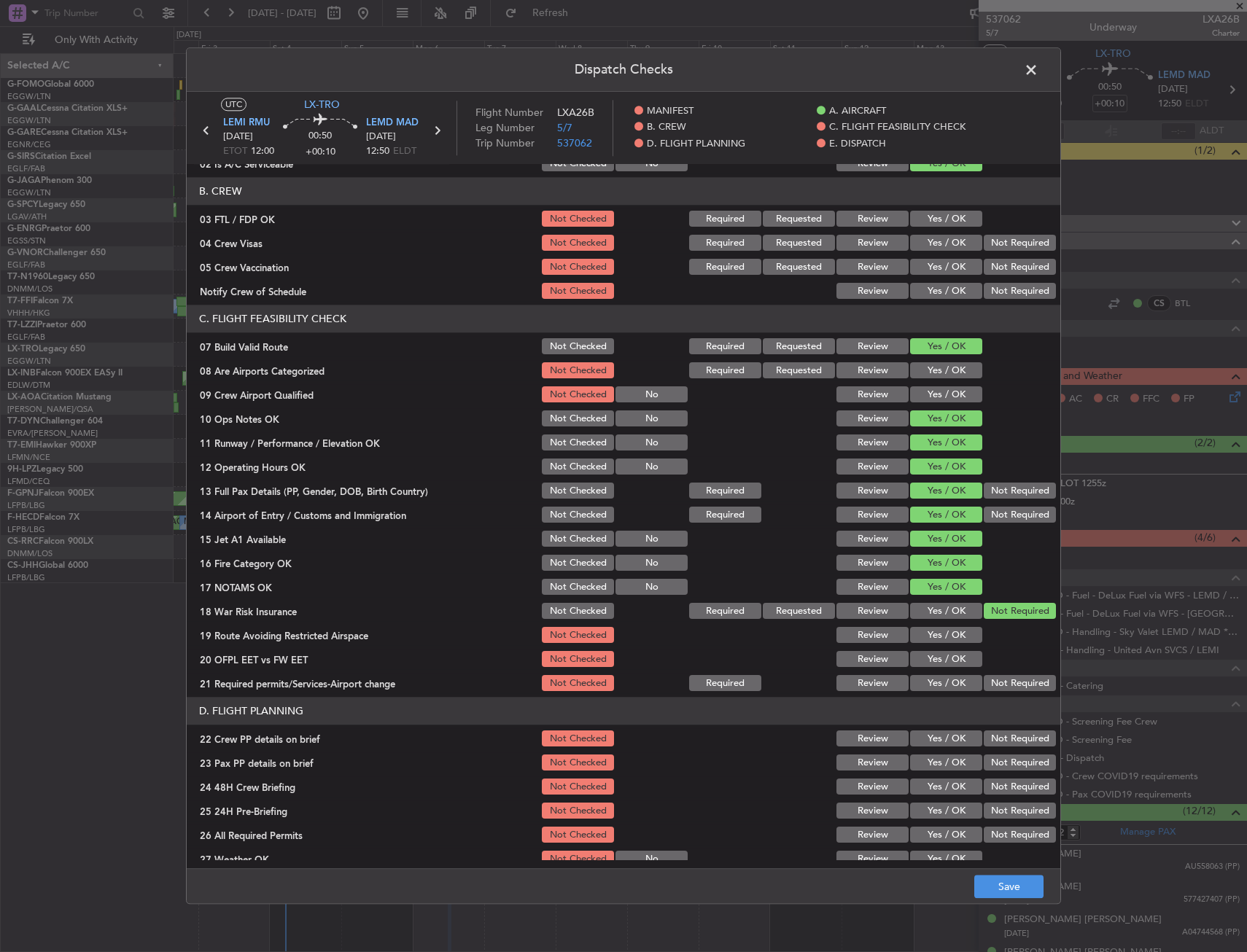
scroll to position [365, 0]
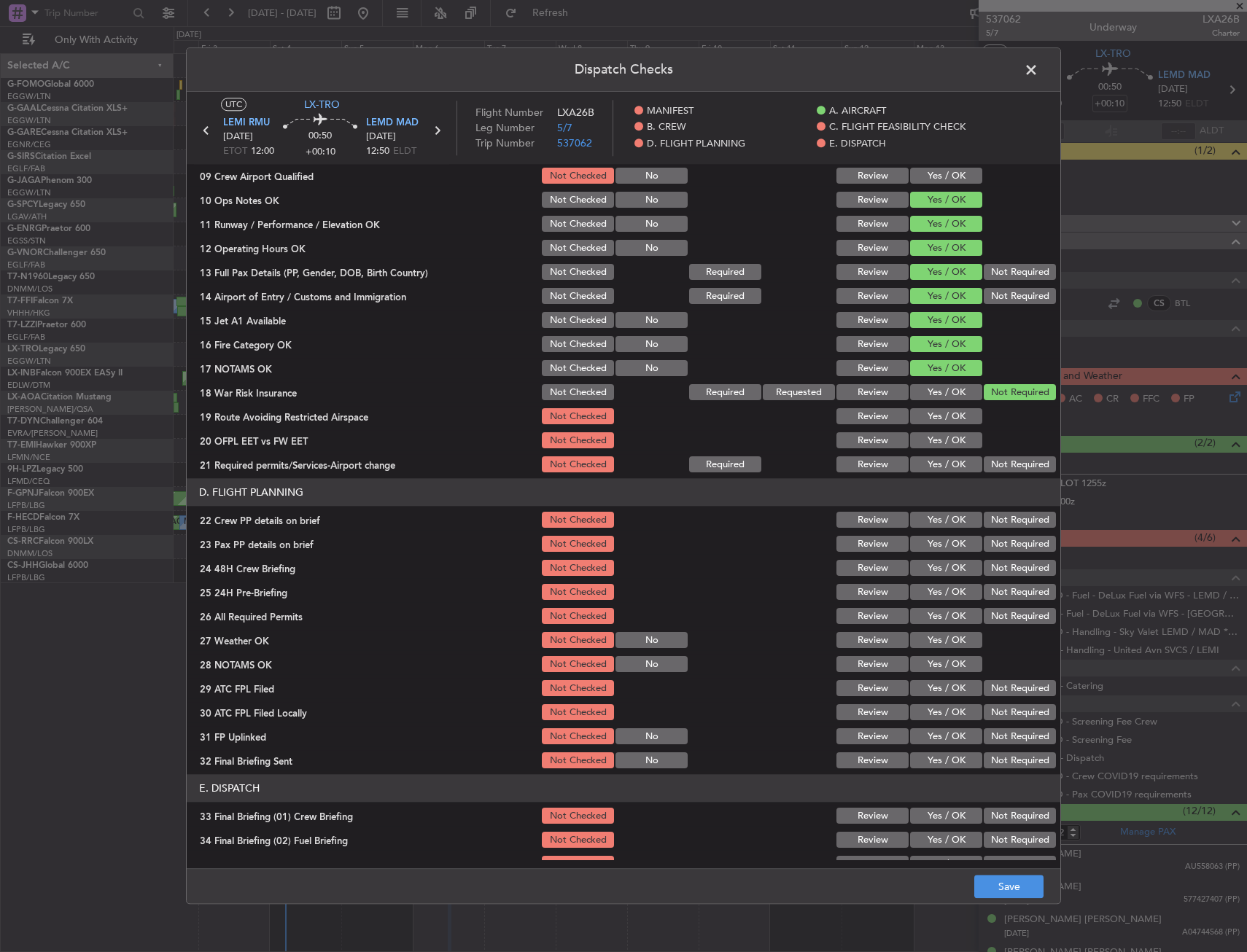
click at [910, 422] on button "Yes / OK" at bounding box center [946, 417] width 72 height 16
click at [914, 449] on button "Yes / OK" at bounding box center [946, 441] width 72 height 16
click at [915, 471] on button "Yes / OK" at bounding box center [946, 466] width 72 height 16
click at [926, 534] on div "Yes / OK" at bounding box center [945, 544] width 74 height 21
click at [926, 550] on button "Yes / OK" at bounding box center [946, 545] width 72 height 16
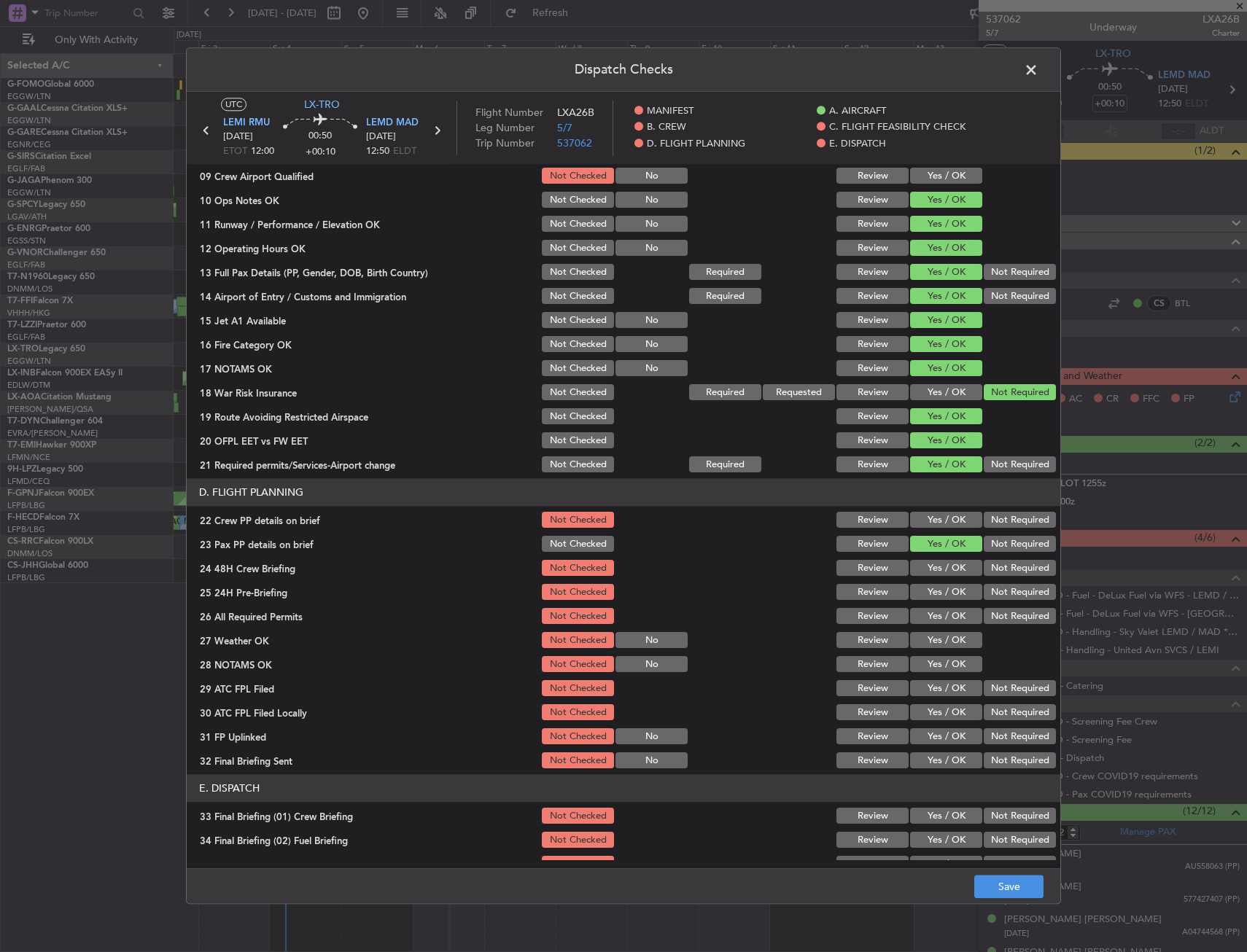
click at [926, 534] on div "Yes / OK" at bounding box center [945, 544] width 74 height 21
click at [924, 524] on button "Yes / OK" at bounding box center [946, 521] width 72 height 16
drag, startPoint x: 928, startPoint y: 565, endPoint x: 944, endPoint y: 578, distance: 20.6
click at [928, 568] on button "Yes / OK" at bounding box center [946, 569] width 72 height 16
click at [984, 598] on button "Not Required" at bounding box center [1020, 593] width 72 height 16
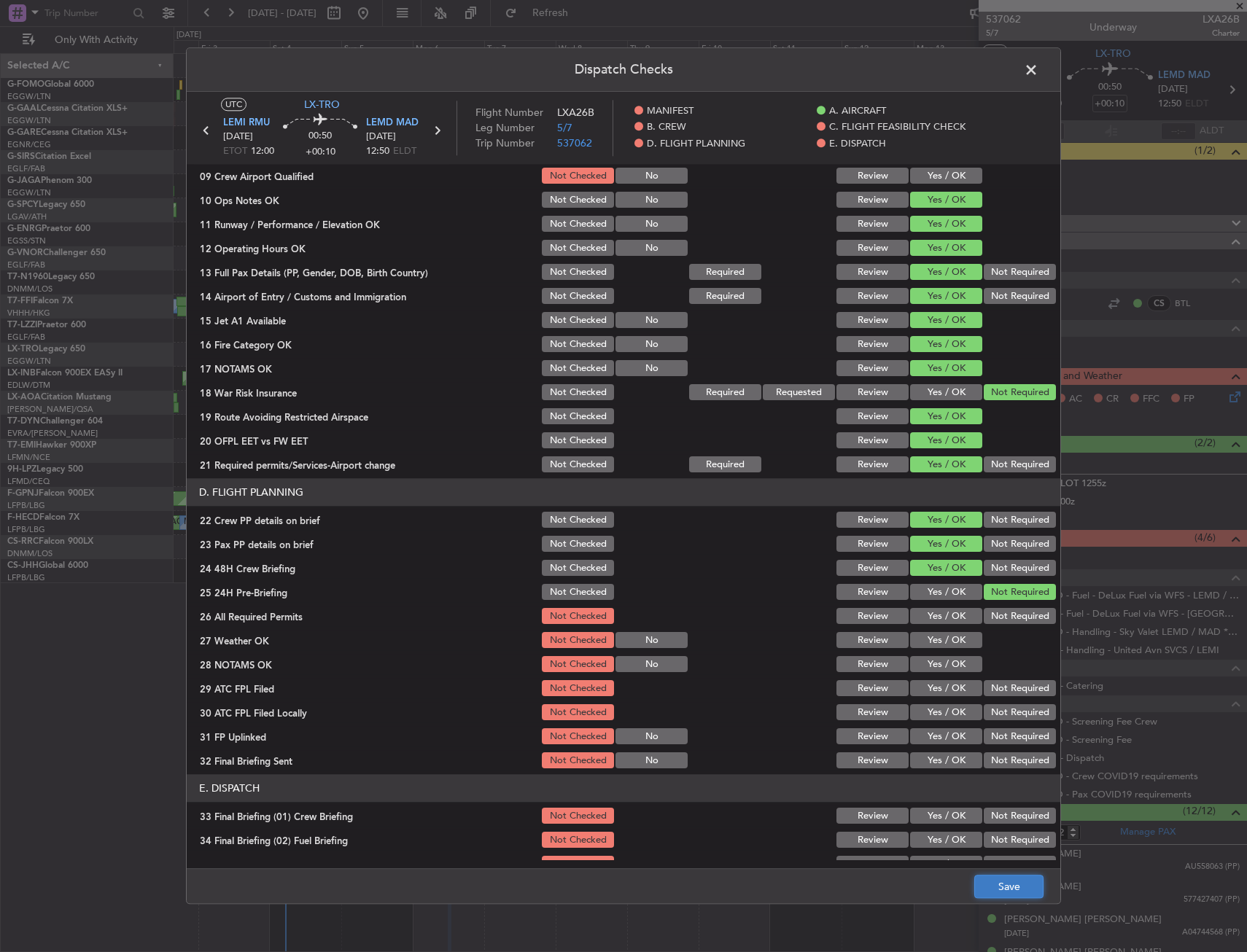
click at [1013, 886] on button "Save" at bounding box center [1009, 887] width 69 height 23
click at [1039, 73] on span at bounding box center [1039, 74] width 0 height 29
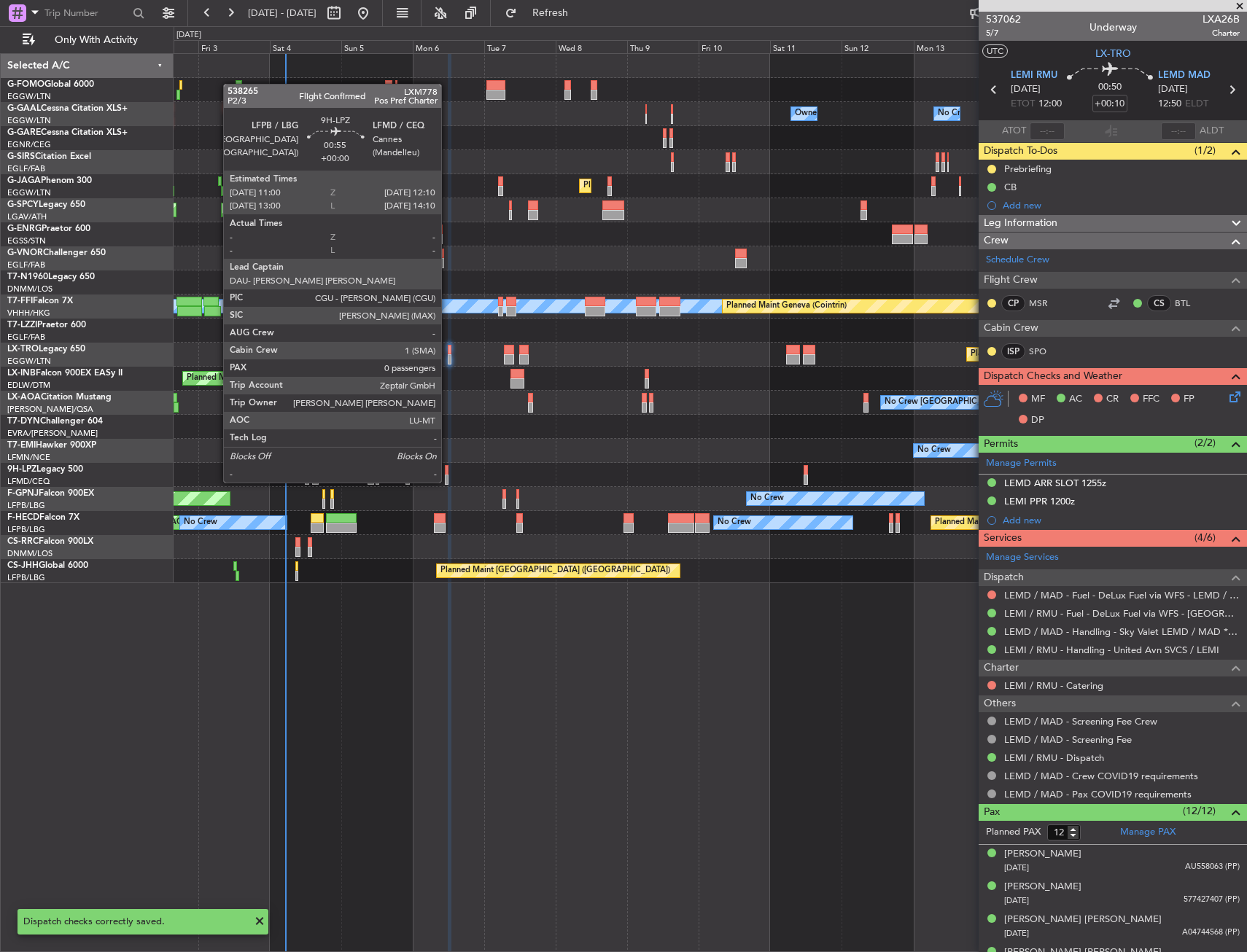
click at [448, 468] on div at bounding box center [447, 469] width 4 height 10
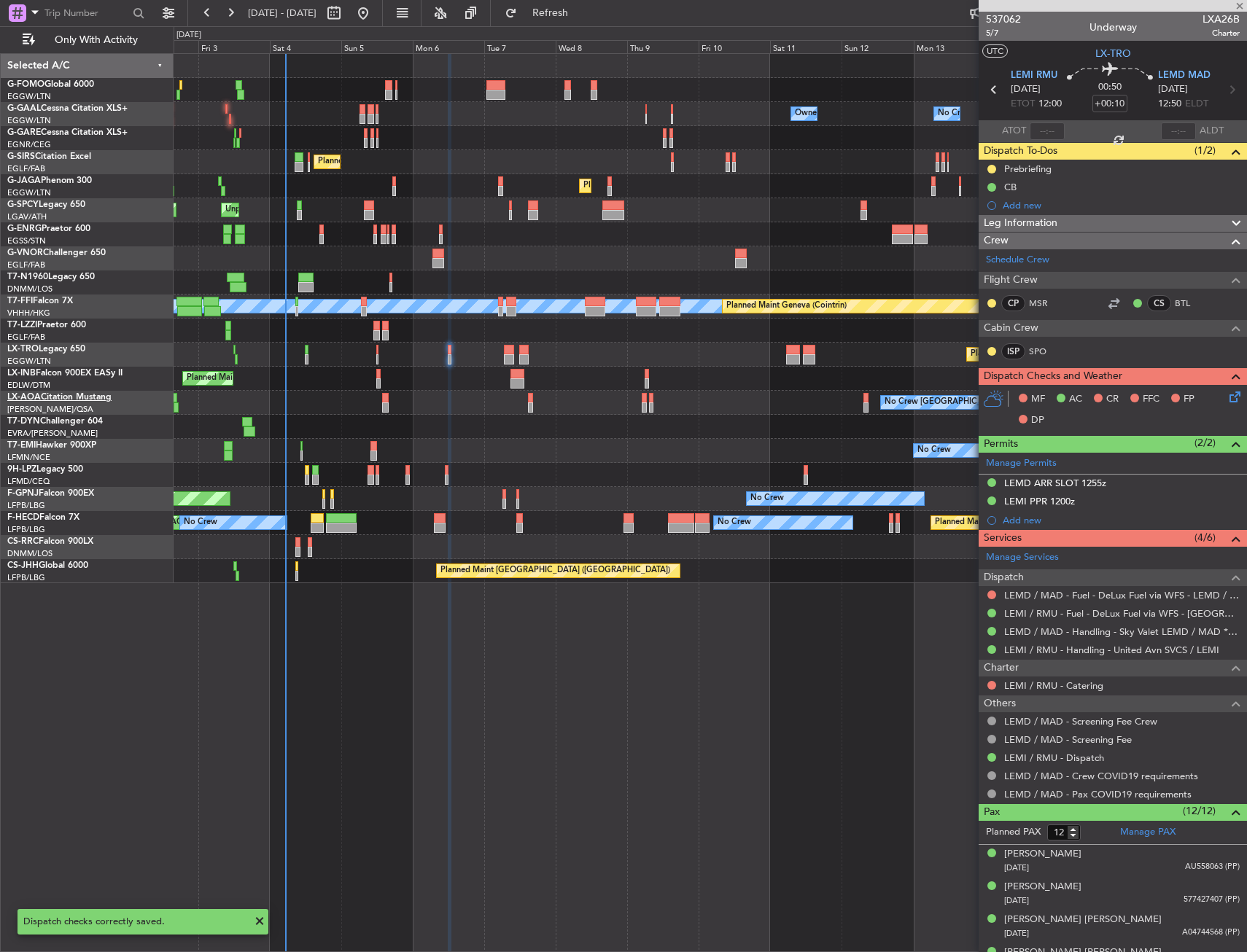
type input "0"
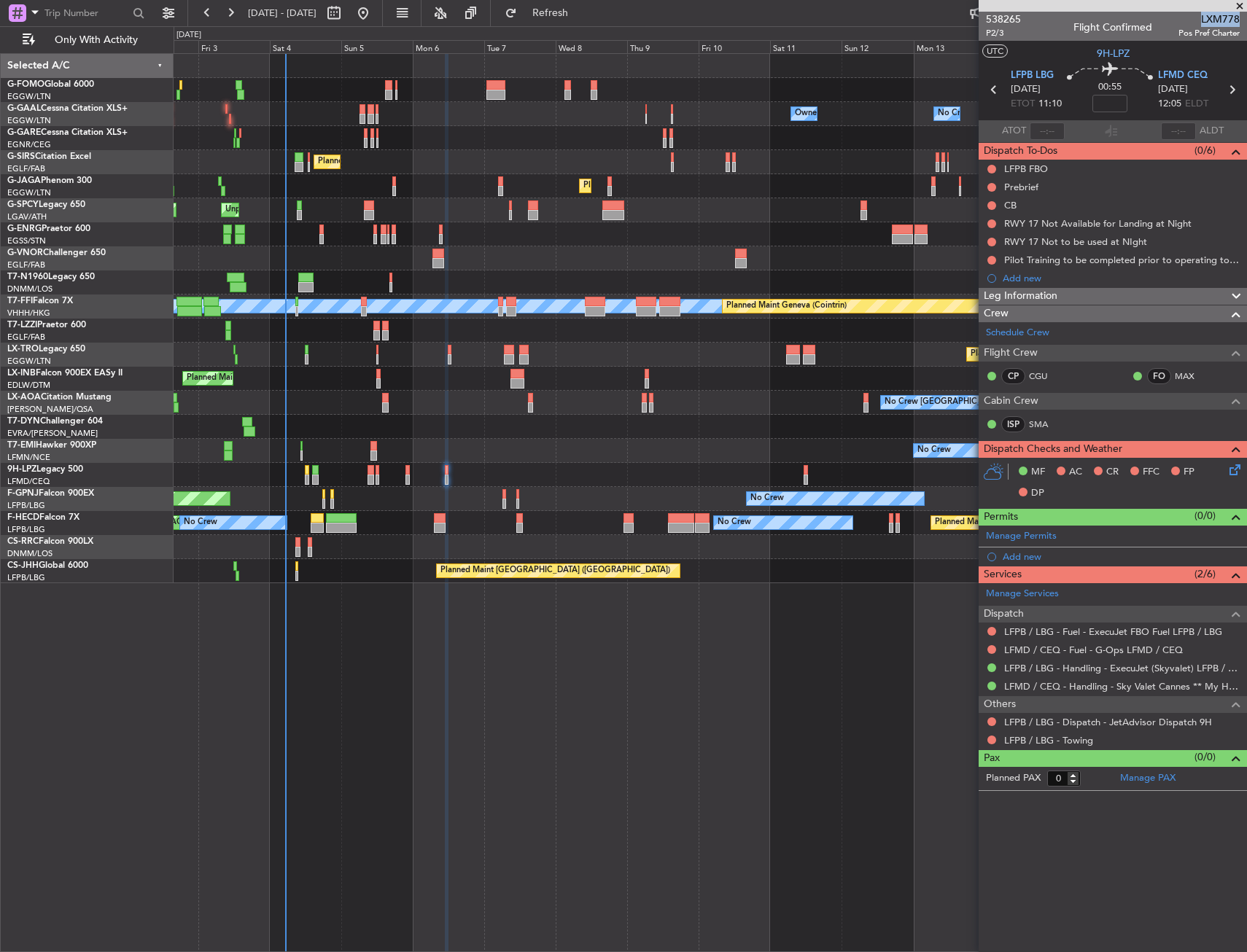
drag, startPoint x: 1200, startPoint y: 19, endPoint x: 1239, endPoint y: 17, distance: 39.1
click at [1239, 17] on span "LXM778" at bounding box center [1209, 19] width 61 height 15
copy span "LXM778"
drag, startPoint x: 994, startPoint y: 224, endPoint x: 991, endPoint y: 257, distance: 33.1
click at [994, 224] on button at bounding box center [992, 224] width 9 height 9
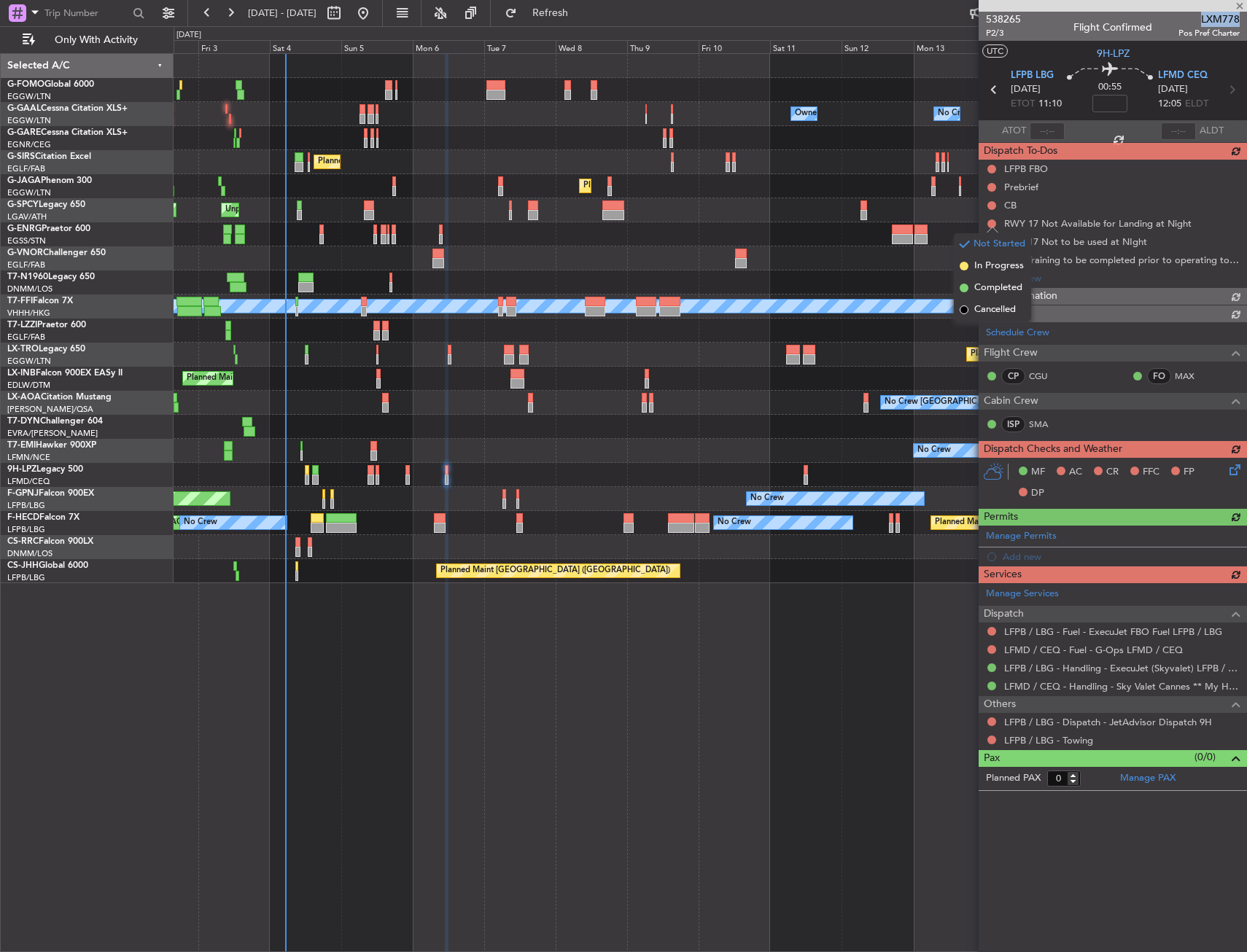
click at [988, 306] on div "Crew" at bounding box center [1113, 313] width 269 height 17
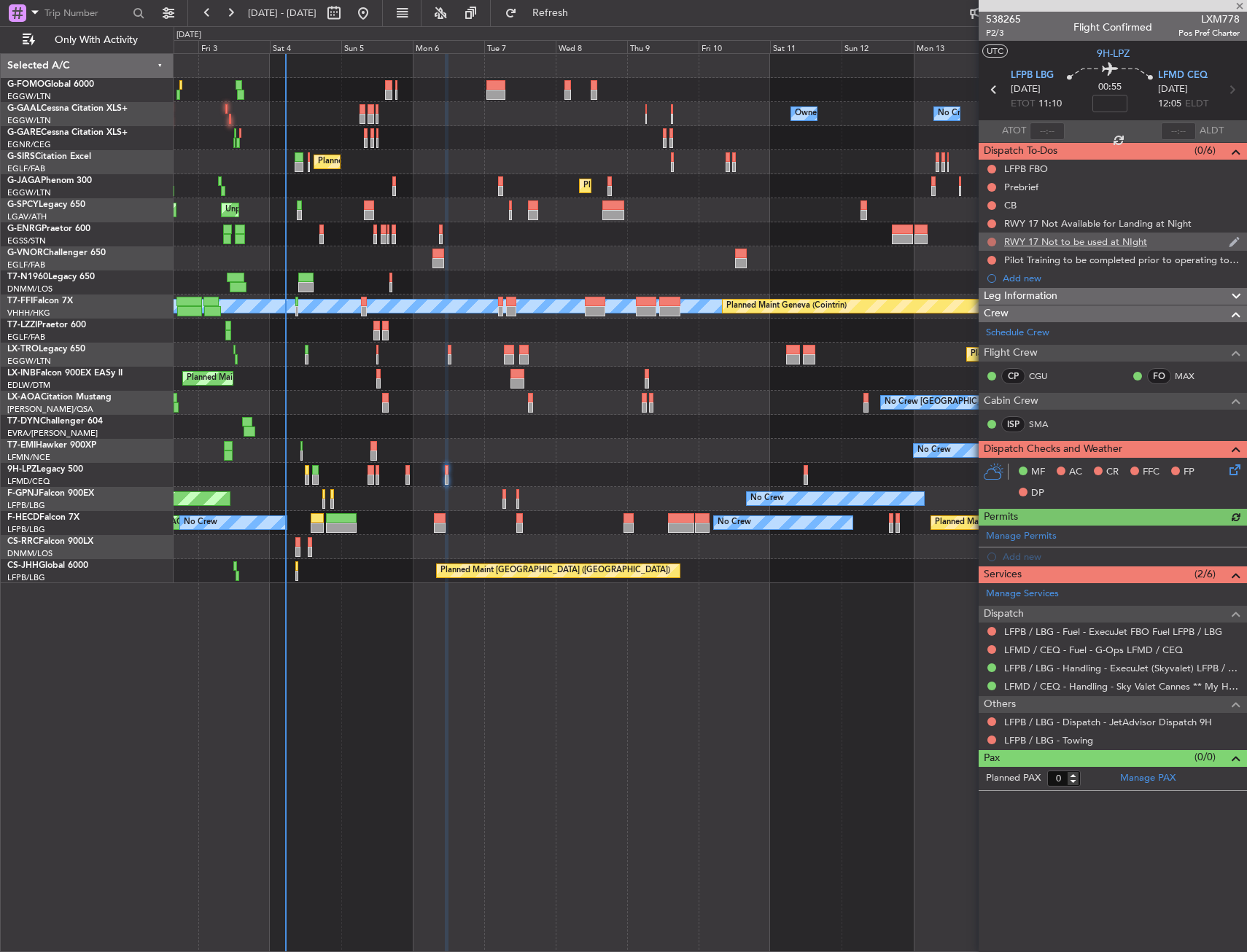
click at [996, 236] on nimbus-traffic-light at bounding box center [991, 241] width 12 height 12
click at [992, 238] on button at bounding box center [992, 242] width 9 height 9
click at [982, 333] on span "Cancelled" at bounding box center [996, 328] width 41 height 14
click at [996, 258] on button at bounding box center [992, 260] width 9 height 9
click at [988, 347] on span "Cancelled" at bounding box center [996, 346] width 41 height 14
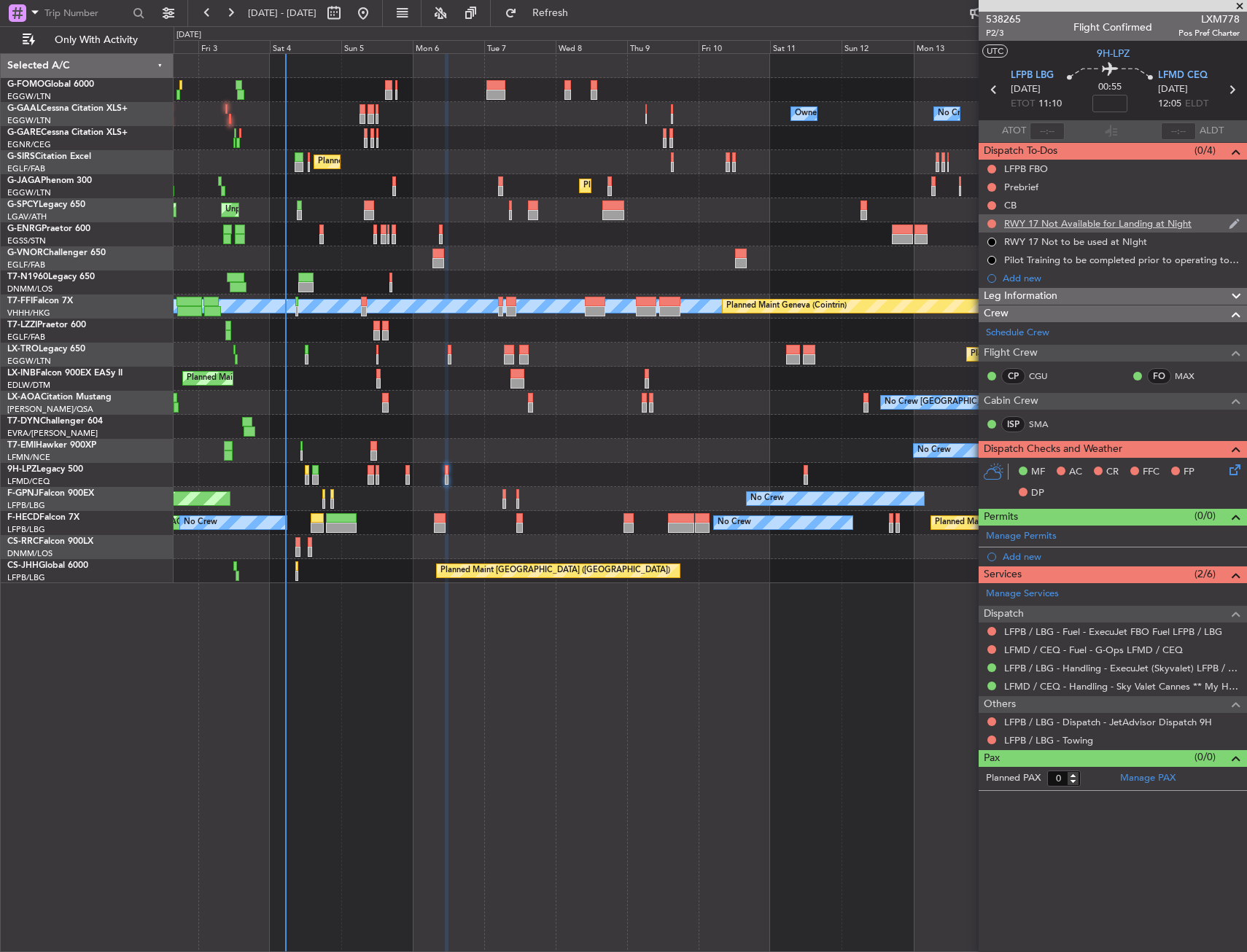
click at [997, 222] on div at bounding box center [991, 223] width 12 height 12
click at [991, 222] on button at bounding box center [992, 224] width 9 height 9
click at [979, 313] on span "Cancelled" at bounding box center [996, 310] width 41 height 14
click at [1037, 429] on link "SMA" at bounding box center [1045, 424] width 32 height 14
click at [1112, 95] on mat-tooltip-component "Flight Time" at bounding box center [1110, 113] width 67 height 39
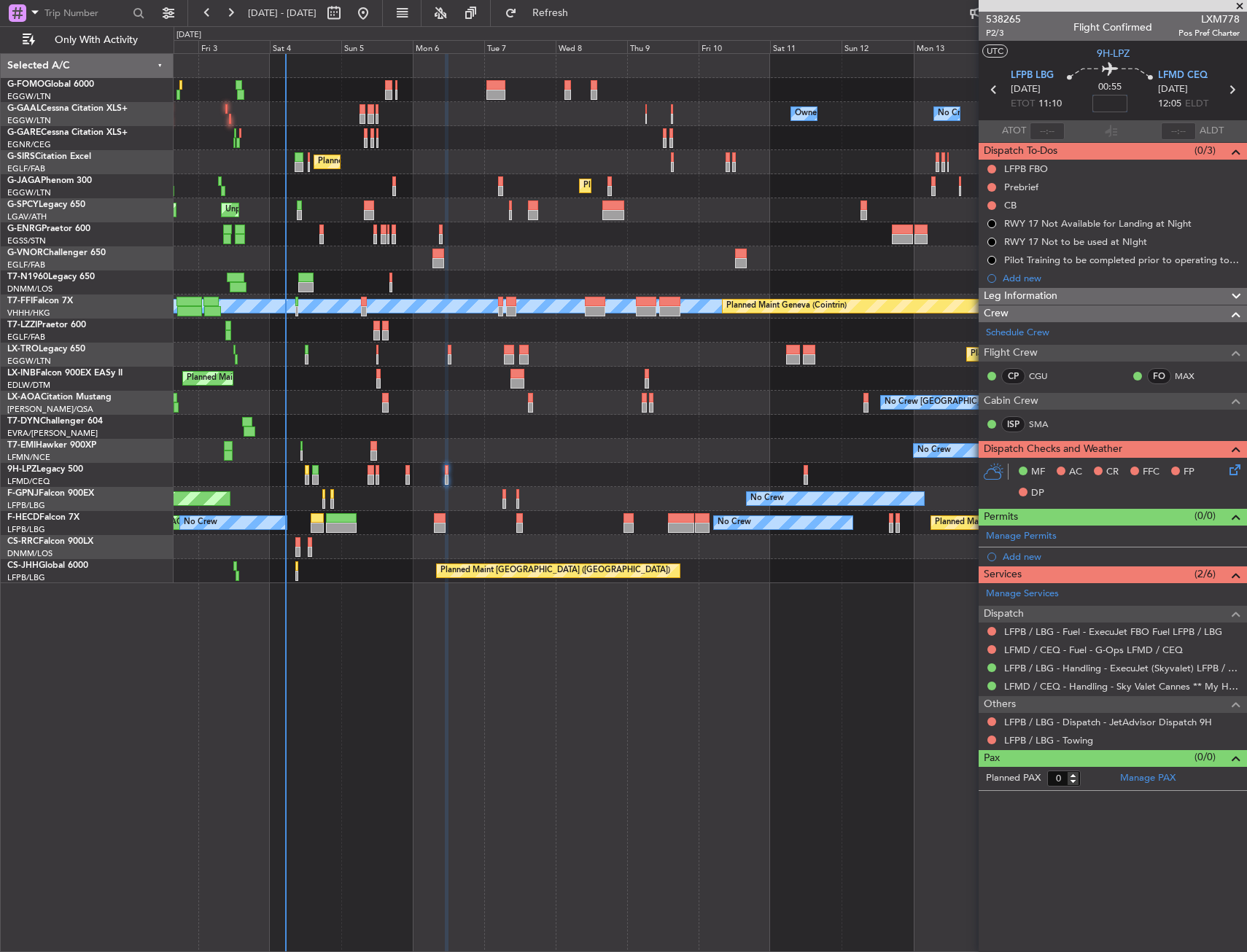
click at [1119, 104] on input at bounding box center [1110, 103] width 35 height 17
click at [1068, 101] on div "00:55 5" at bounding box center [1110, 90] width 96 height 54
type input "+00:05"
drag, startPoint x: 1101, startPoint y: 298, endPoint x: 1095, endPoint y: 318, distance: 20.9
click at [1101, 298] on div "Leg Information" at bounding box center [1113, 296] width 269 height 17
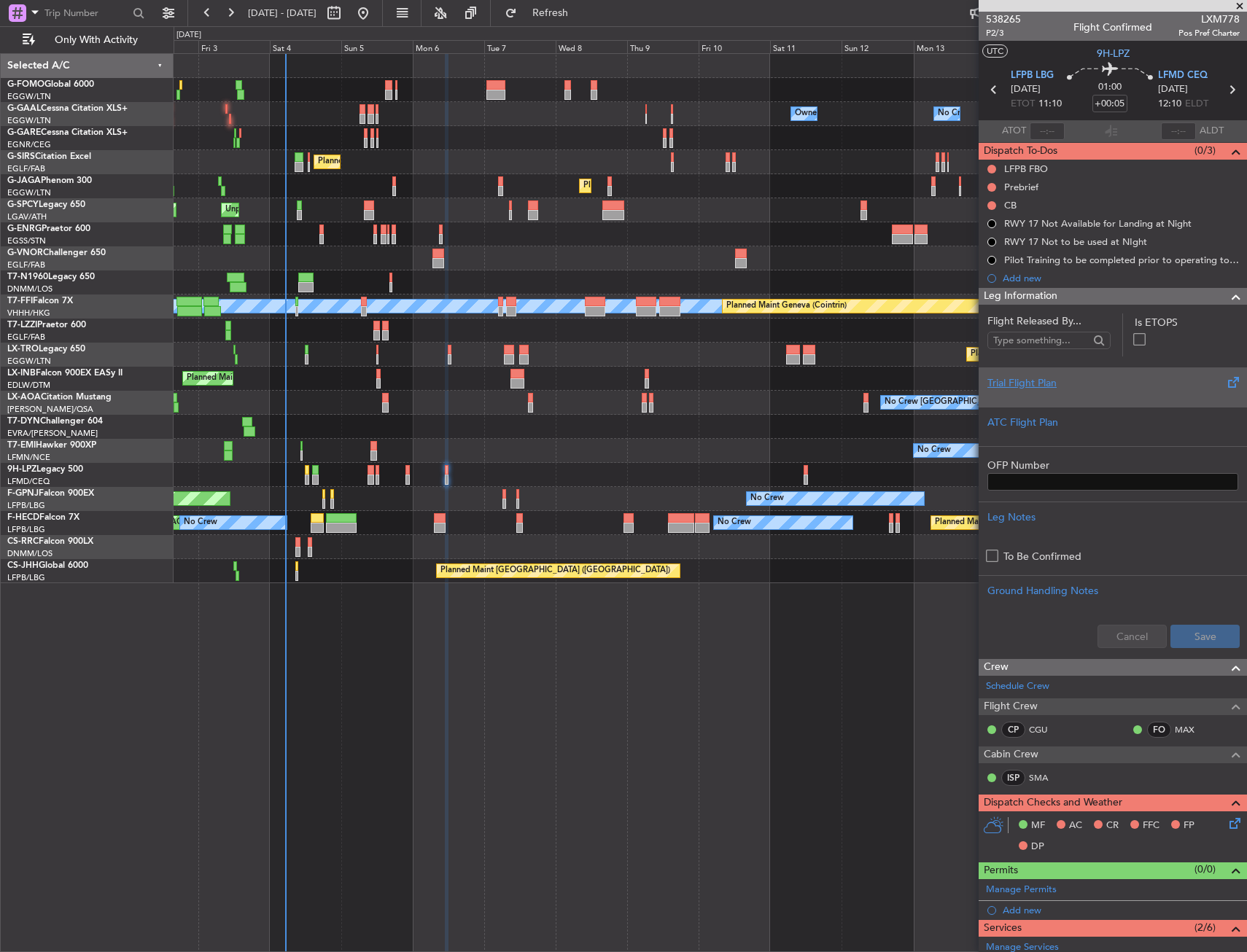
click at [1078, 394] on div at bounding box center [1113, 395] width 250 height 9
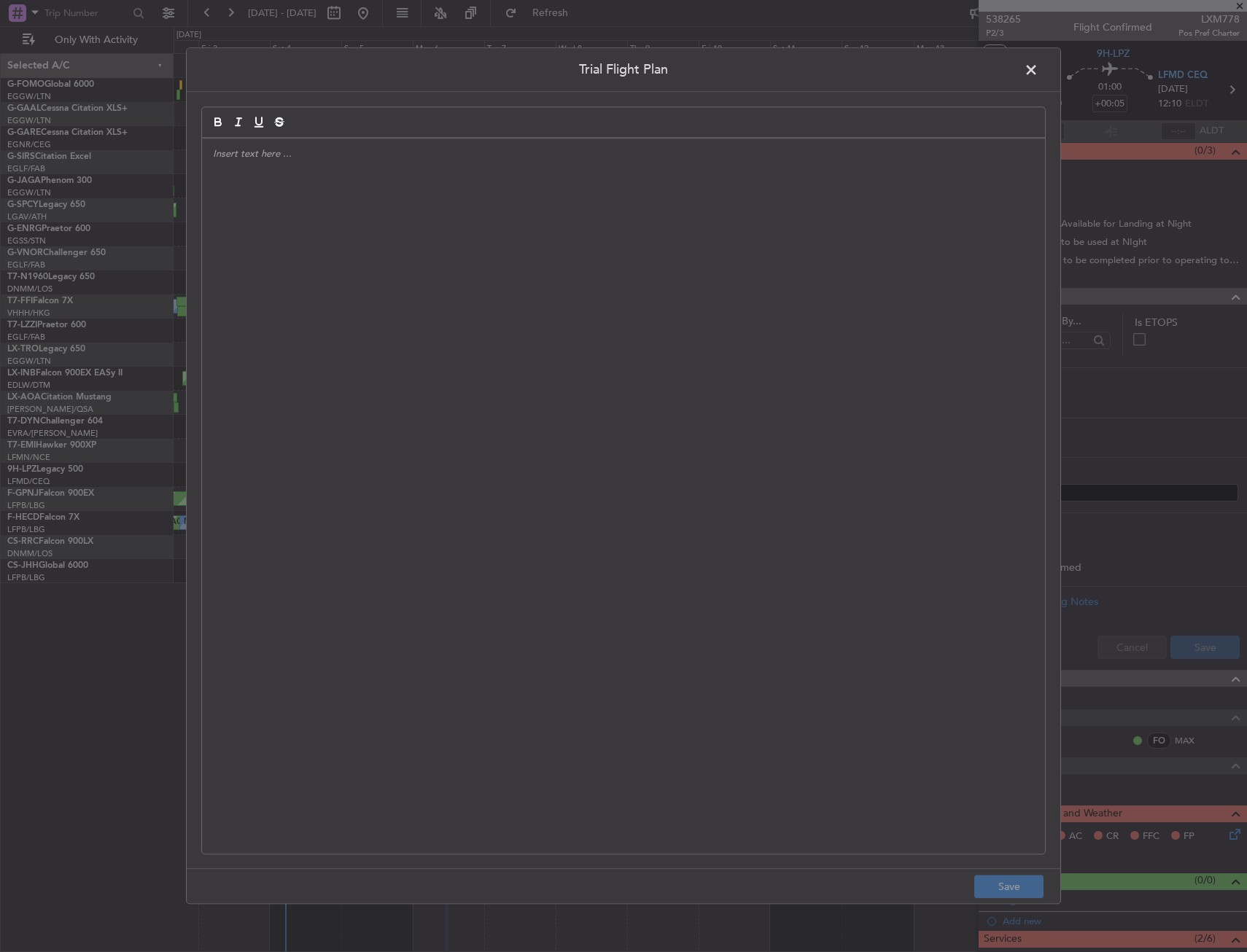
click at [442, 336] on div at bounding box center [624, 496] width 843 height 715
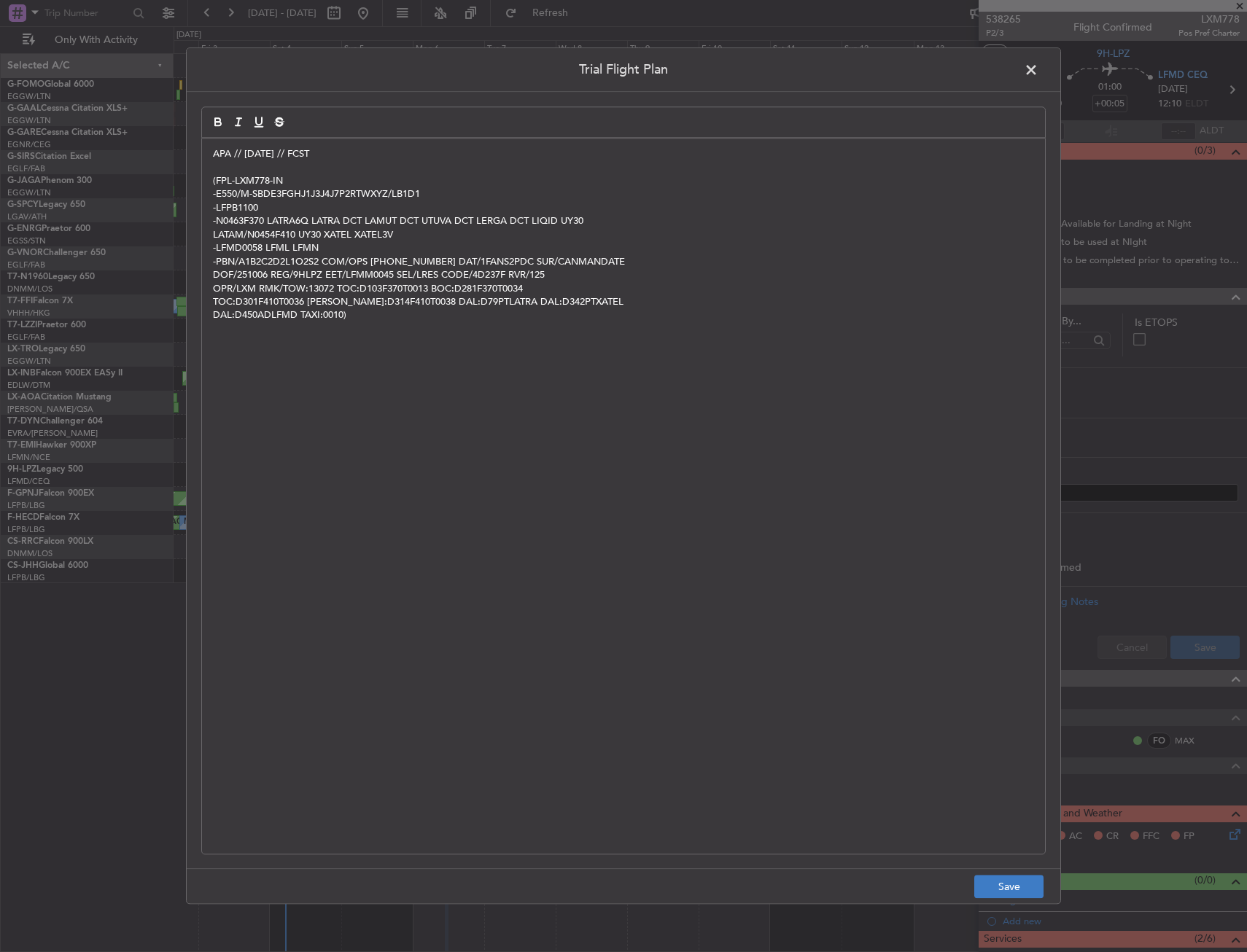
scroll to position [0, 0]
click at [1020, 884] on button "Save" at bounding box center [1009, 887] width 69 height 23
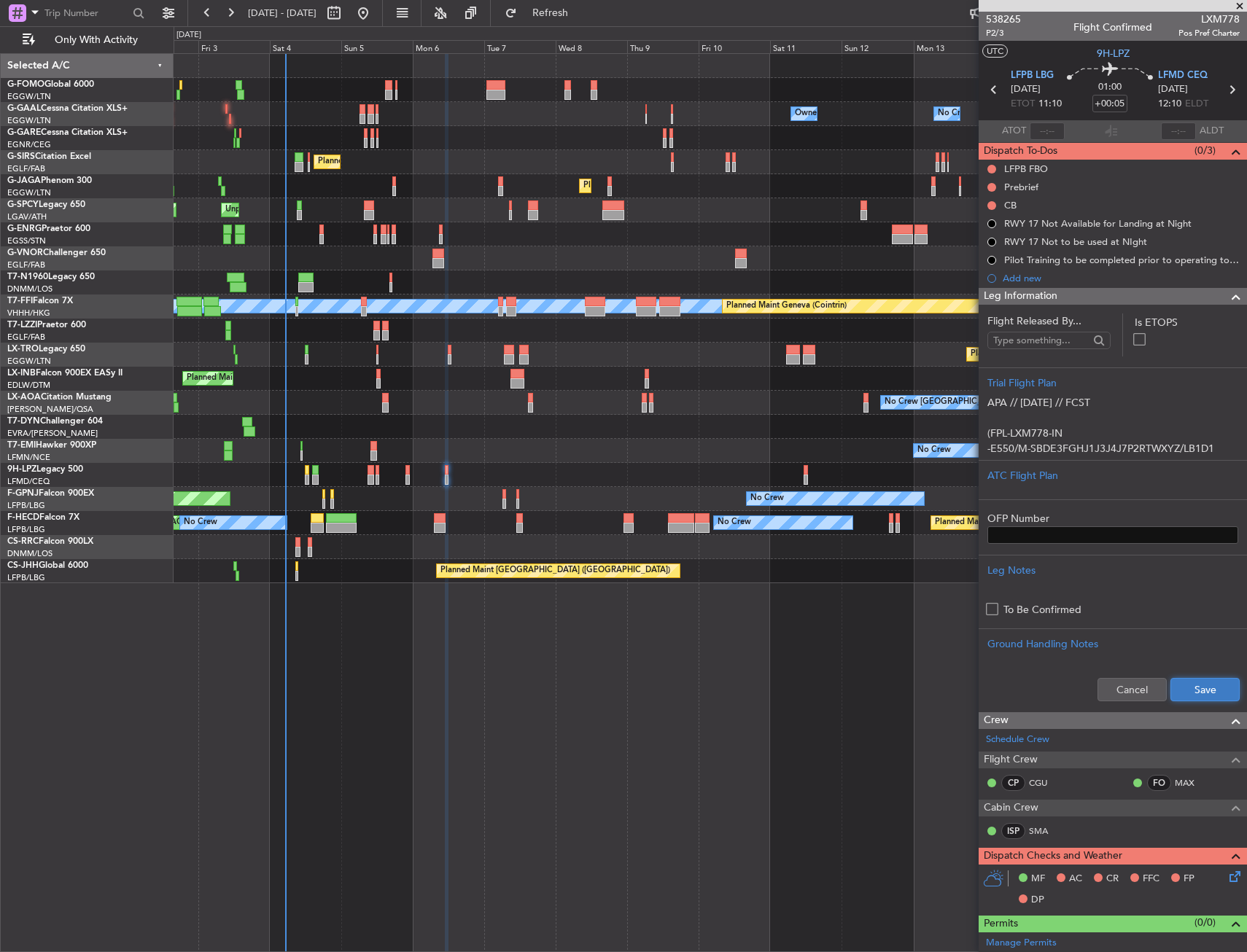
click at [1206, 694] on button "Save" at bounding box center [1205, 690] width 69 height 23
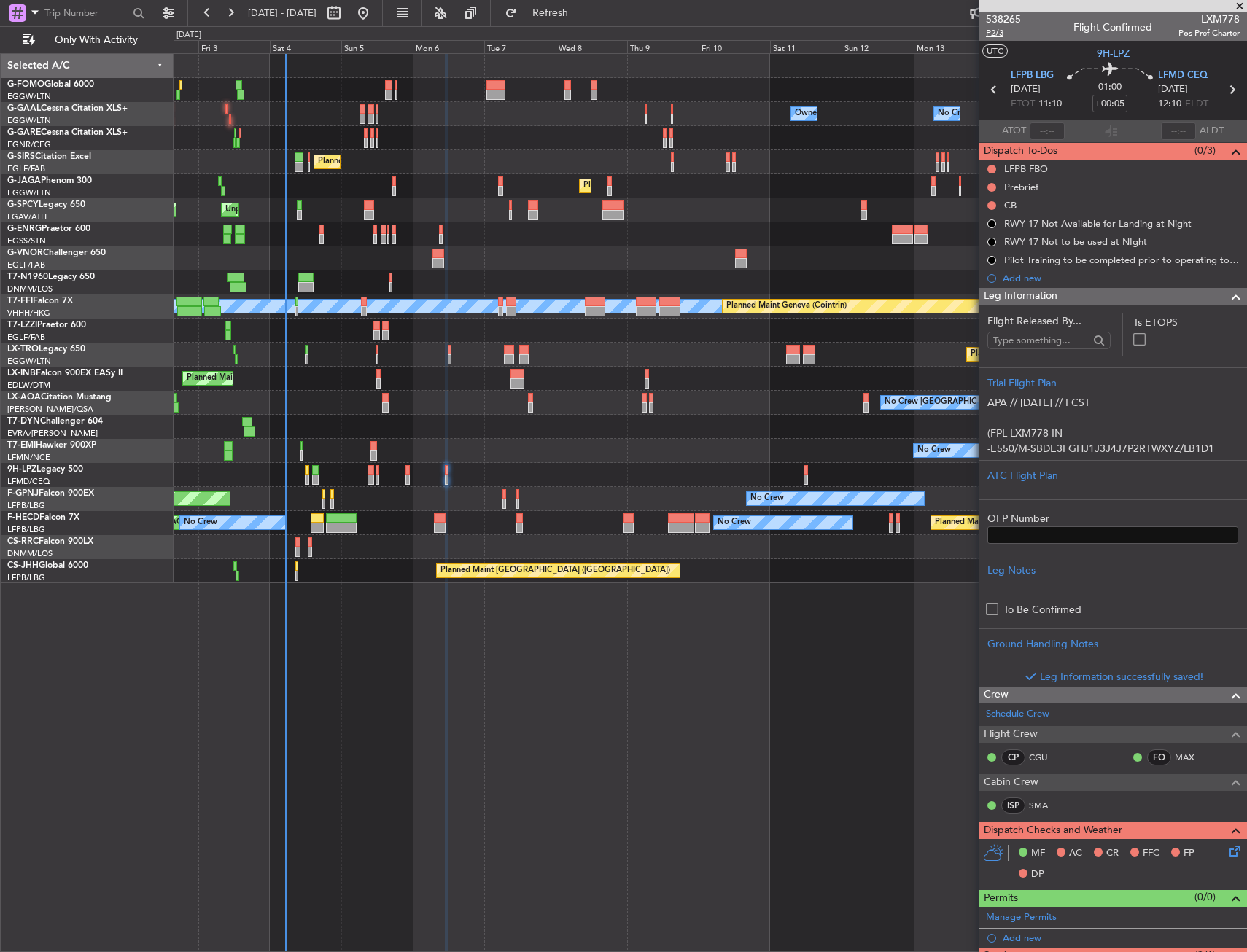
click at [1006, 37] on span "P2/3" at bounding box center [1003, 33] width 35 height 13
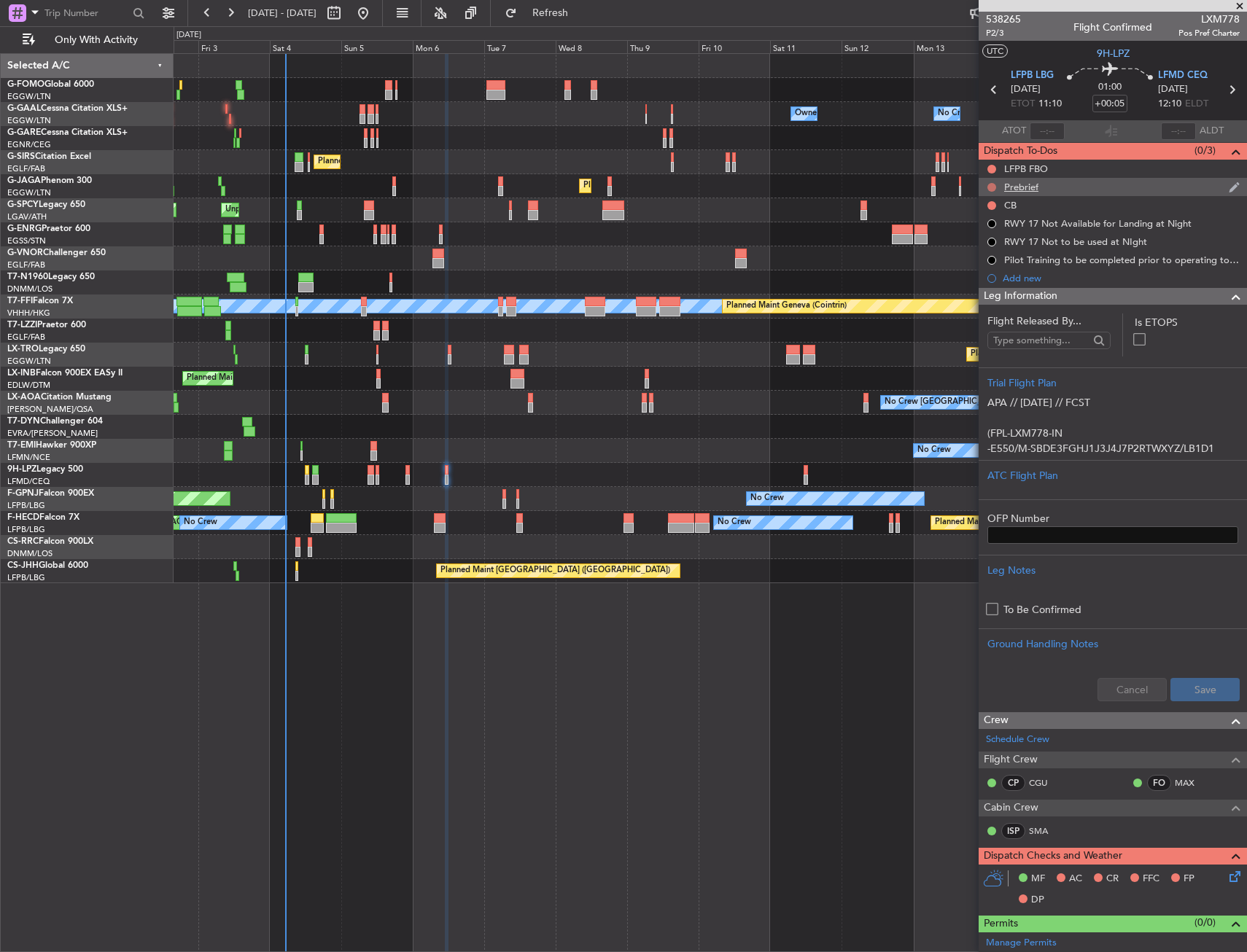
click at [994, 187] on button at bounding box center [992, 187] width 9 height 9
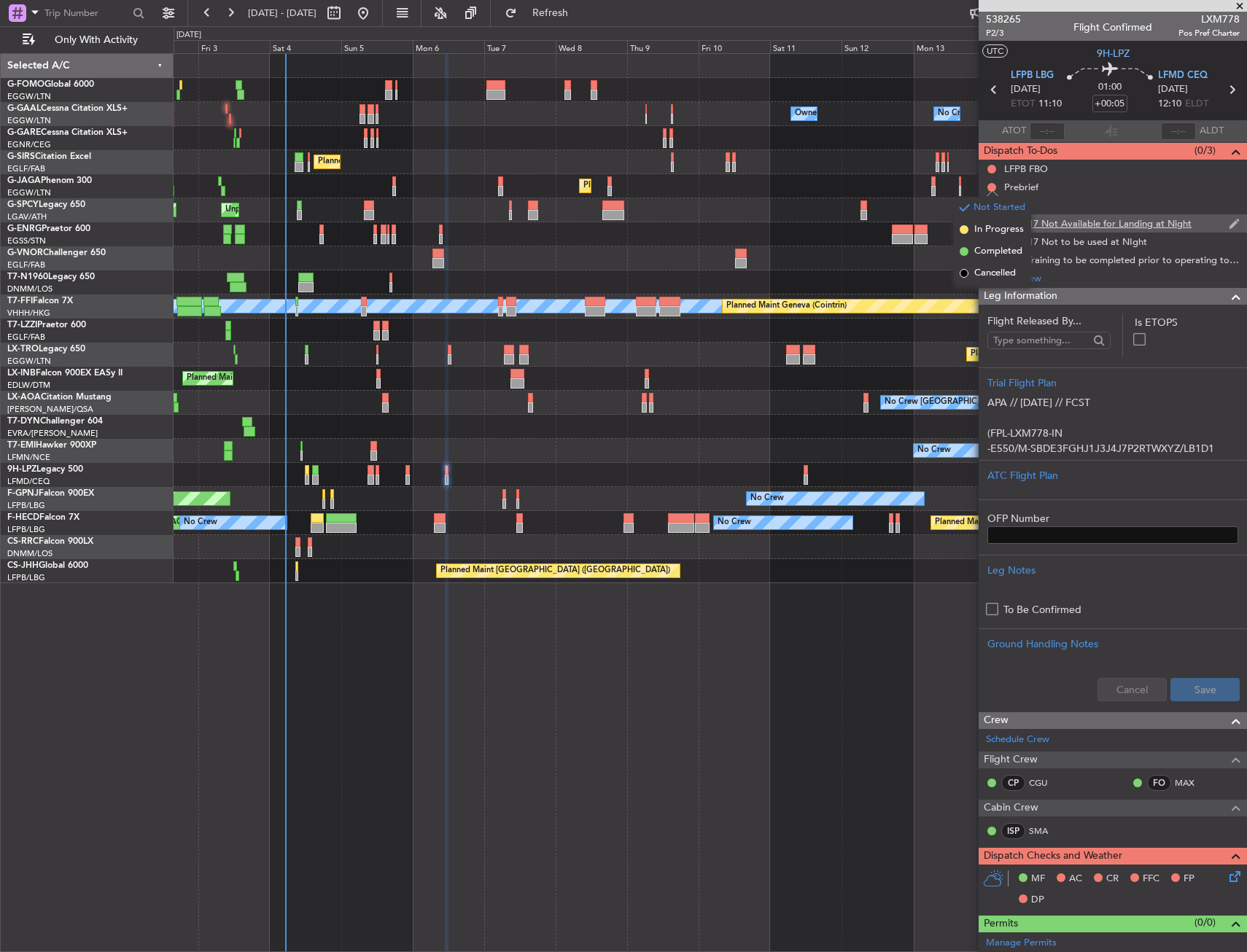
drag, startPoint x: 989, startPoint y: 236, endPoint x: 994, endPoint y: 215, distance: 21.6
click at [989, 235] on span "In Progress" at bounding box center [999, 230] width 50 height 14
click at [989, 209] on mat-tooltip-component "Not Started" at bounding box center [992, 228] width 70 height 39
click at [994, 206] on button at bounding box center [992, 205] width 9 height 9
click at [987, 273] on span "Completed" at bounding box center [998, 269] width 48 height 14
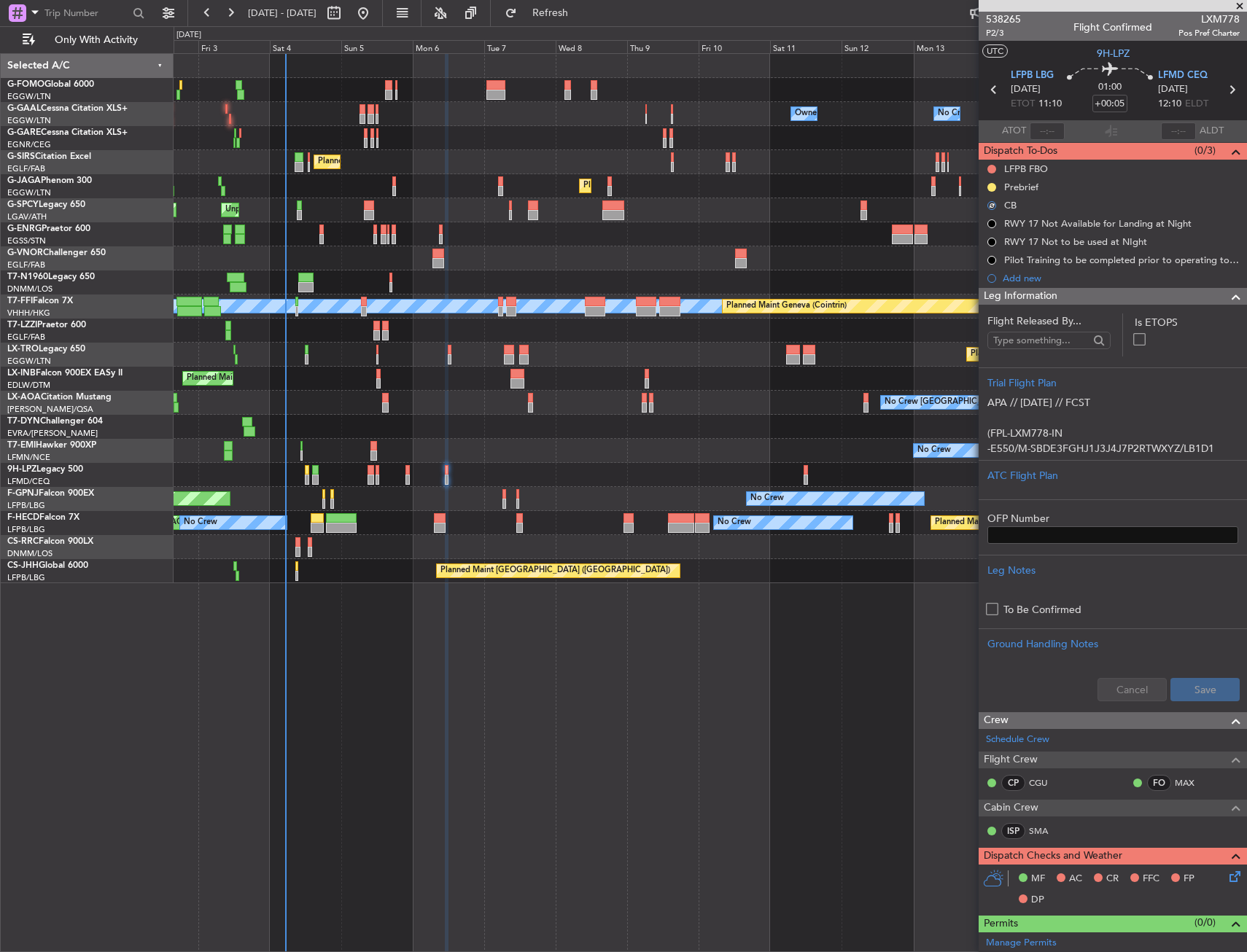
click at [1024, 294] on span "Leg Information" at bounding box center [1021, 296] width 74 height 17
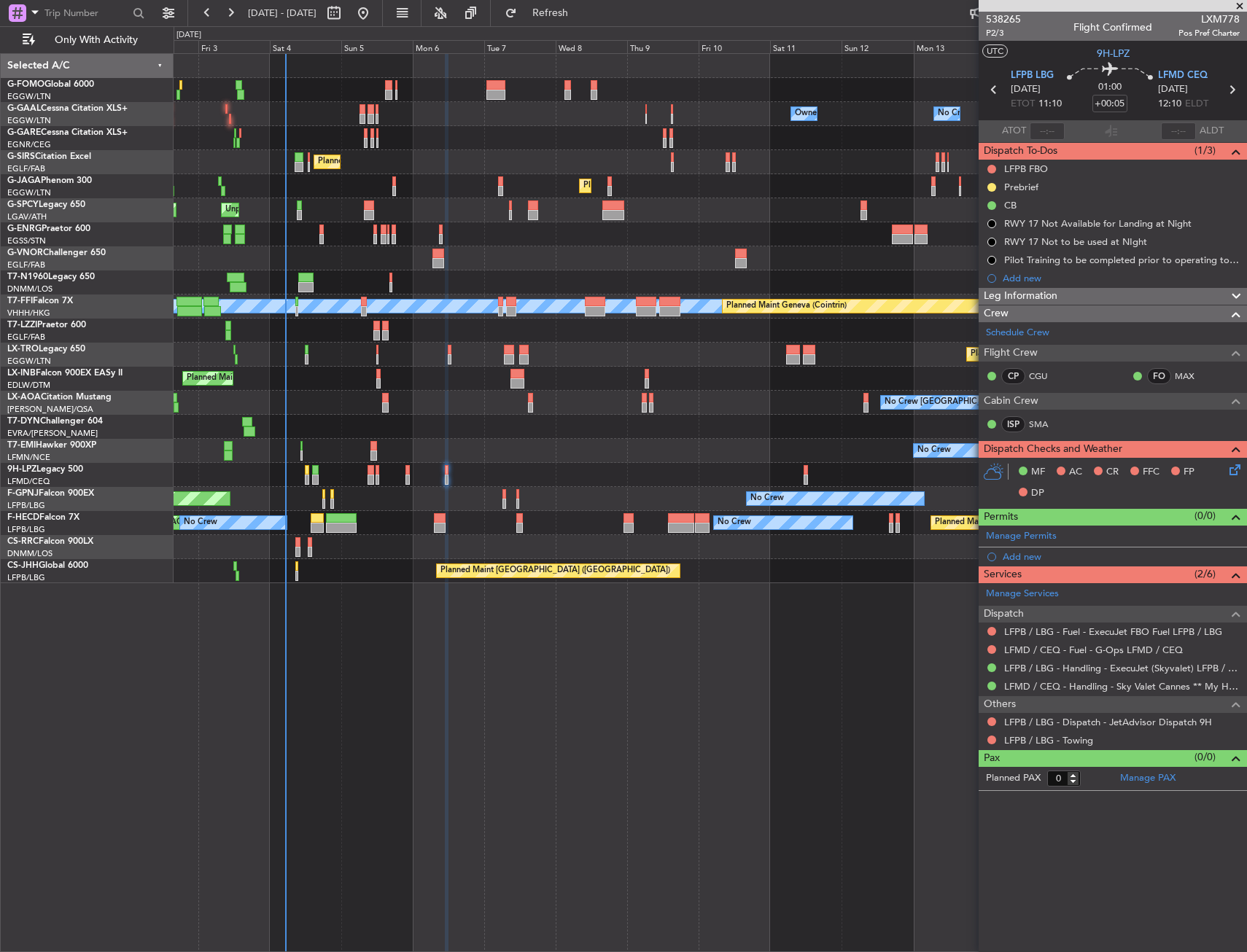
click at [1234, 473] on icon at bounding box center [1233, 467] width 12 height 12
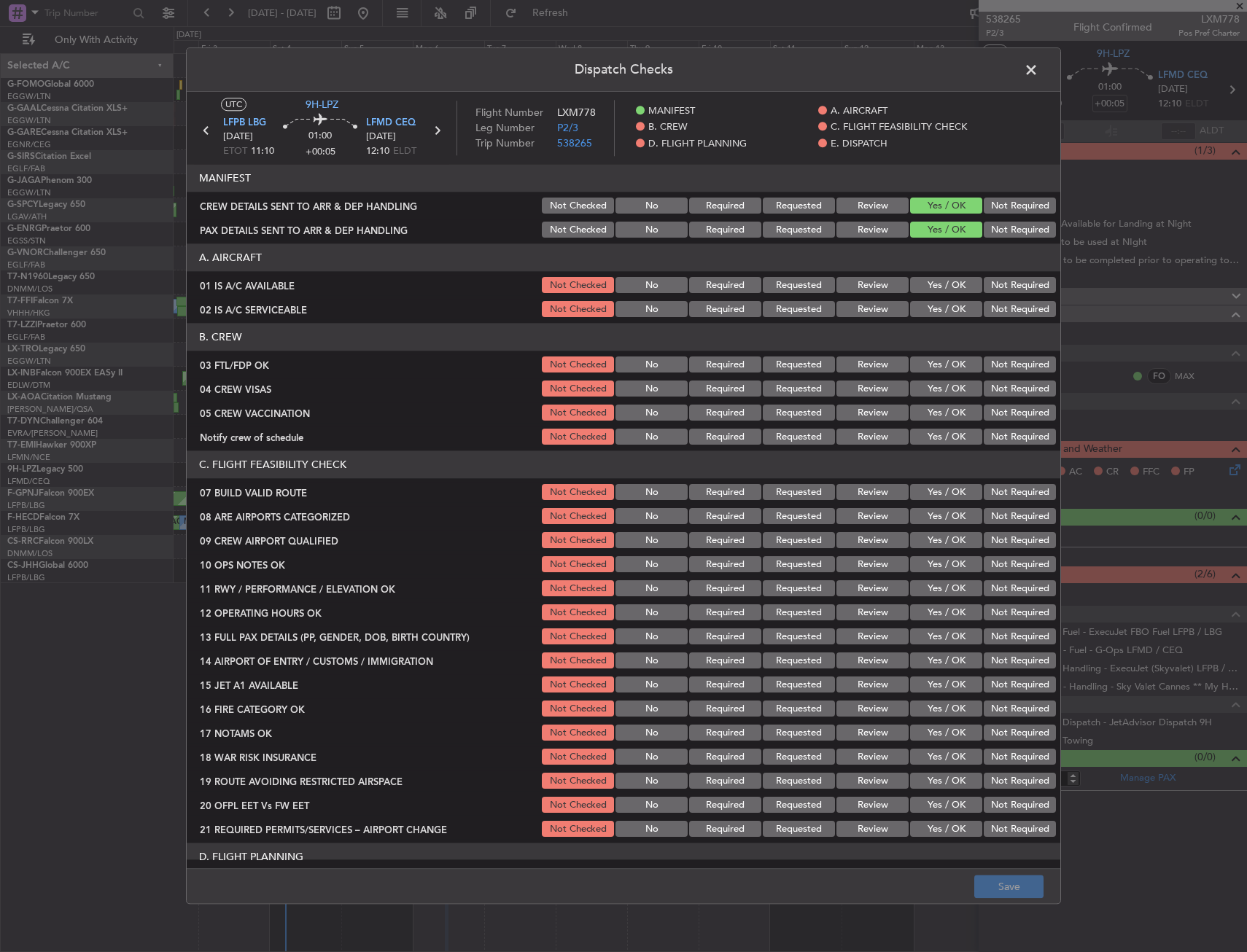
drag, startPoint x: 936, startPoint y: 284, endPoint x: 934, endPoint y: 293, distance: 9.2
click at [936, 285] on button "Yes / OK" at bounding box center [946, 286] width 72 height 16
click at [929, 313] on button "Yes / OK" at bounding box center [946, 310] width 72 height 16
click at [934, 368] on button "Yes / OK" at bounding box center [946, 366] width 72 height 16
click at [984, 391] on button "Not Required" at bounding box center [1020, 389] width 72 height 16
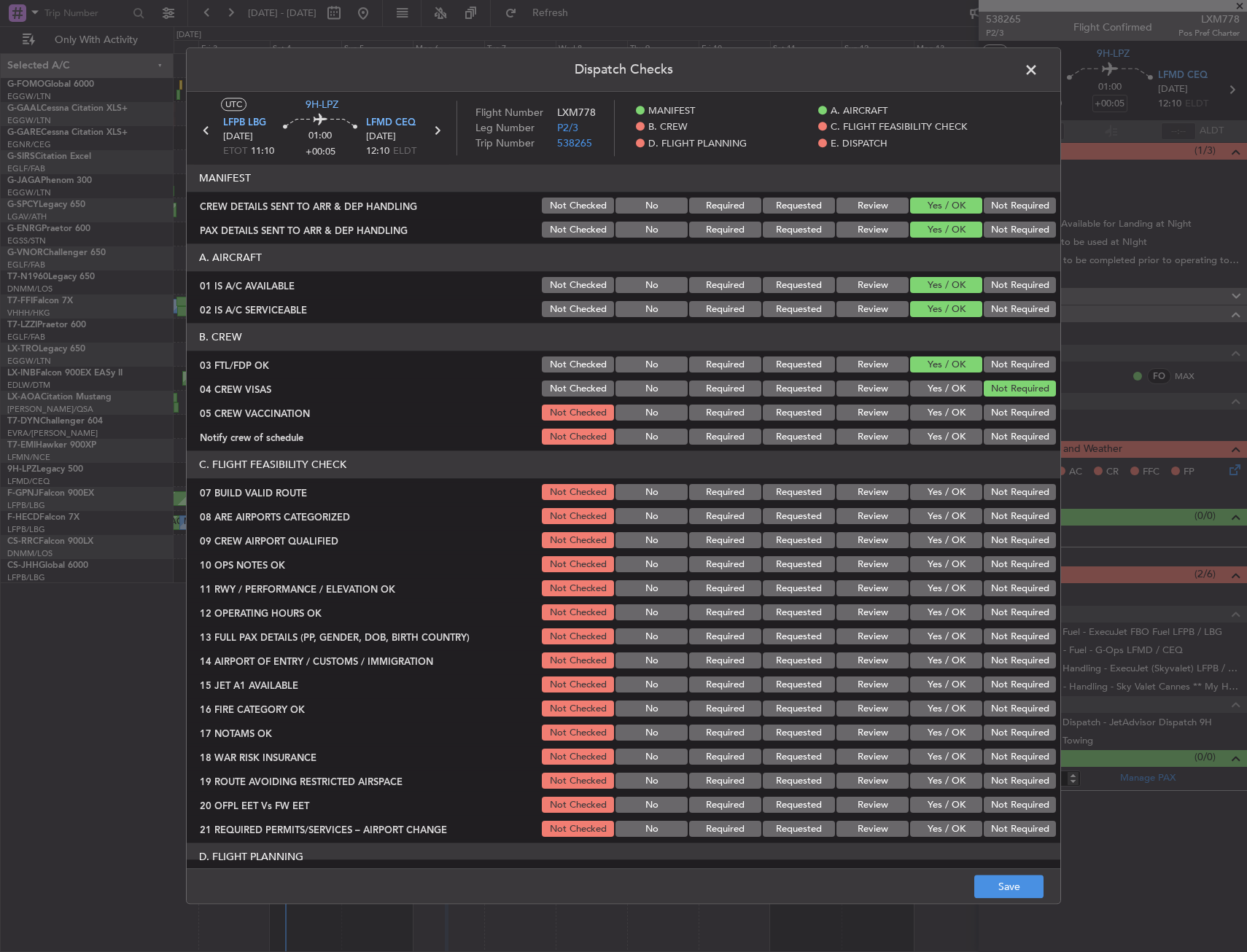
drag, startPoint x: 951, startPoint y: 415, endPoint x: 933, endPoint y: 438, distance: 29.2
click at [949, 415] on button "Yes / OK" at bounding box center [946, 413] width 72 height 16
click at [933, 438] on button "Yes / OK" at bounding box center [946, 438] width 72 height 16
click at [955, 495] on button "Yes / OK" at bounding box center [946, 493] width 72 height 16
click at [942, 520] on button "Yes / OK" at bounding box center [946, 517] width 72 height 16
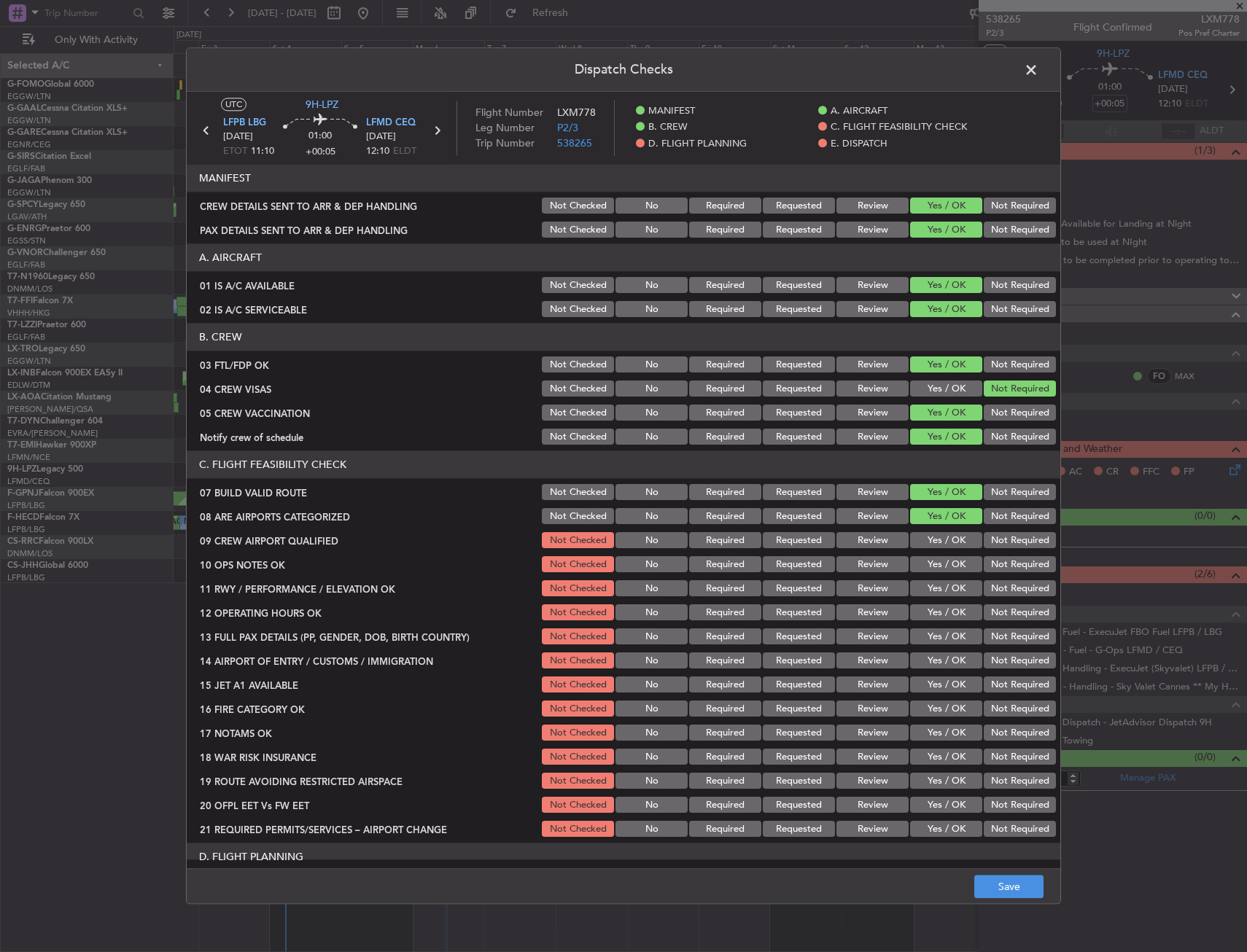
drag, startPoint x: 939, startPoint y: 541, endPoint x: 937, endPoint y: 550, distance: 9.2
click at [939, 541] on button "Yes / OK" at bounding box center [946, 541] width 72 height 16
drag, startPoint x: 936, startPoint y: 560, endPoint x: 936, endPoint y: 570, distance: 10.0
click at [936, 561] on button "Yes / OK" at bounding box center [946, 565] width 72 height 16
click at [938, 580] on section "C. FLIGHT FEASIBILITY CHECK 07 BUILD VALID ROUTE Not Checked No Required Reques…" at bounding box center [624, 645] width 874 height 388
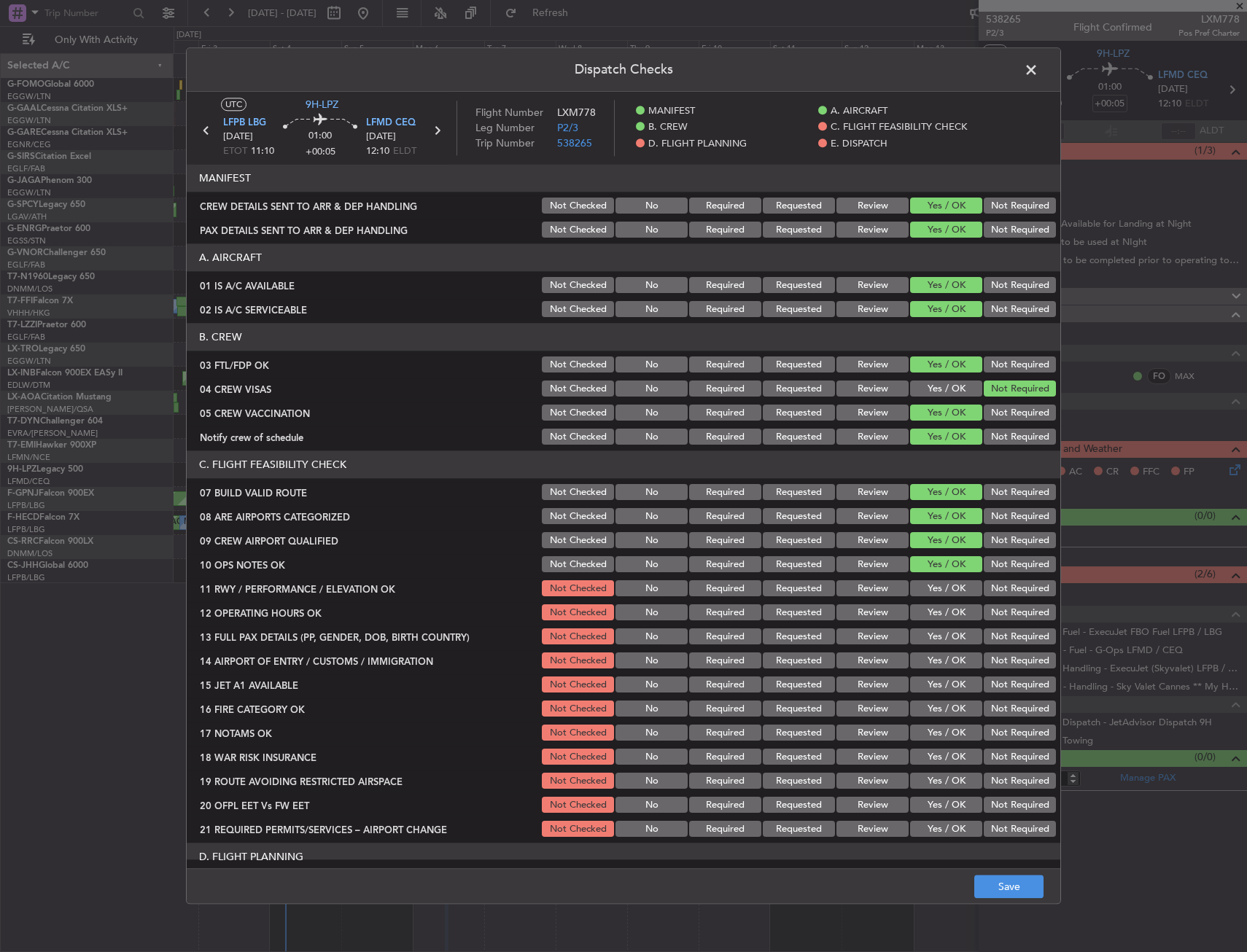
drag, startPoint x: 938, startPoint y: 580, endPoint x: 939, endPoint y: 594, distance: 14.0
click at [940, 603] on div "Yes / OK" at bounding box center [945, 612] width 74 height 21
click at [939, 592] on button "Yes / OK" at bounding box center [946, 589] width 72 height 16
click at [935, 605] on button "Yes / OK" at bounding box center [946, 613] width 72 height 16
click at [935, 624] on section "C. FLIGHT FEASIBILITY CHECK 07 BUILD VALID ROUTE Not Checked No Required Reques…" at bounding box center [624, 645] width 874 height 388
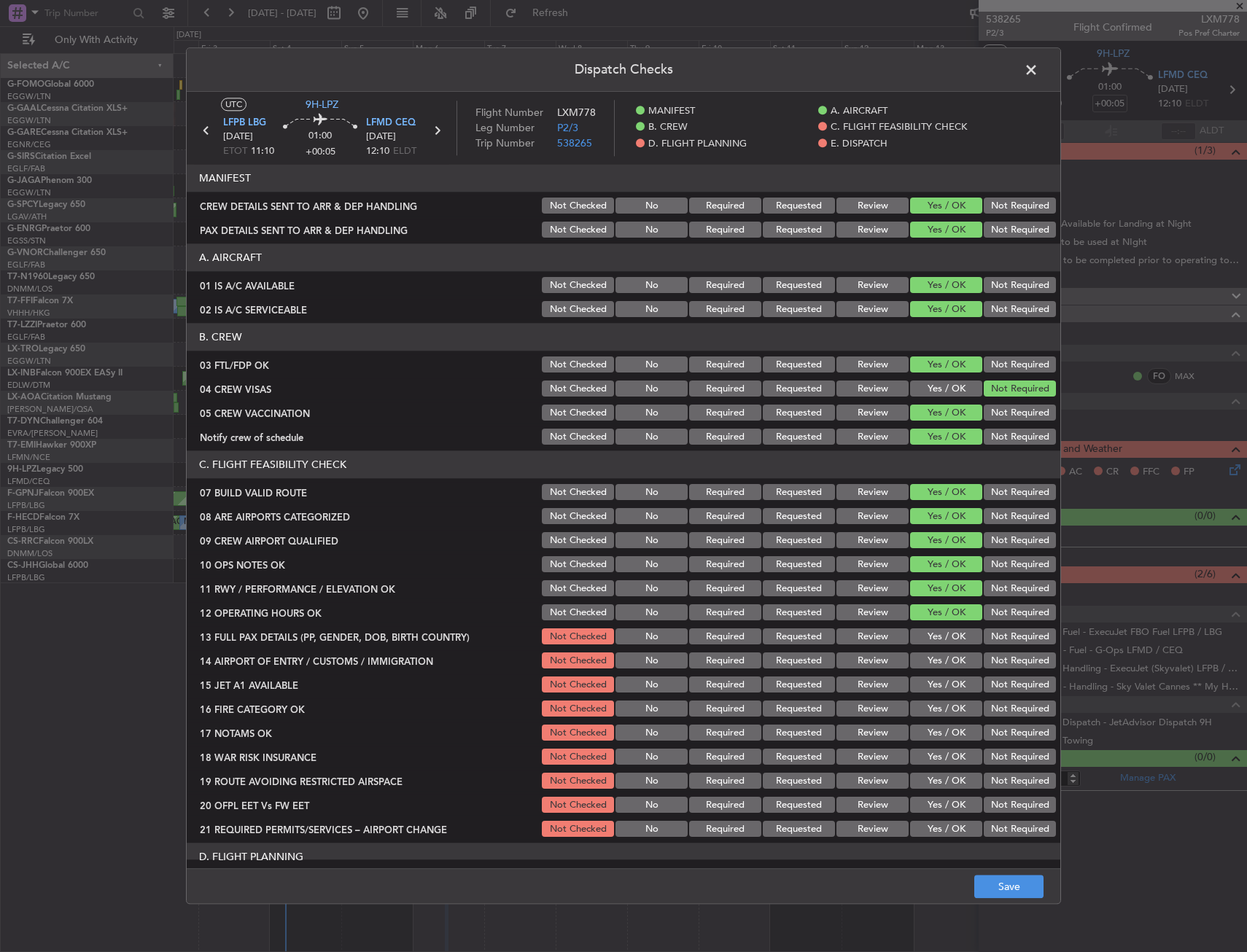
click at [935, 632] on button "Yes / OK" at bounding box center [946, 638] width 72 height 16
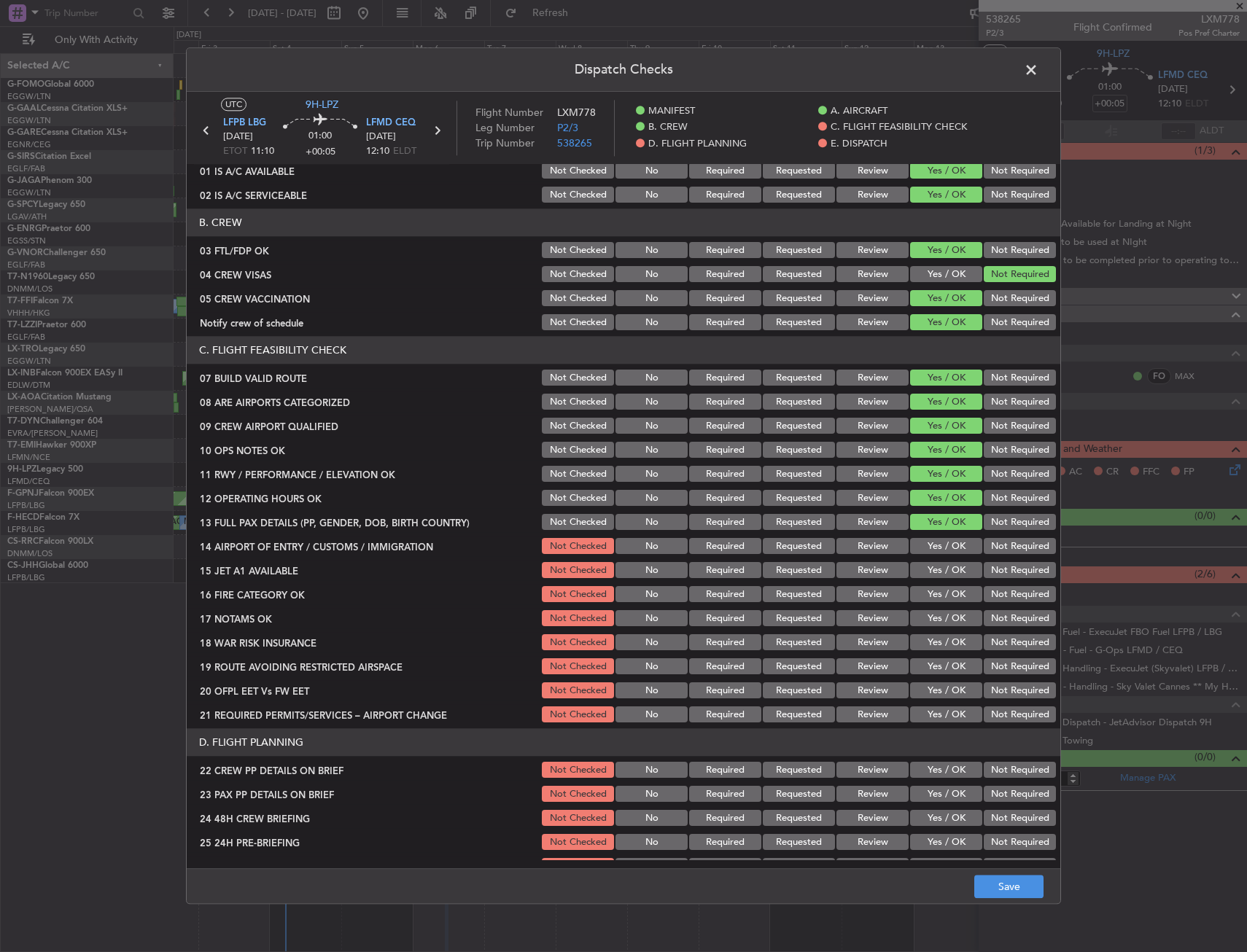
scroll to position [219, 0]
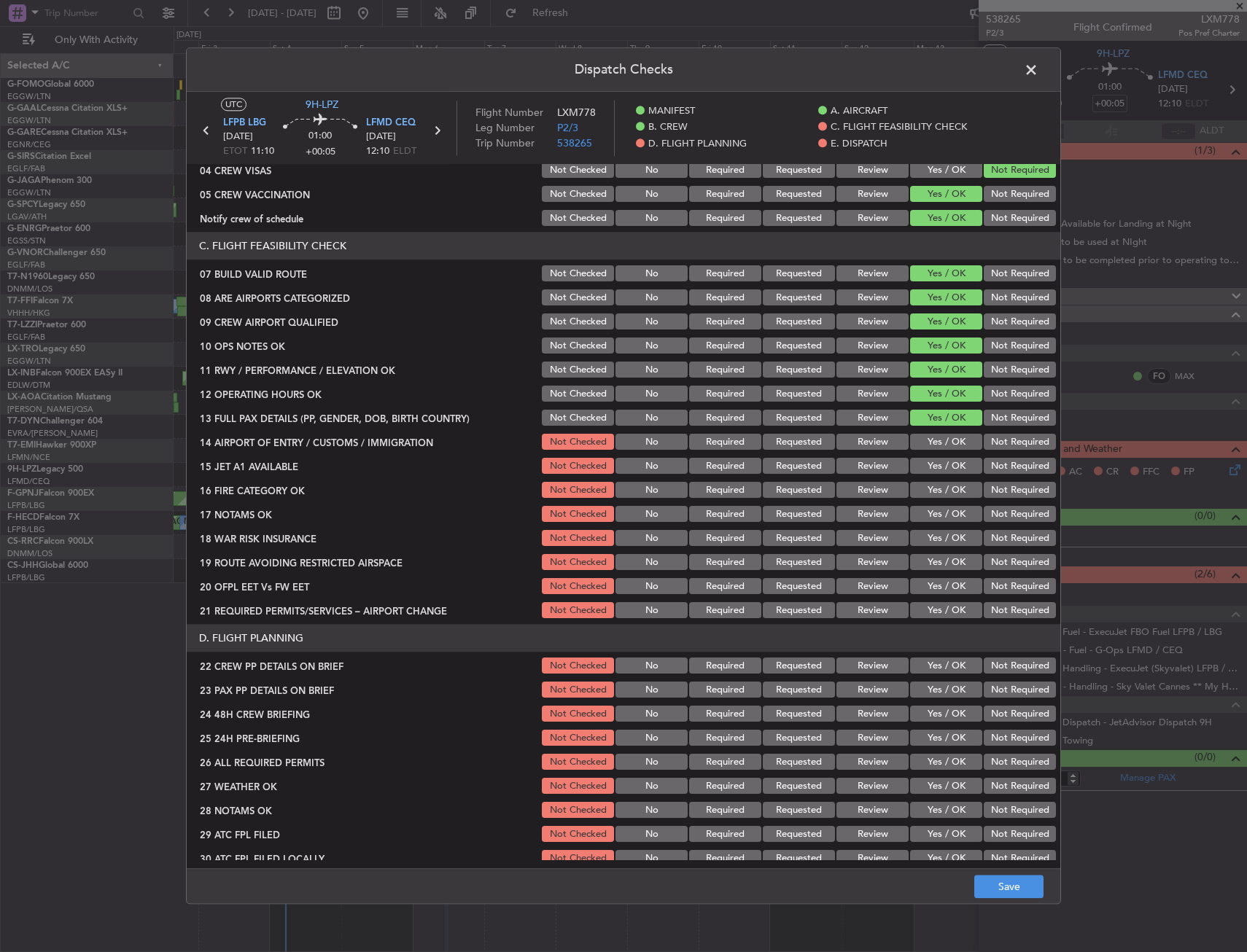
click at [926, 449] on button "Yes / OK" at bounding box center [946, 442] width 72 height 16
click at [930, 476] on div "Yes / OK" at bounding box center [945, 467] width 74 height 21
click at [932, 466] on button "Yes / OK" at bounding box center [946, 467] width 72 height 16
click at [934, 494] on button "Yes / OK" at bounding box center [946, 491] width 72 height 16
click at [933, 511] on button "Yes / OK" at bounding box center [946, 515] width 72 height 16
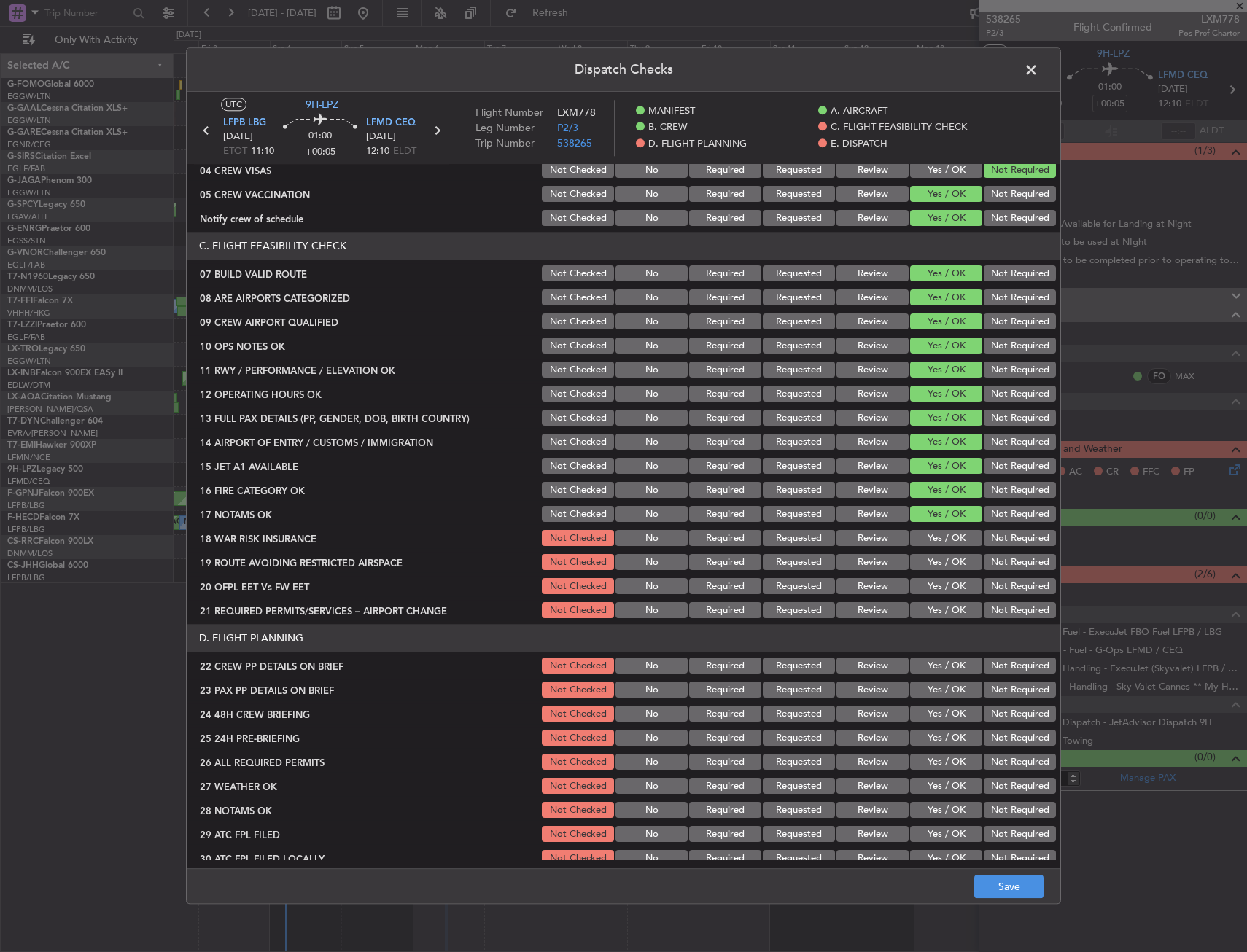
click at [988, 541] on button "Not Required" at bounding box center [1020, 539] width 72 height 16
drag, startPoint x: 940, startPoint y: 565, endPoint x: 936, endPoint y: 583, distance: 18.4
click at [939, 565] on button "Yes / OK" at bounding box center [946, 563] width 72 height 16
click at [936, 587] on button "Yes / OK" at bounding box center [946, 587] width 72 height 16
click at [933, 608] on button "Yes / OK" at bounding box center [946, 611] width 72 height 16
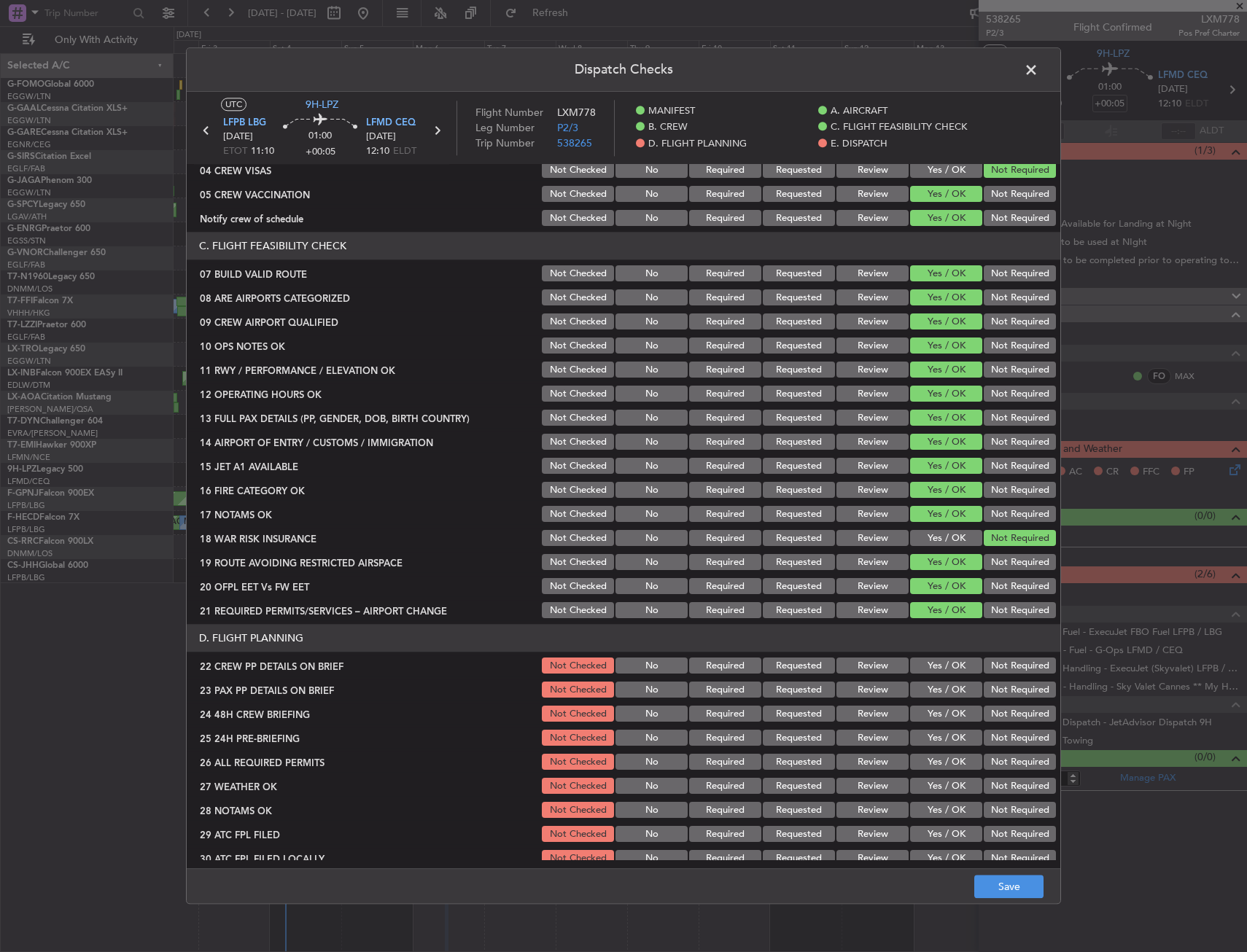
scroll to position [511, 0]
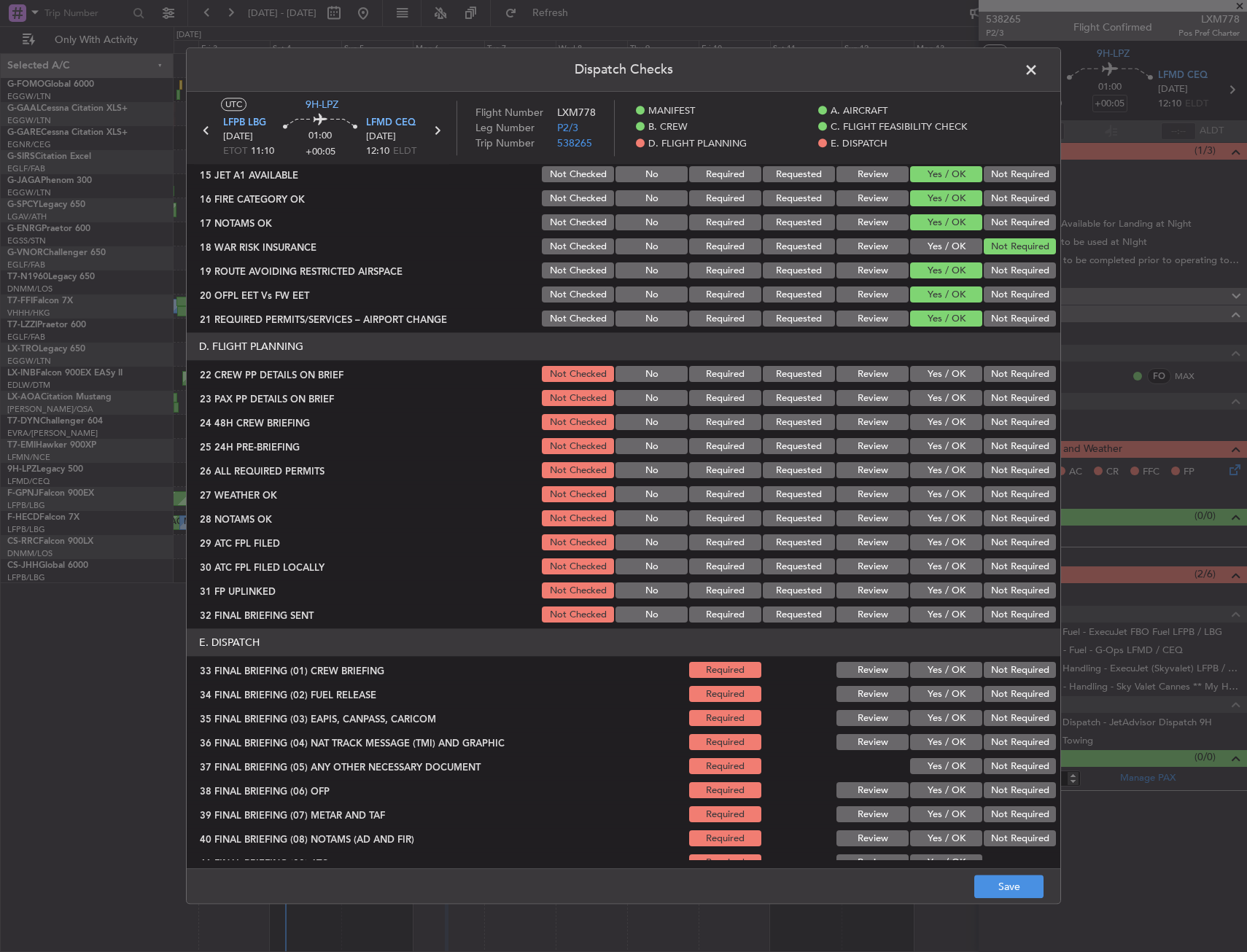
click at [941, 411] on section "D. FLIGHT PLANNING 22 CREW PP DETAILS ON BRIEF Not Checked No Required Requeste…" at bounding box center [624, 479] width 874 height 293
click at [933, 382] on button "Yes / OK" at bounding box center [946, 375] width 72 height 16
click at [929, 398] on button "Yes / OK" at bounding box center [946, 399] width 72 height 16
click at [930, 429] on button "Yes / OK" at bounding box center [946, 423] width 72 height 16
click at [1007, 454] on button "Not Required" at bounding box center [1020, 447] width 72 height 16
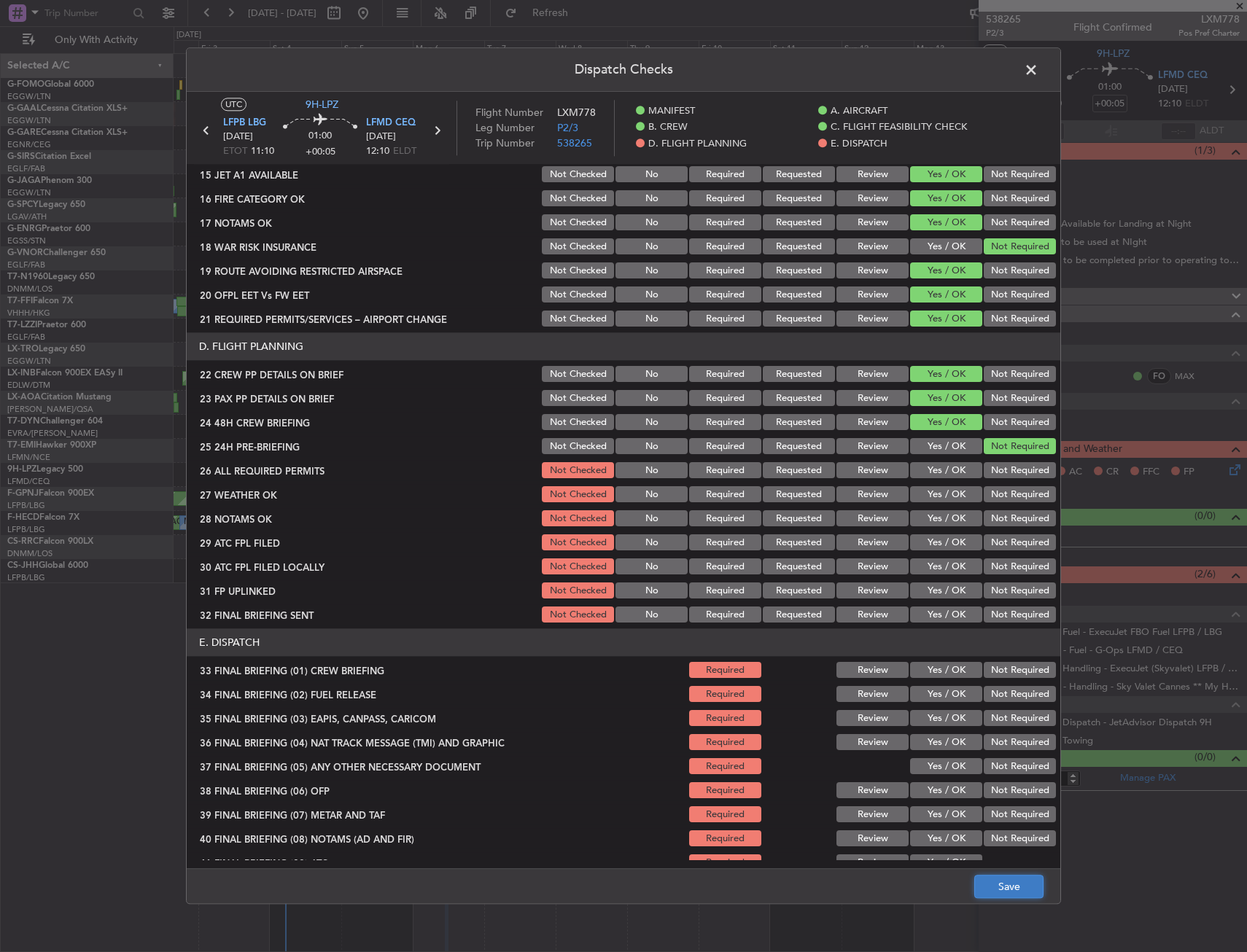
click at [1016, 883] on button "Save" at bounding box center [1009, 887] width 69 height 23
click at [1039, 67] on span at bounding box center [1039, 74] width 0 height 29
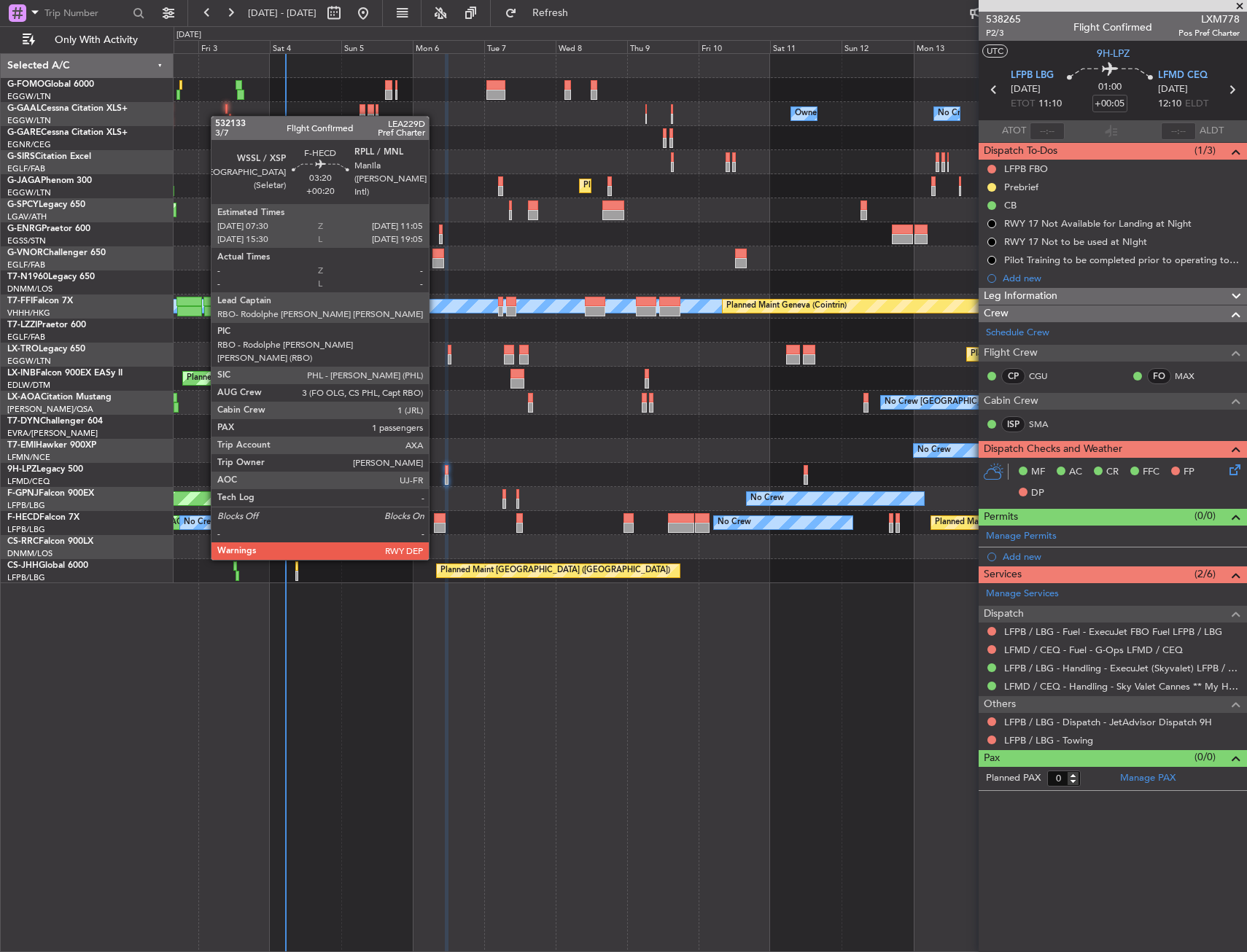
click at [437, 521] on div at bounding box center [440, 518] width 11 height 10
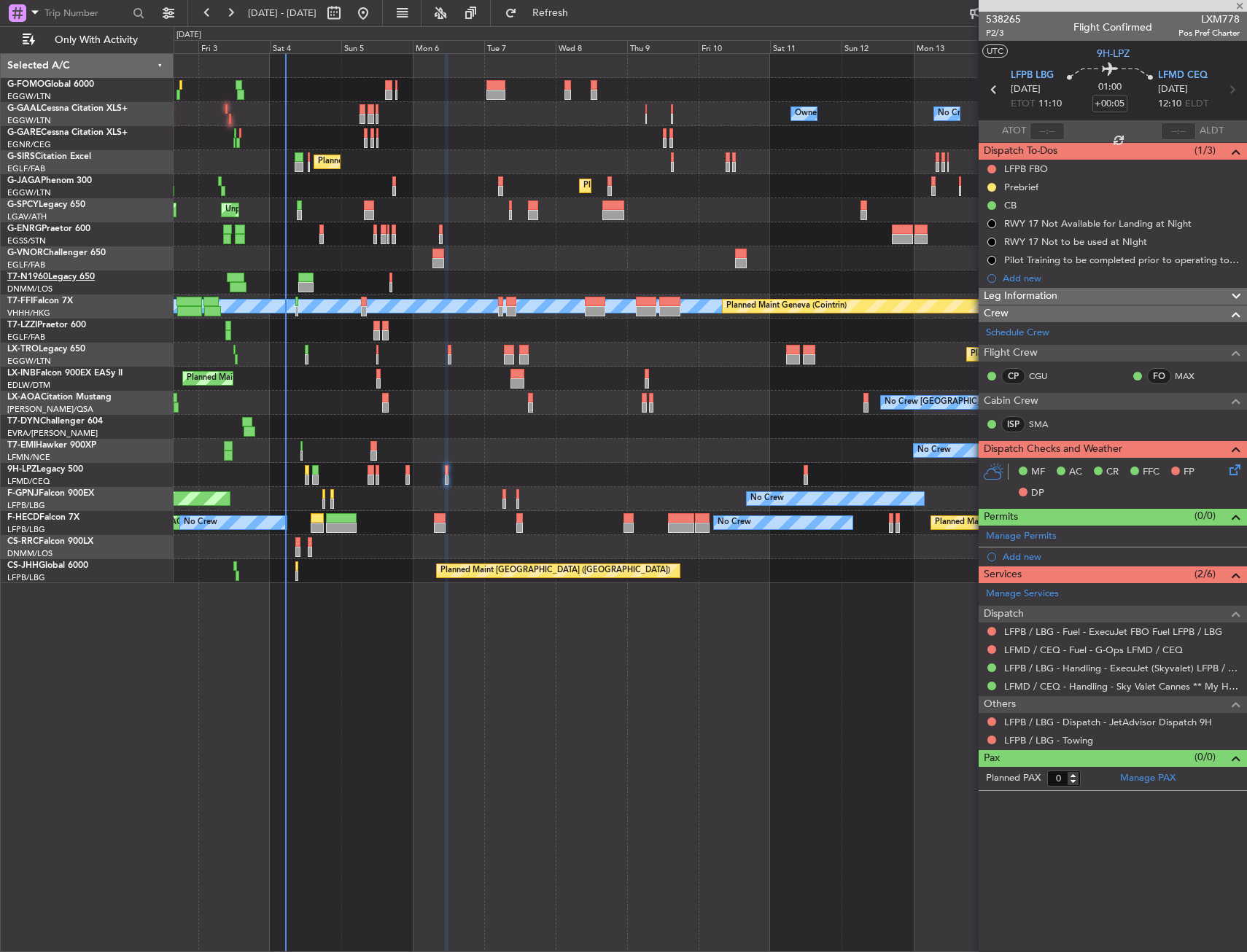
type input "+00:20"
type input "1"
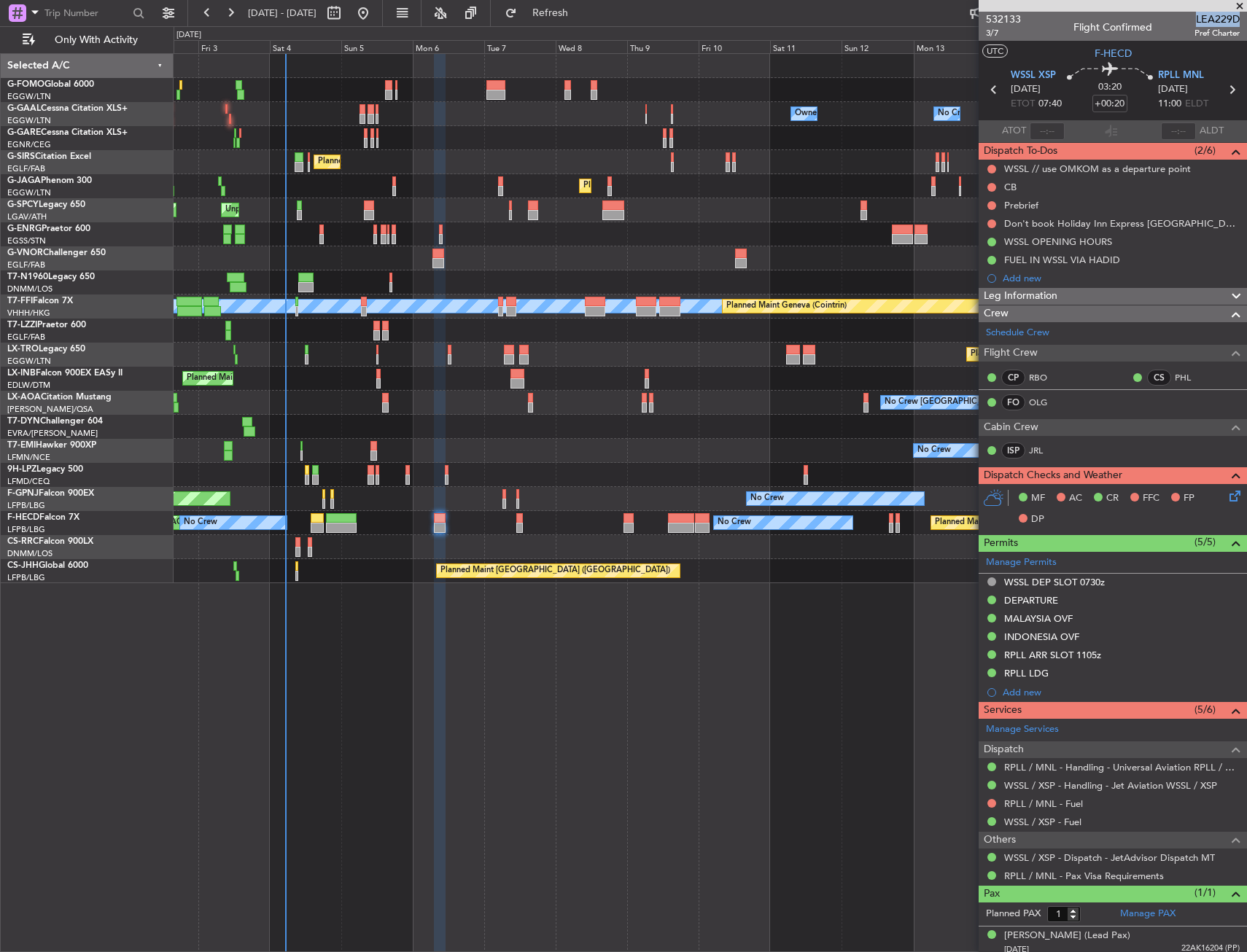
drag, startPoint x: 1185, startPoint y: 18, endPoint x: 1226, endPoint y: 14, distance: 41.2
click at [1226, 14] on span "LEA229D" at bounding box center [1217, 19] width 45 height 15
copy span "LEA229D"
click at [1035, 447] on link "JRL" at bounding box center [1045, 450] width 32 height 14
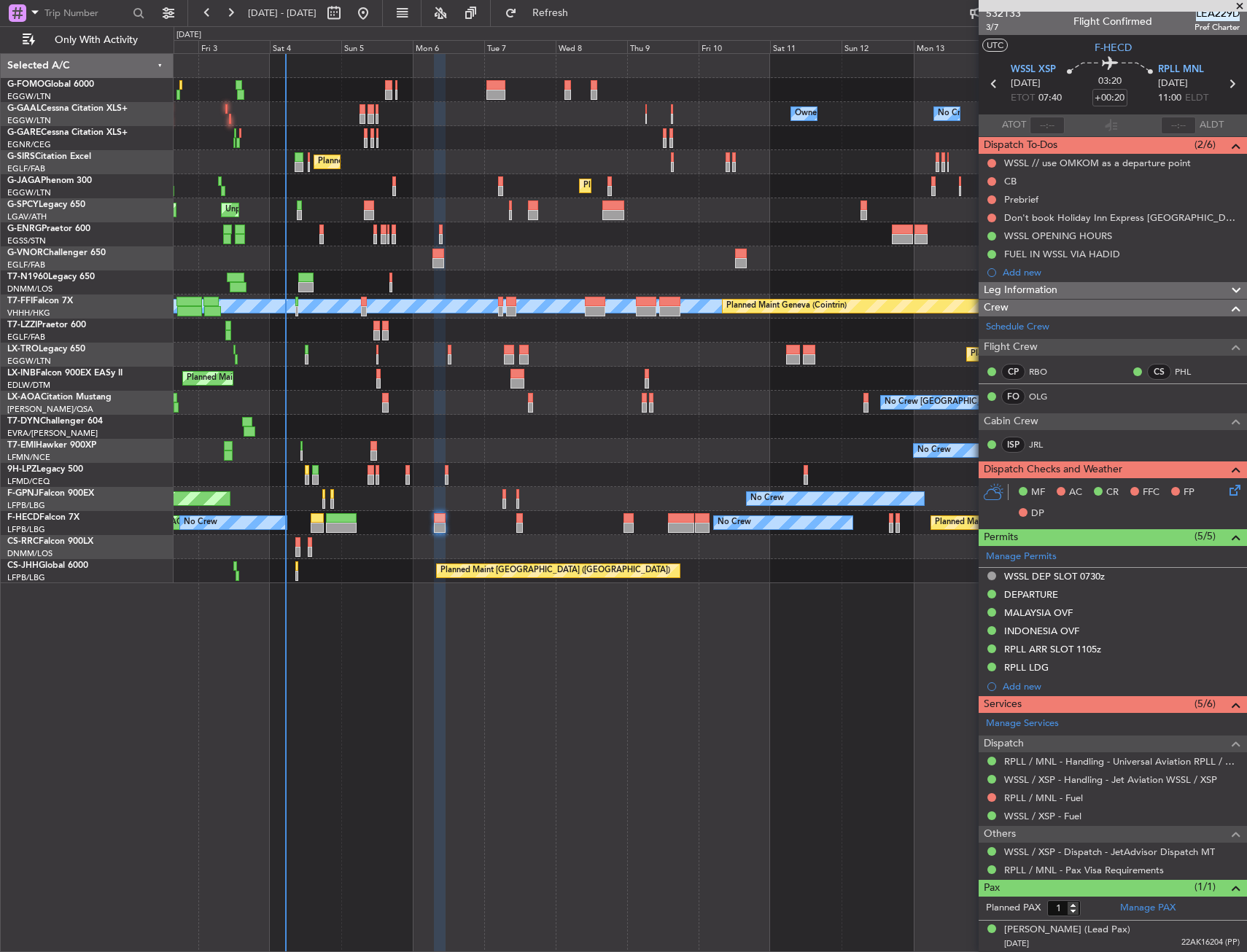
scroll to position [6, 0]
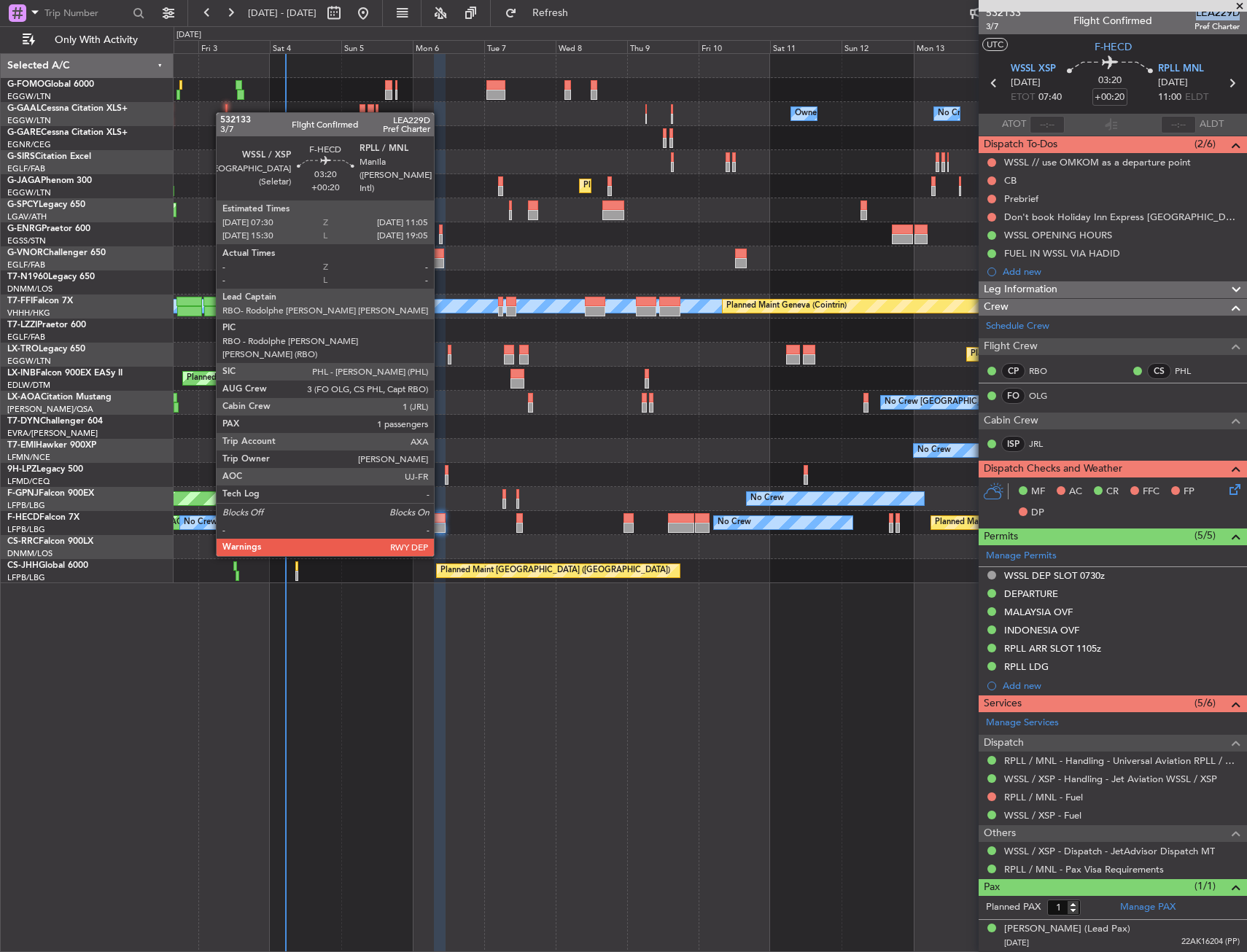
click at [441, 514] on div at bounding box center [440, 518] width 11 height 10
click at [439, 514] on div at bounding box center [440, 518] width 11 height 10
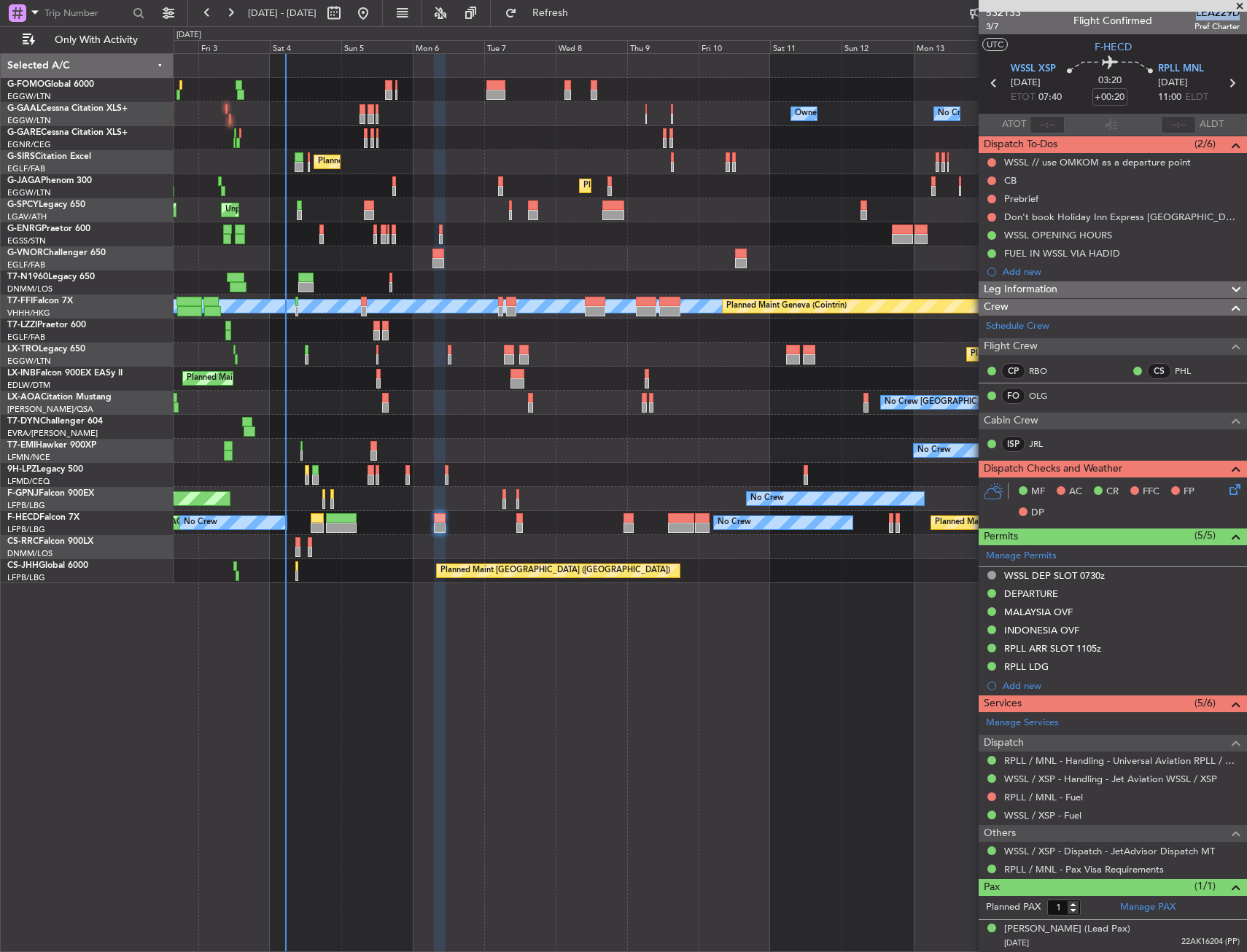
drag, startPoint x: 1025, startPoint y: 295, endPoint x: 1006, endPoint y: 308, distance: 23.0
click at [1025, 295] on span "Leg Information" at bounding box center [1021, 289] width 74 height 17
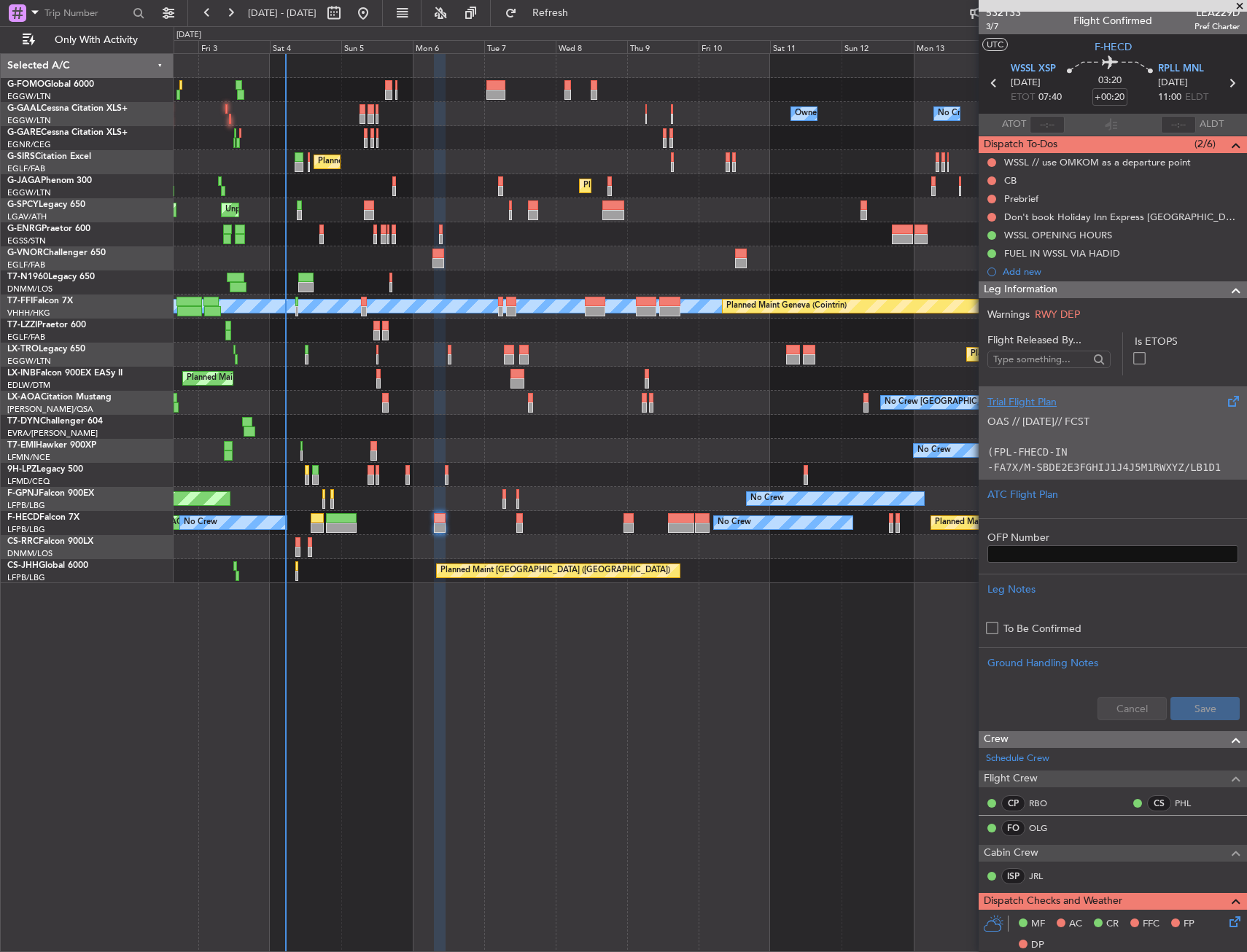
click at [1049, 469] on code "-FA7X/M-SBDE2E3FGHIJ1J4J5M1RWXYZ/LB1D1" at bounding box center [1104, 467] width 233 height 12
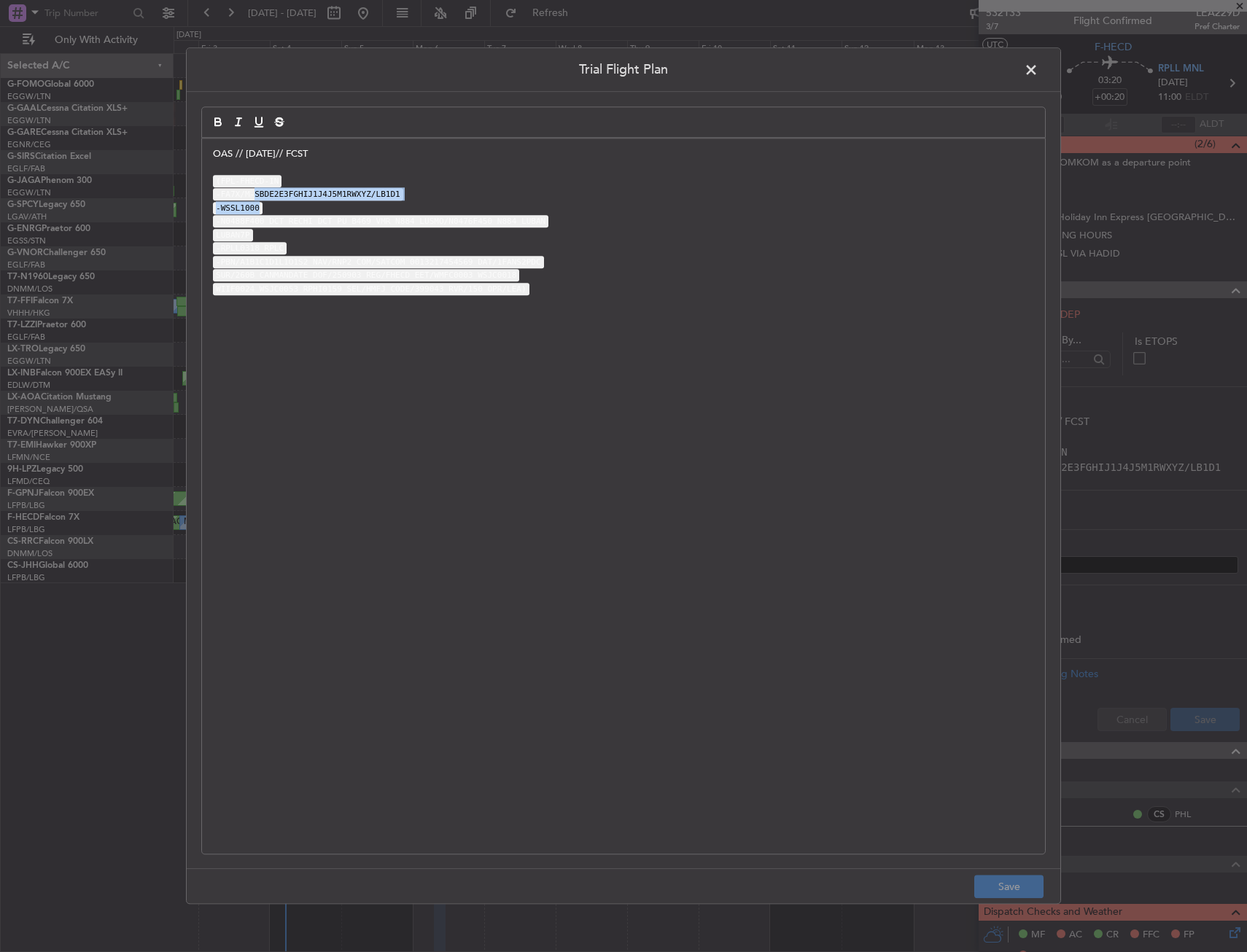
drag, startPoint x: 253, startPoint y: 197, endPoint x: 333, endPoint y: 205, distance: 80.4
click at [333, 205] on div "OAS // 02SEP// FCST (FPL-FHECD-IN -FA7X/M-SBDE2E3FGHIJ1J4J5M1RWXYZ/LB1D1 -WSSL1…" at bounding box center [624, 496] width 843 height 715
click at [271, 211] on p "-WSSL1000" at bounding box center [624, 207] width 822 height 14
drag, startPoint x: 250, startPoint y: 194, endPoint x: 443, endPoint y: 192, distance: 193.0
click at [443, 192] on p "-FA7X/M-SBDE2E3FGHIJ1J4J5M1RWXYZ/LB1D1" at bounding box center [624, 195] width 822 height 14
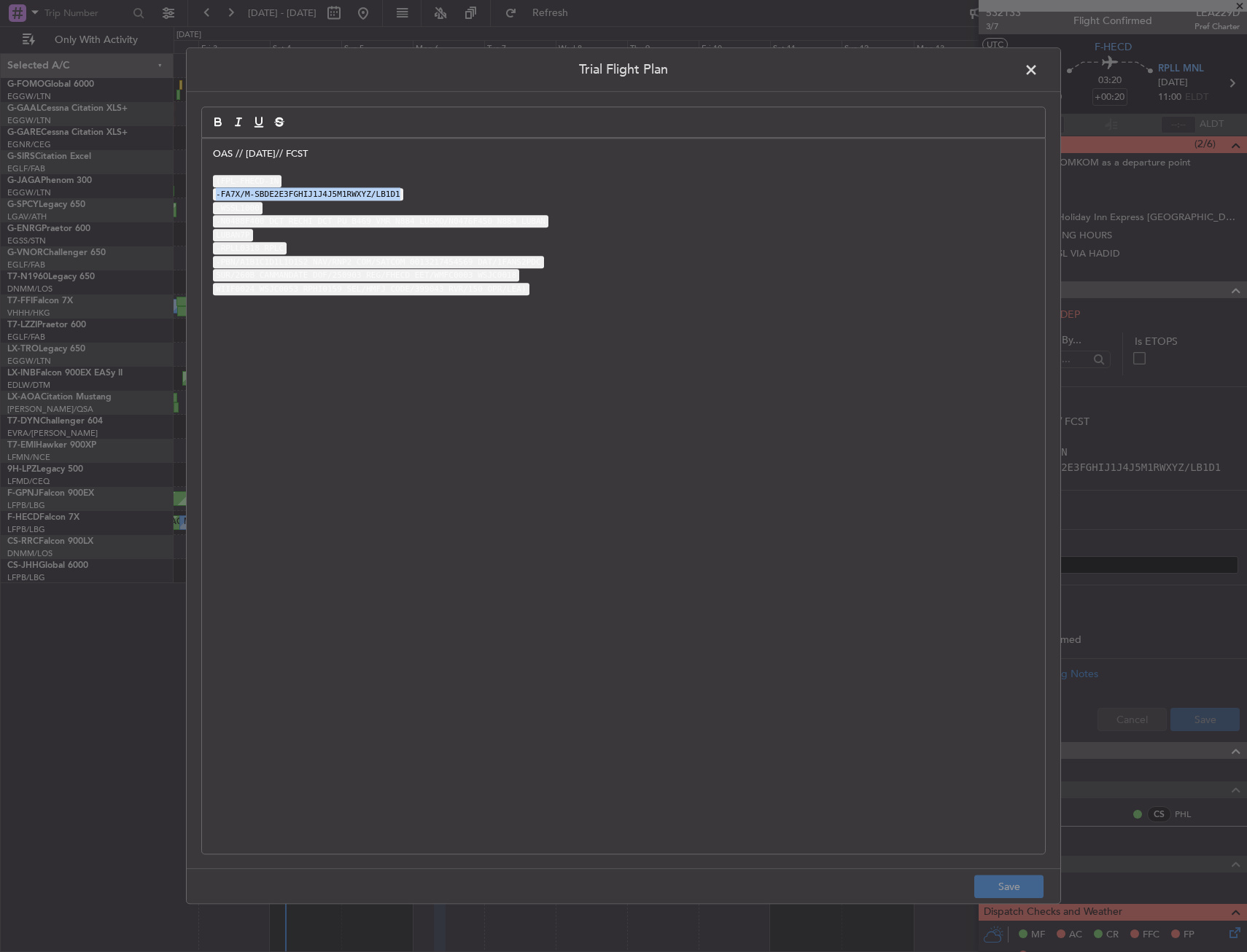
drag, startPoint x: 218, startPoint y: 194, endPoint x: 293, endPoint y: 197, distance: 75.1
click at [383, 191] on code "-FA7X/M-SBDE2E3FGHIJ1J4J5M1RWXYZ/LB1D1" at bounding box center [307, 195] width 190 height 13
click at [274, 212] on p "-WSSL1000" at bounding box center [624, 207] width 822 height 14
drag, startPoint x: 221, startPoint y: 215, endPoint x: 320, endPoint y: 220, distance: 99.1
click at [320, 220] on code "-N0488F400 DCT RECHI DCT PU B469 VMR N884 LUSMO/N0476F450 N884 LUBAN" at bounding box center [380, 222] width 335 height 13
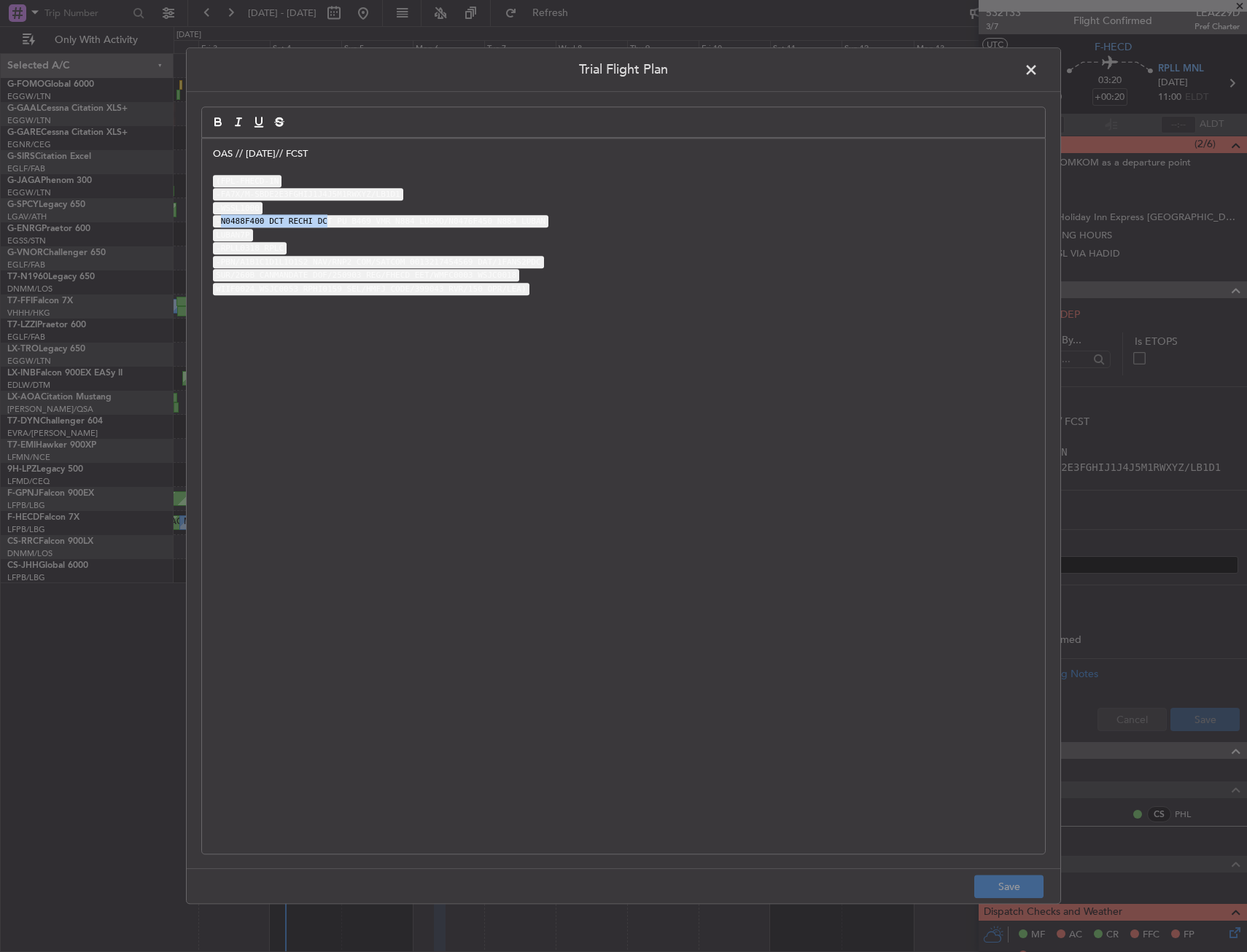
click at [261, 222] on code "-N0488F400 DCT RECHI DCT PU B469 VMR N884 LUSMO/N0476F450 N884 LUBAN" at bounding box center [380, 222] width 335 height 13
drag, startPoint x: 262, startPoint y: 221, endPoint x: 559, endPoint y: 240, distance: 297.6
click at [559, 240] on div "OAS // 02SEP// FCST (FPL-FHECD-IN -FA7X/M-SBDE2E3FGHIJ1J4J5M1RWXYZ/LB1D1 -WSSL1…" at bounding box center [624, 496] width 843 height 715
copy div "DCT RECHI DCT PU B469 VMR N884 LUSMO/N0476F450 N884 LUBAN LUBAN7P"
click at [1039, 72] on span at bounding box center [1039, 74] width 0 height 29
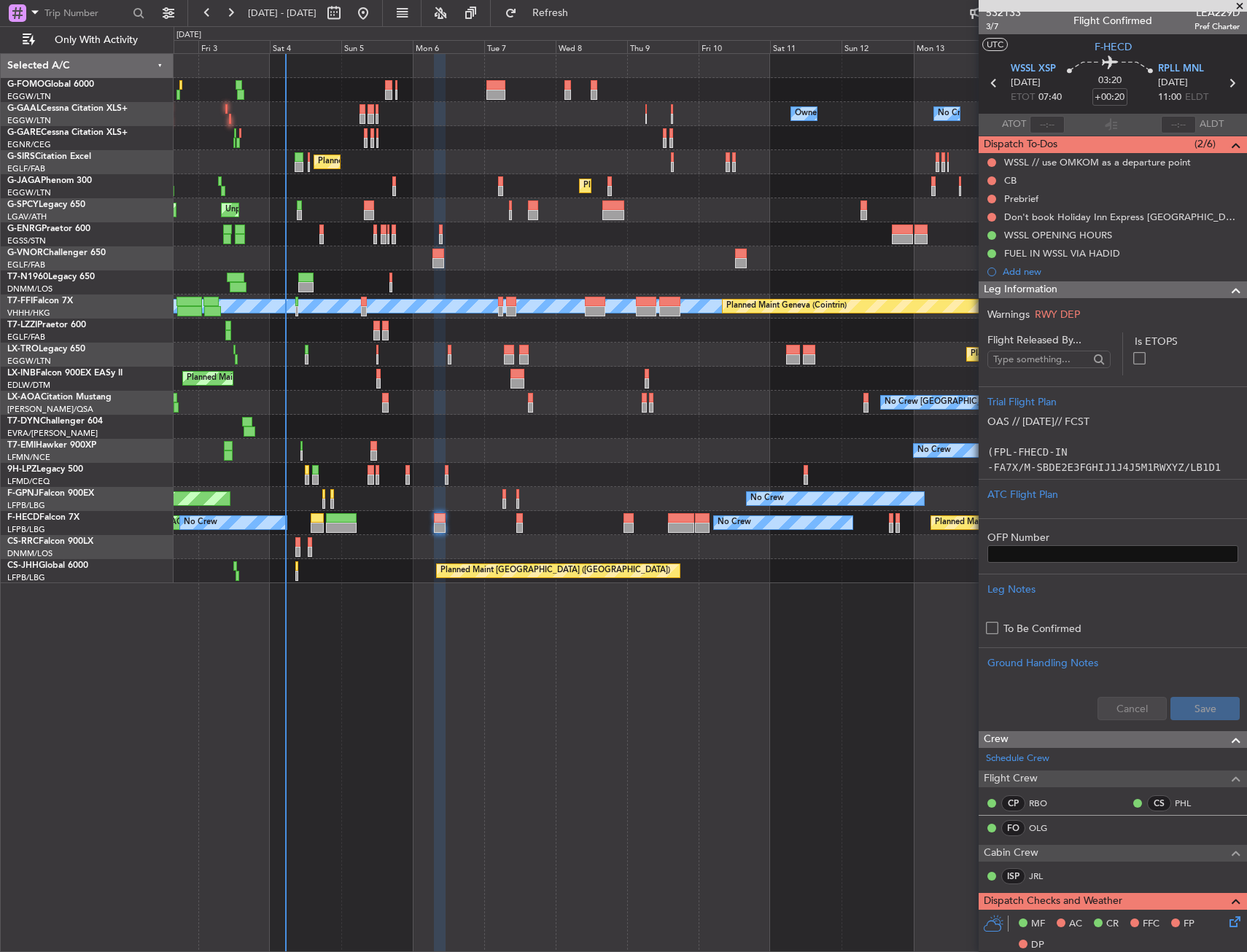
click at [1043, 286] on span "Leg Information" at bounding box center [1021, 289] width 74 height 17
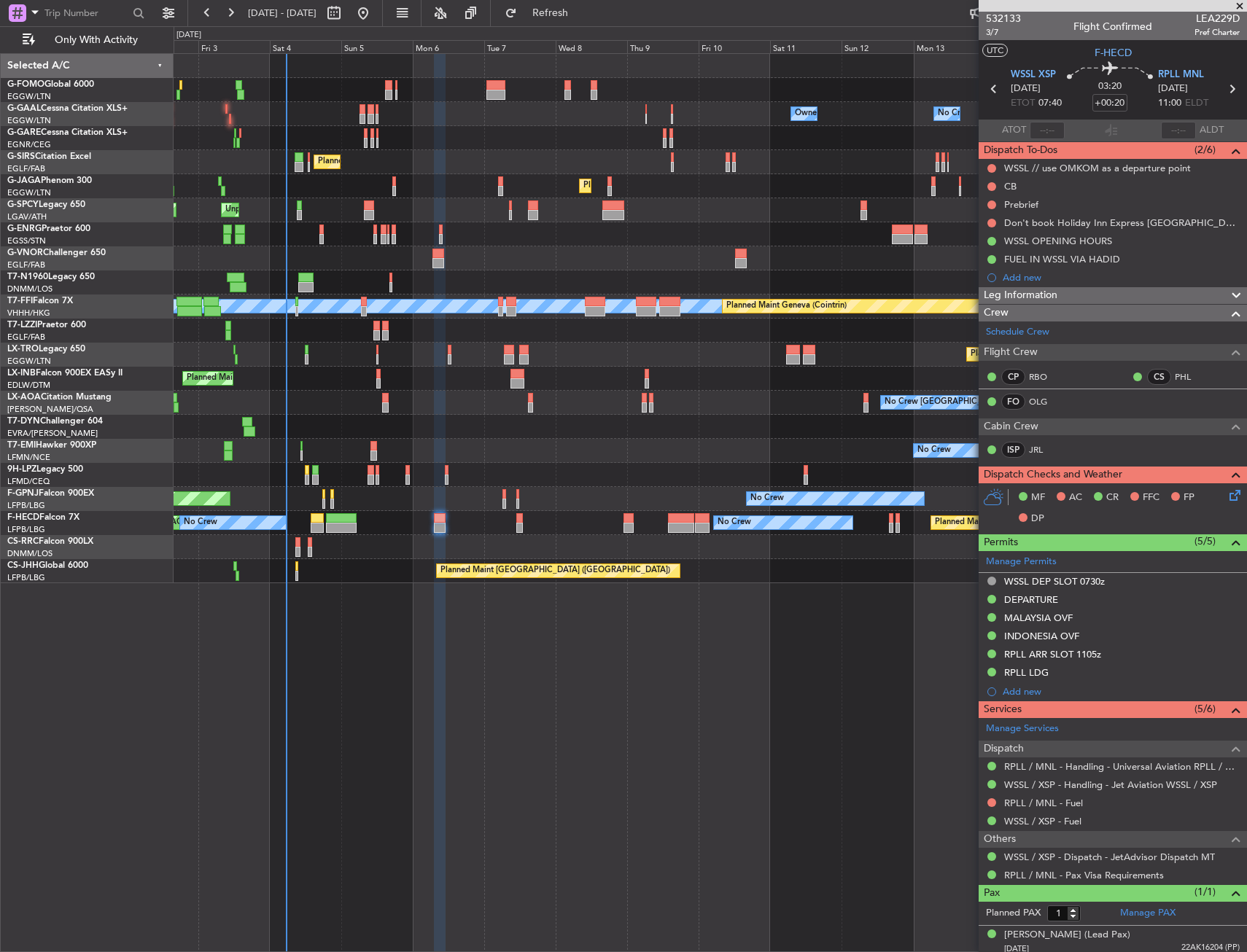
scroll to position [0, 0]
click at [1156, 300] on div "Leg Information" at bounding box center [1113, 296] width 269 height 17
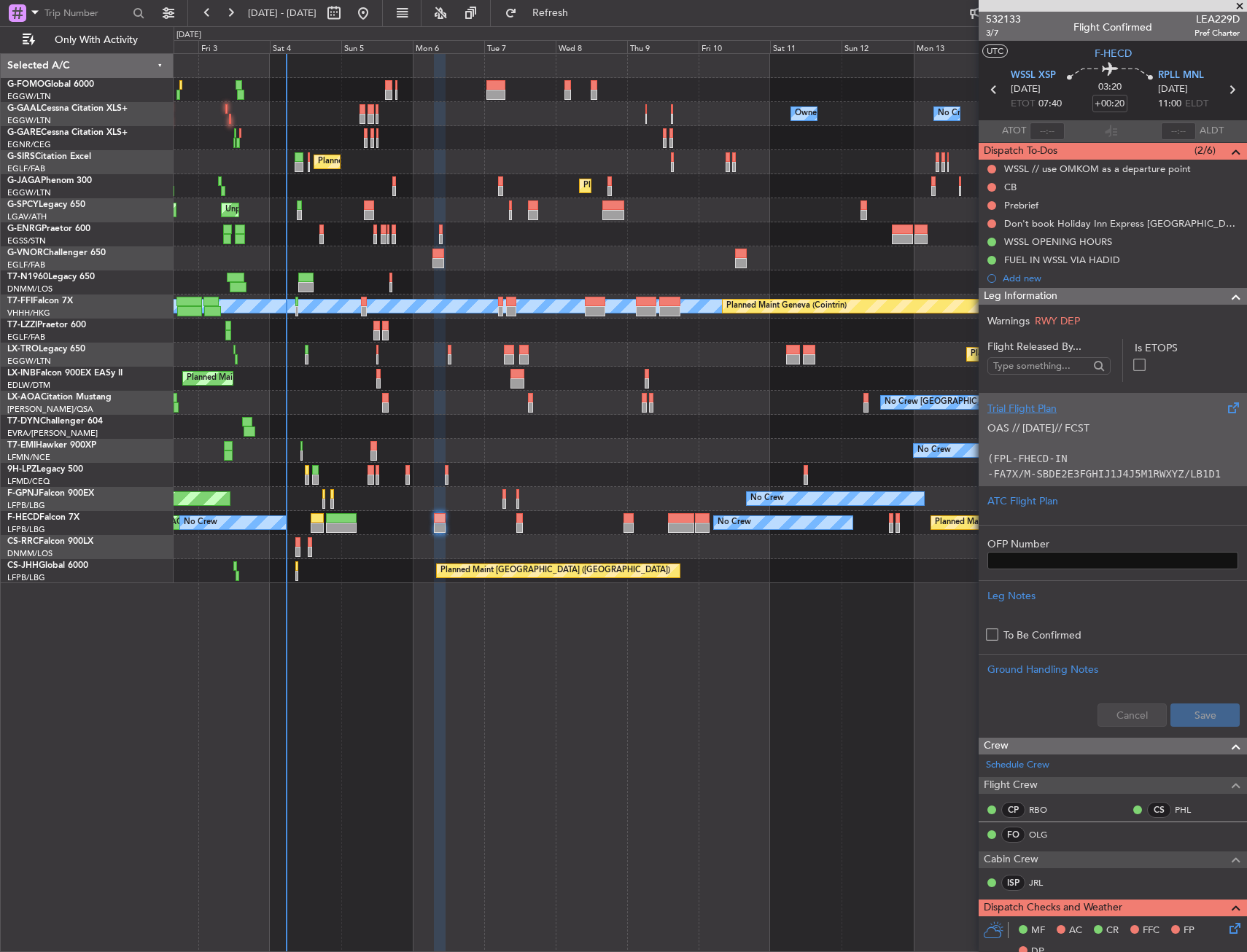
click at [1098, 424] on div "OAS // 02SEP// FCST (FPL-FHECD-IN -FA7X/M-SBDE2E3FGHIJ1J4J5M1RWXYZ/LB1D1 -WSSL1…" at bounding box center [1113, 447] width 250 height 62
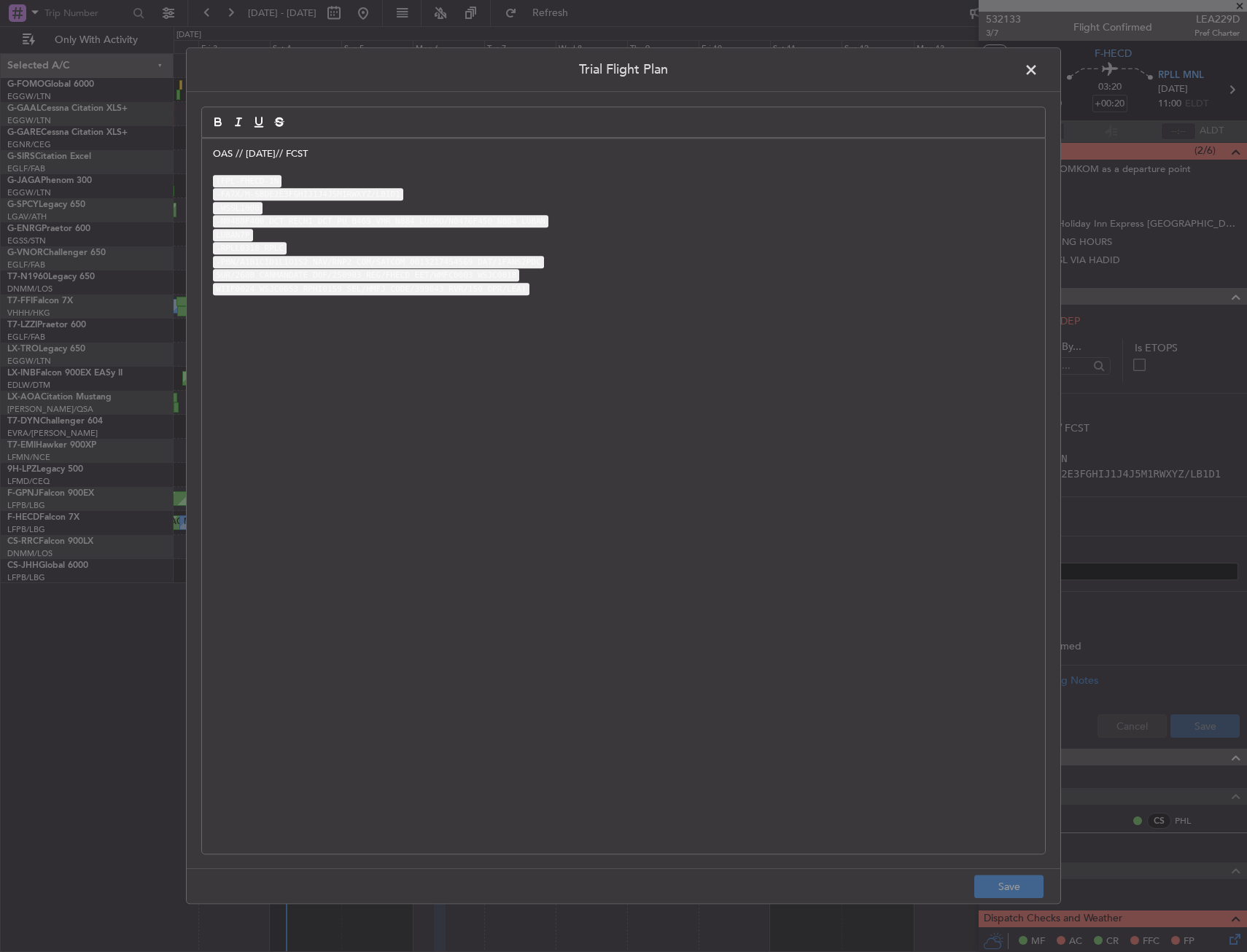
click at [213, 155] on p "OAS // 02SEP// FCST" at bounding box center [624, 154] width 822 height 14
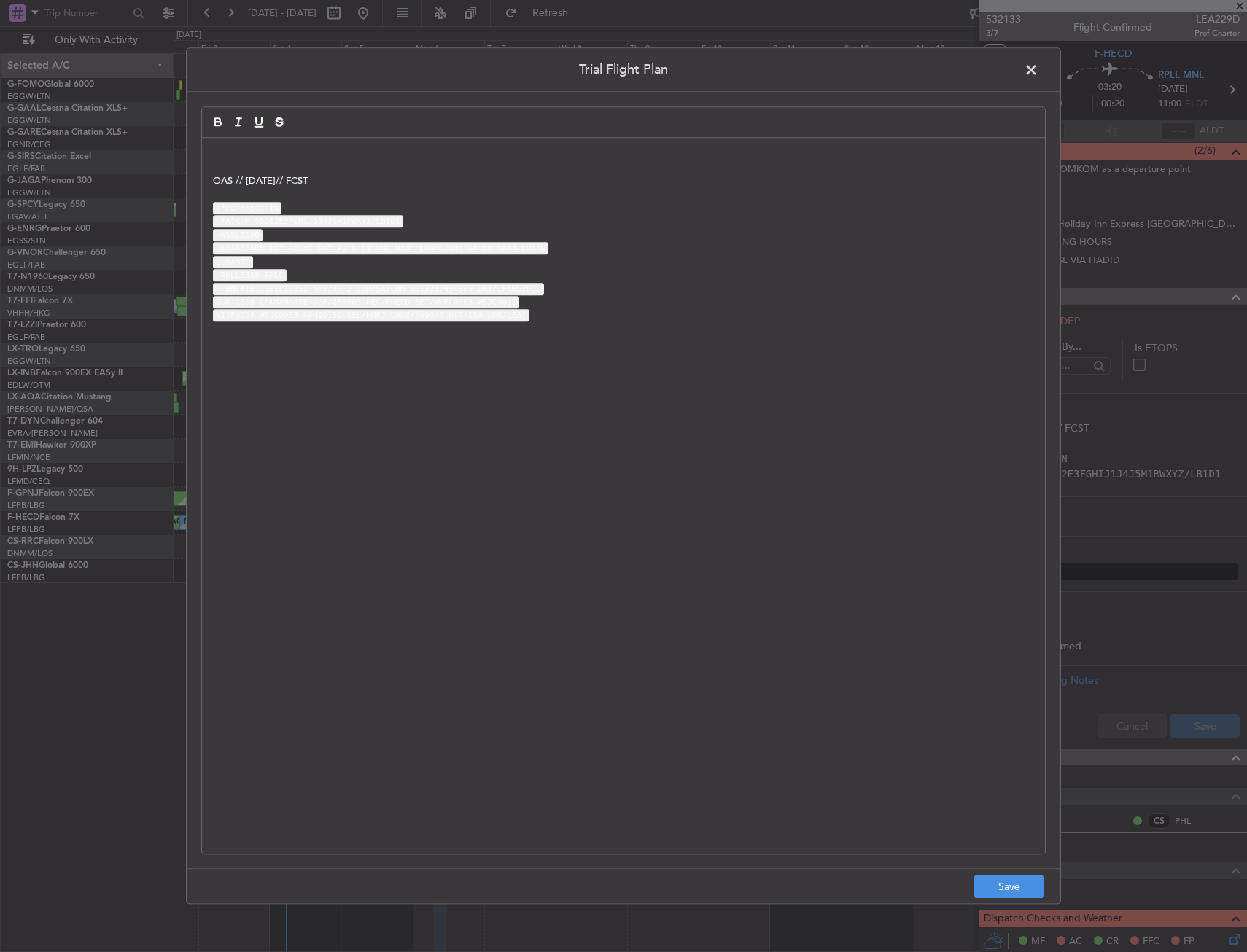
click at [316, 173] on p at bounding box center [624, 168] width 822 height 14
click at [310, 152] on p at bounding box center [624, 154] width 822 height 14
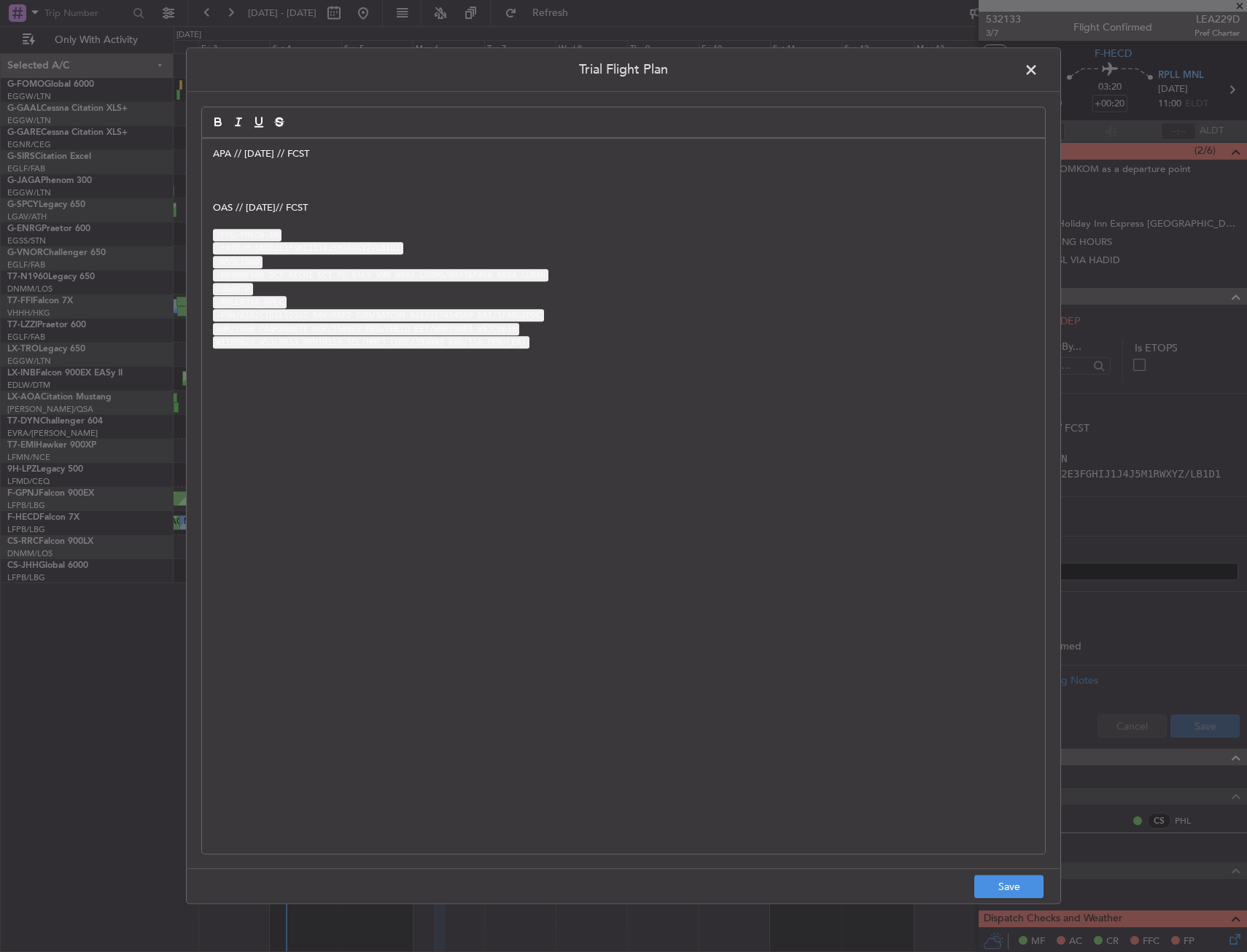
click at [298, 174] on p at bounding box center [624, 168] width 822 height 14
click at [265, 188] on p at bounding box center [624, 195] width 822 height 14
click at [240, 175] on p at bounding box center [624, 180] width 822 height 14
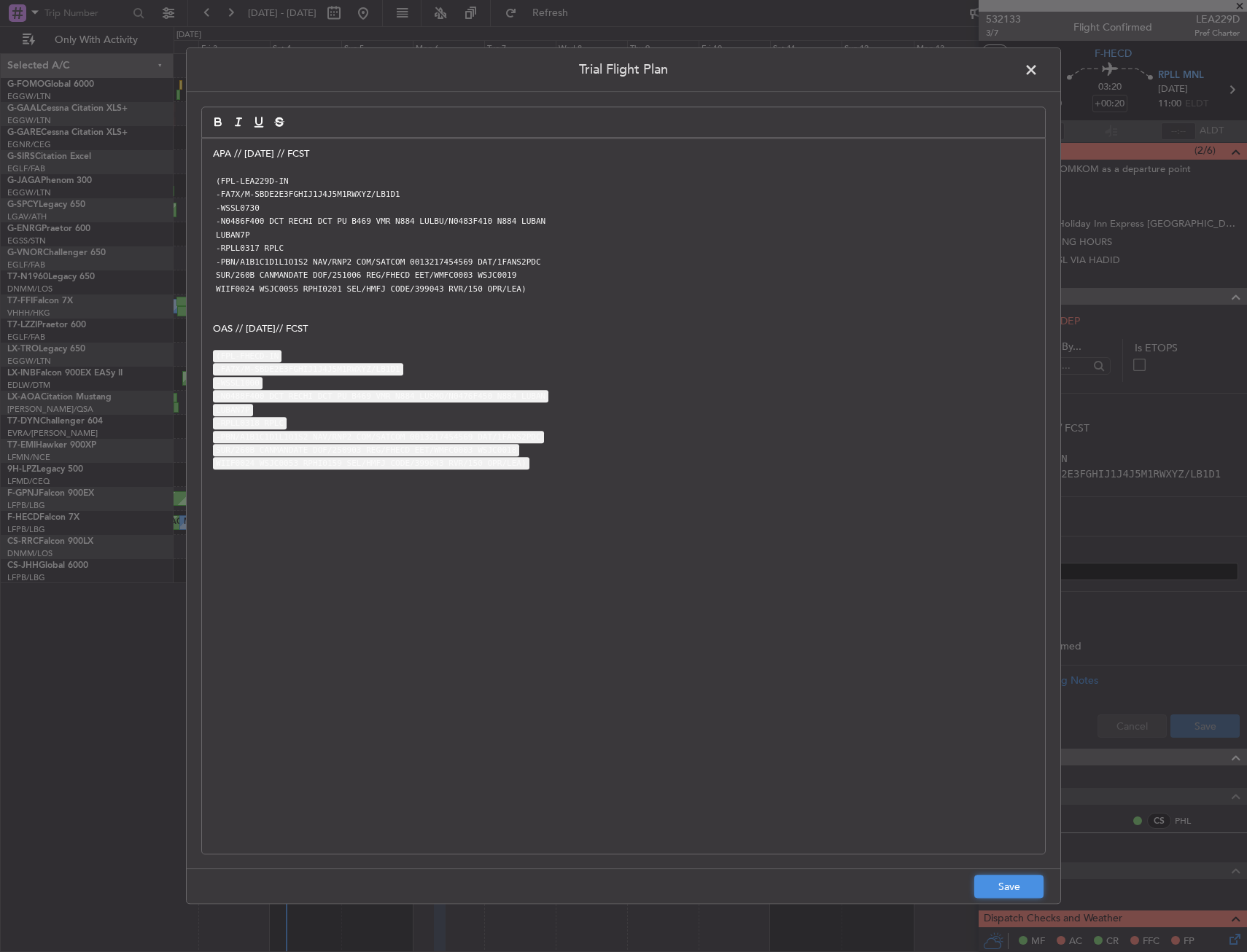
drag, startPoint x: 977, startPoint y: 893, endPoint x: 984, endPoint y: 890, distance: 7.6
click at [977, 893] on button "Save" at bounding box center [1009, 887] width 69 height 23
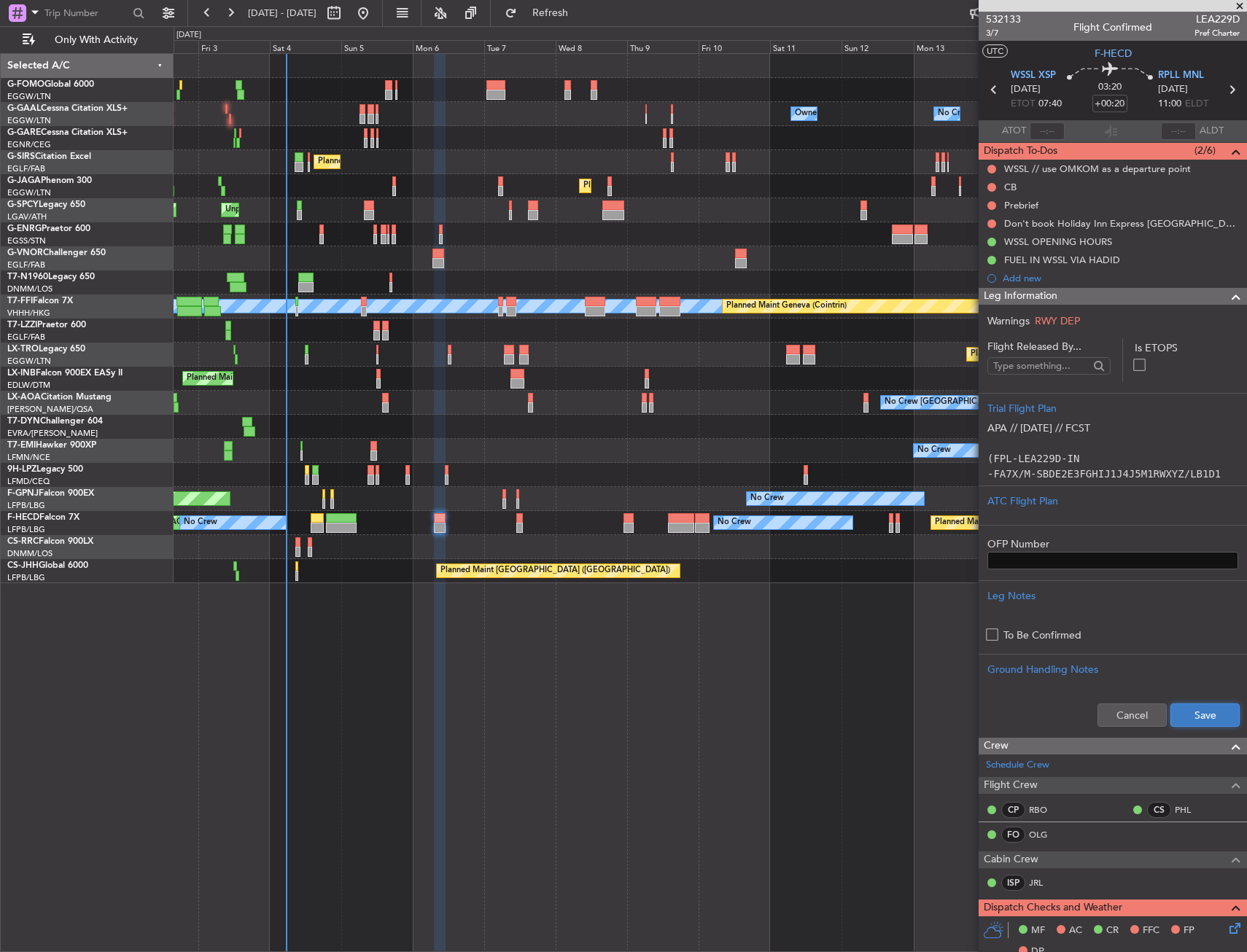
click at [1176, 709] on button "Save" at bounding box center [1205, 715] width 69 height 23
click at [988, 36] on span "3/7" at bounding box center [1003, 33] width 35 height 13
click at [986, 204] on div "Prebrief" at bounding box center [1113, 205] width 269 height 18
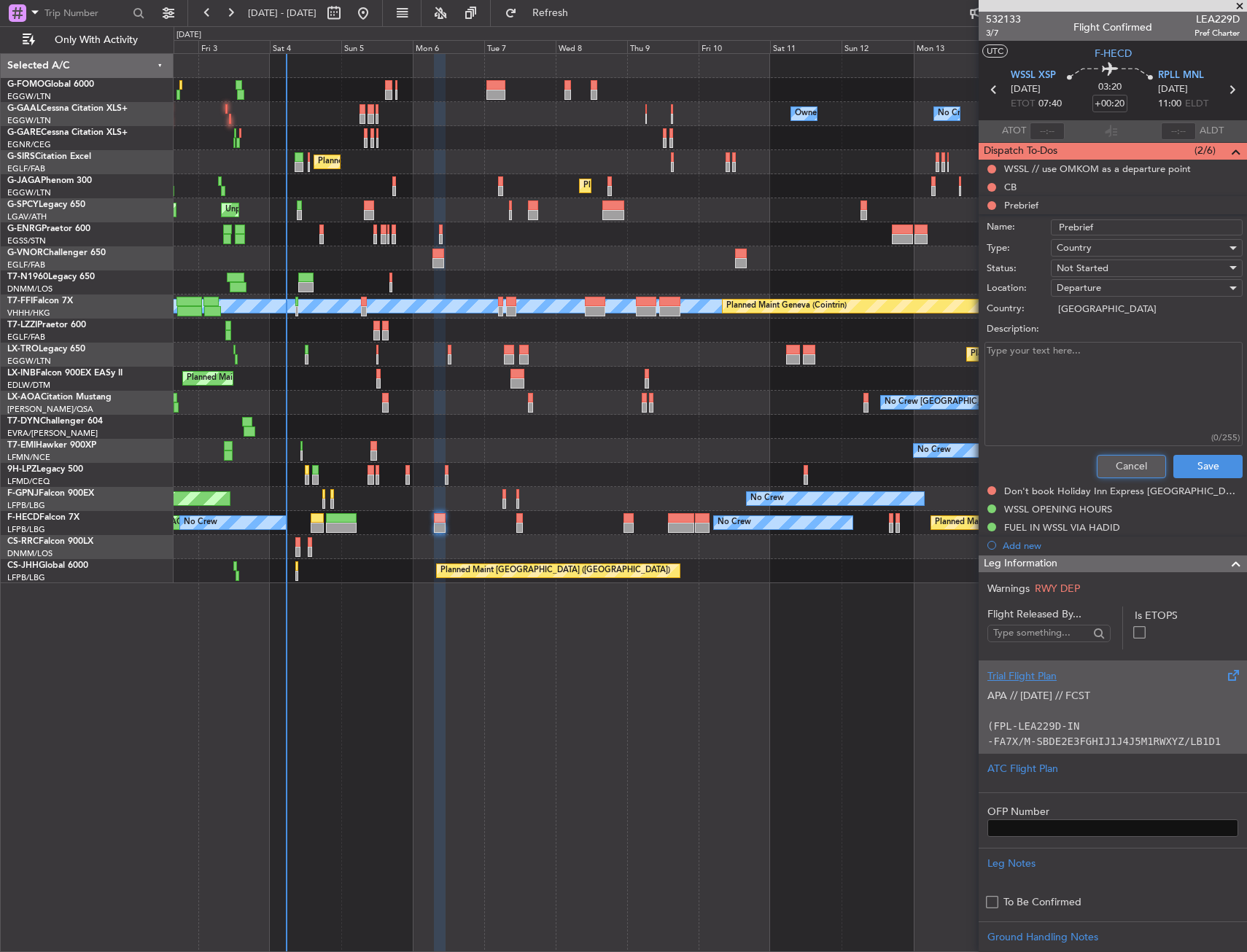
drag, startPoint x: 1133, startPoint y: 469, endPoint x: 1119, endPoint y: 449, distance: 24.4
click at [1132, 469] on button "Cancel" at bounding box center [1132, 467] width 69 height 23
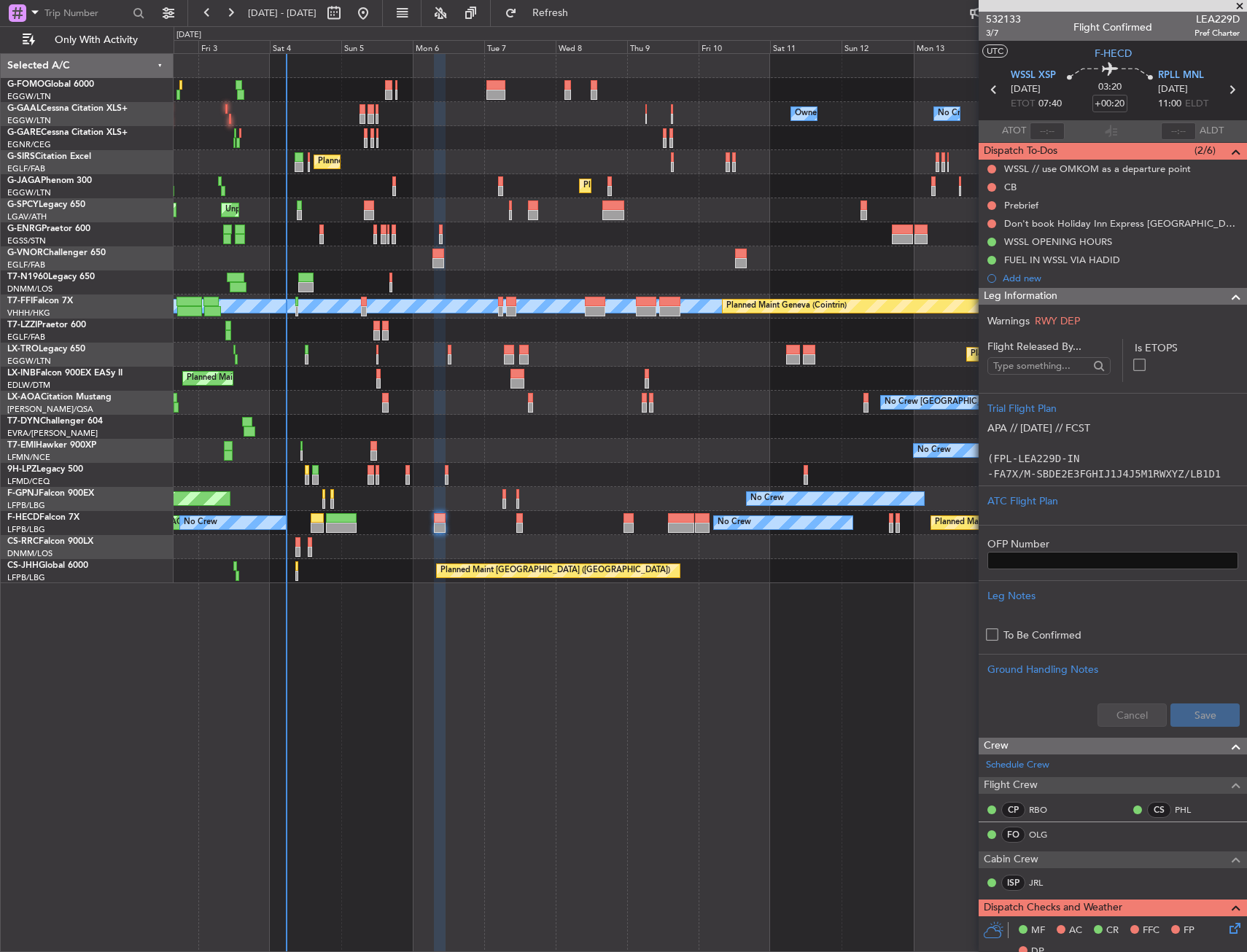
click at [1093, 300] on div "Leg Information" at bounding box center [1113, 296] width 269 height 17
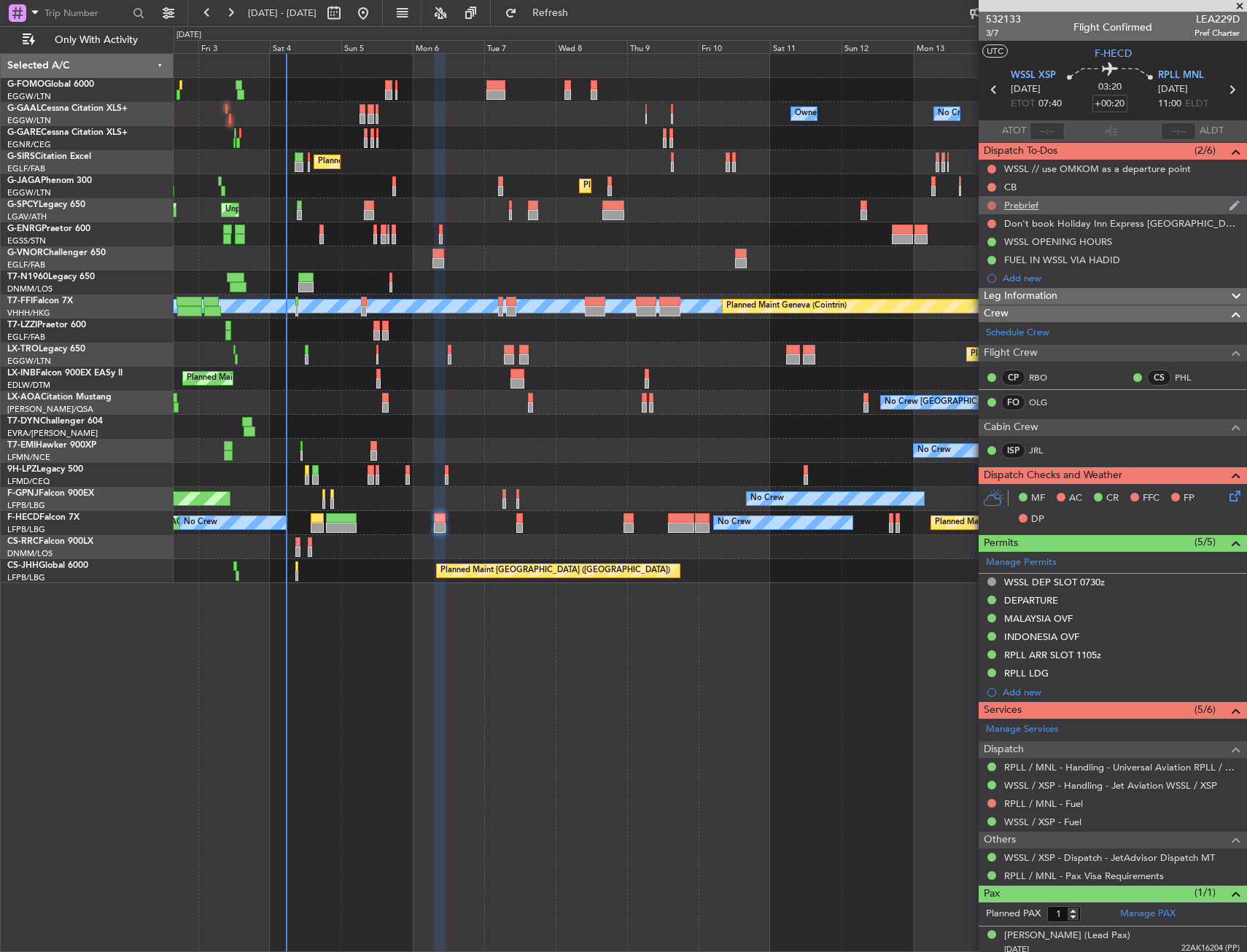
click at [994, 203] on button at bounding box center [992, 205] width 9 height 9
click at [1003, 250] on span "In Progress" at bounding box center [999, 248] width 50 height 14
click at [992, 184] on button at bounding box center [992, 187] width 9 height 9
click at [998, 249] on span "Completed" at bounding box center [998, 251] width 48 height 14
click at [1042, 289] on span "Leg Information" at bounding box center [1021, 296] width 74 height 17
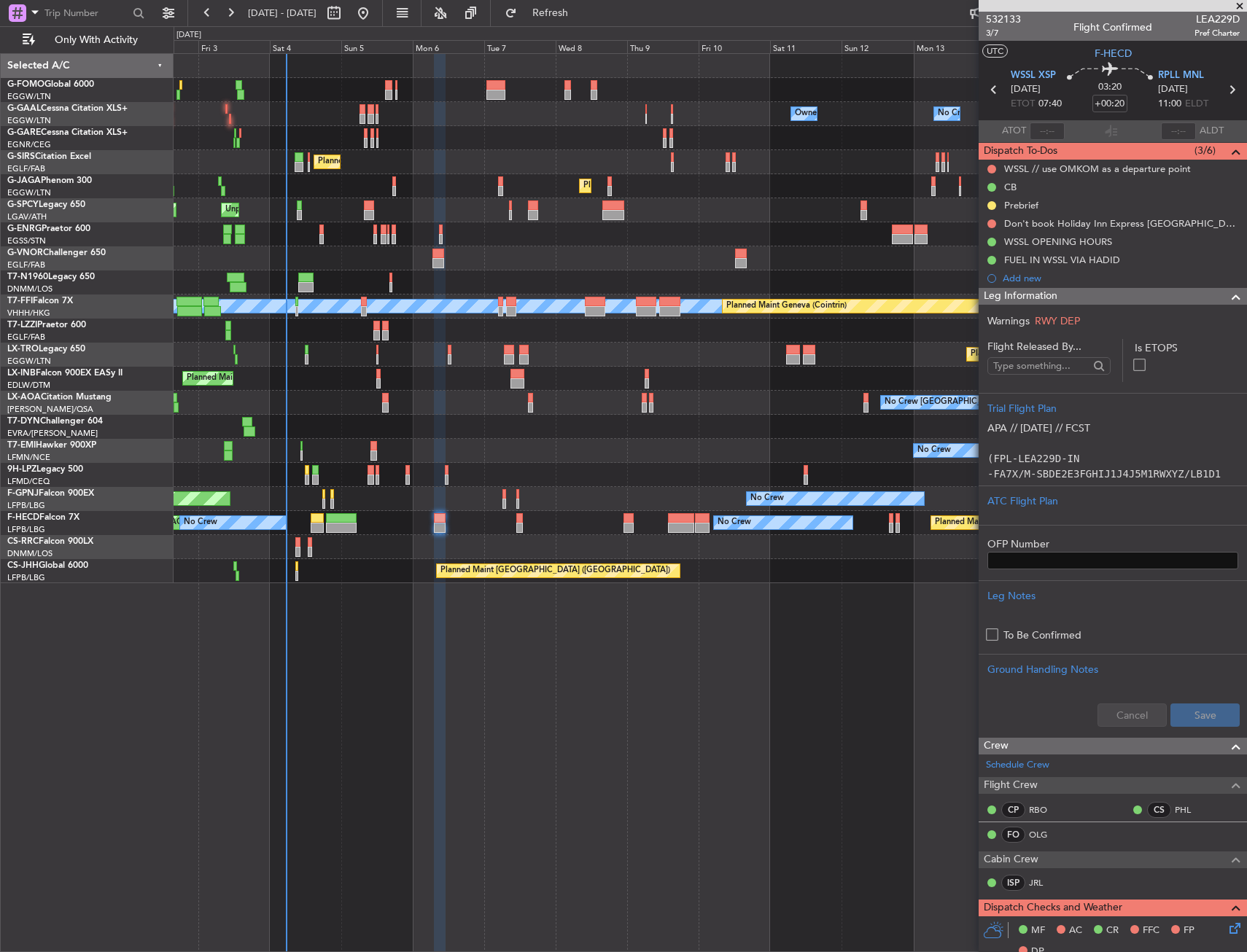
click at [1042, 290] on span "Leg Information" at bounding box center [1021, 296] width 74 height 17
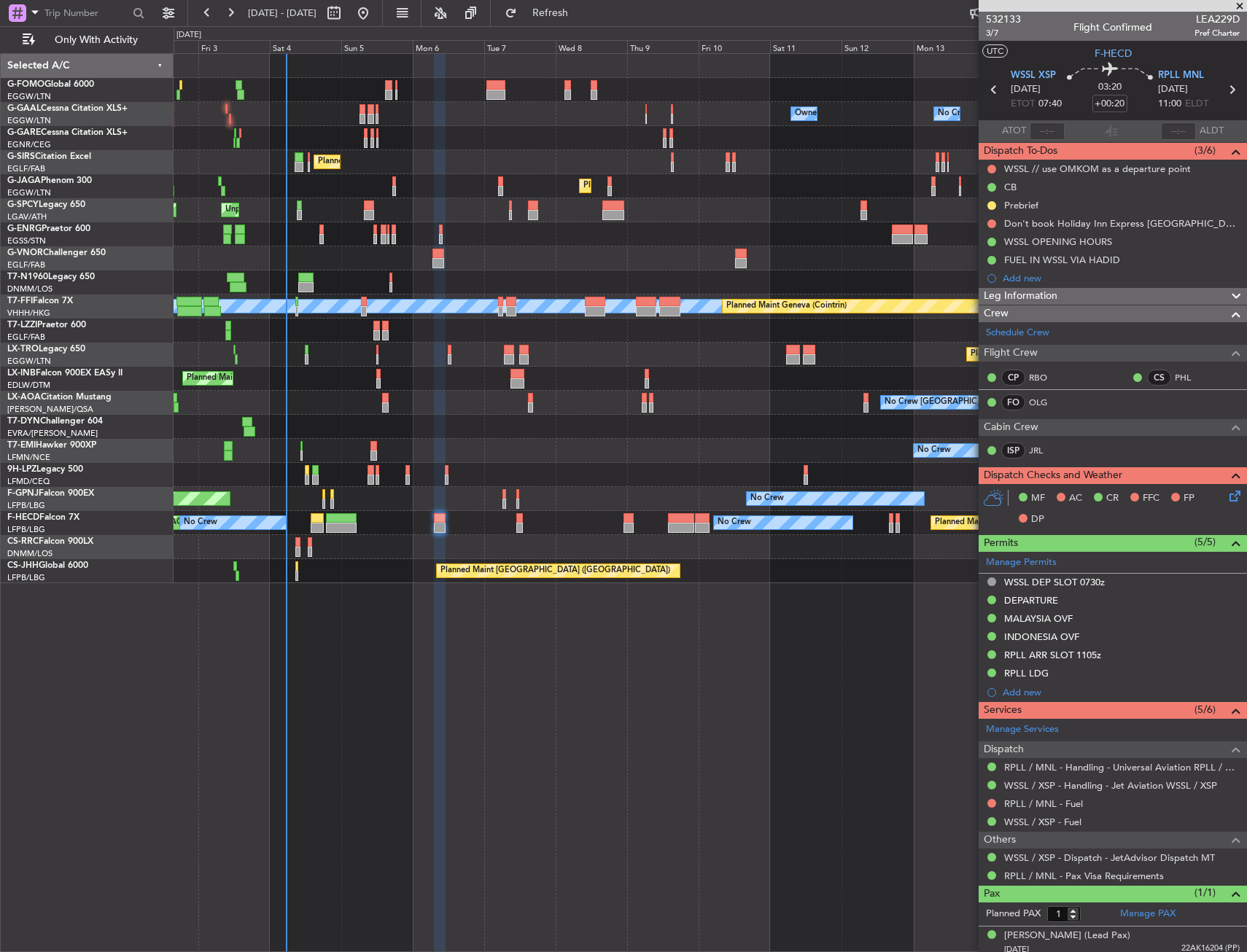
click at [1043, 286] on div "Add new" at bounding box center [1113, 278] width 269 height 18
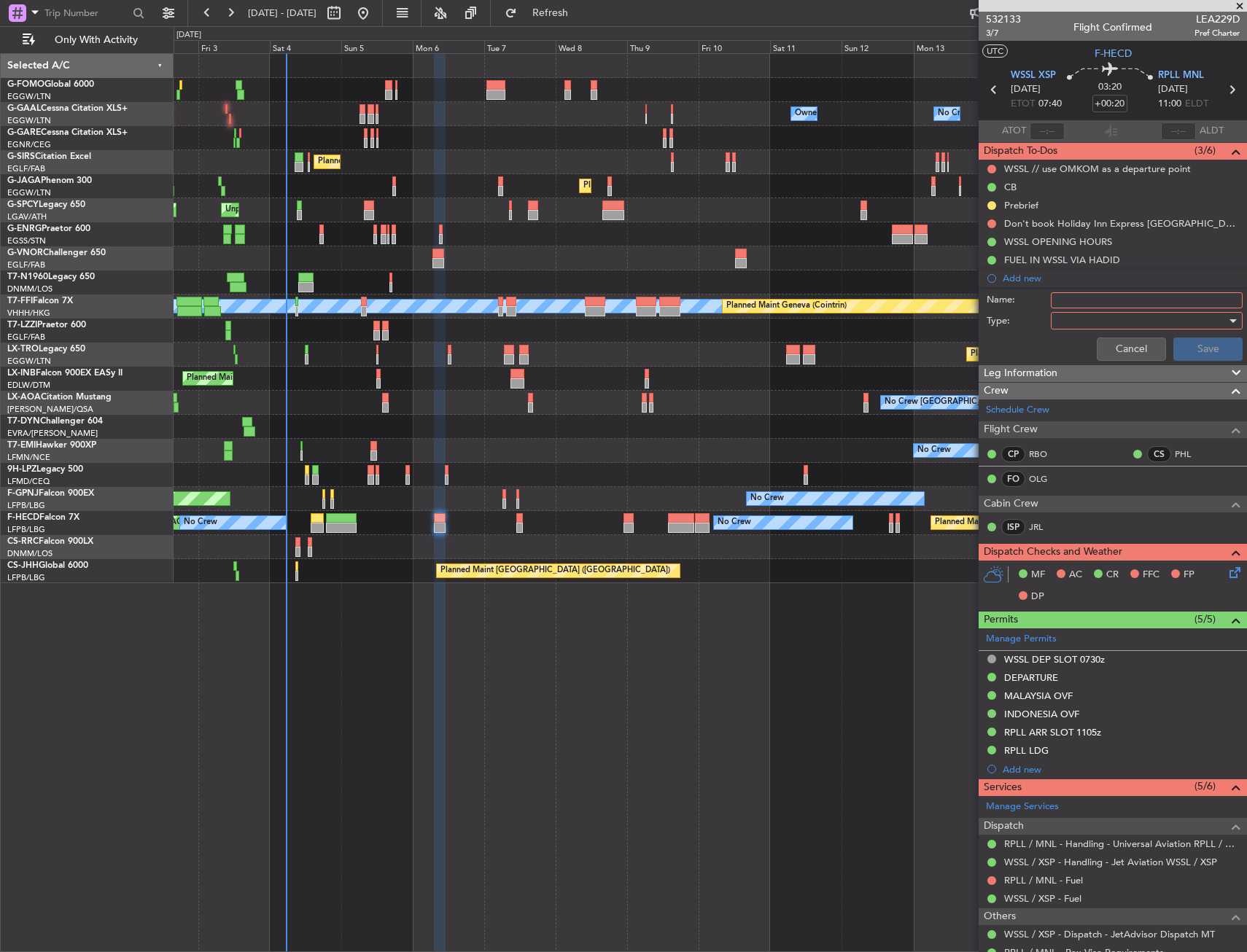
click at [1039, 375] on span "Leg Information" at bounding box center [1021, 374] width 74 height 17
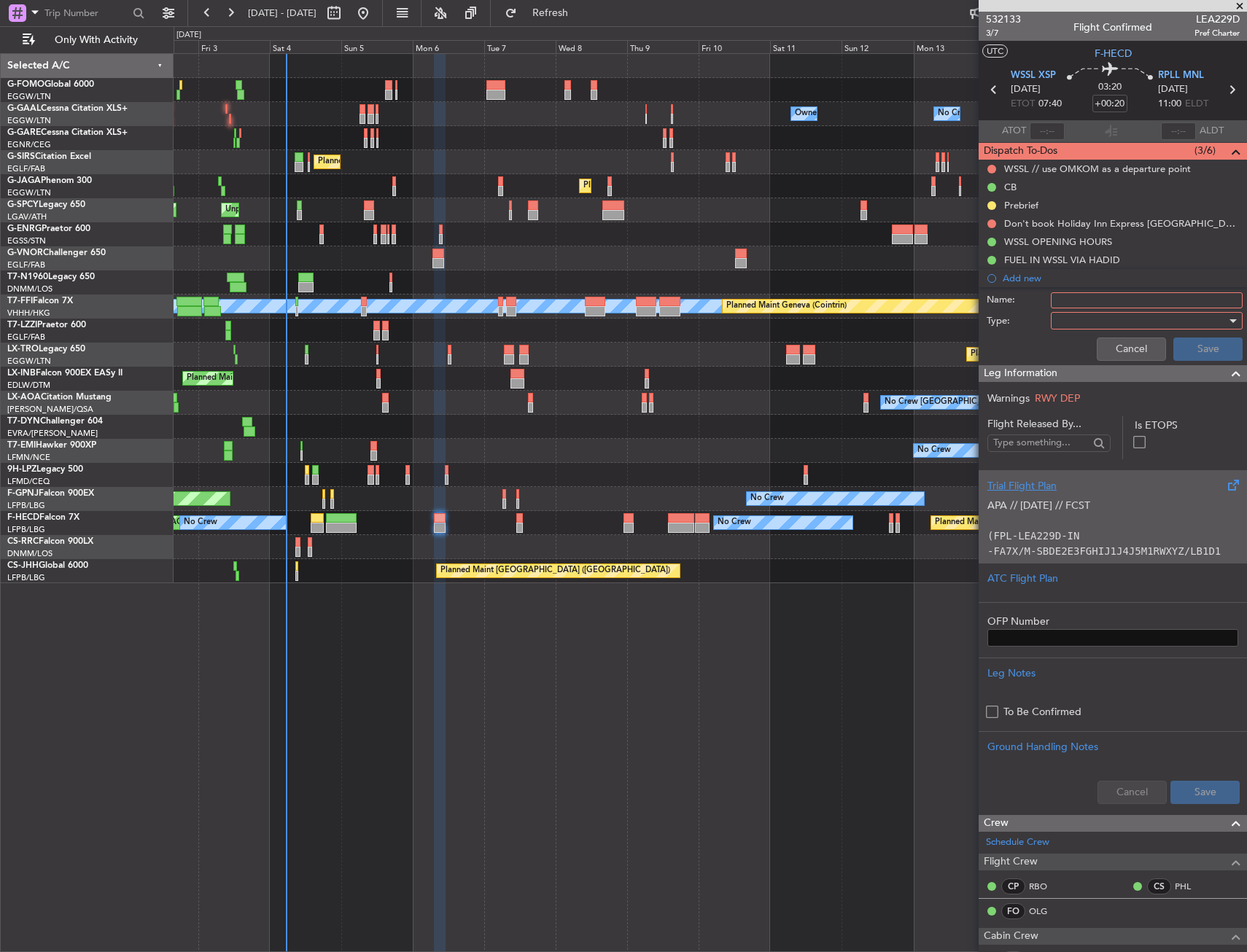
click at [1030, 514] on p at bounding box center [1113, 521] width 250 height 15
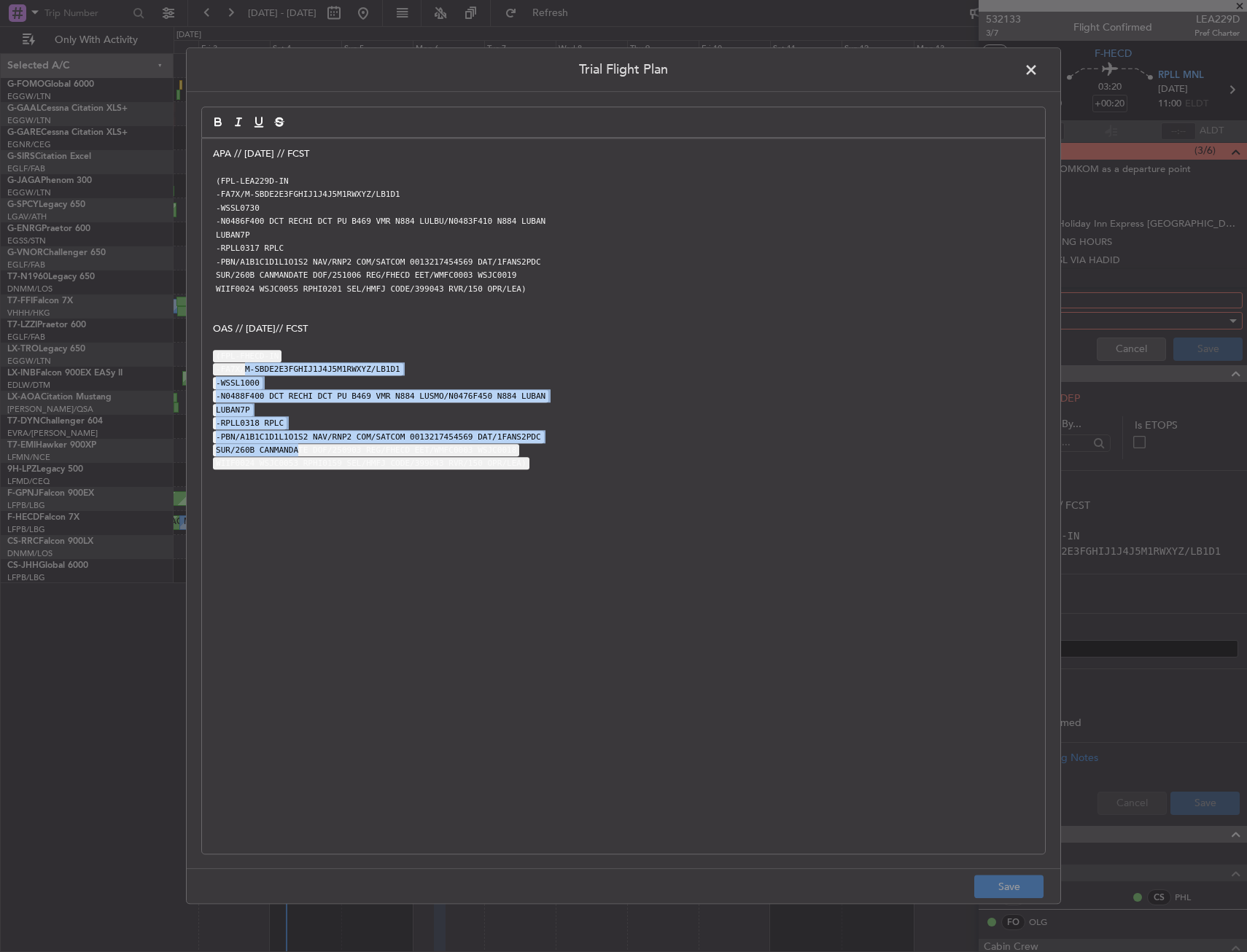
drag, startPoint x: 243, startPoint y: 375, endPoint x: 290, endPoint y: 449, distance: 87.7
click at [290, 449] on div "APA // 04OCT // FCST (FPL-LEA229D-IN -FA7X/M-SBDE2E3FGHIJ1J4J5M1RWXYZ/LB1D1 -WS…" at bounding box center [624, 496] width 843 height 715
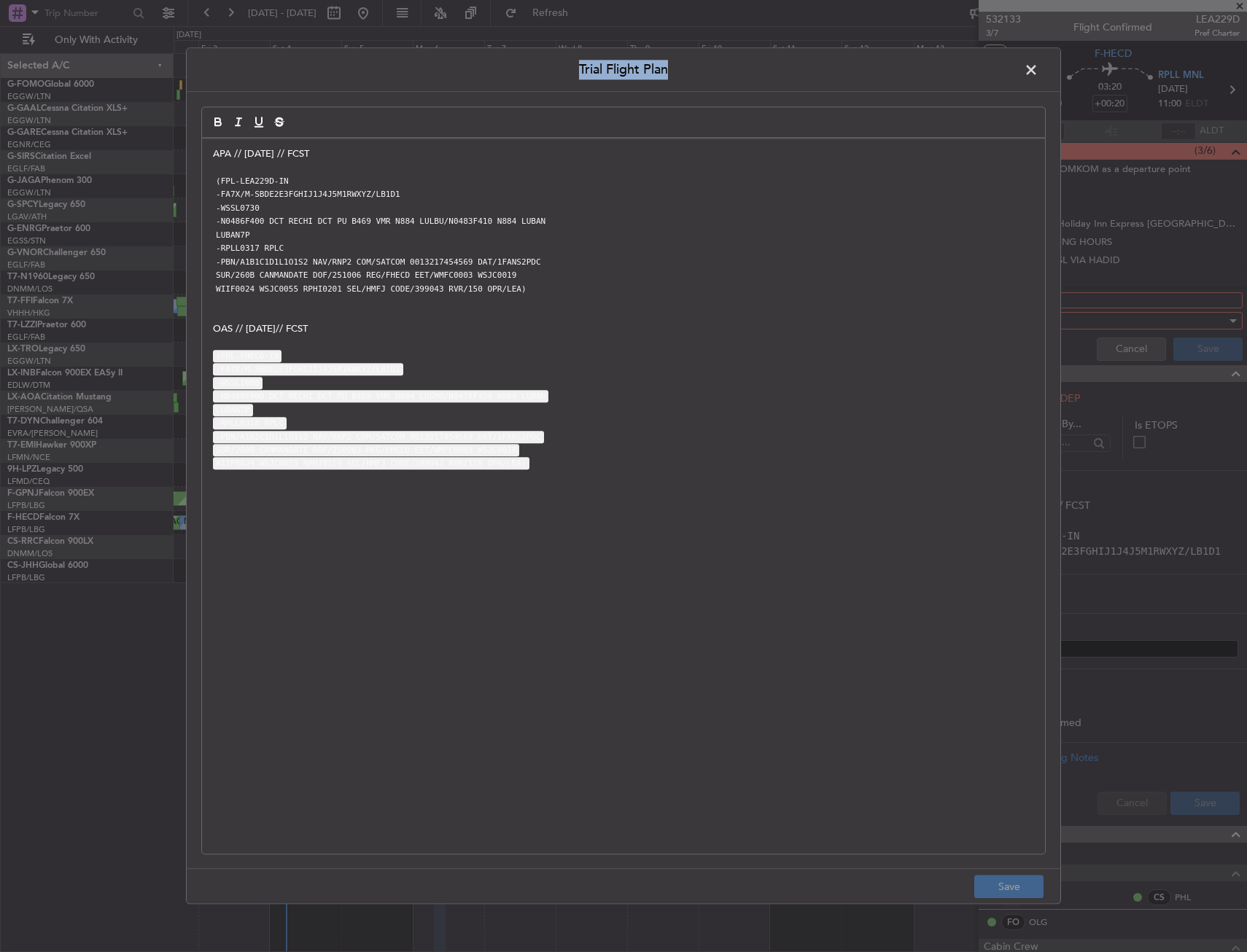
click at [1030, 64] on div "Trial Flight Plan APA // 04OCT // FCST (FPL-LEA229D-IN -FA7X/M-SBDE2E3FGHIJ1J4J…" at bounding box center [623, 476] width 875 height 857
click at [1039, 63] on span at bounding box center [1039, 74] width 0 height 29
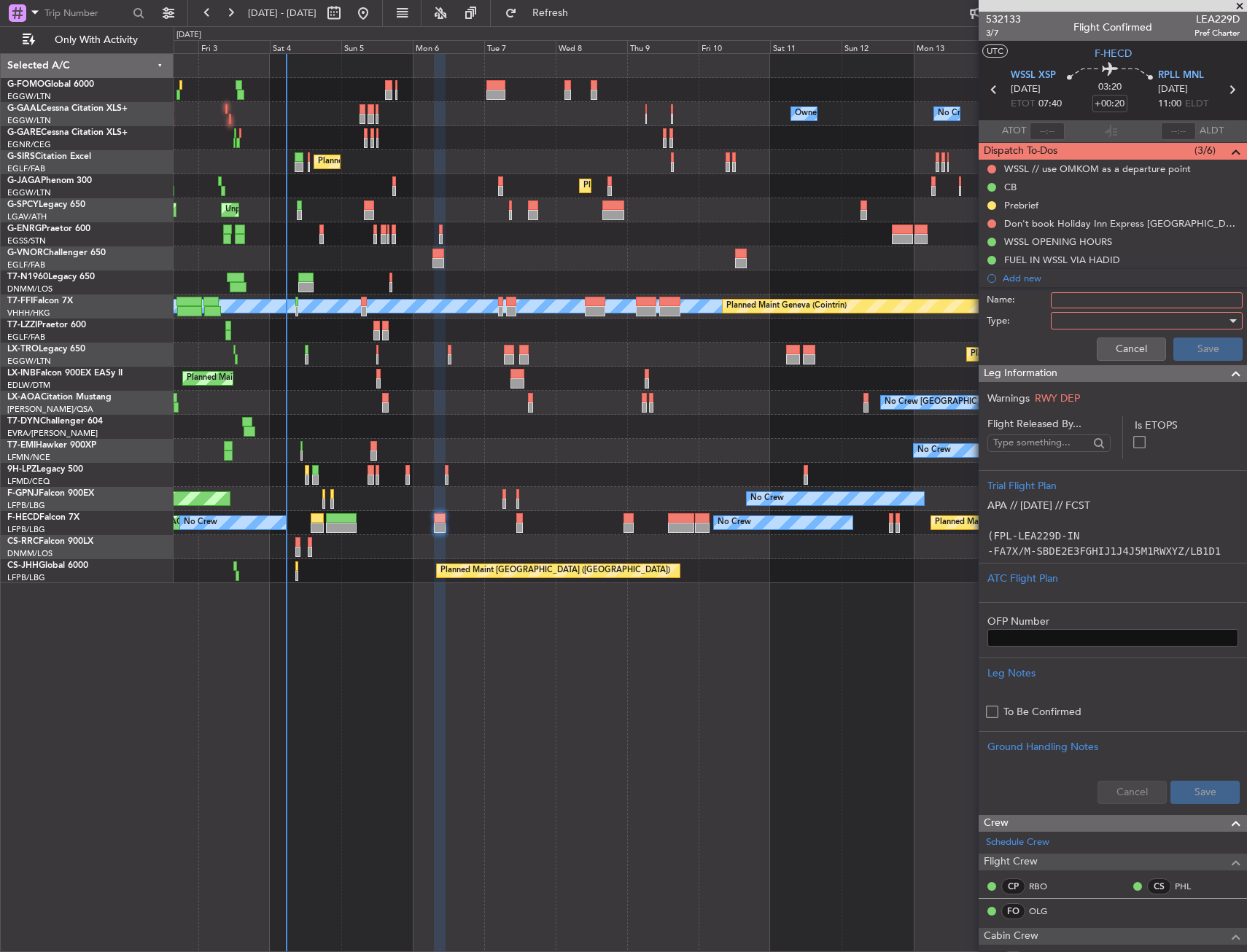
click at [1117, 334] on div "Cancel Save" at bounding box center [1108, 349] width 275 height 35
click at [1115, 345] on button "Cancel" at bounding box center [1132, 349] width 69 height 23
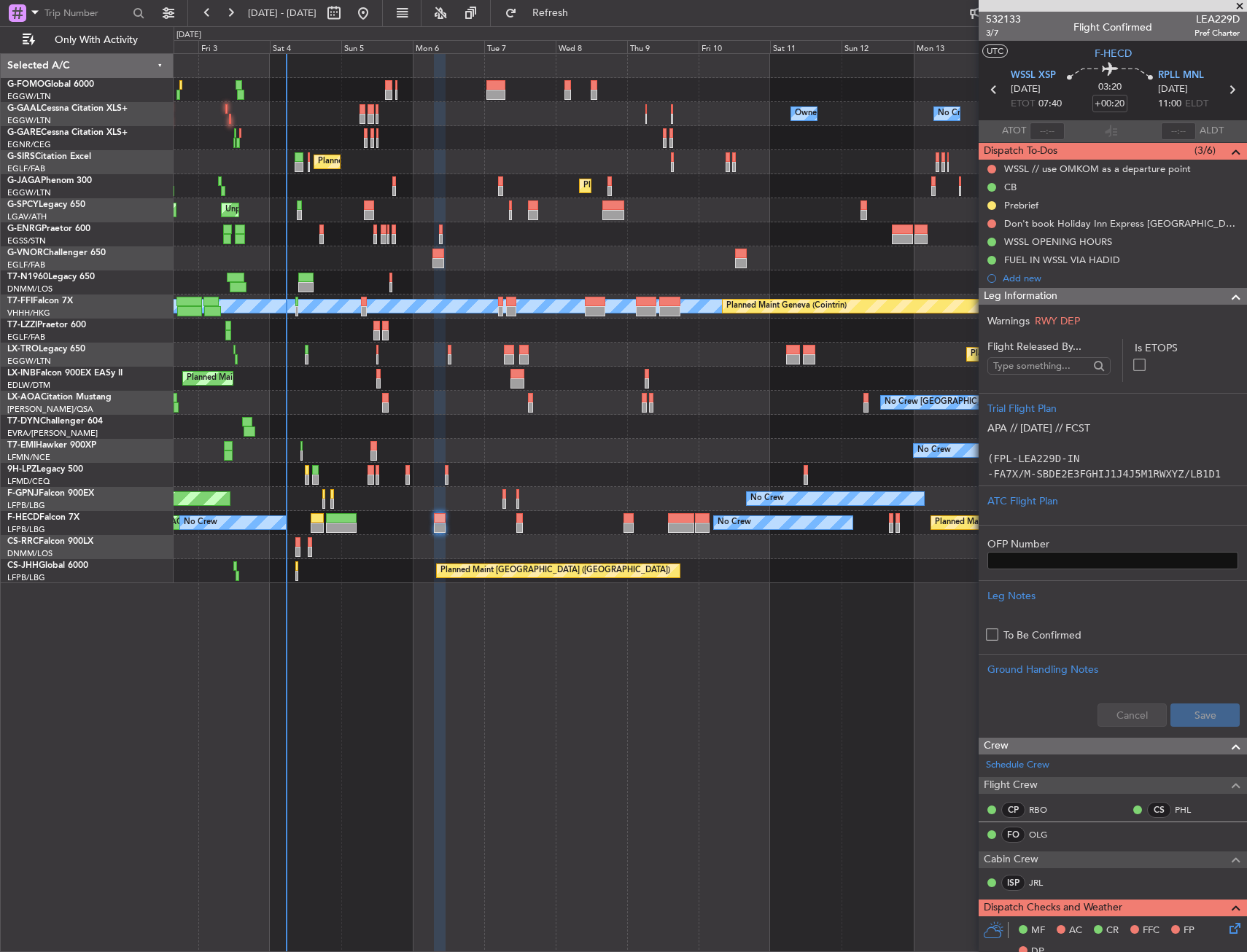
click at [1126, 301] on div "Leg Information" at bounding box center [1113, 296] width 269 height 17
